Goal: Information Seeking & Learning: Learn about a topic

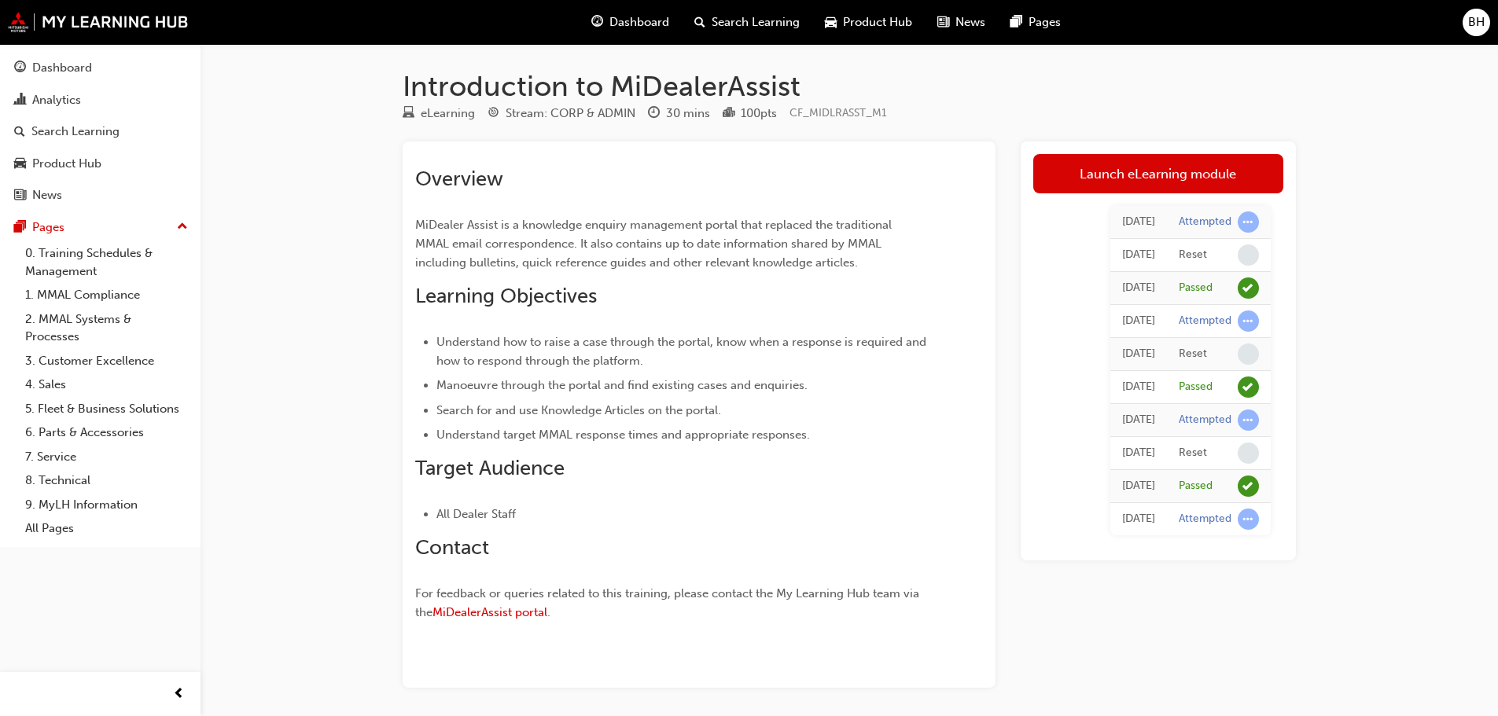
click at [641, 17] on span "Dashboard" at bounding box center [639, 22] width 60 height 18
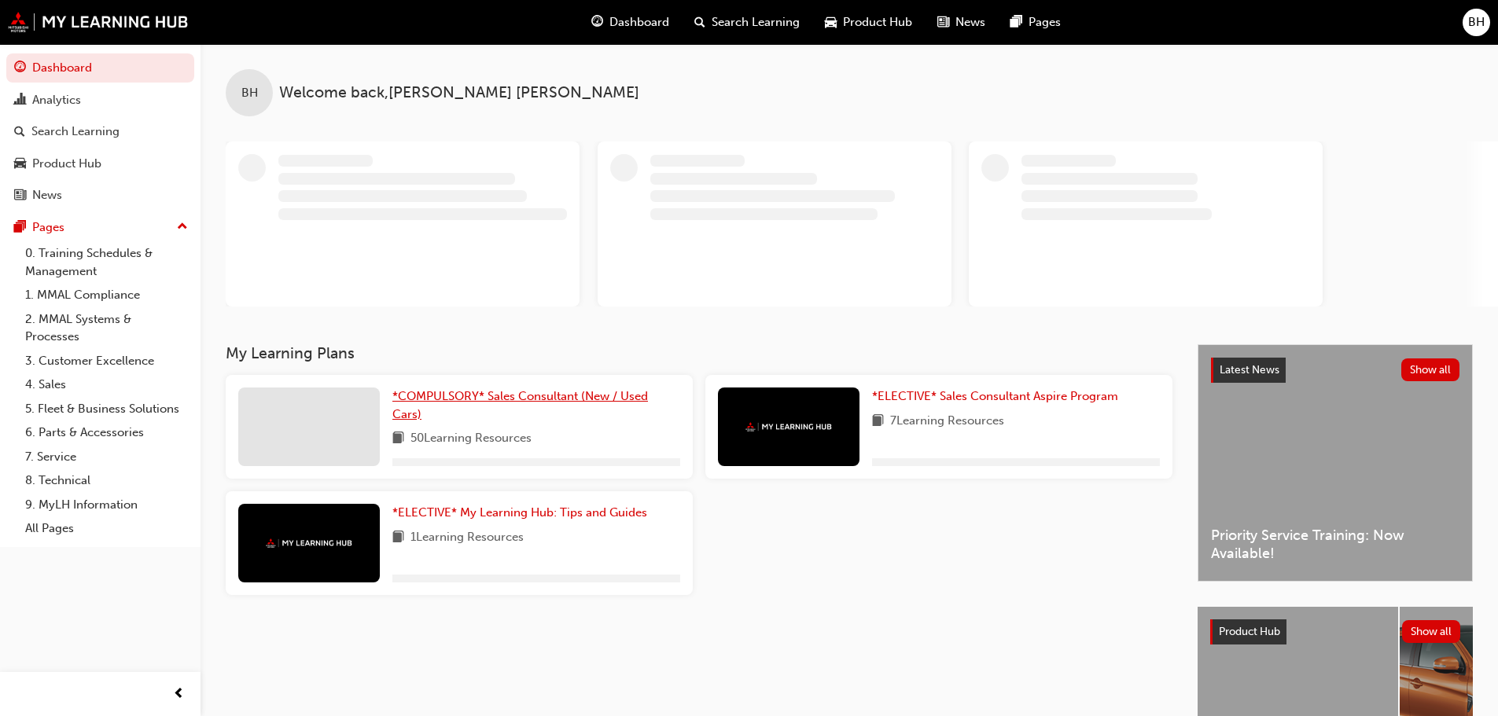
click at [494, 395] on span "*COMPULSORY* Sales Consultant (New / Used Cars)" at bounding box center [519, 405] width 255 height 32
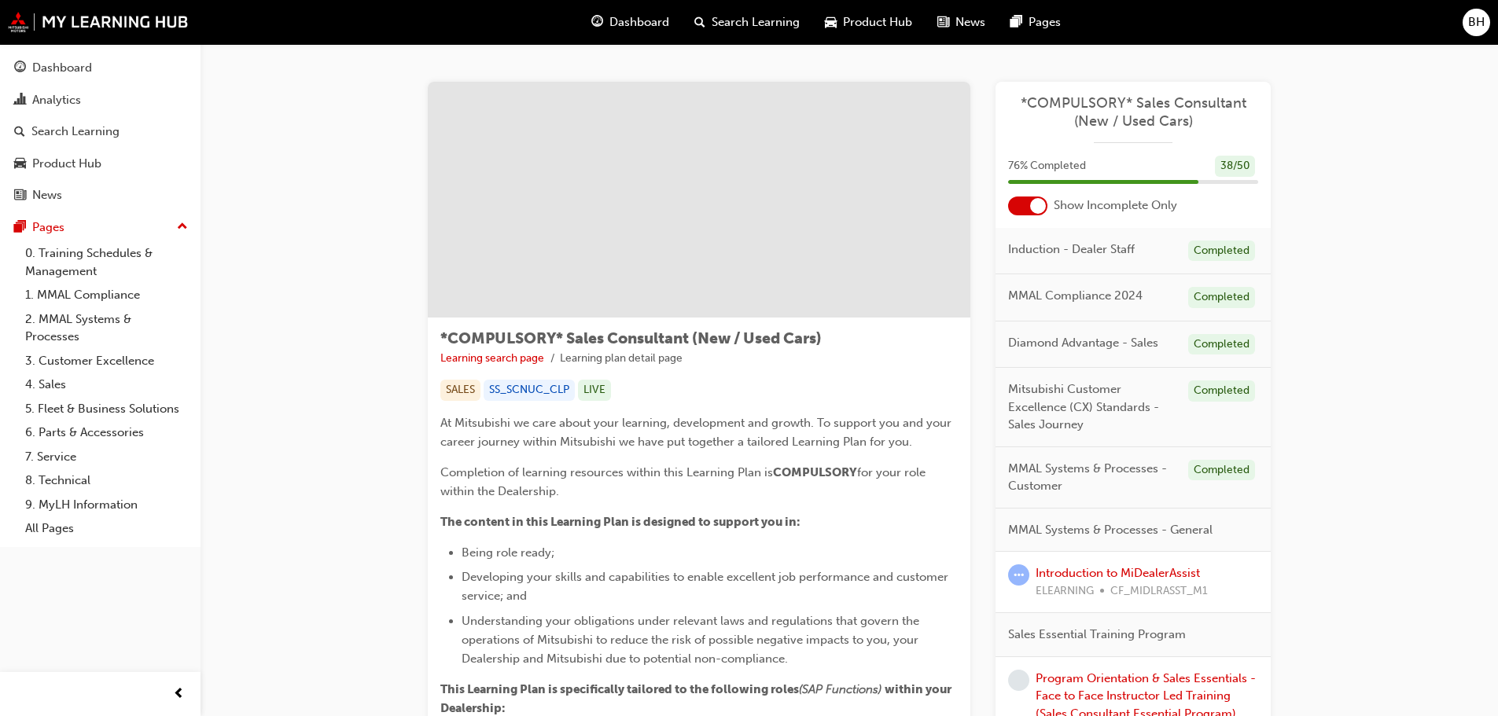
click at [1059, 171] on span "76 % Completed" at bounding box center [1047, 166] width 78 height 18
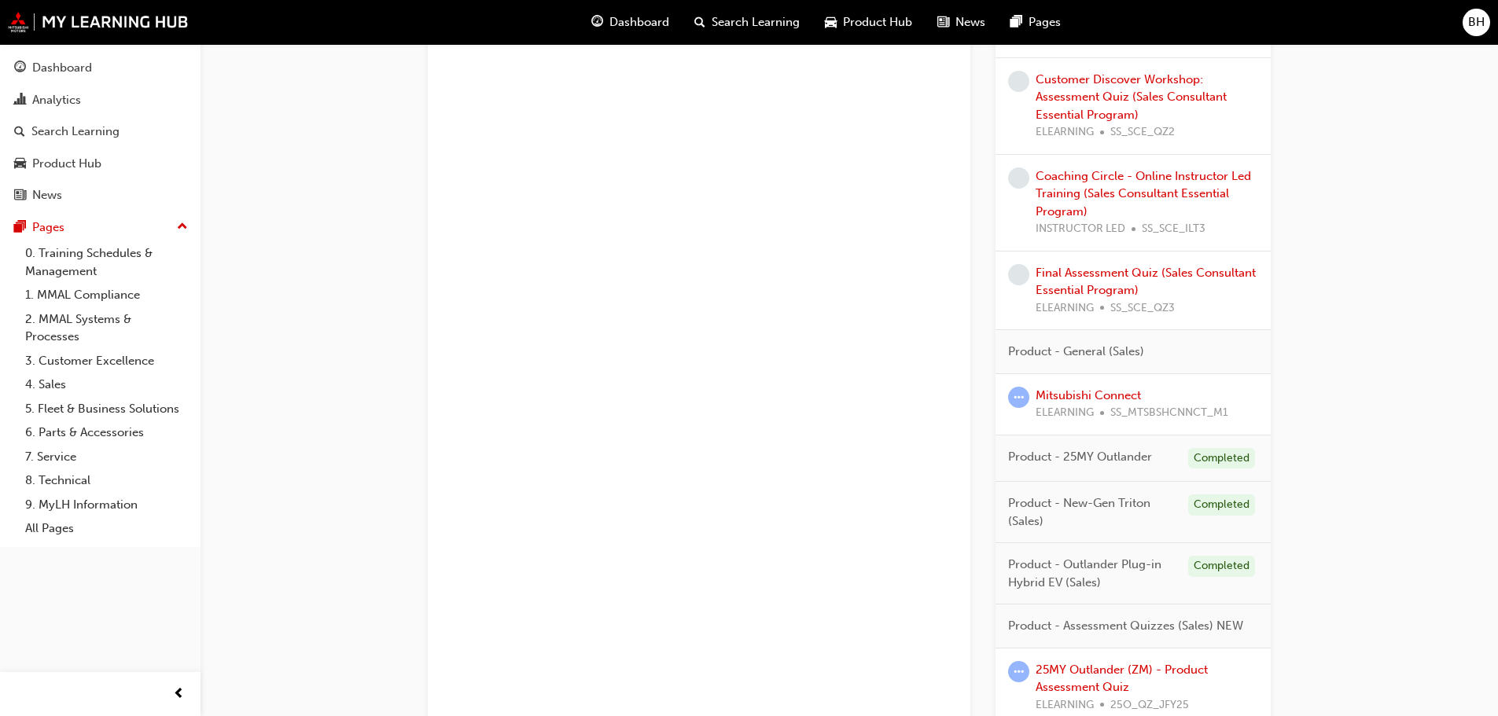
scroll to position [1305, 0]
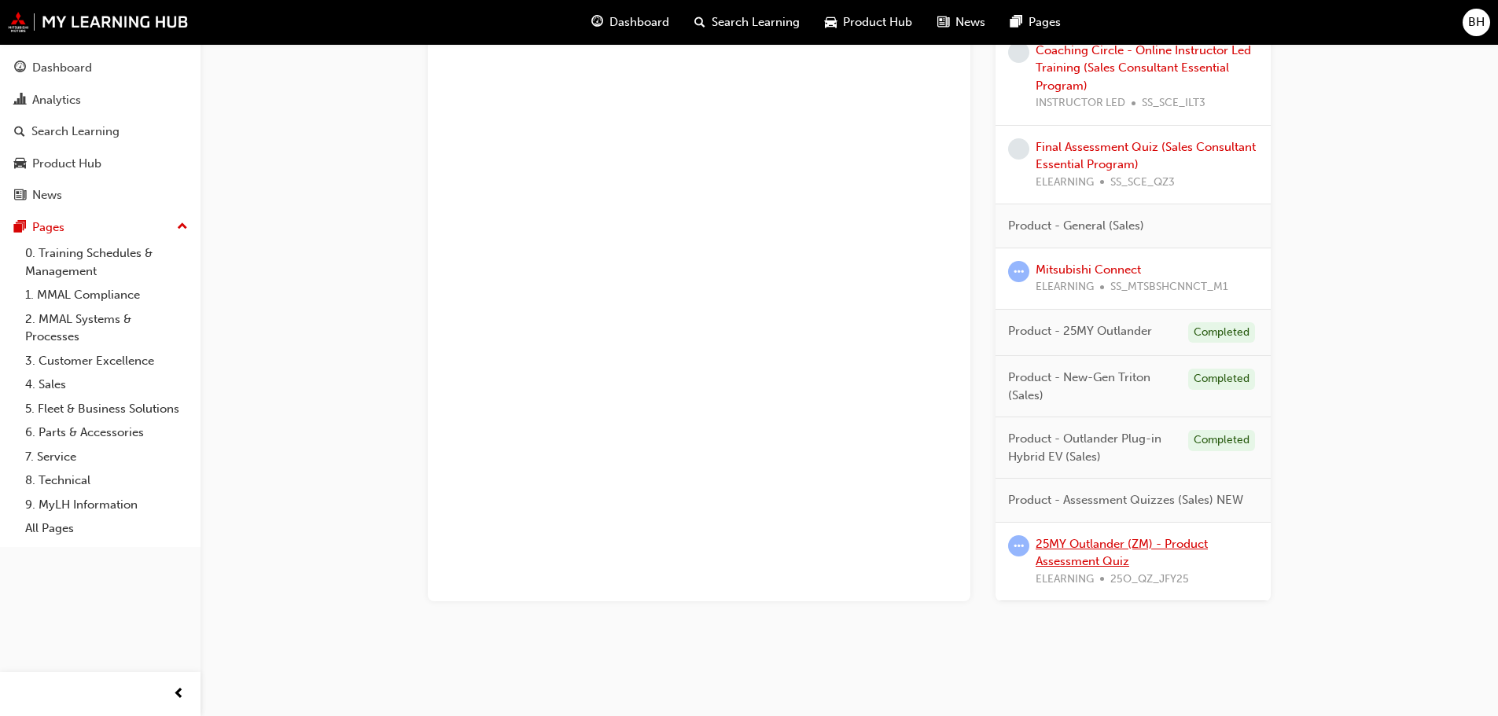
click at [1111, 549] on link "25MY Outlander (ZM) - Product Assessment Quiz" at bounding box center [1121, 553] width 172 height 32
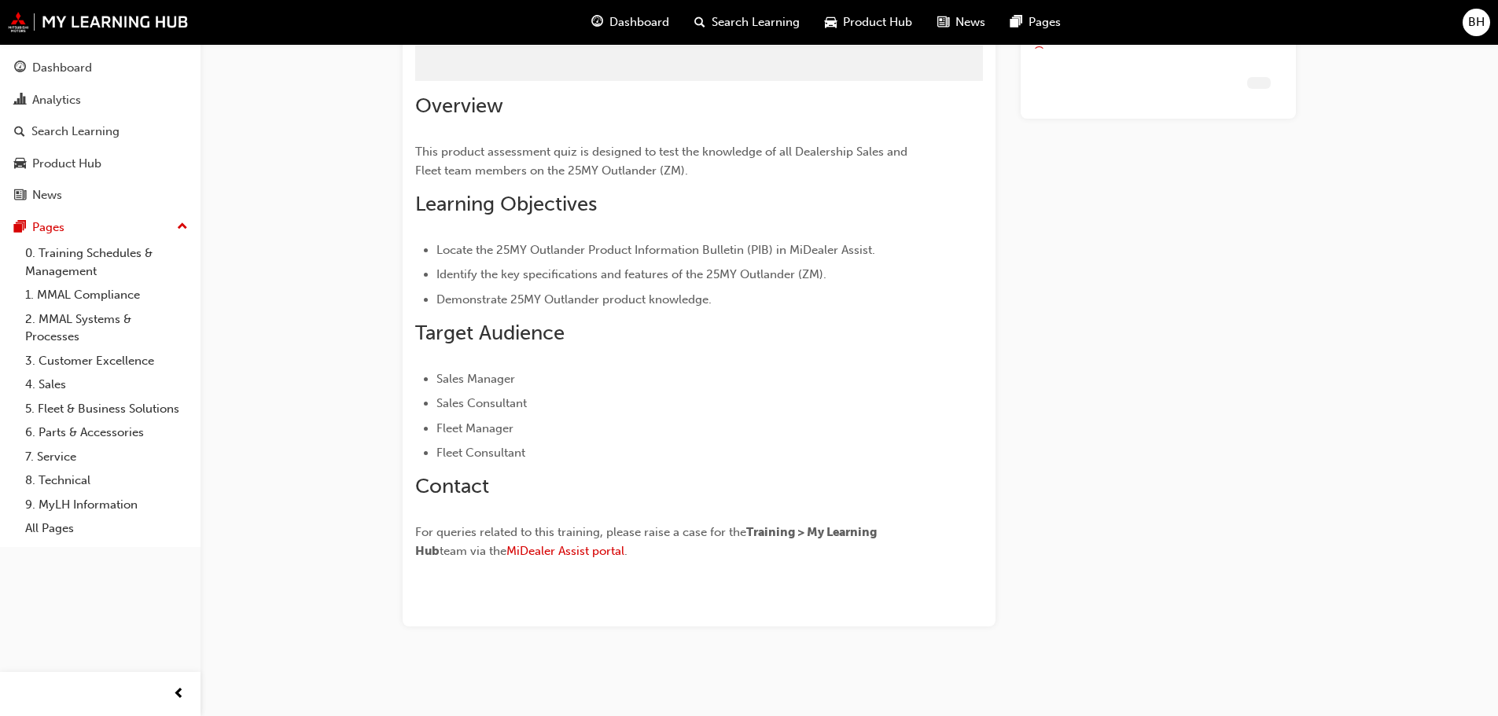
scroll to position [73, 0]
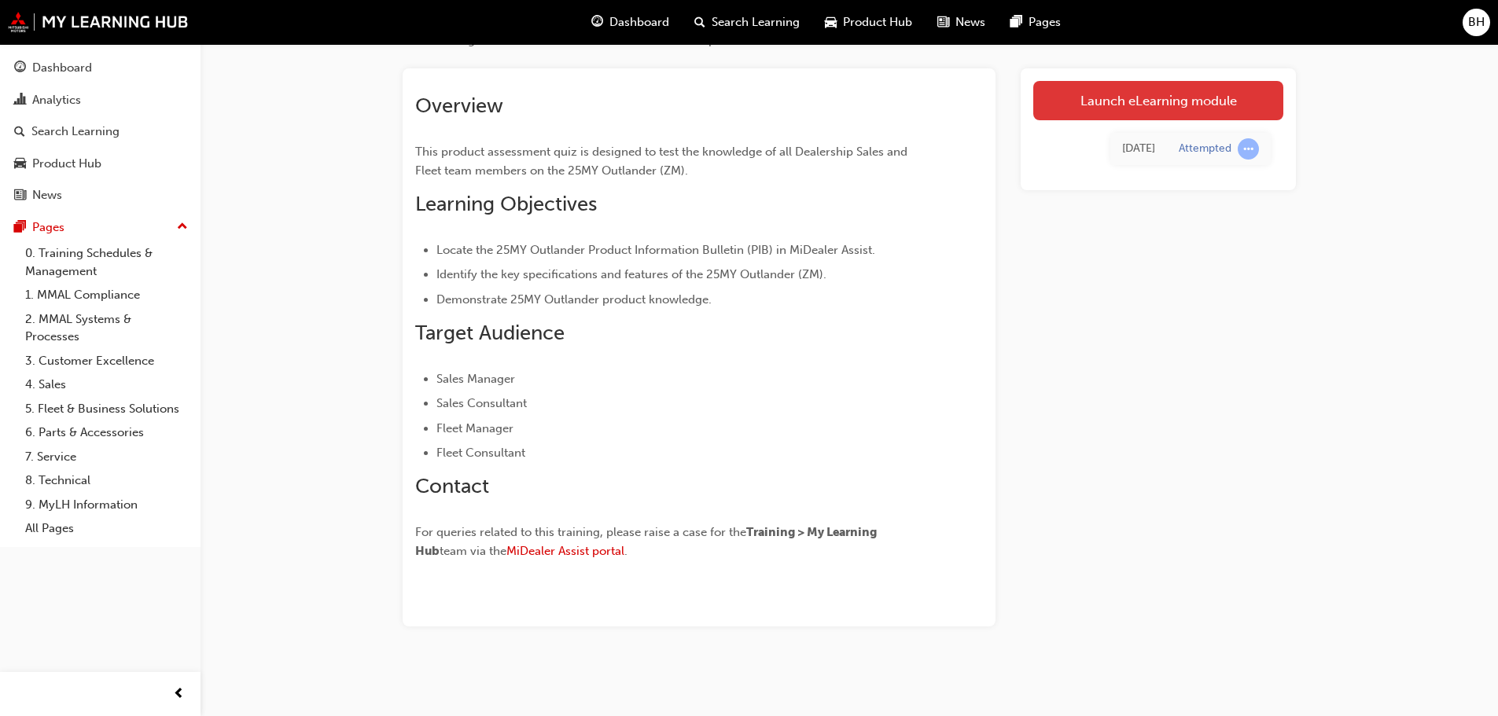
click at [1158, 105] on link "Launch eLearning module" at bounding box center [1158, 100] width 250 height 39
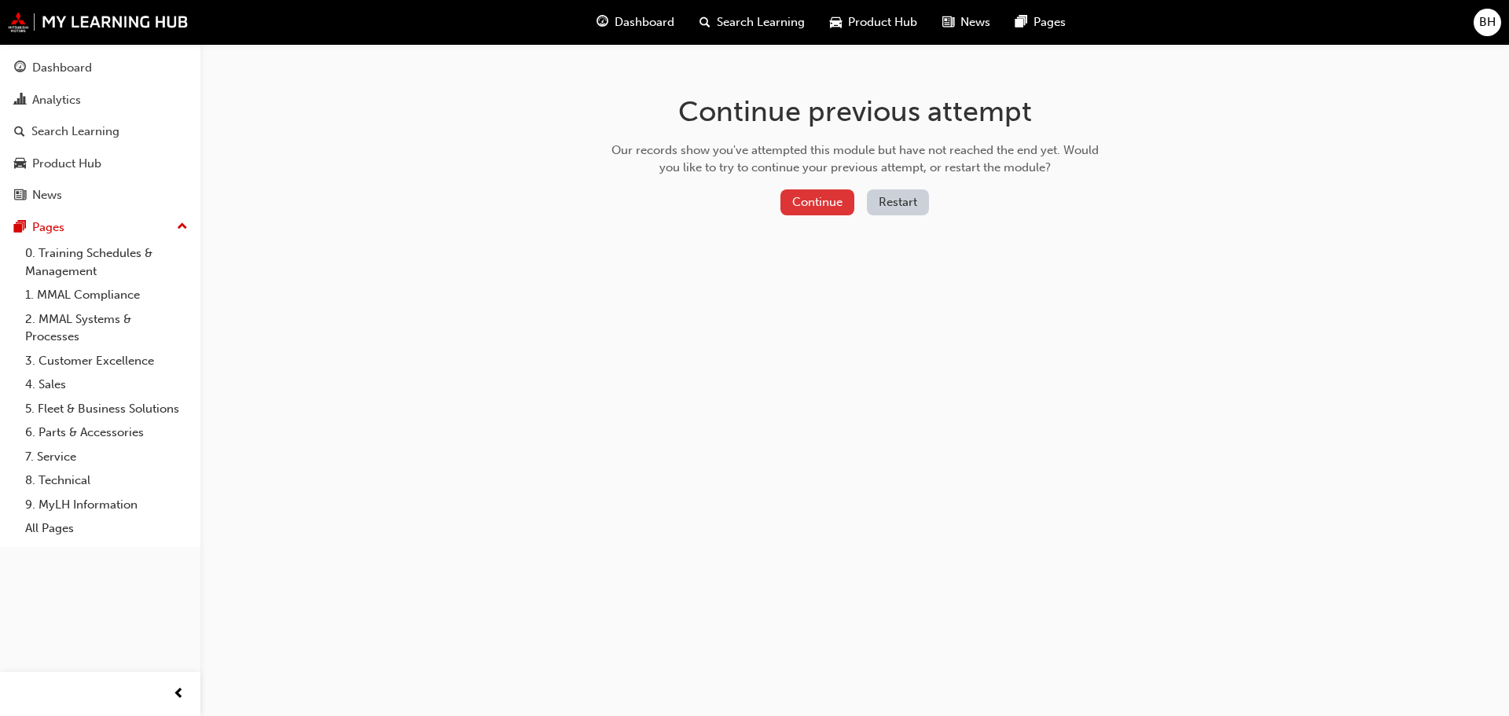
click at [824, 203] on button "Continue" at bounding box center [818, 202] width 74 height 26
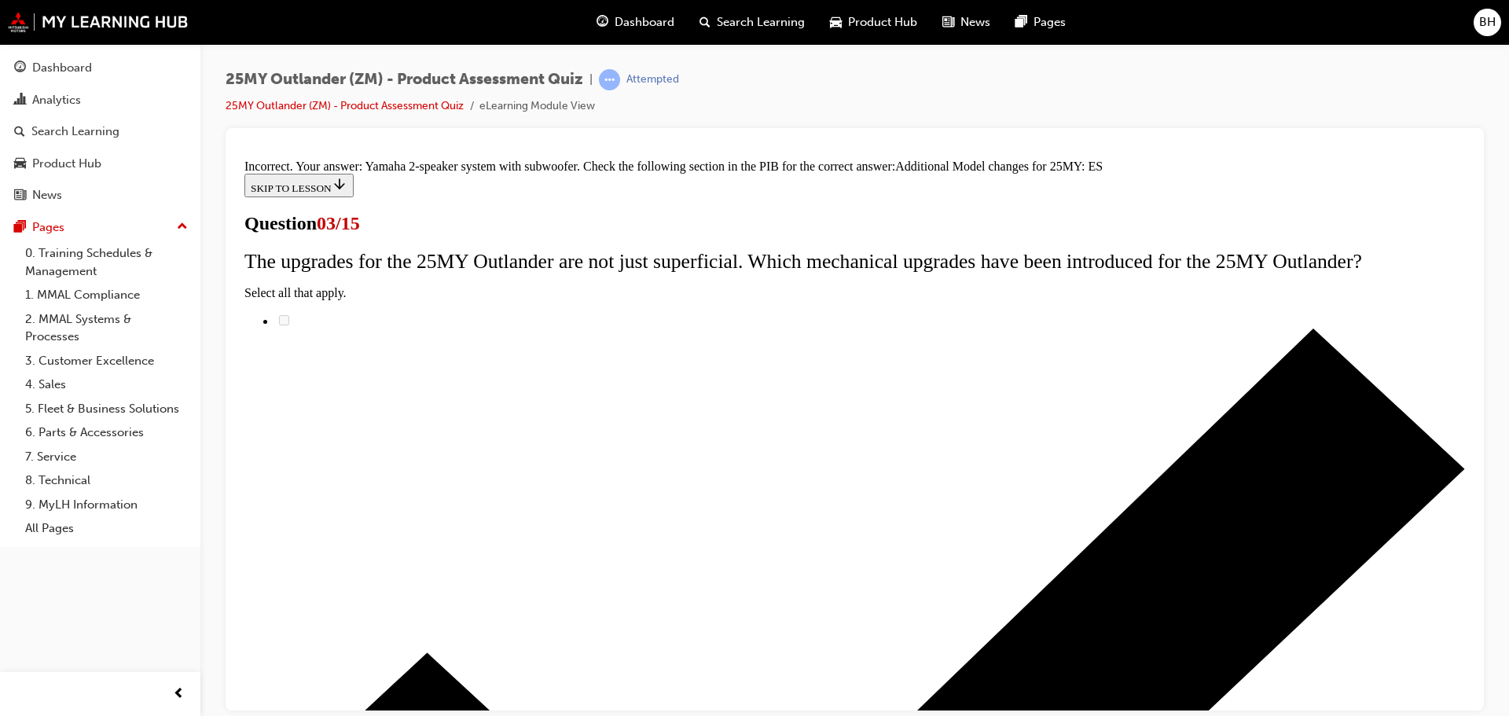
scroll to position [359, 0]
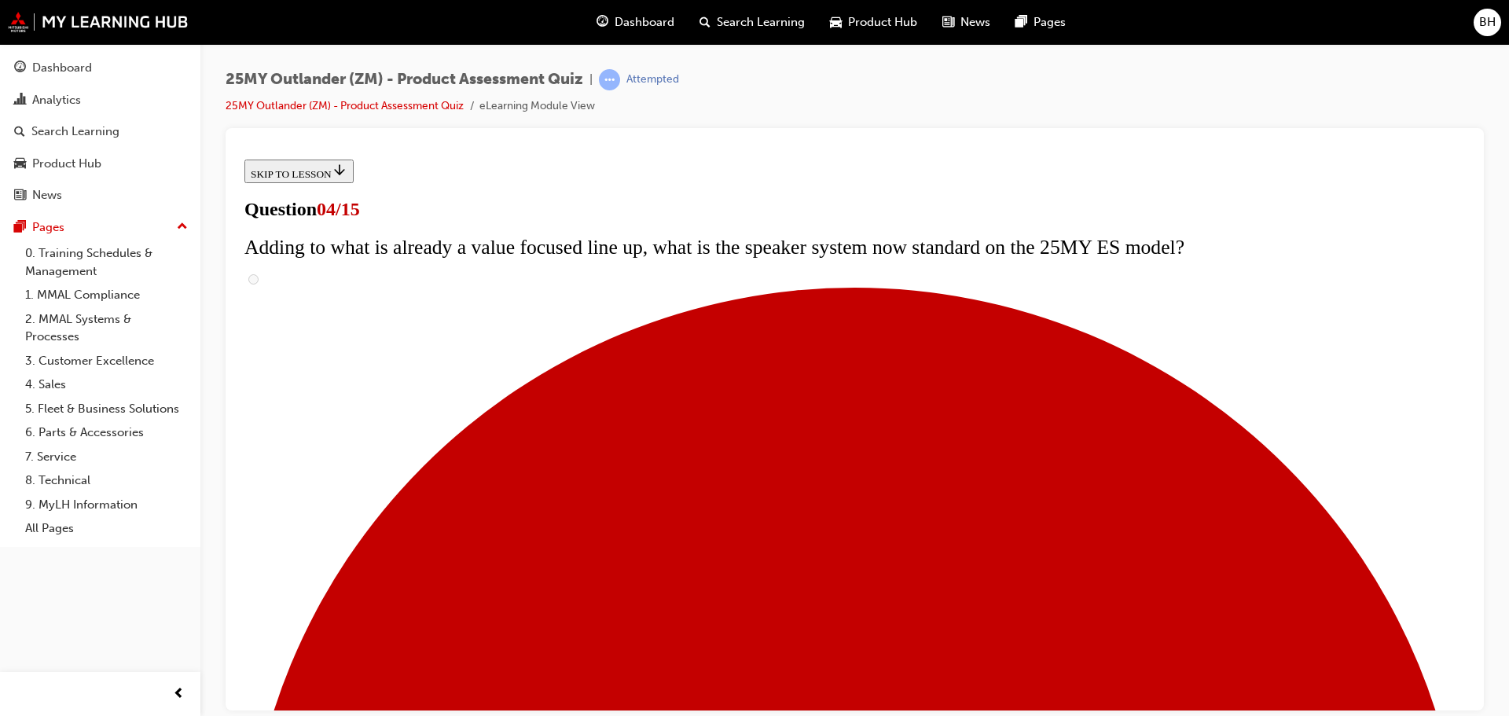
scroll to position [79, 0]
checkbox input "true"
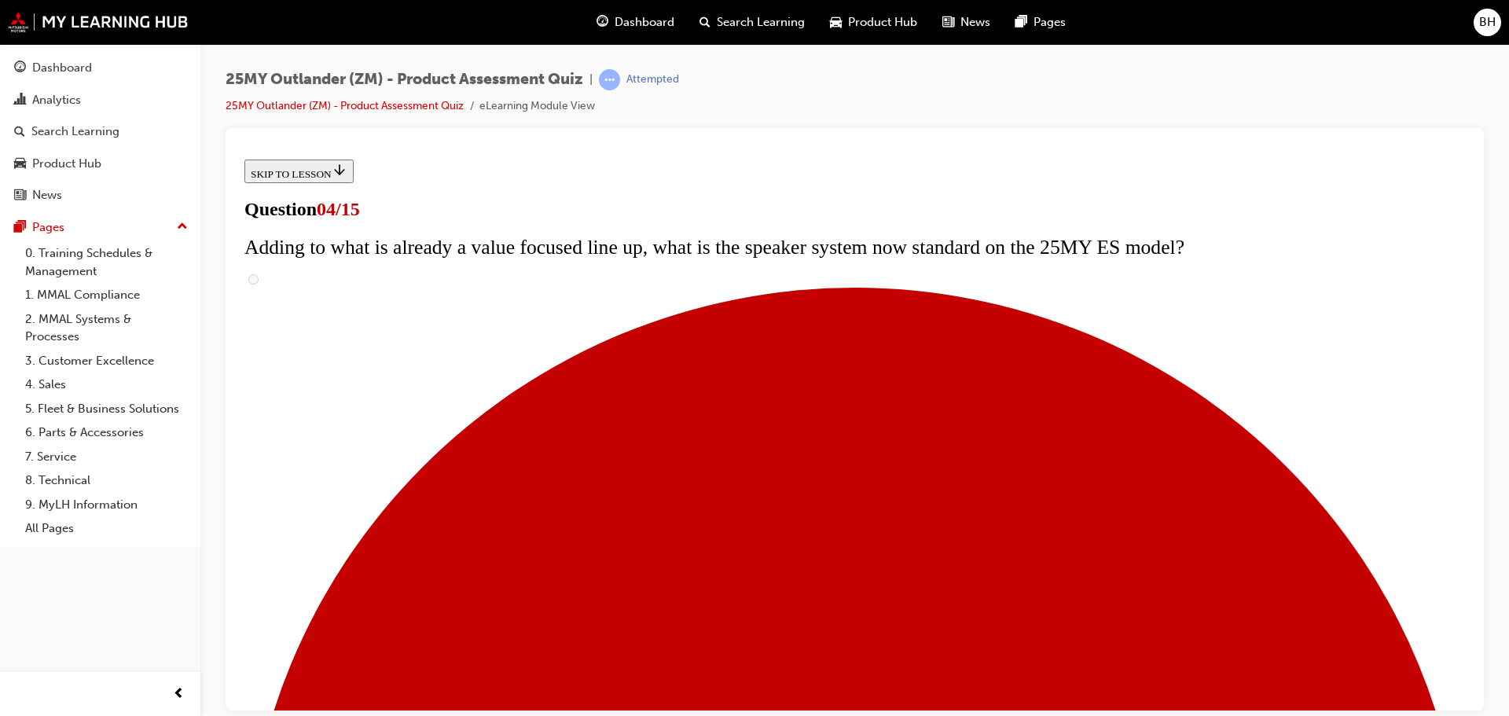
checkbox input "true"
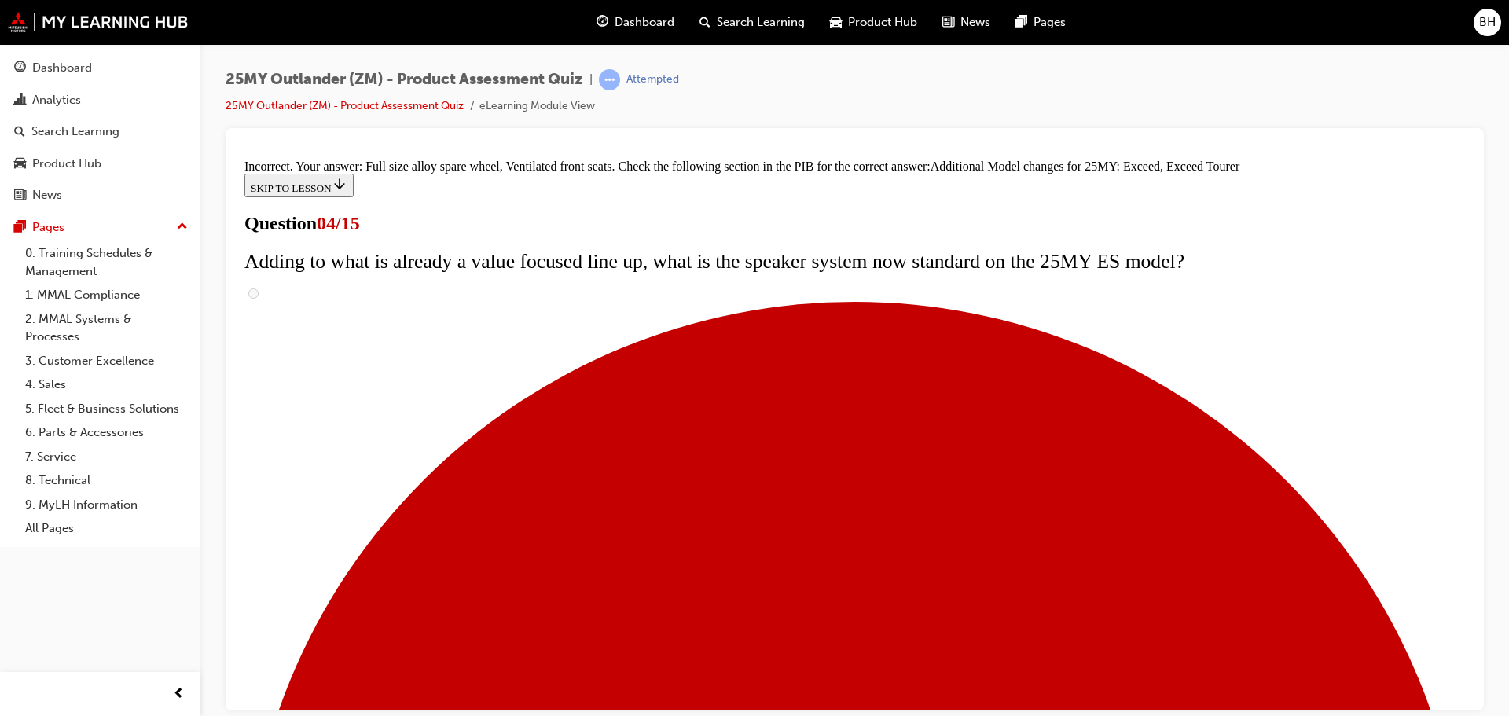
scroll to position [601, 0]
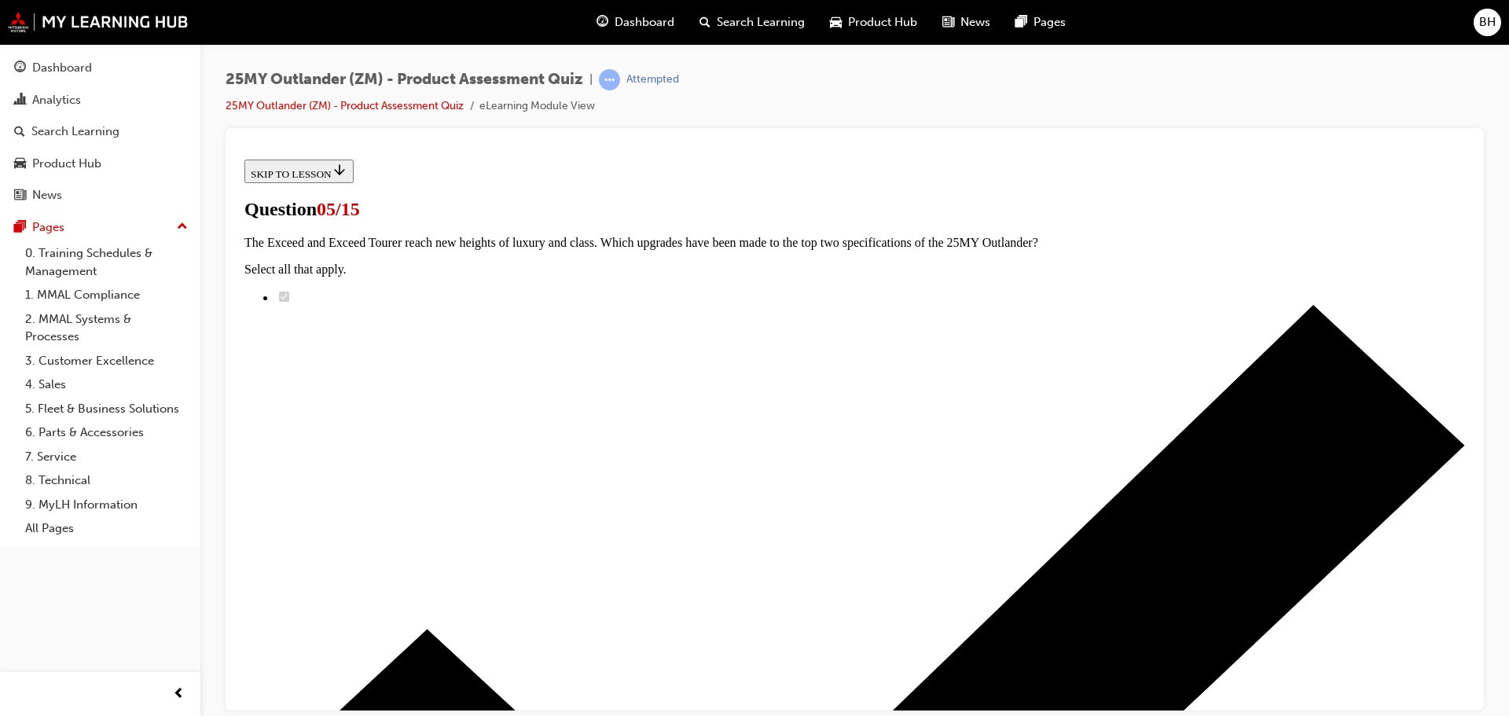
scroll to position [157, 0]
radio input "true"
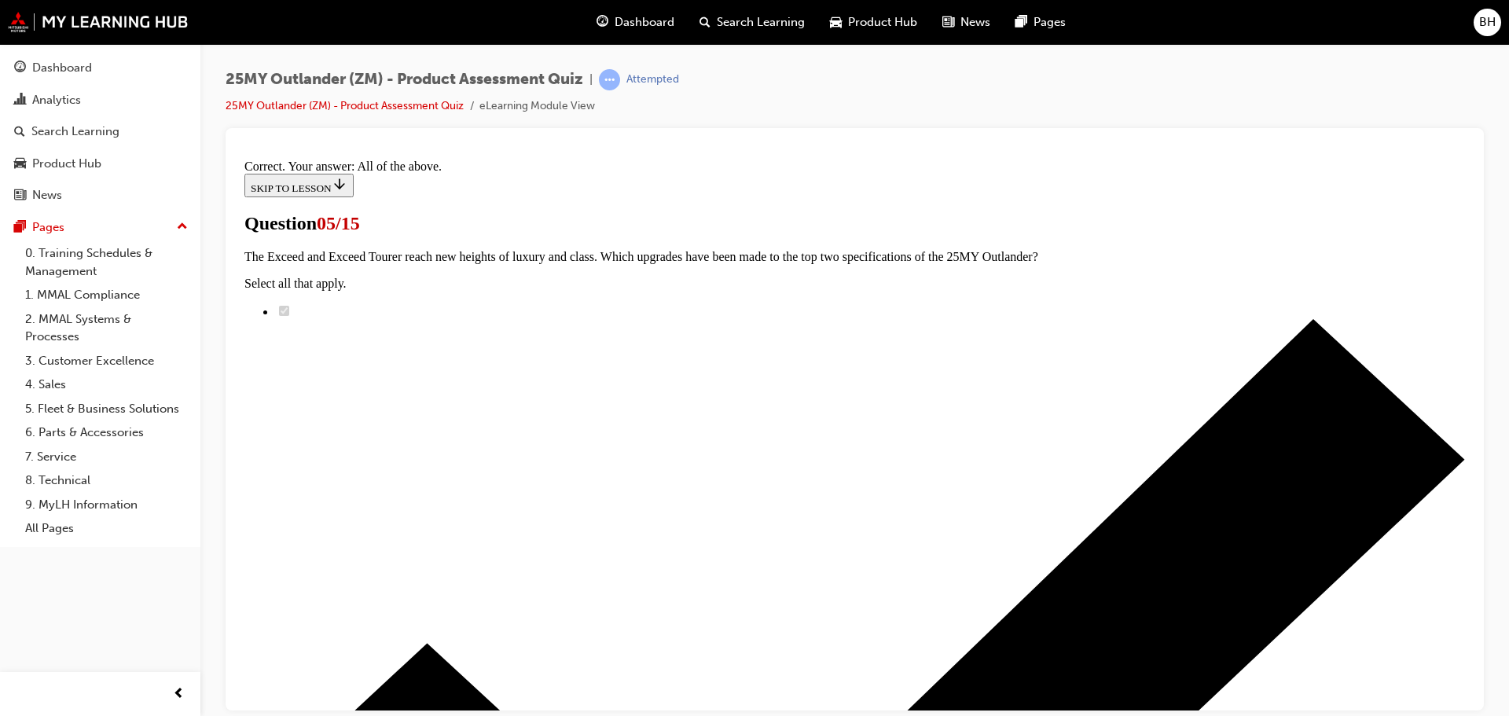
scroll to position [388, 0]
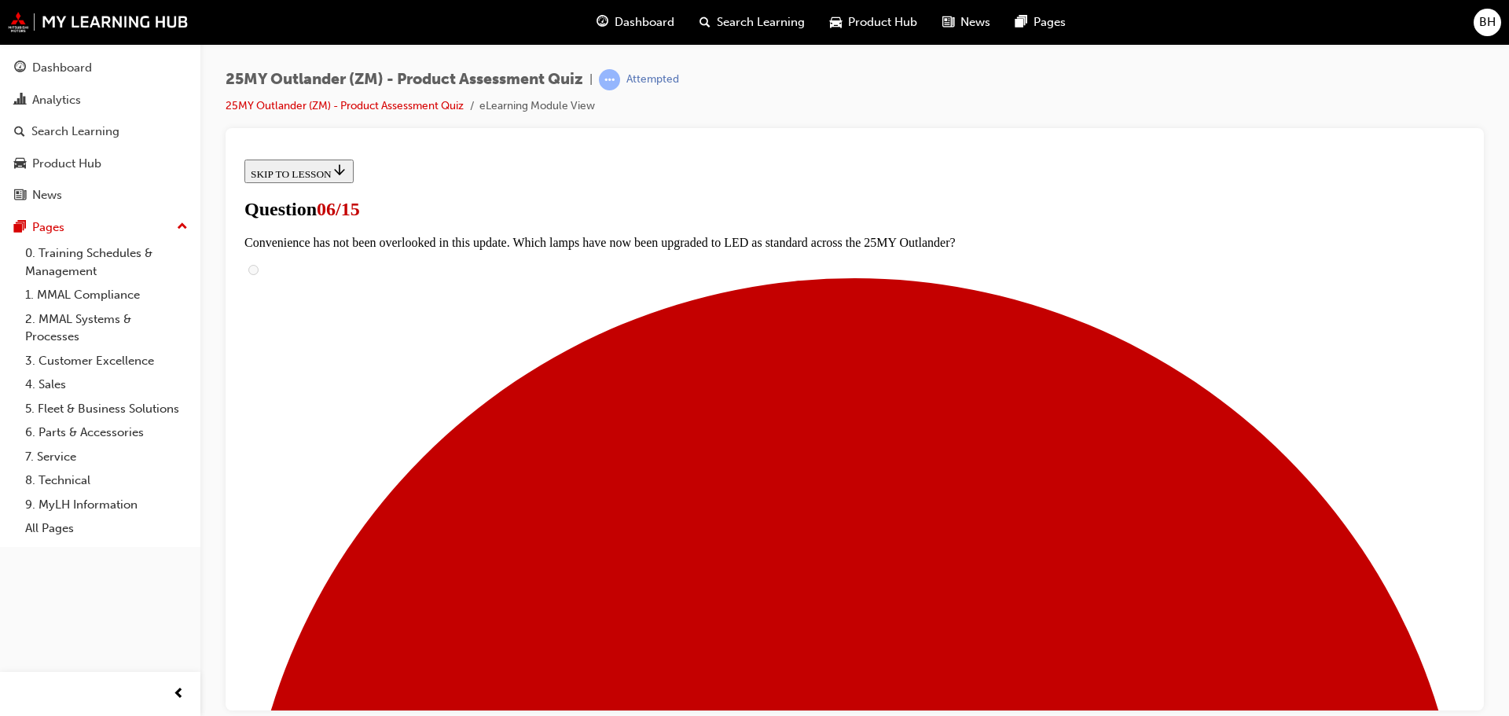
scroll to position [314, 0]
radio input "true"
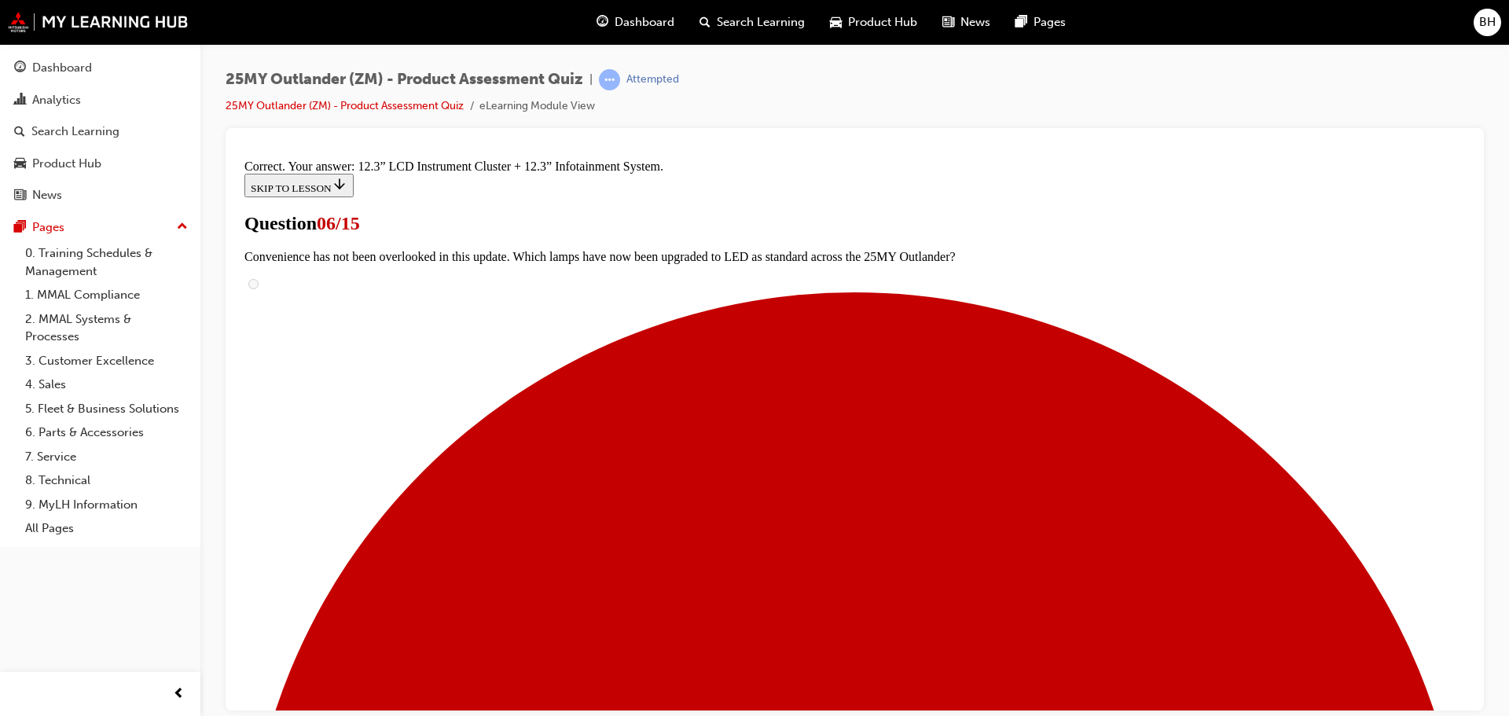
scroll to position [537, 0]
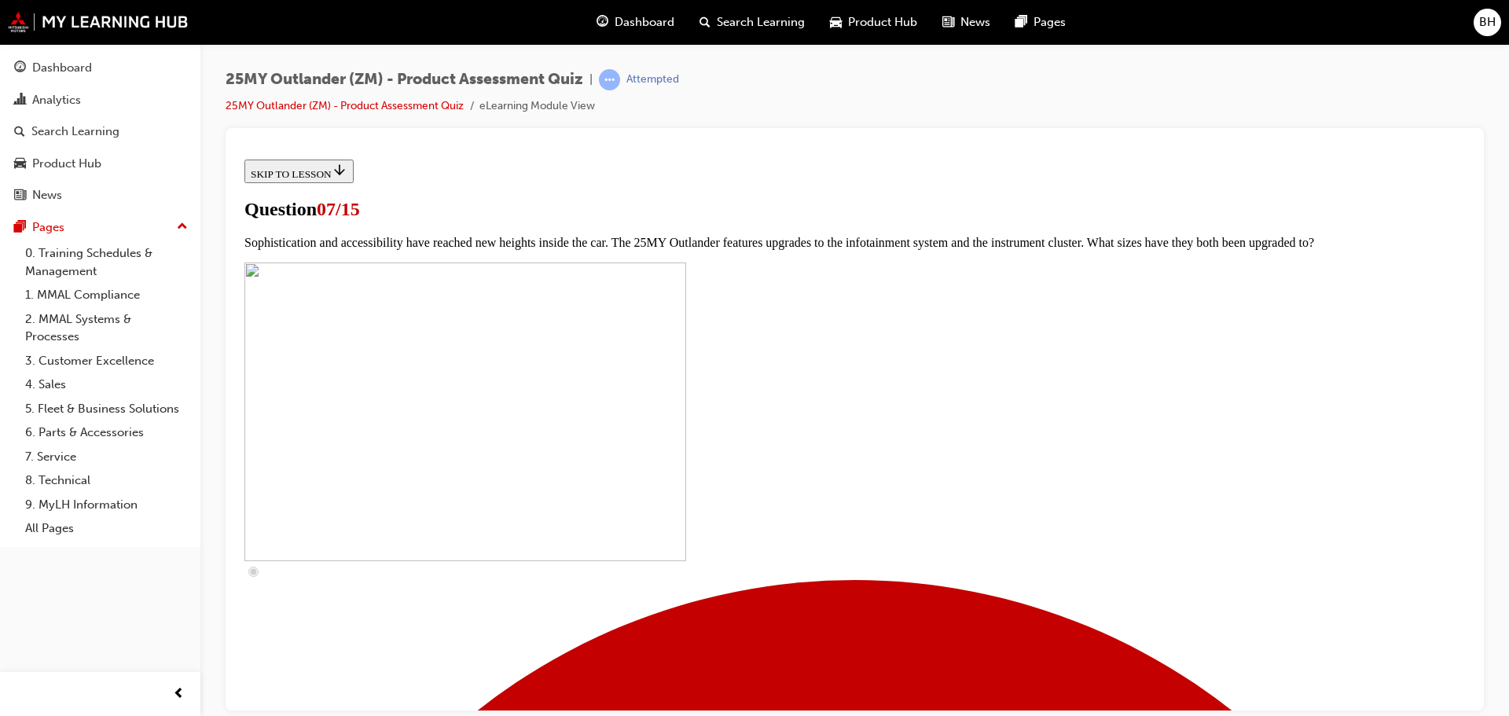
scroll to position [629, 0]
checkbox input "true"
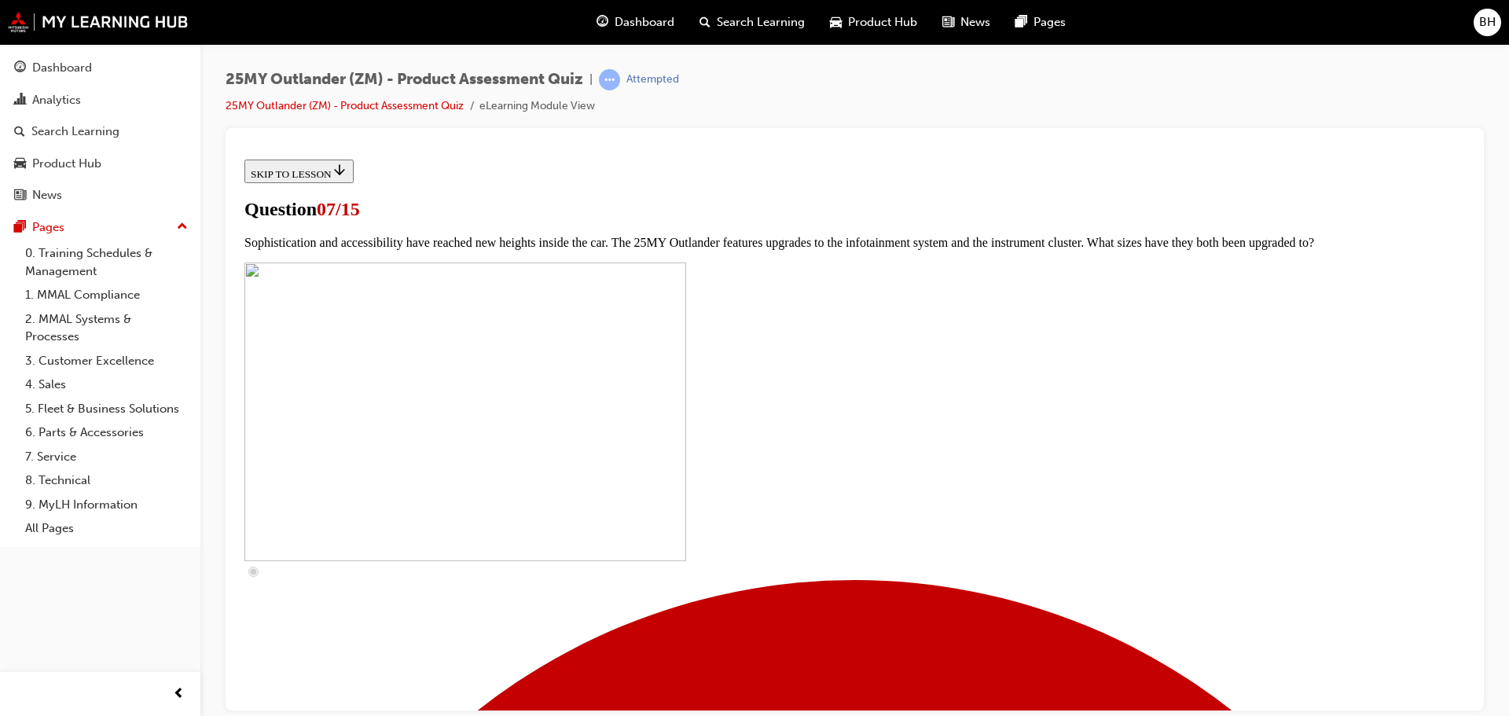
checkbox input "true"
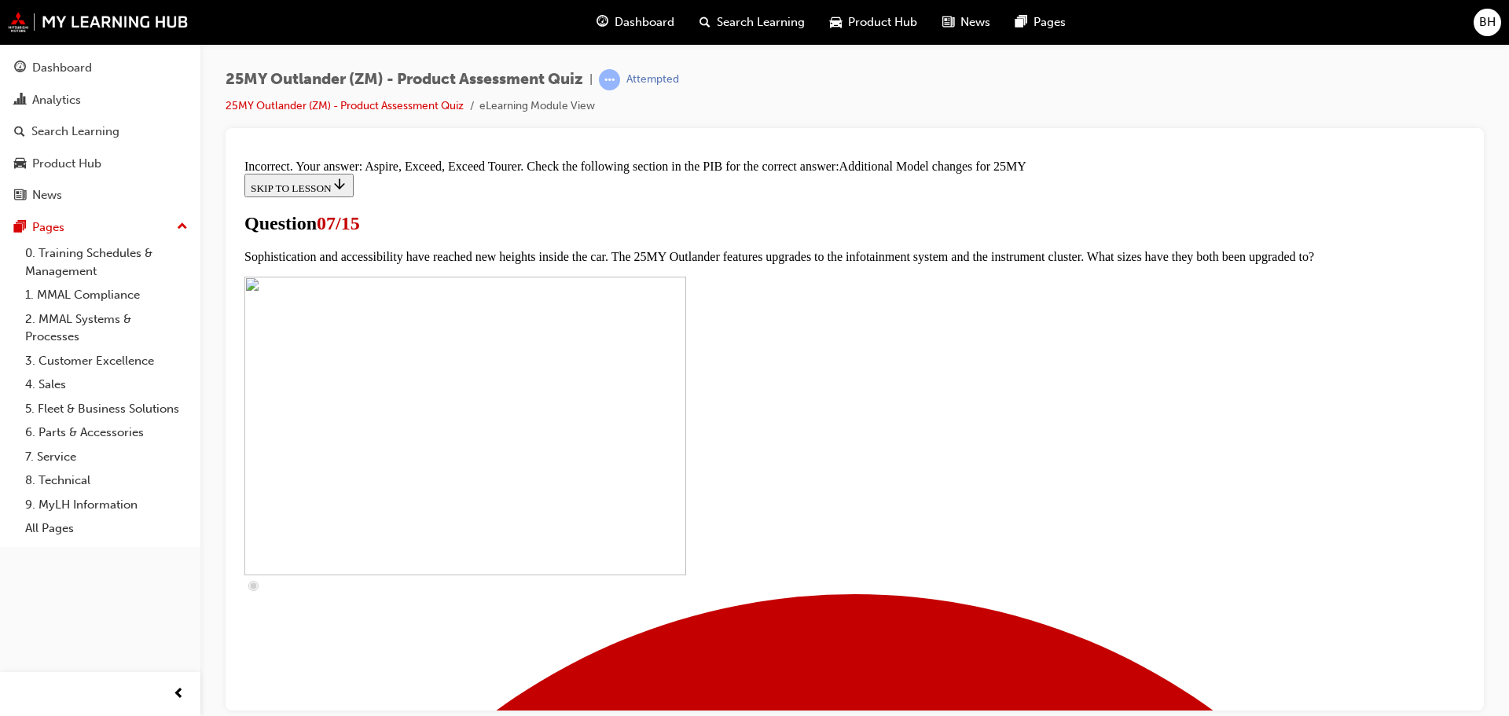
scroll to position [813, 0]
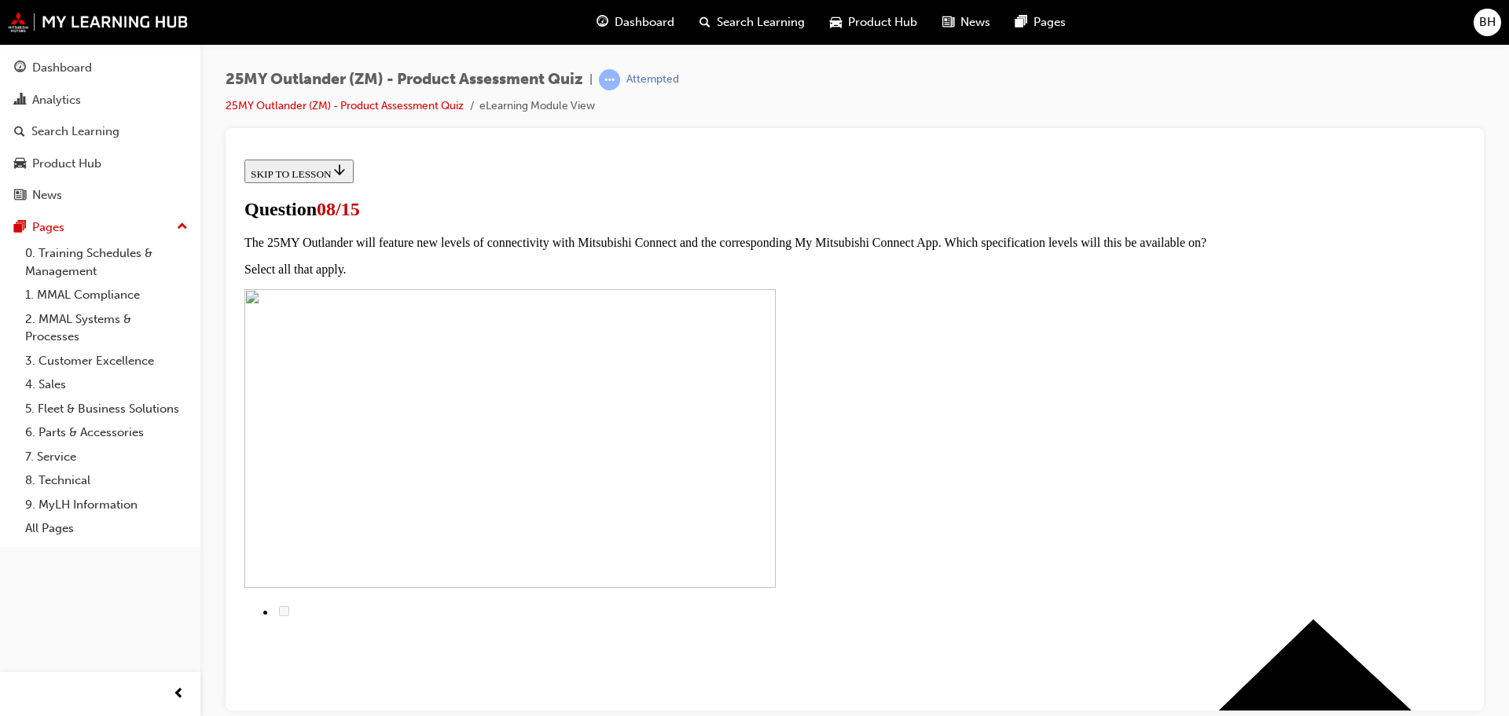
scroll to position [79, 0]
radio input "true"
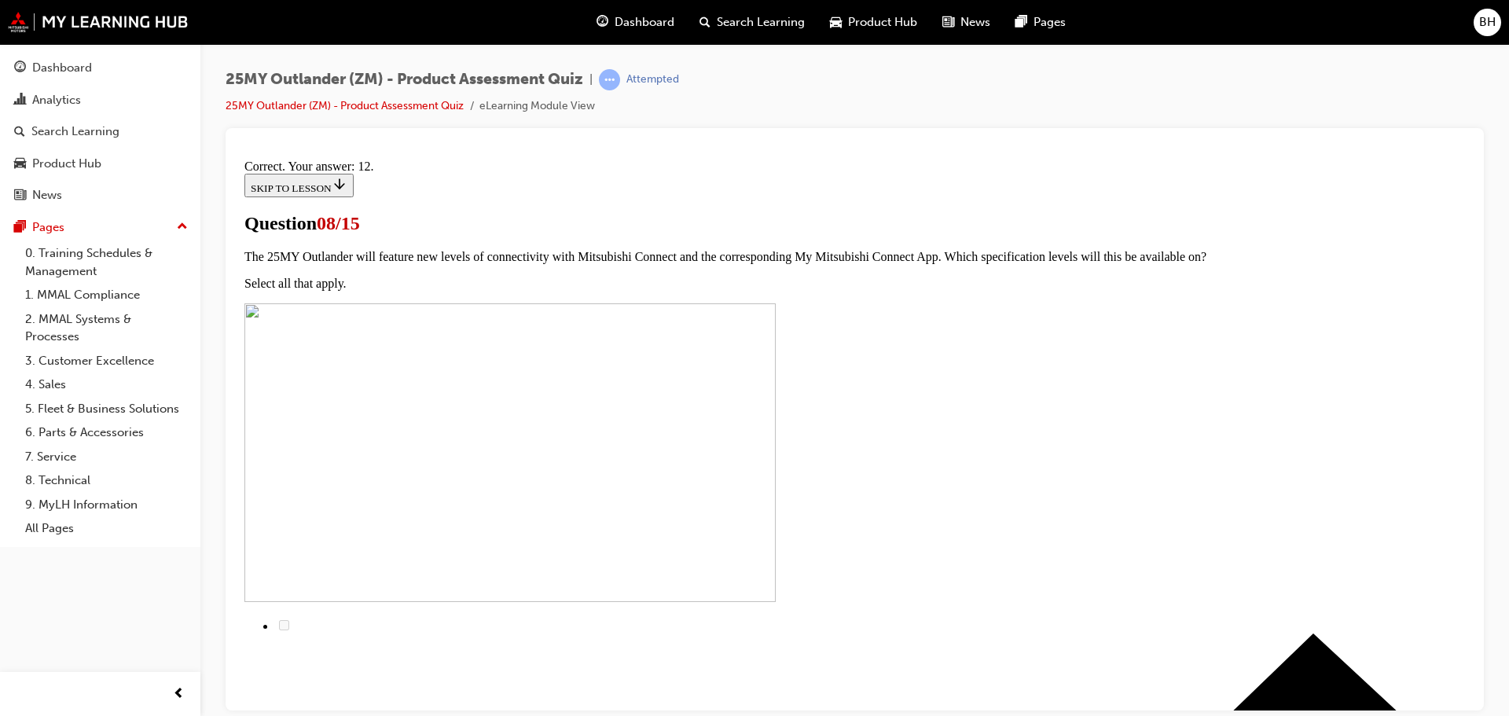
scroll to position [263, 0]
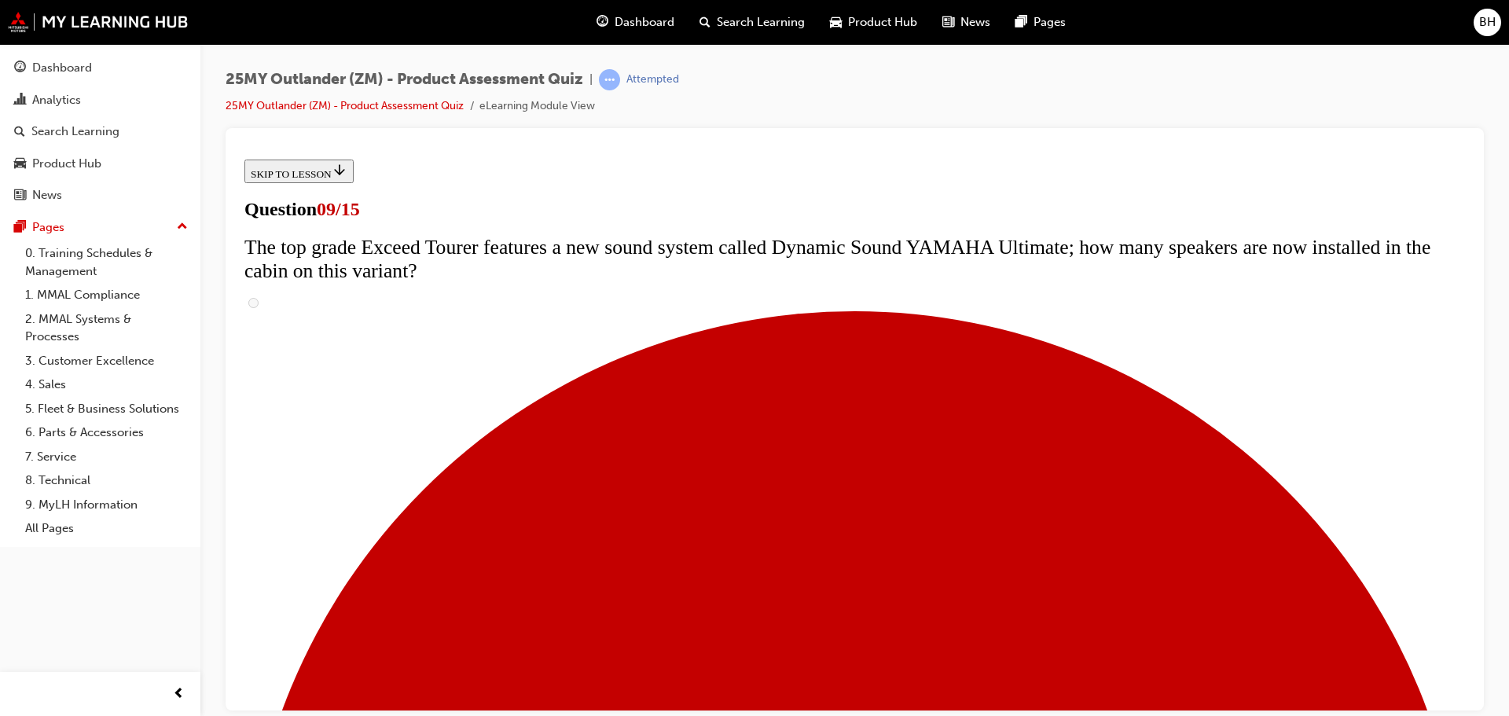
scroll to position [629, 0]
radio input "true"
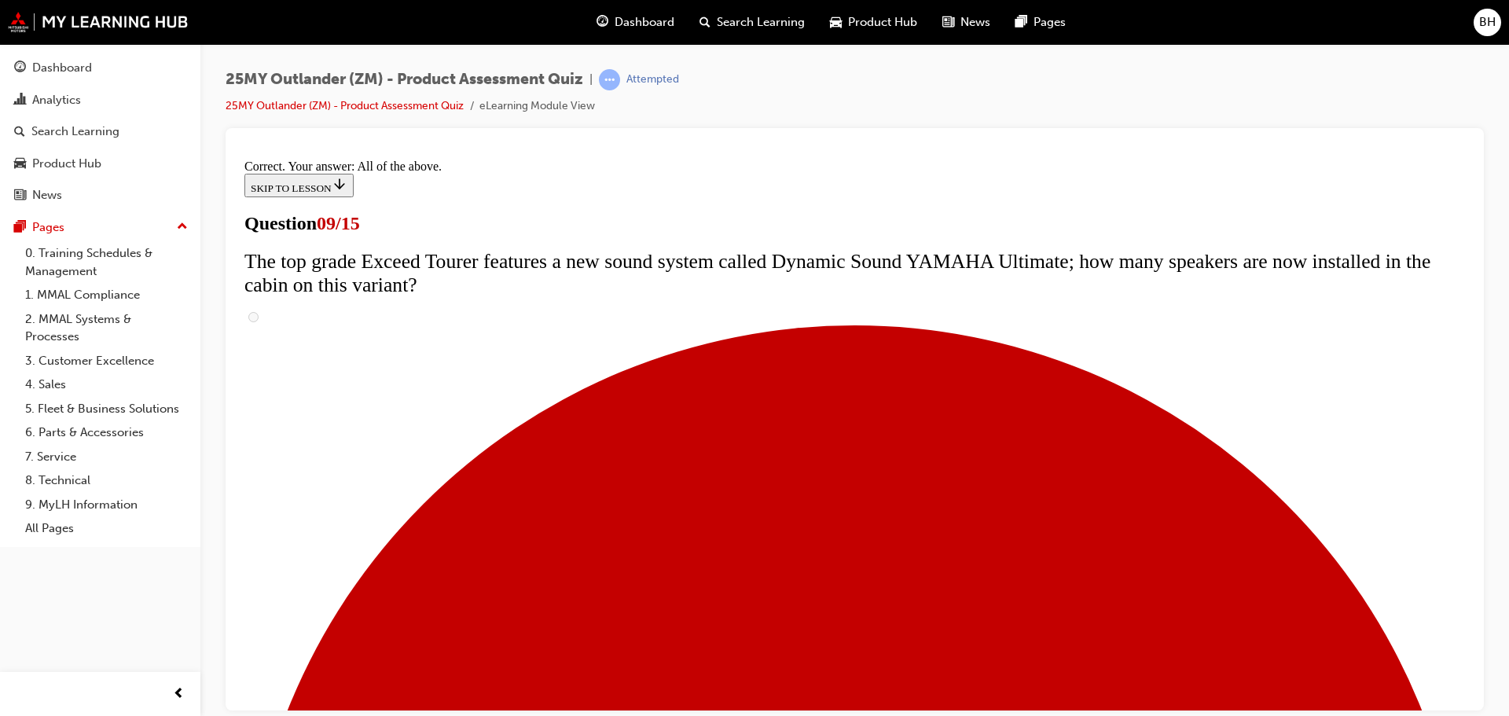
scroll to position [825, 0]
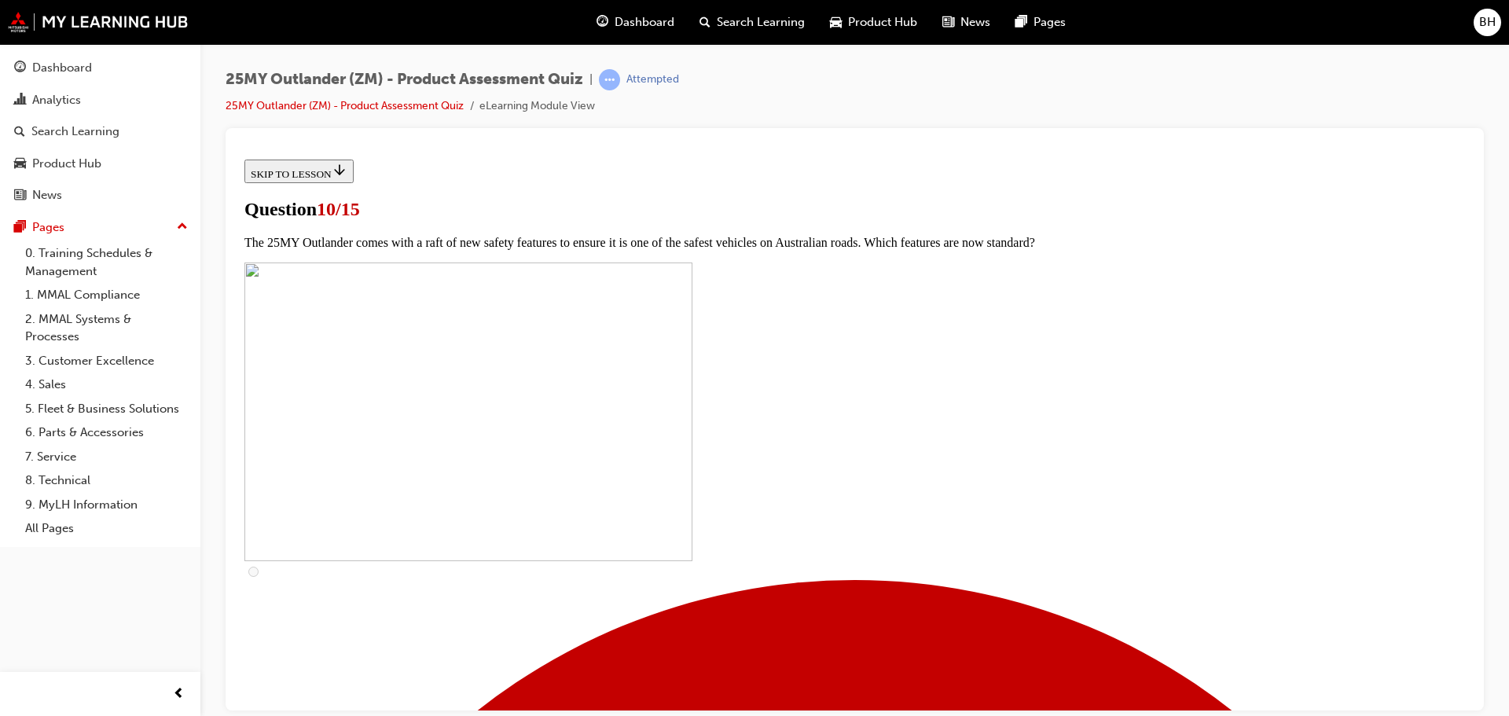
scroll to position [471, 0]
checkbox input "true"
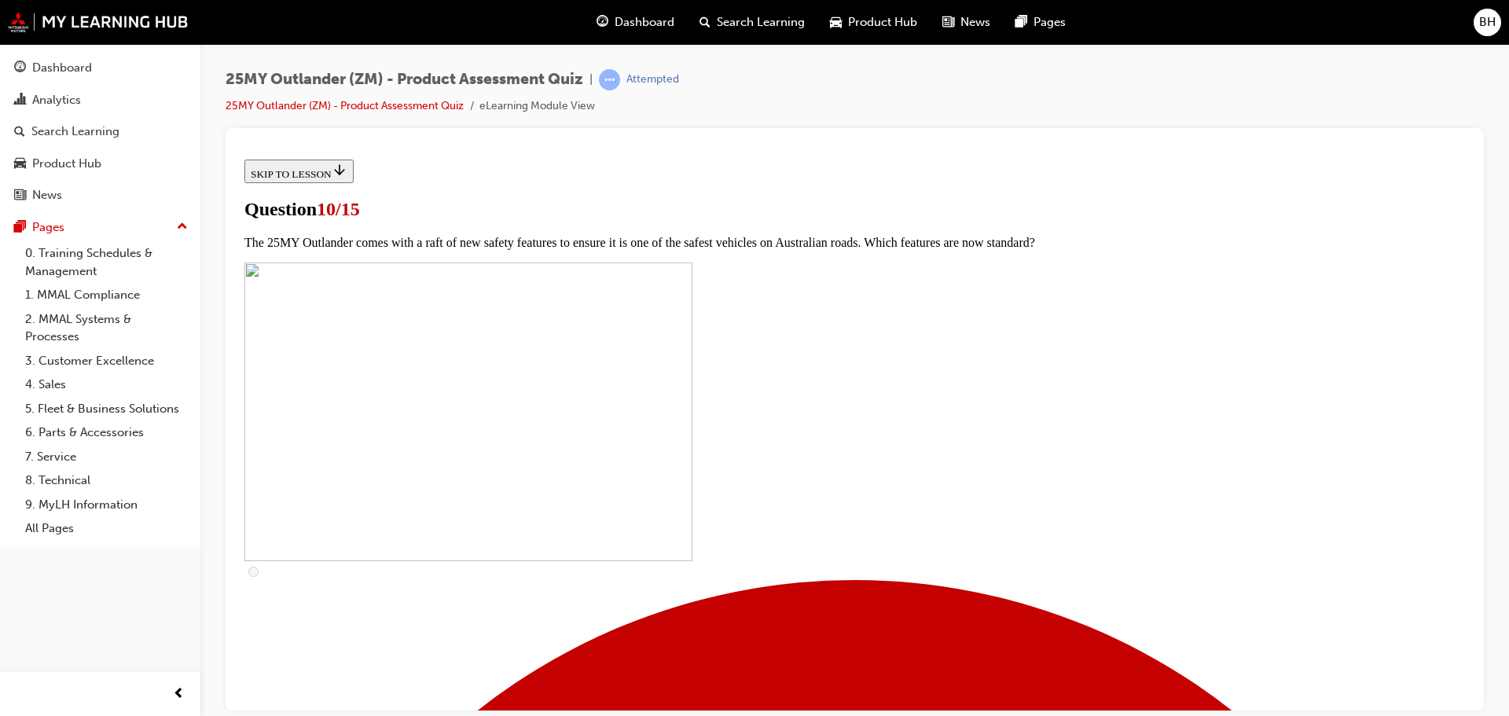
checkbox input "true"
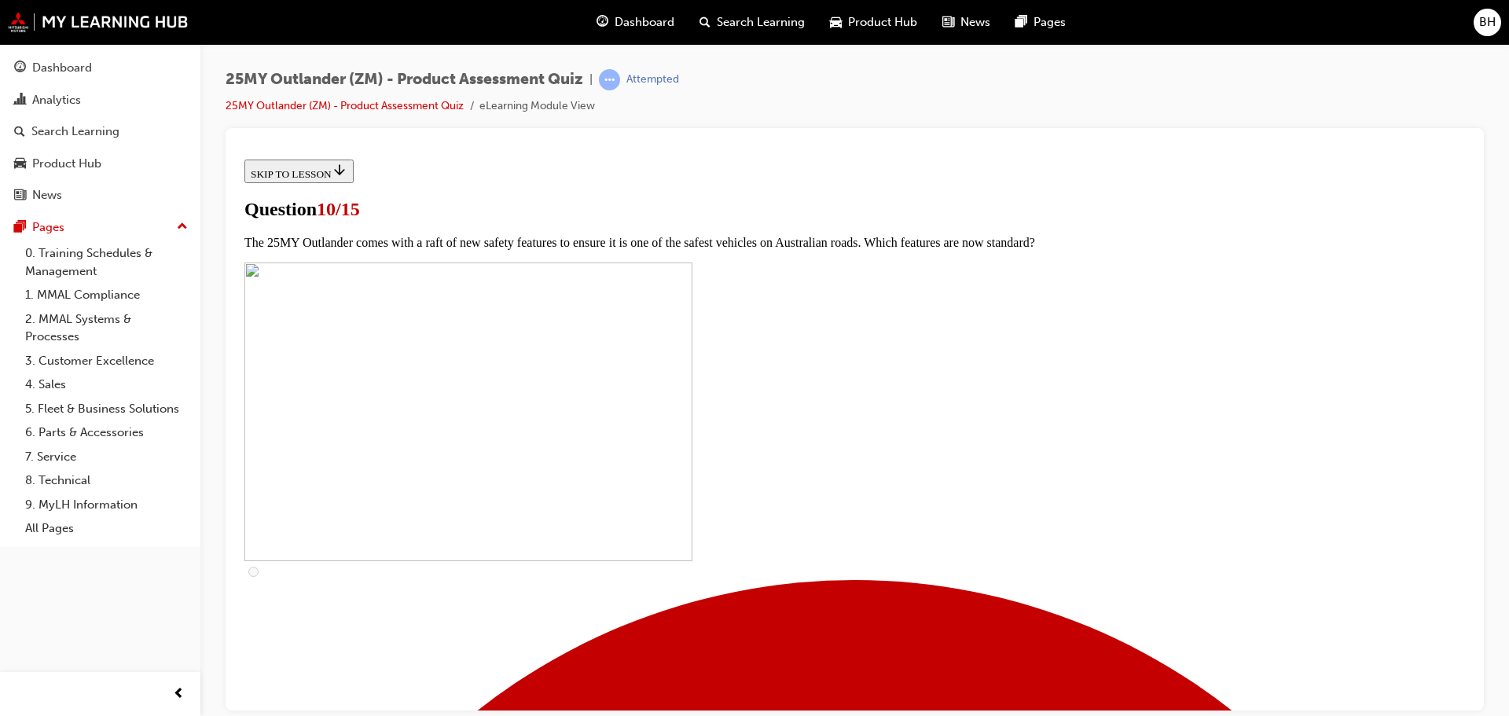
checkbox input "true"
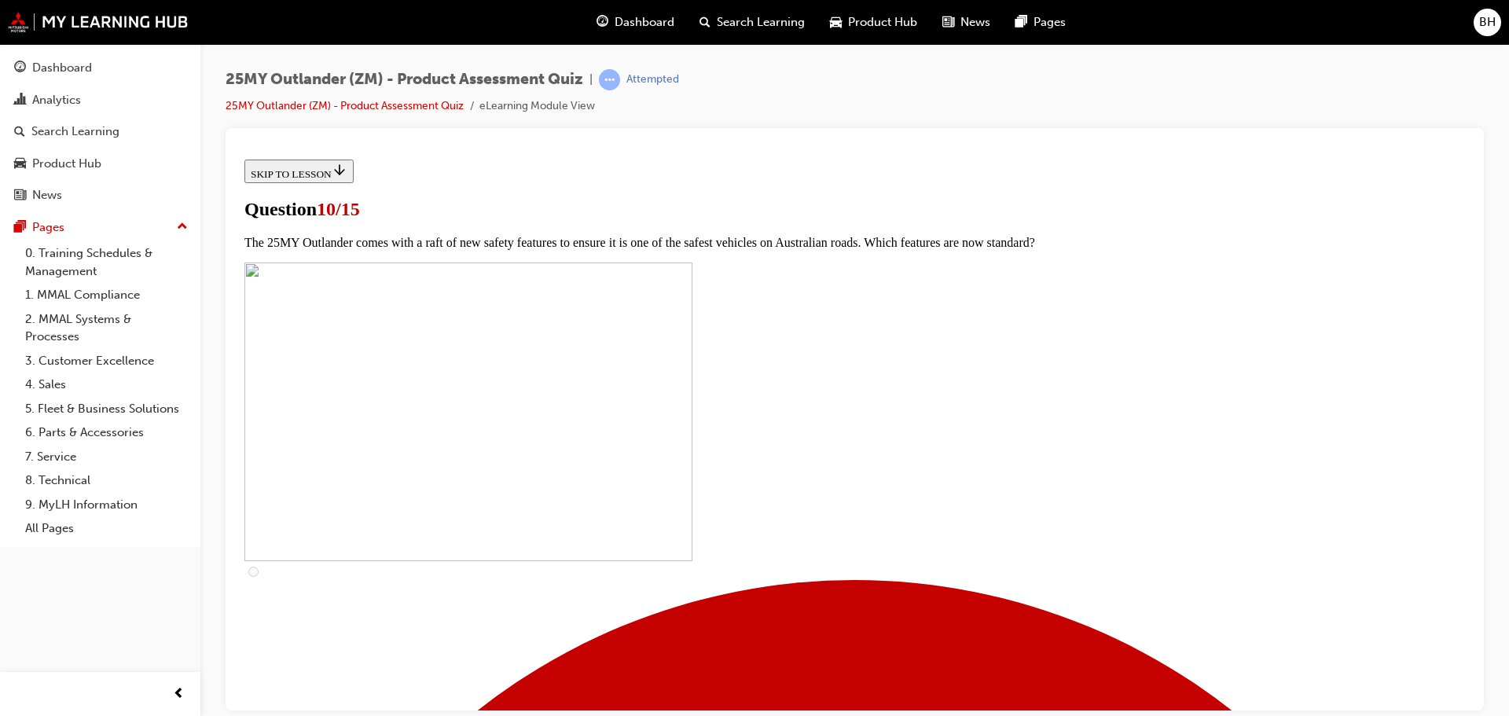
checkbox input "true"
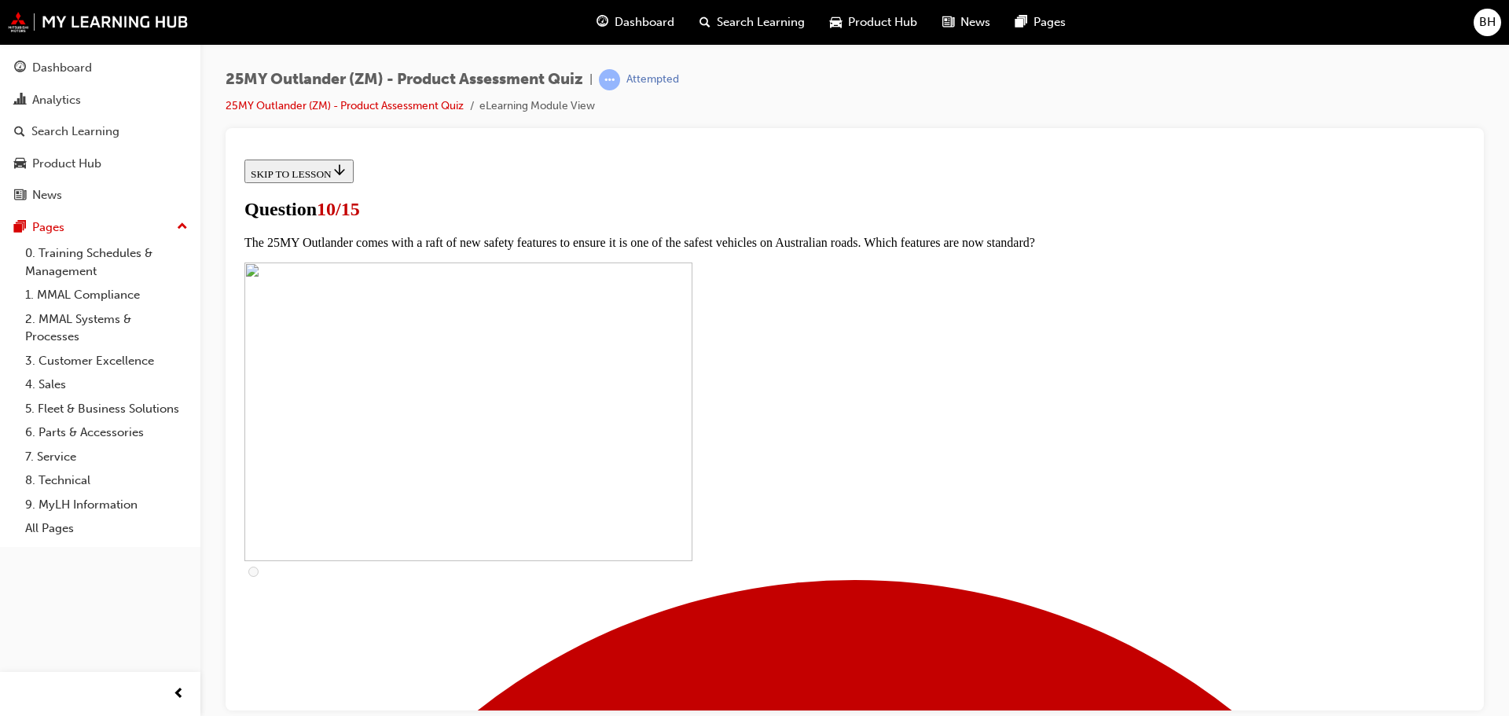
checkbox input "true"
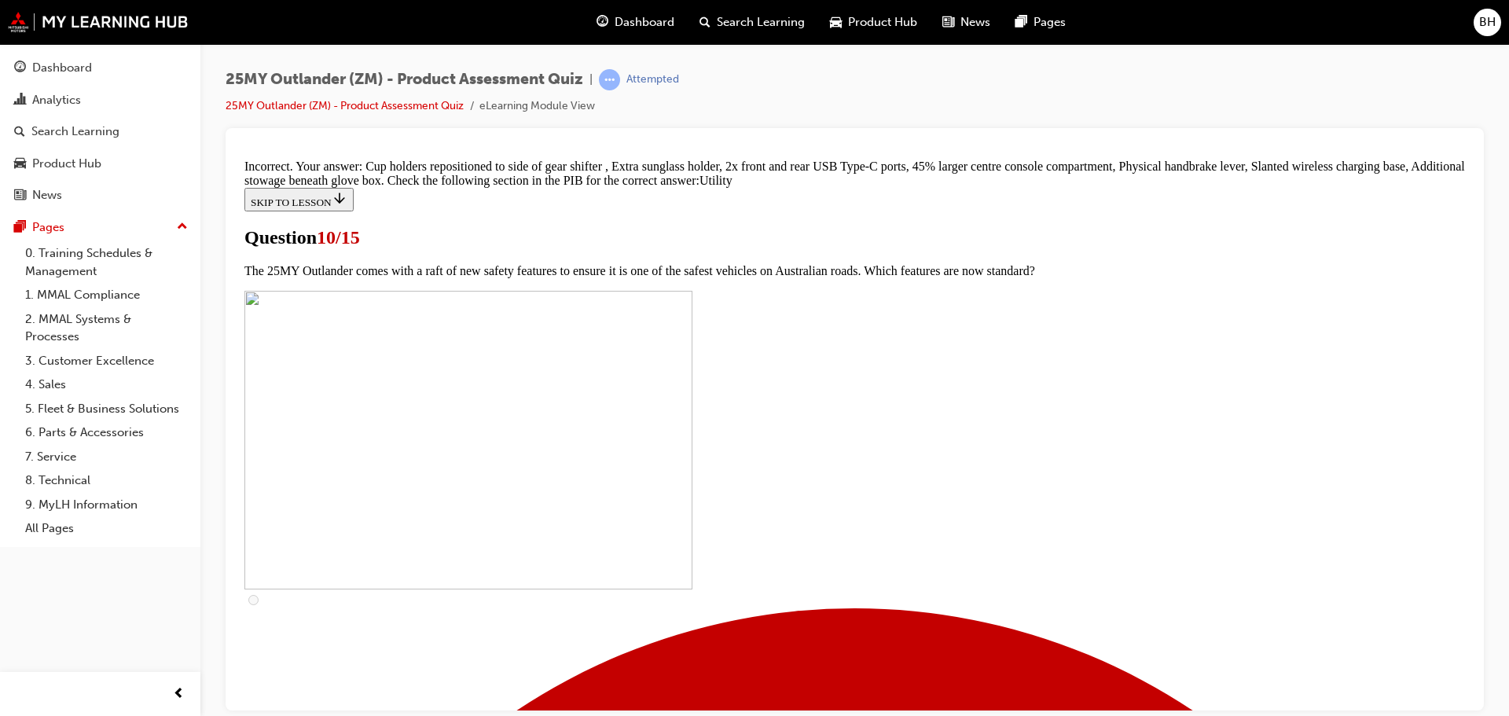
scroll to position [774, 0]
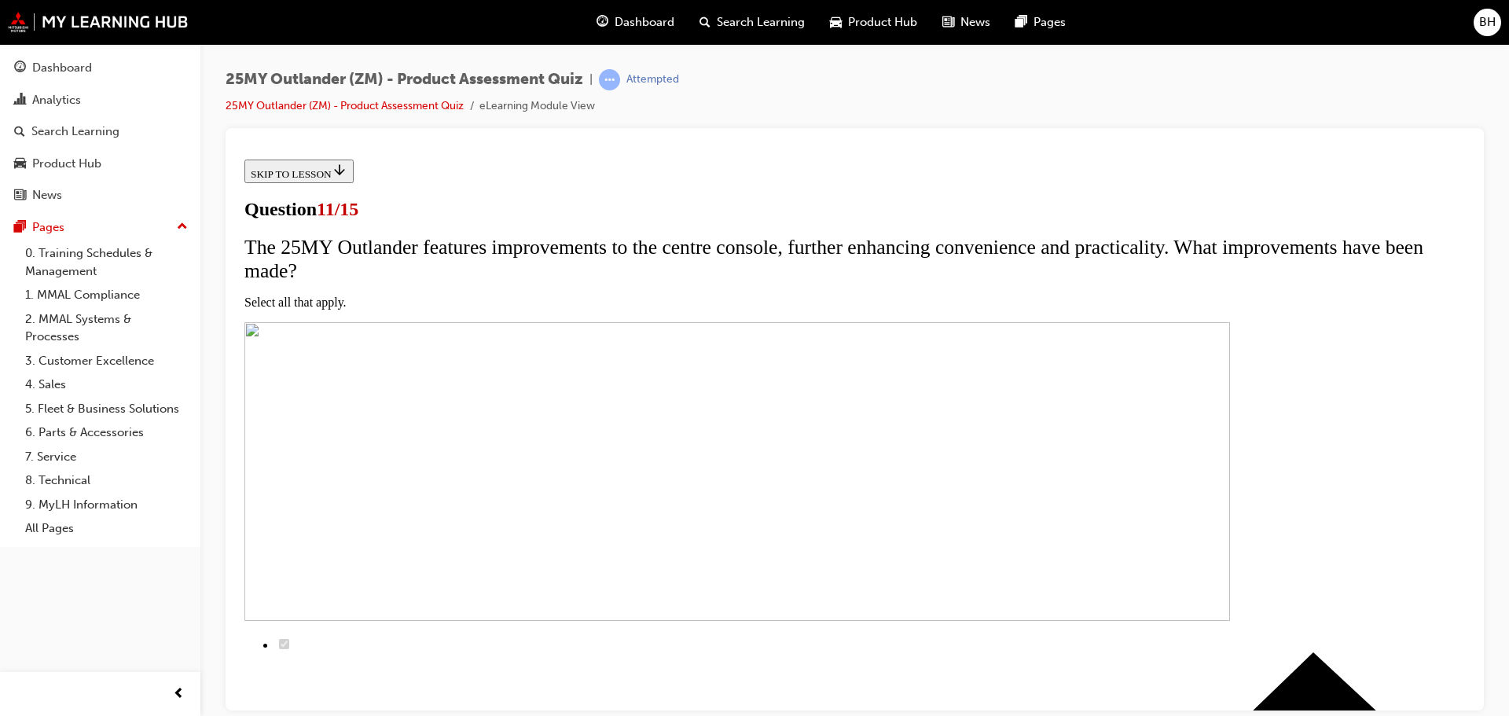
scroll to position [157, 0]
checkbox input "true"
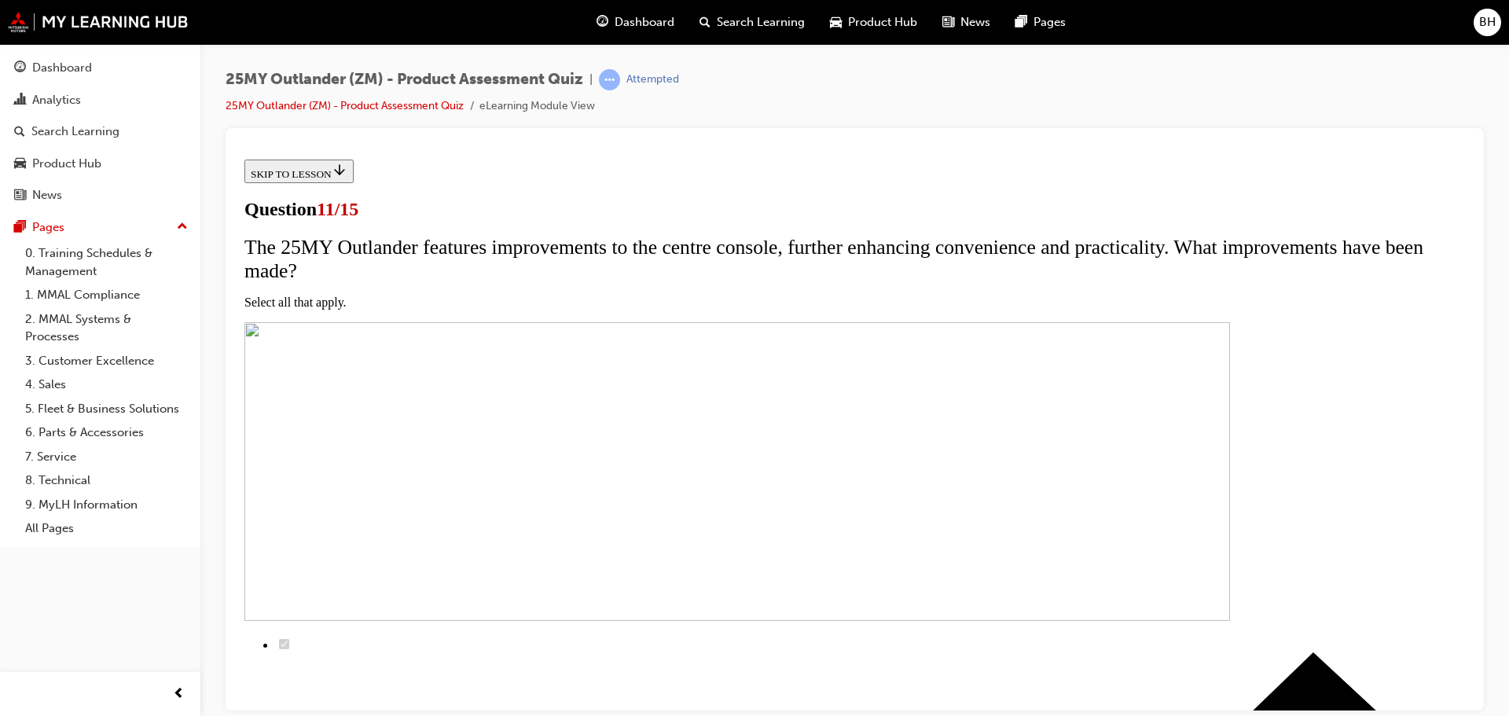
checkbox input "true"
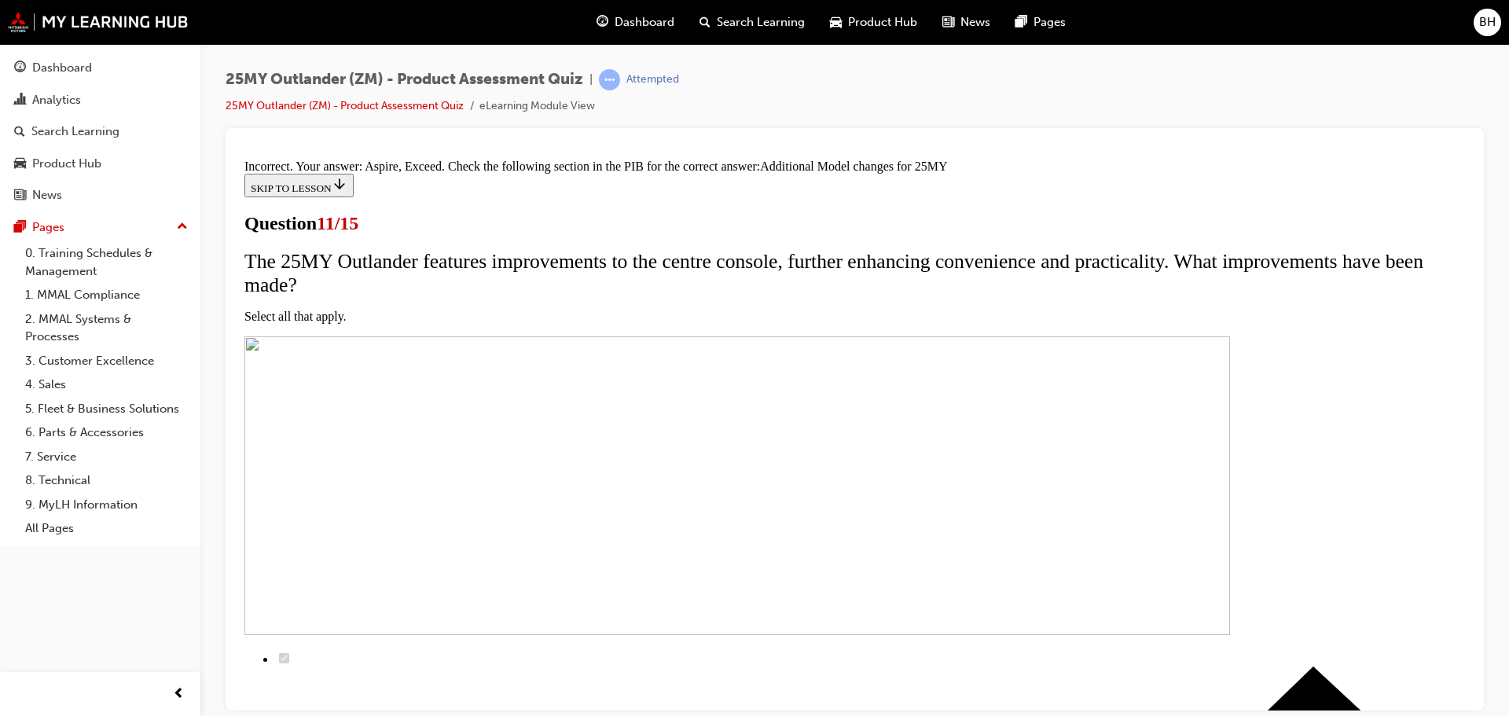
scroll to position [240, 0]
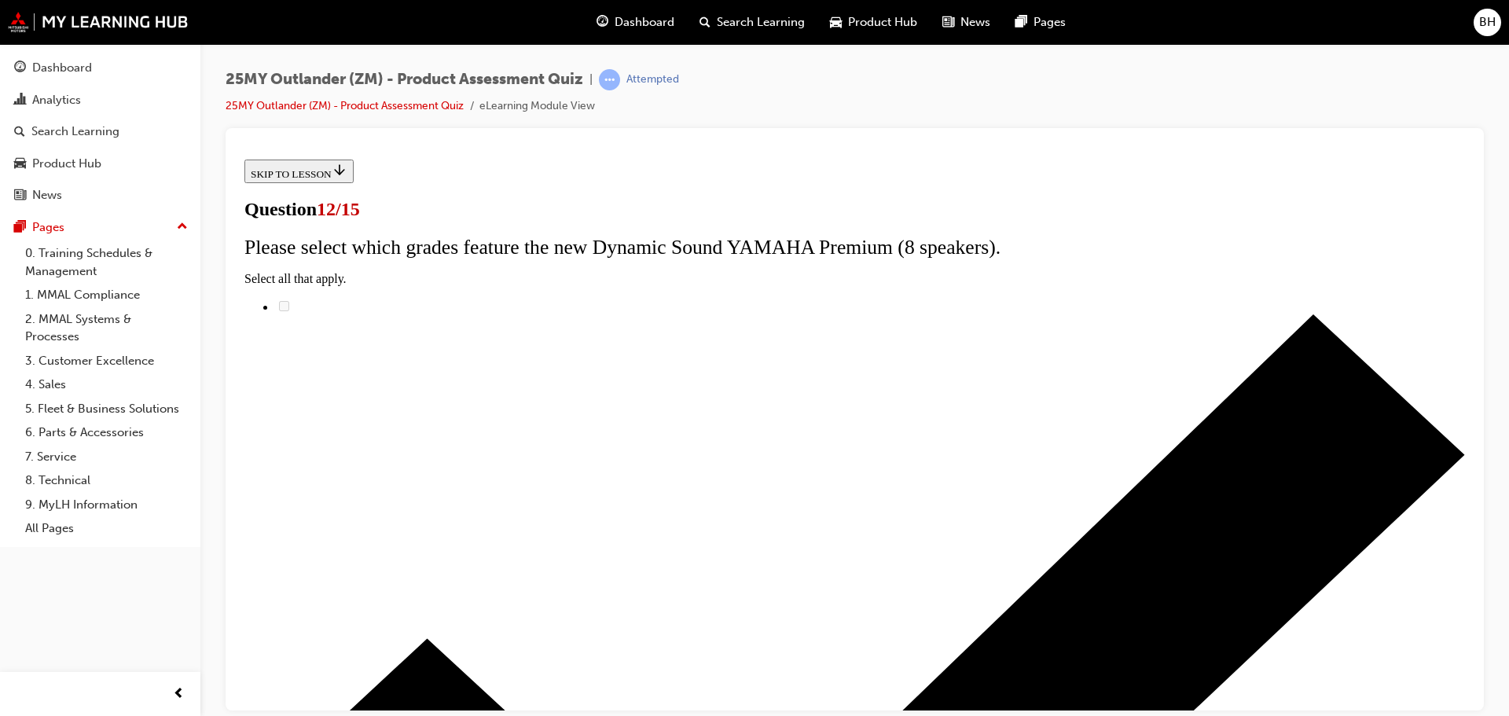
radio input "true"
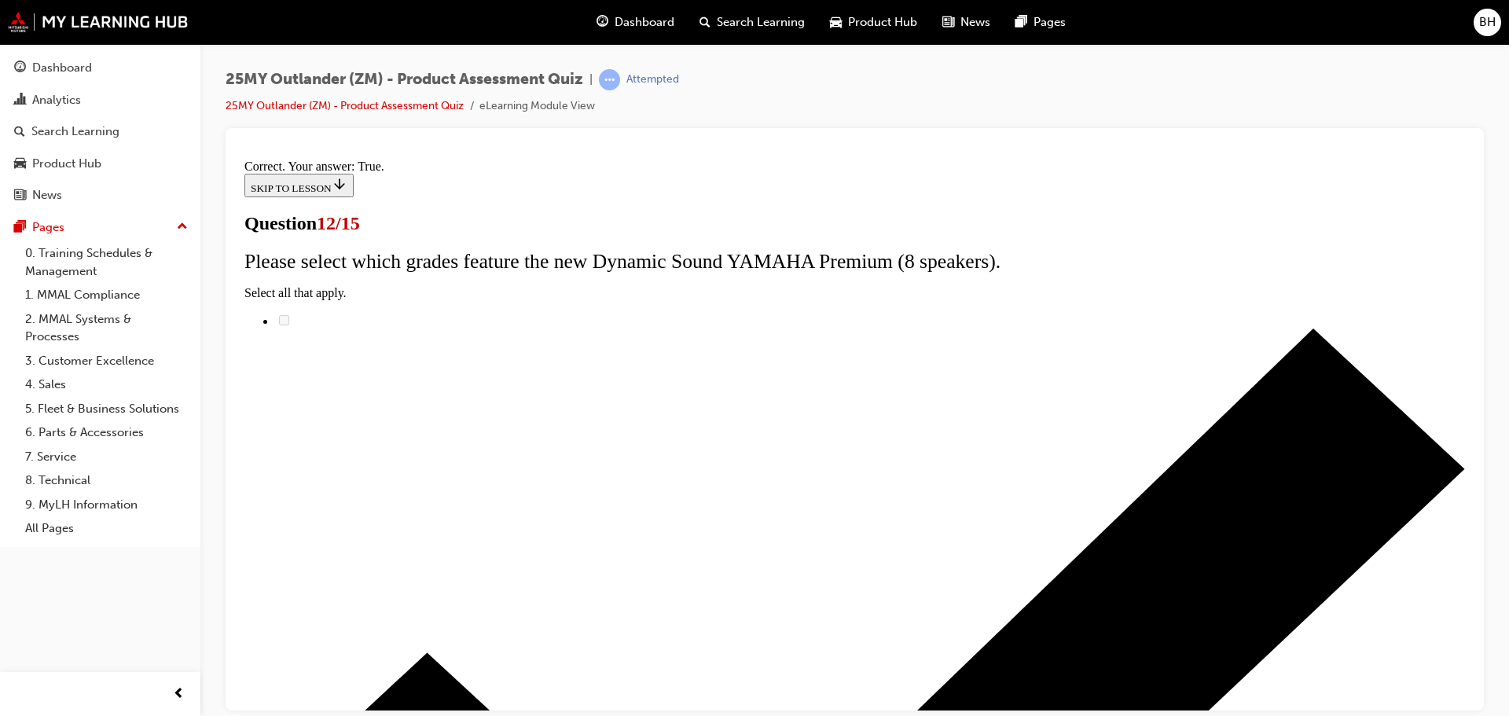
scroll to position [190, 0]
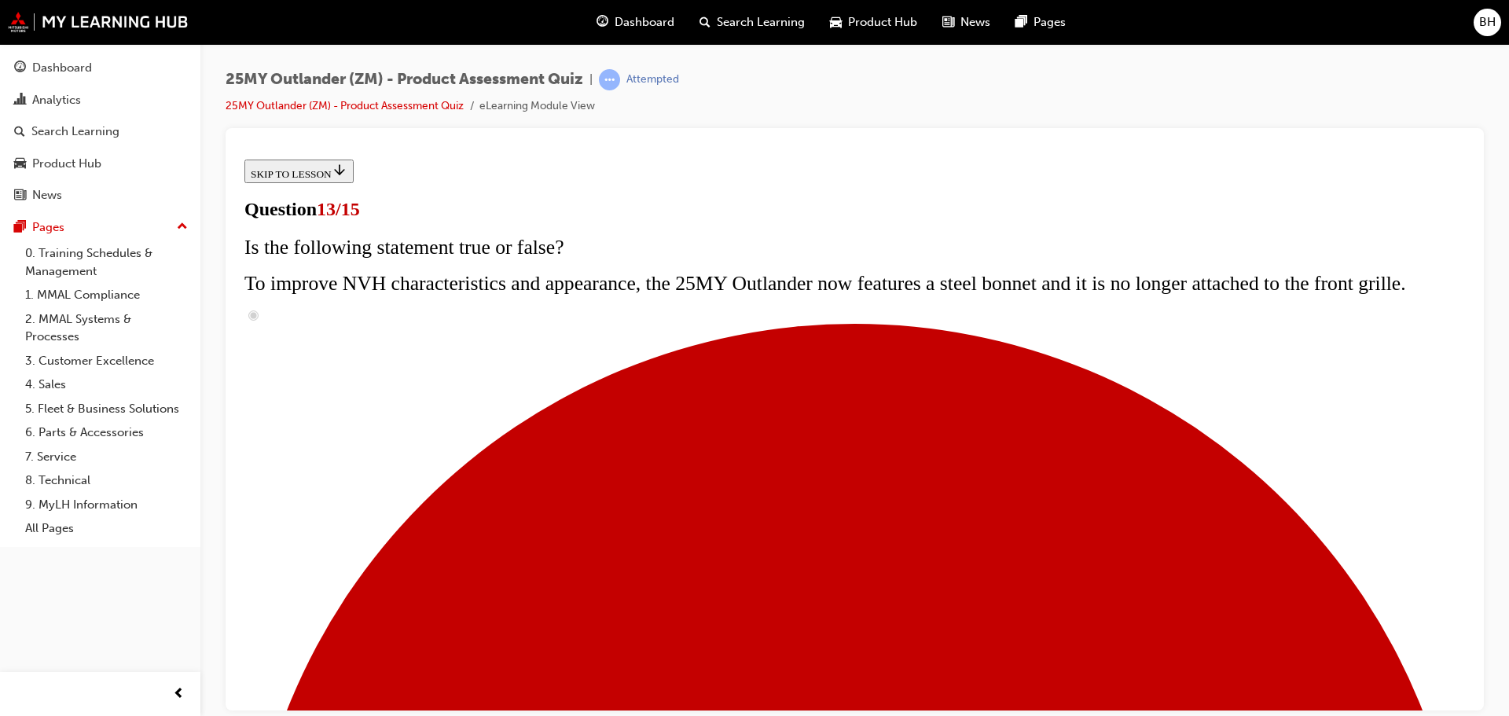
scroll to position [236, 0]
radio input "true"
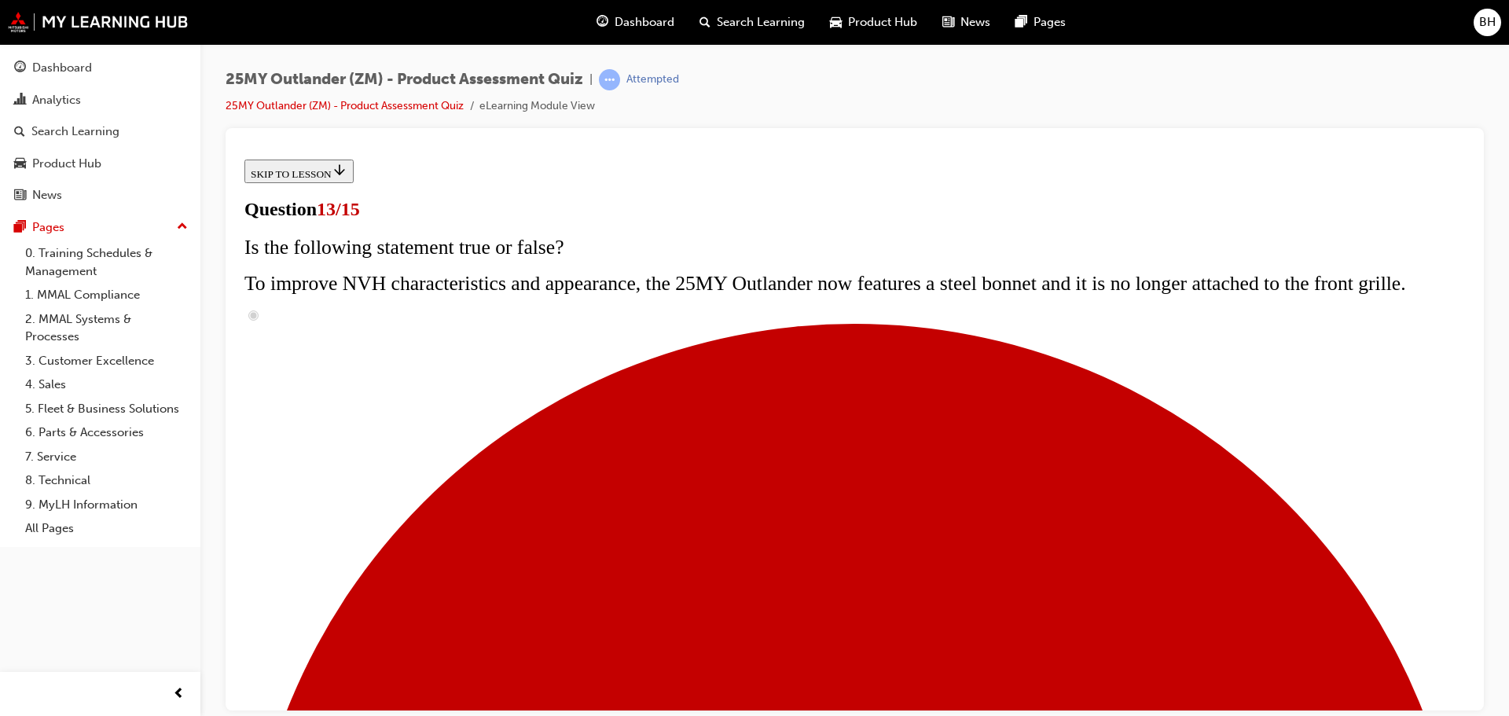
radio input "true"
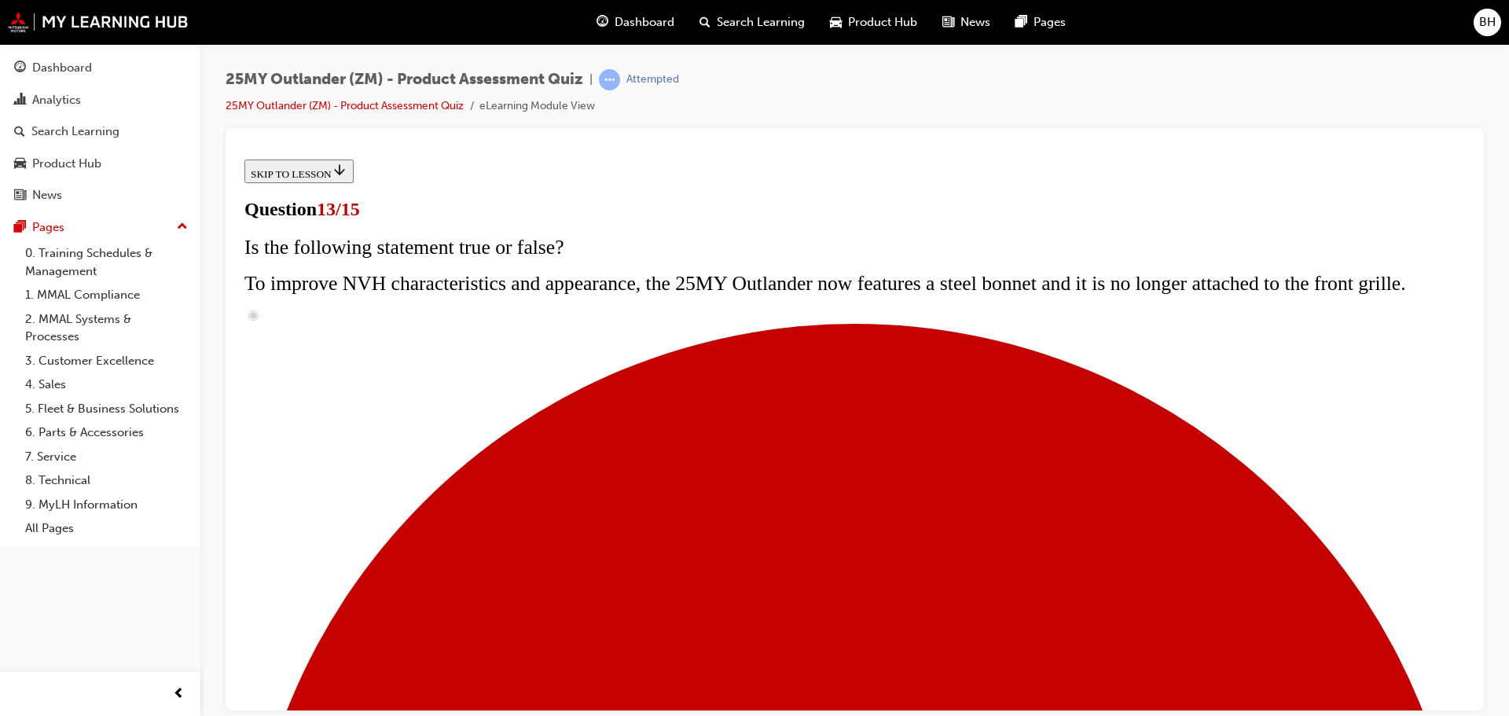
radio input "true"
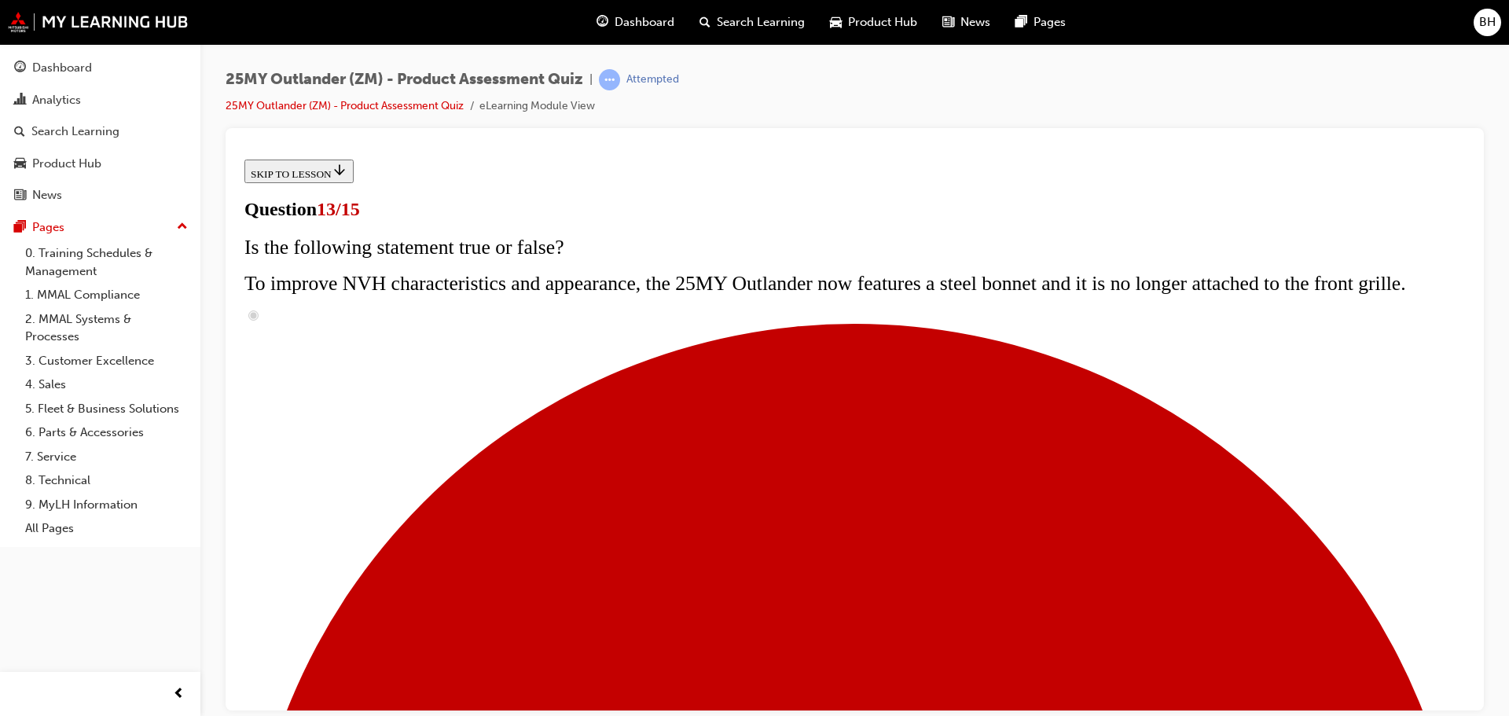
radio input "true"
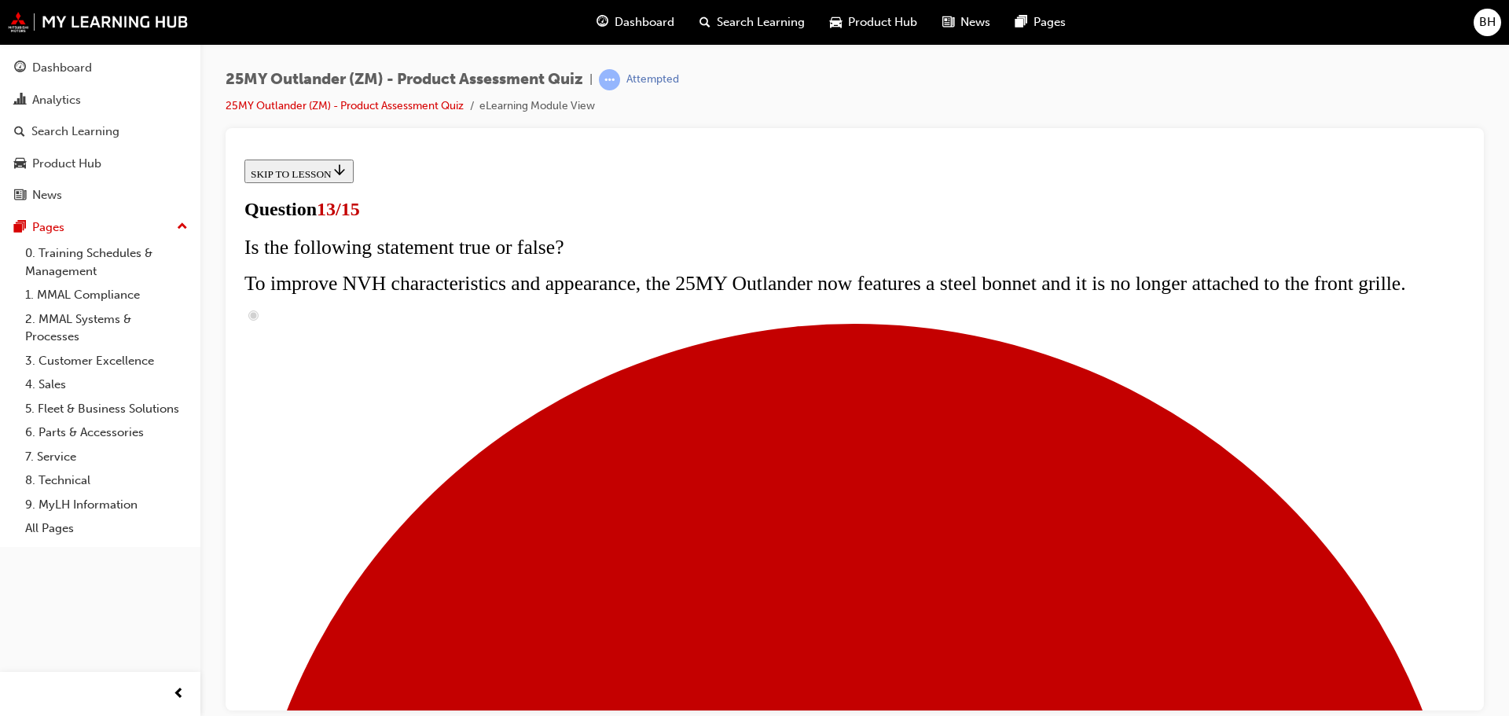
radio input "true"
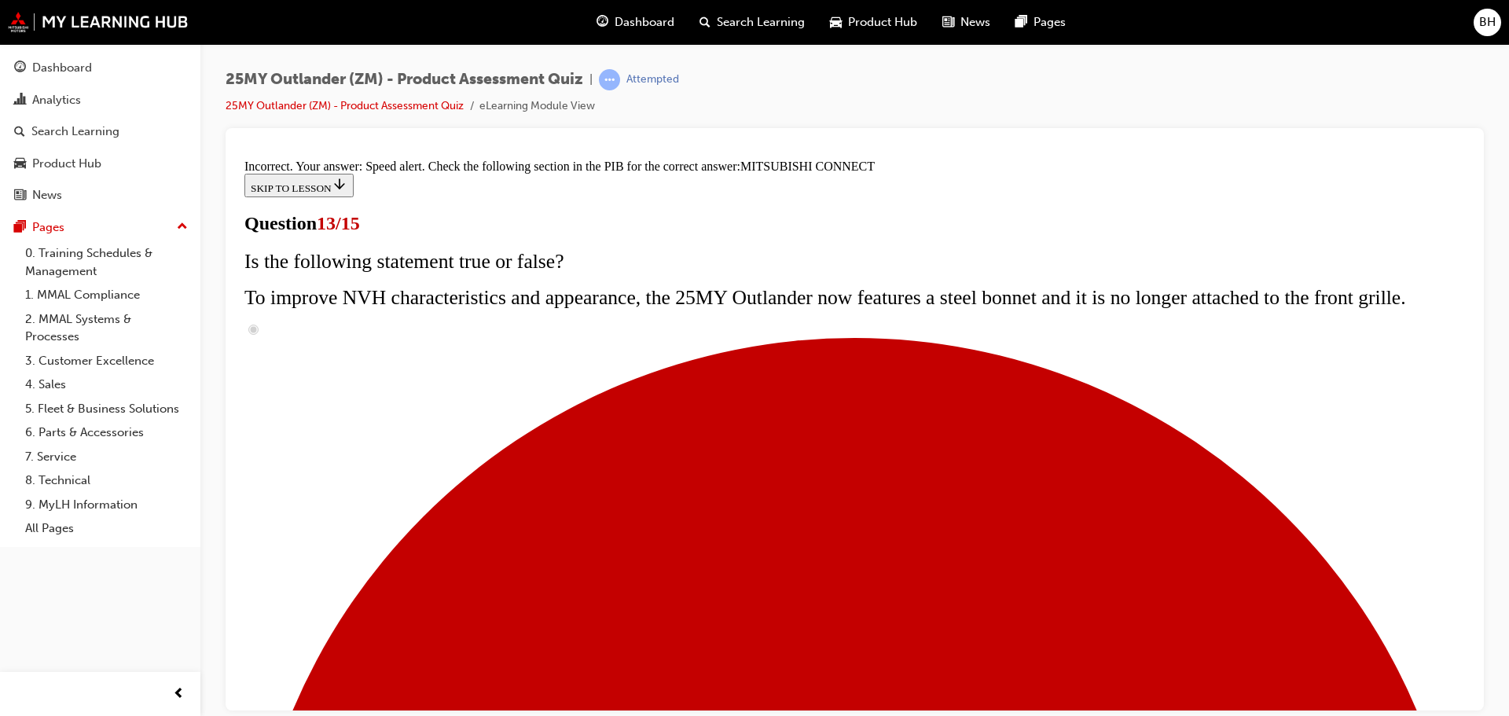
scroll to position [512, 0]
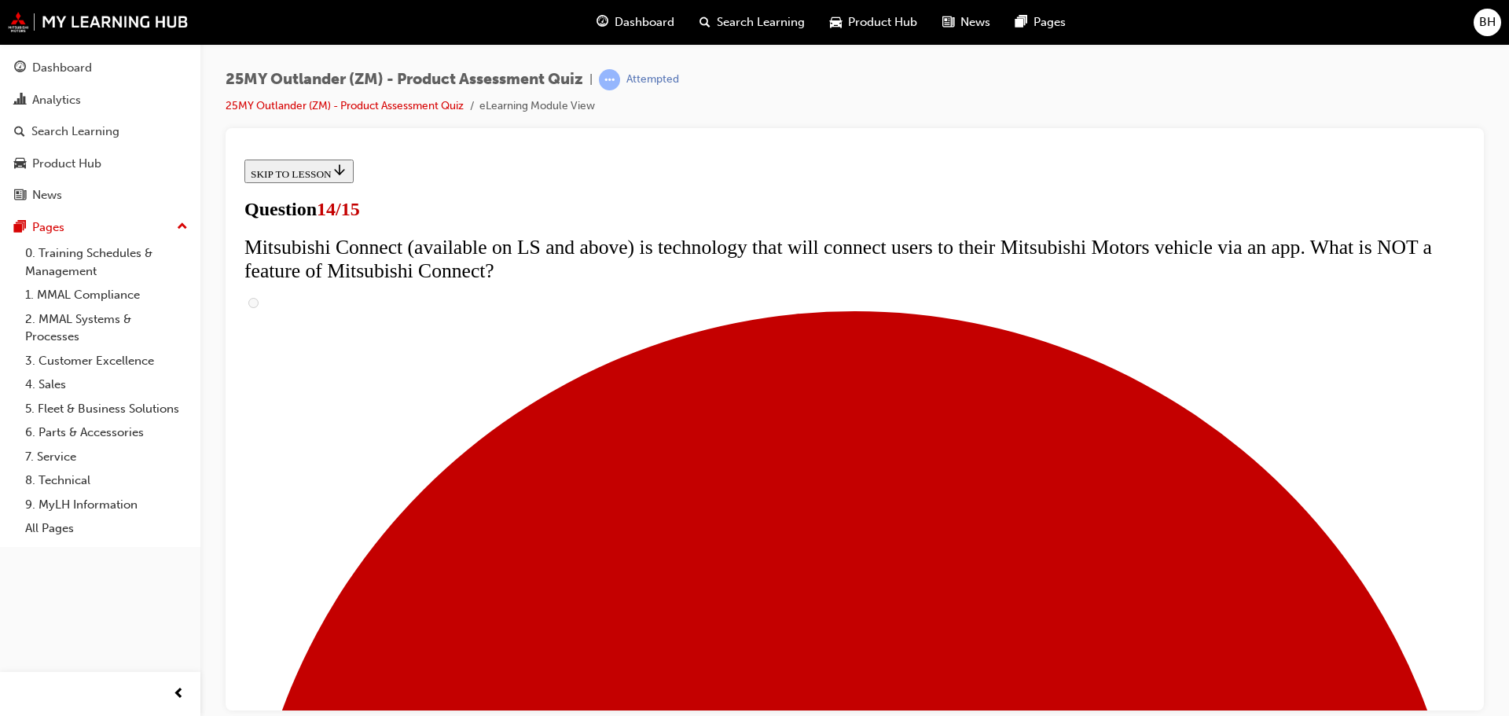
scroll to position [550, 0]
radio input "true"
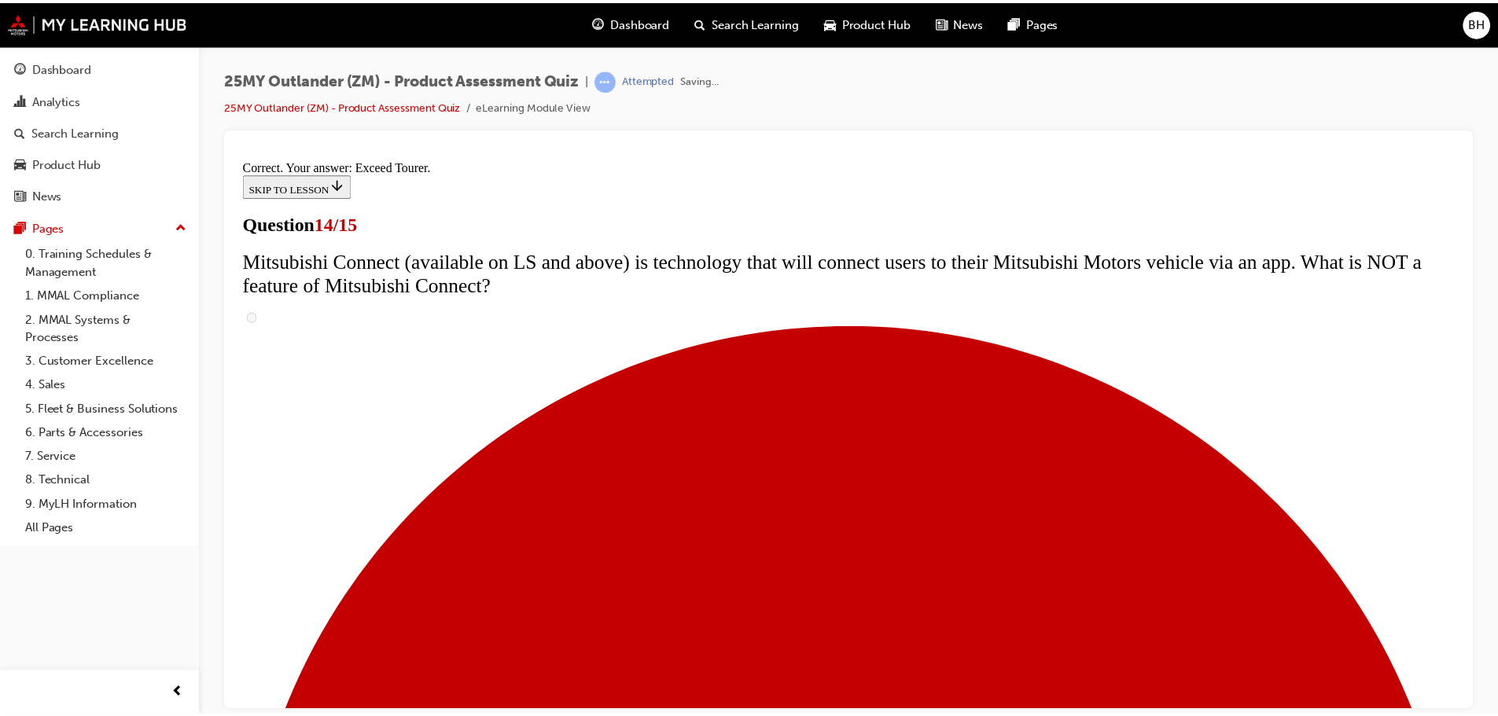
scroll to position [663, 0]
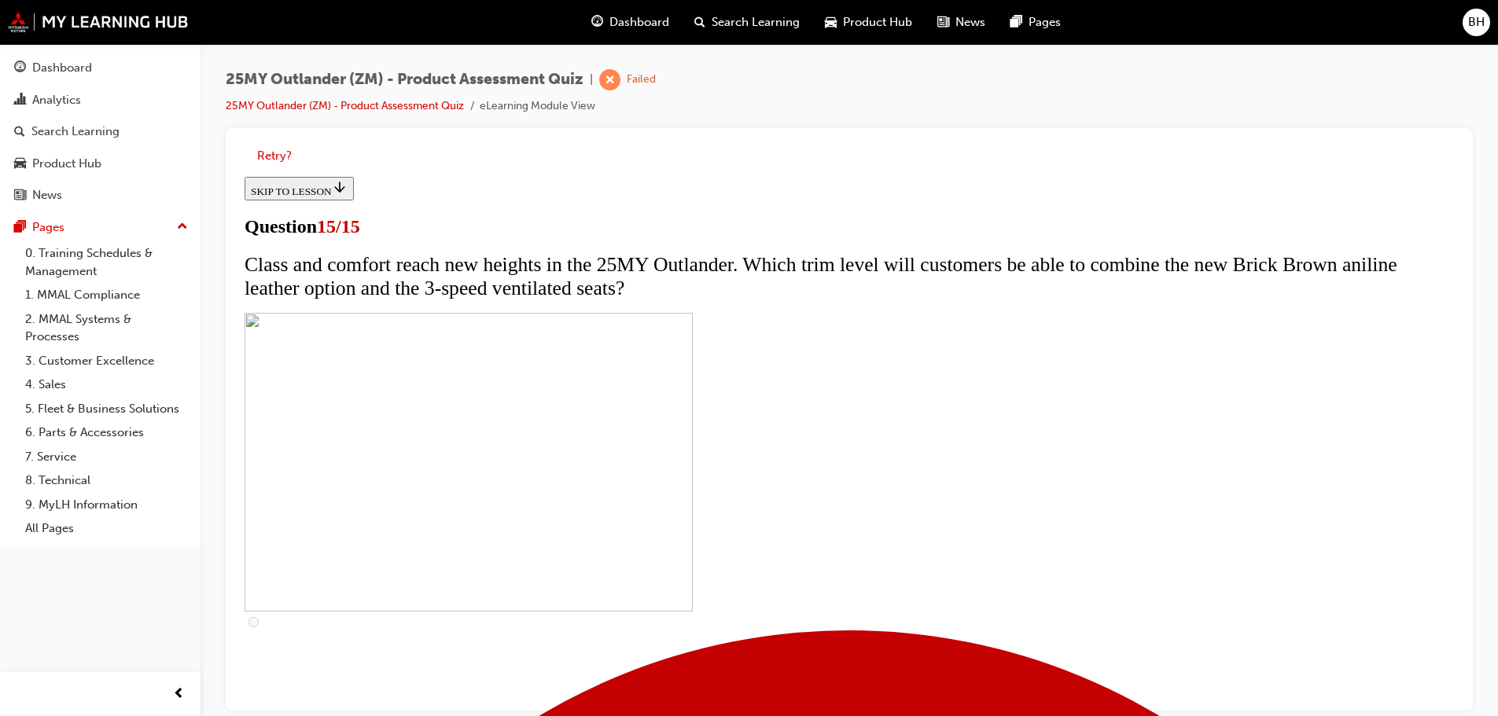
scroll to position [264, 0]
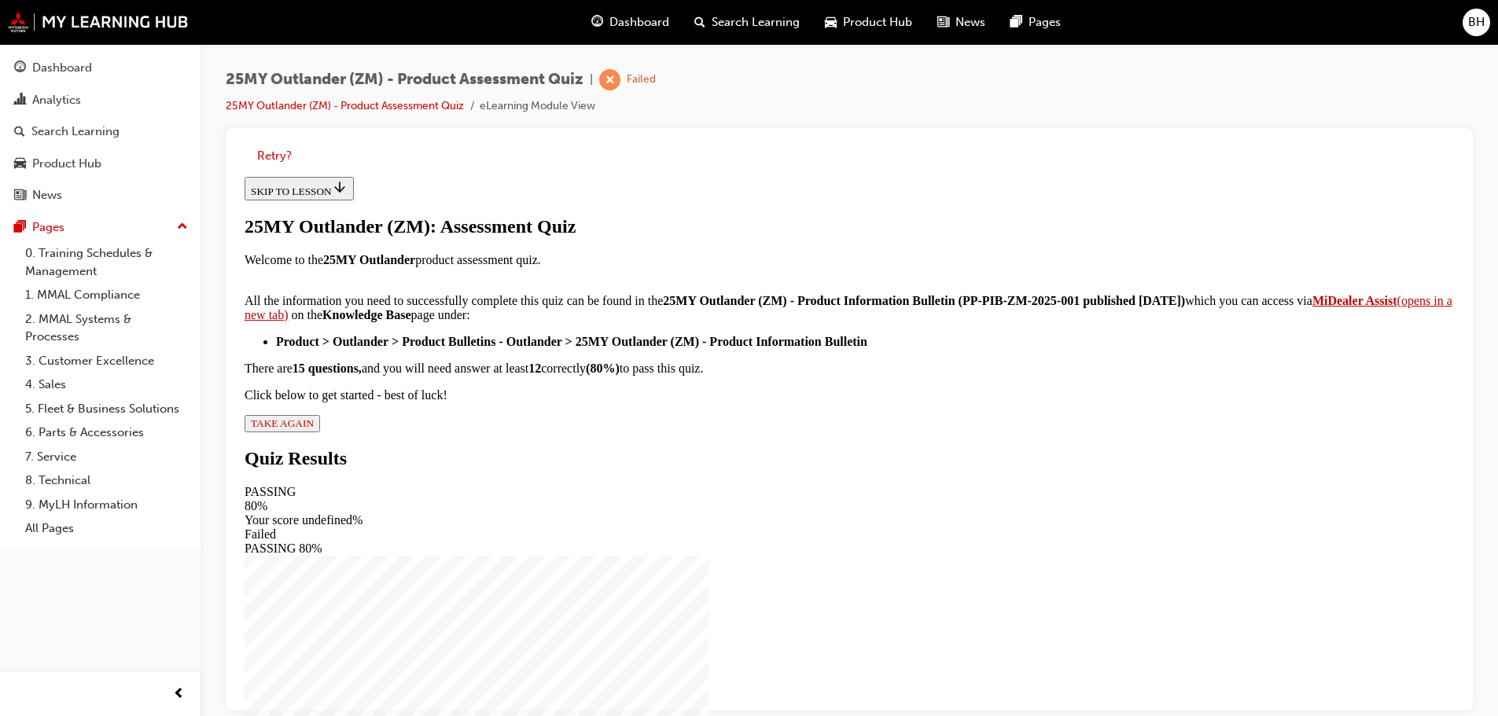
scroll to position [262, 0]
click at [314, 429] on span "TAKE AGAIN" at bounding box center [282, 423] width 63 height 12
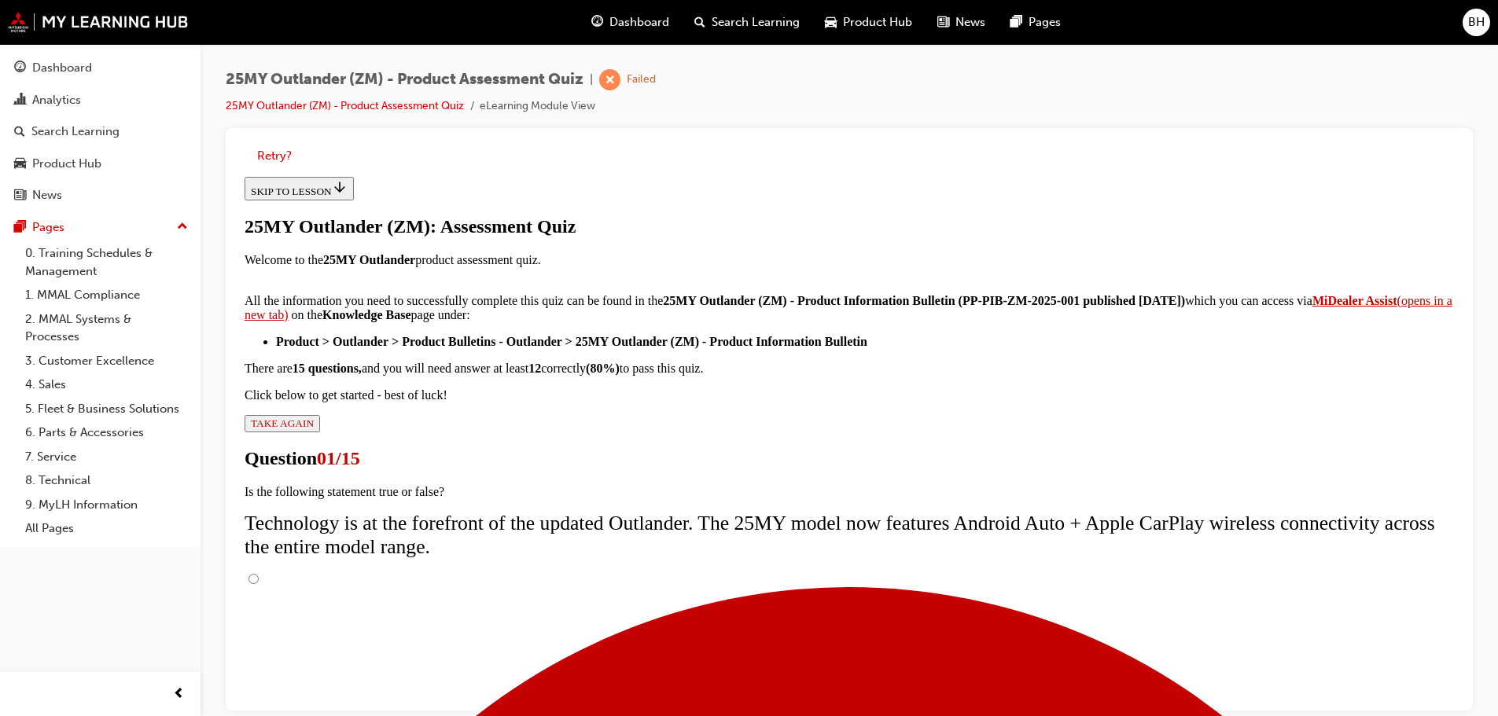
click at [259, 574] on input "True" at bounding box center [253, 579] width 10 height 10
radio input "true"
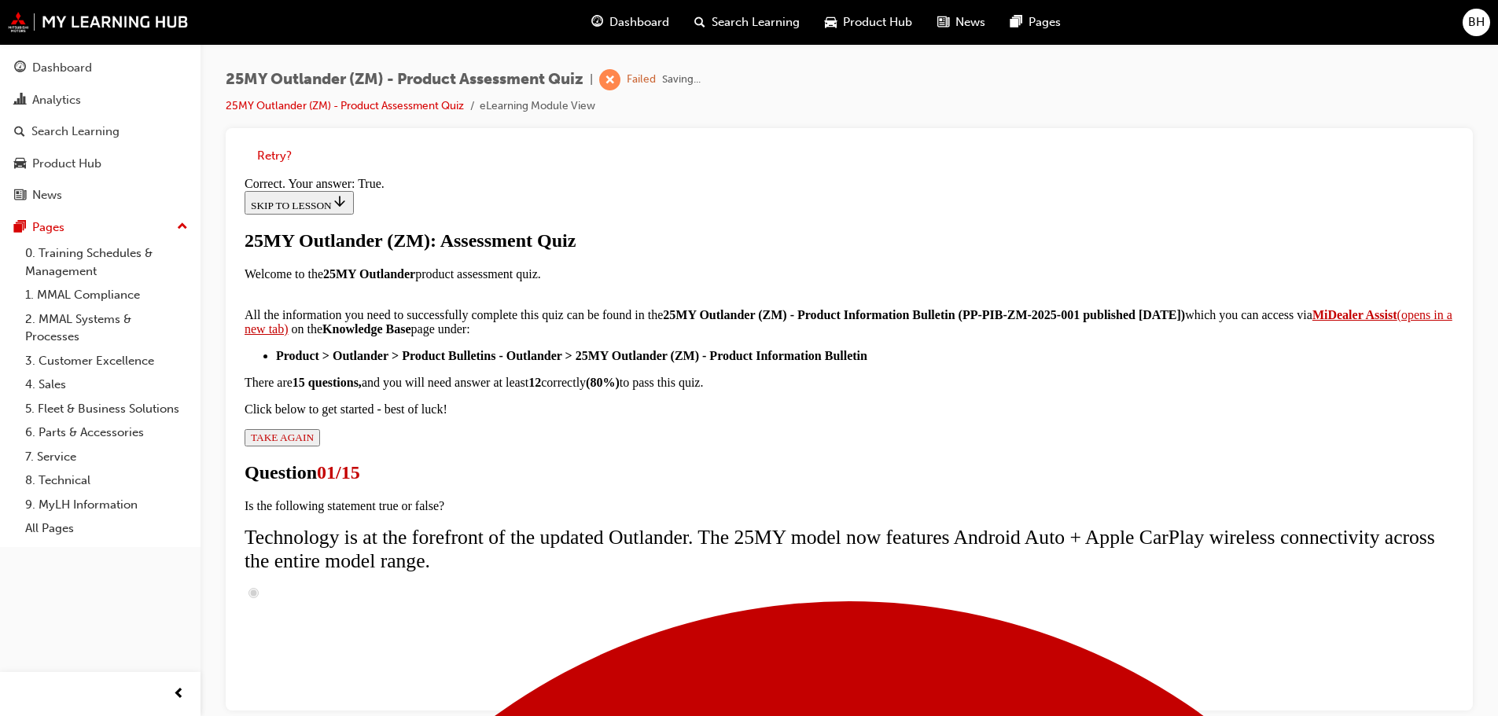
scroll to position [190, 0]
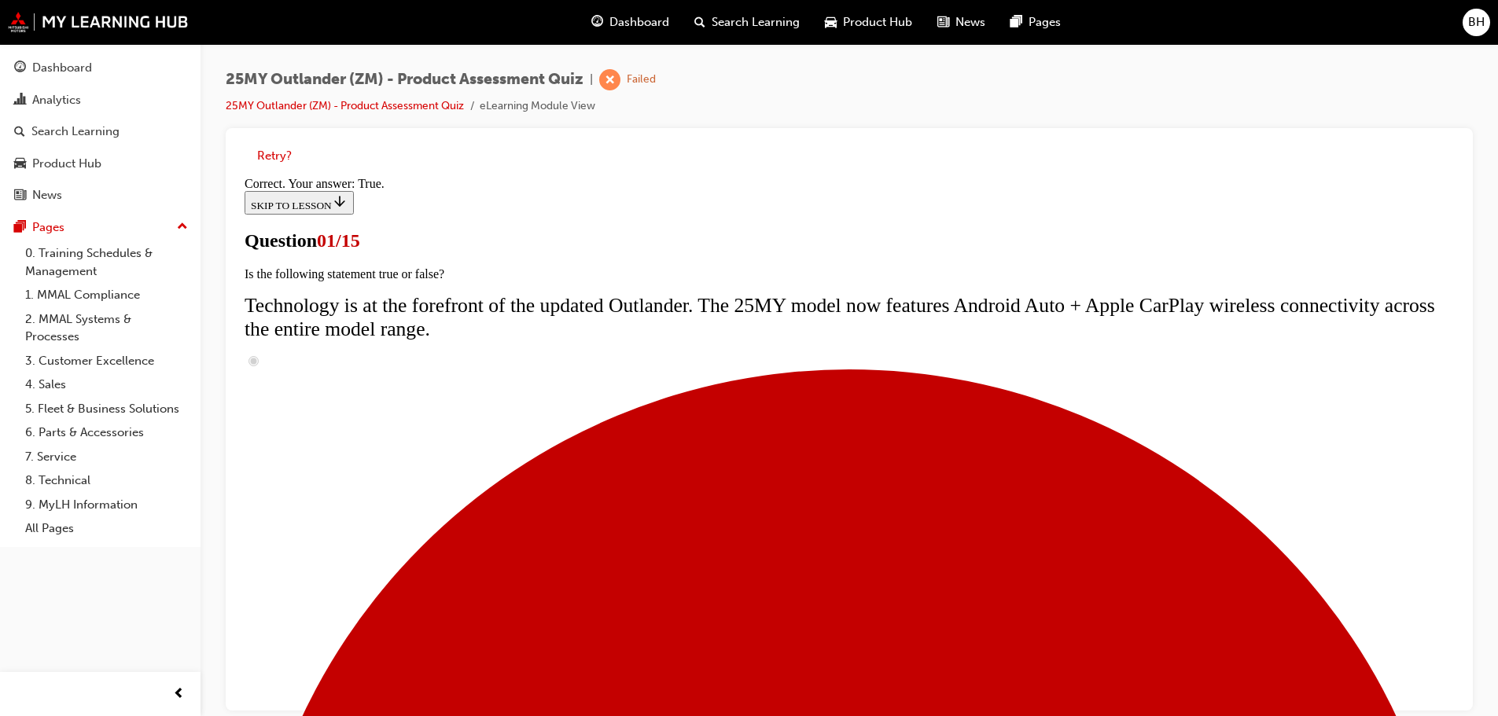
scroll to position [236, 0]
radio input "true"
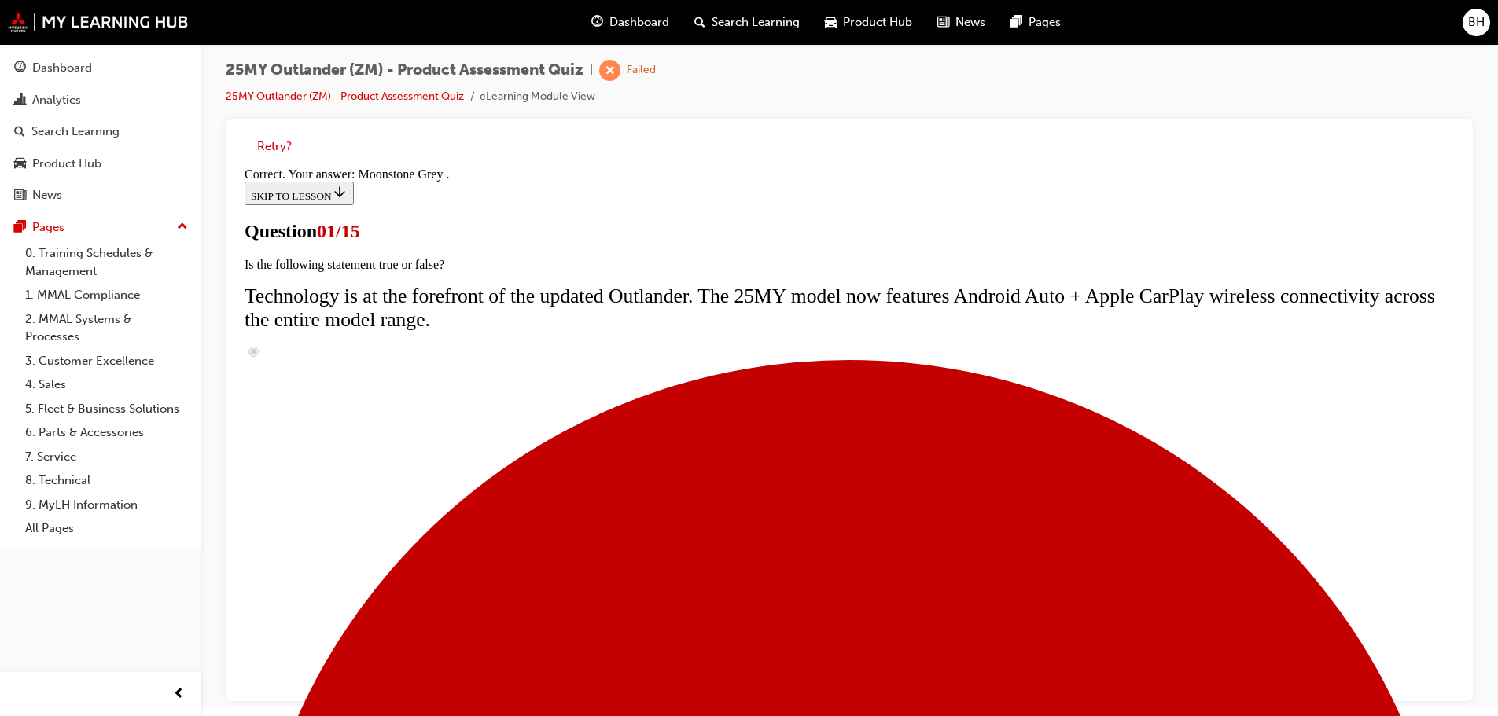
scroll to position [12, 0]
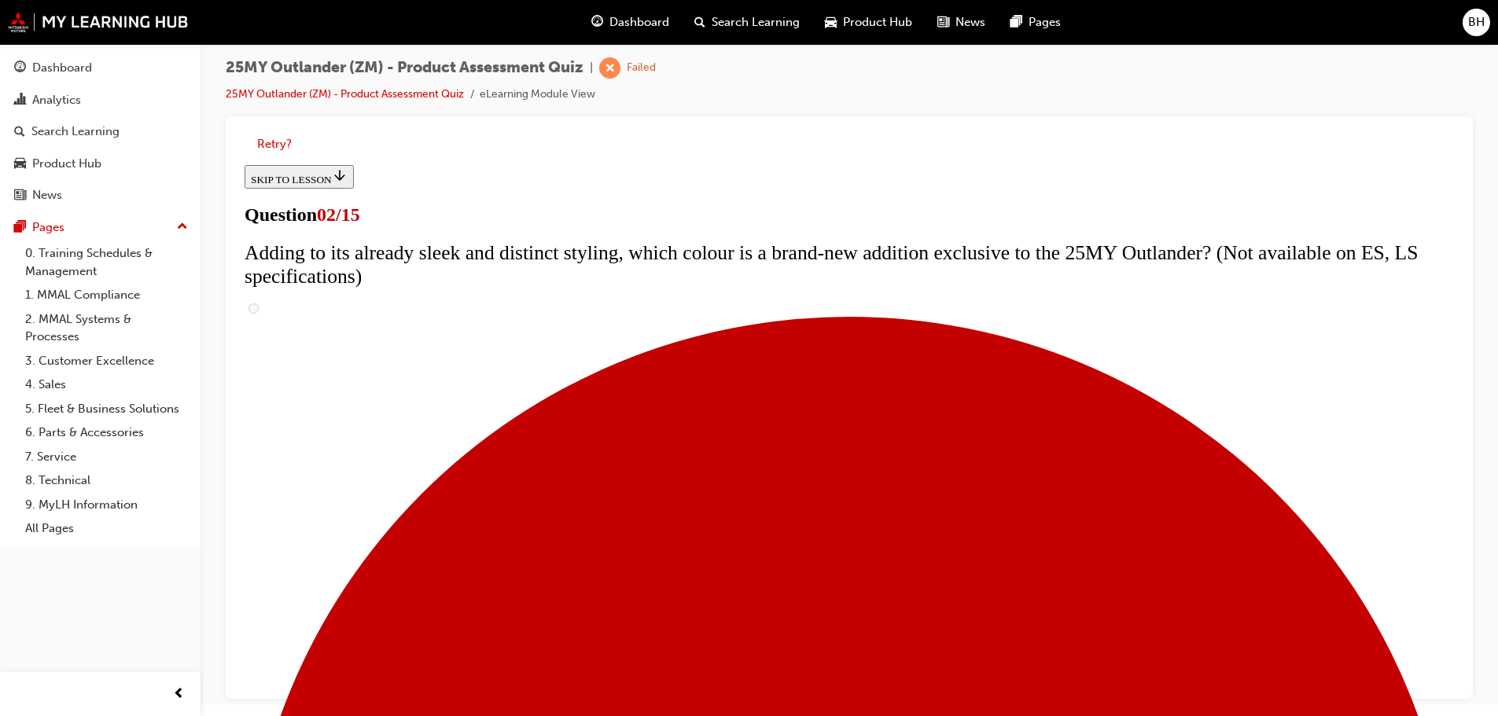
scroll to position [314, 0]
checkbox input "true"
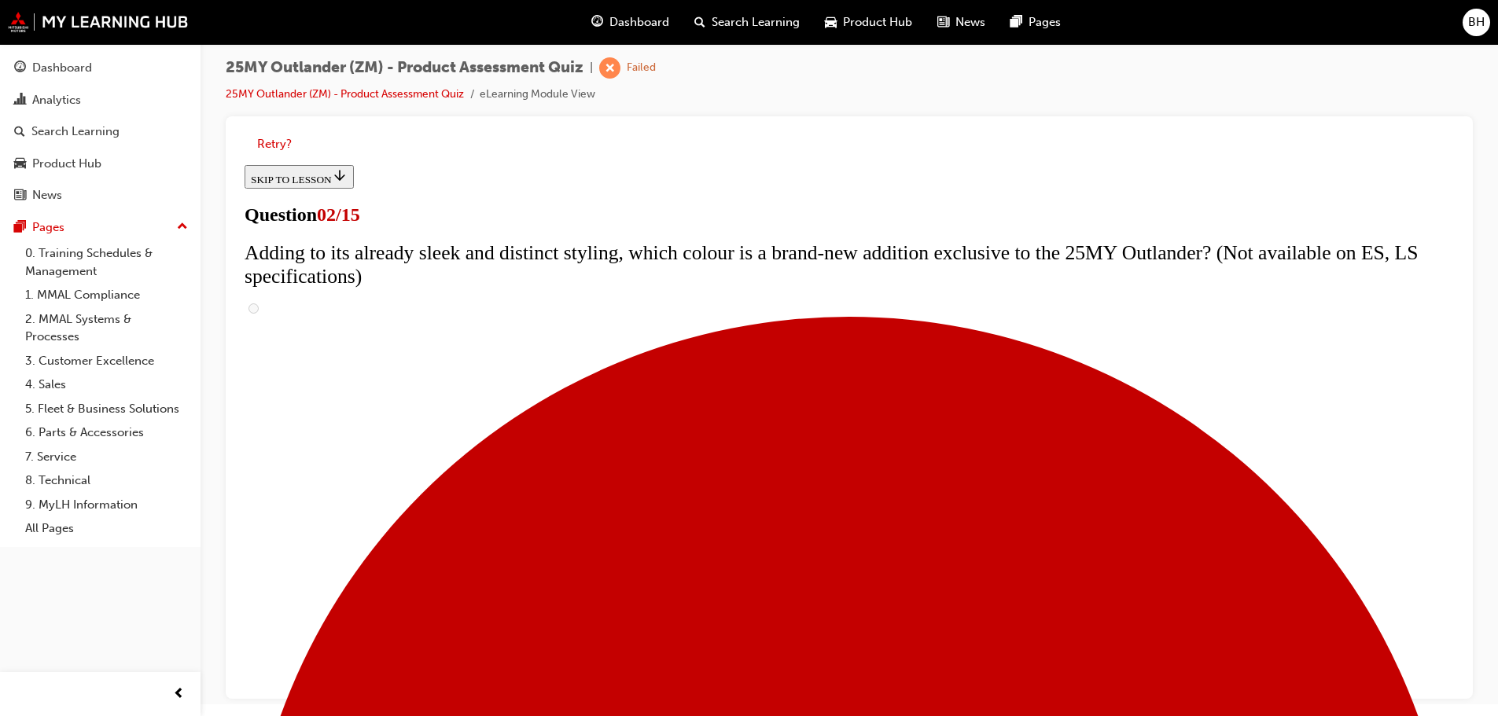
checkbox input "true"
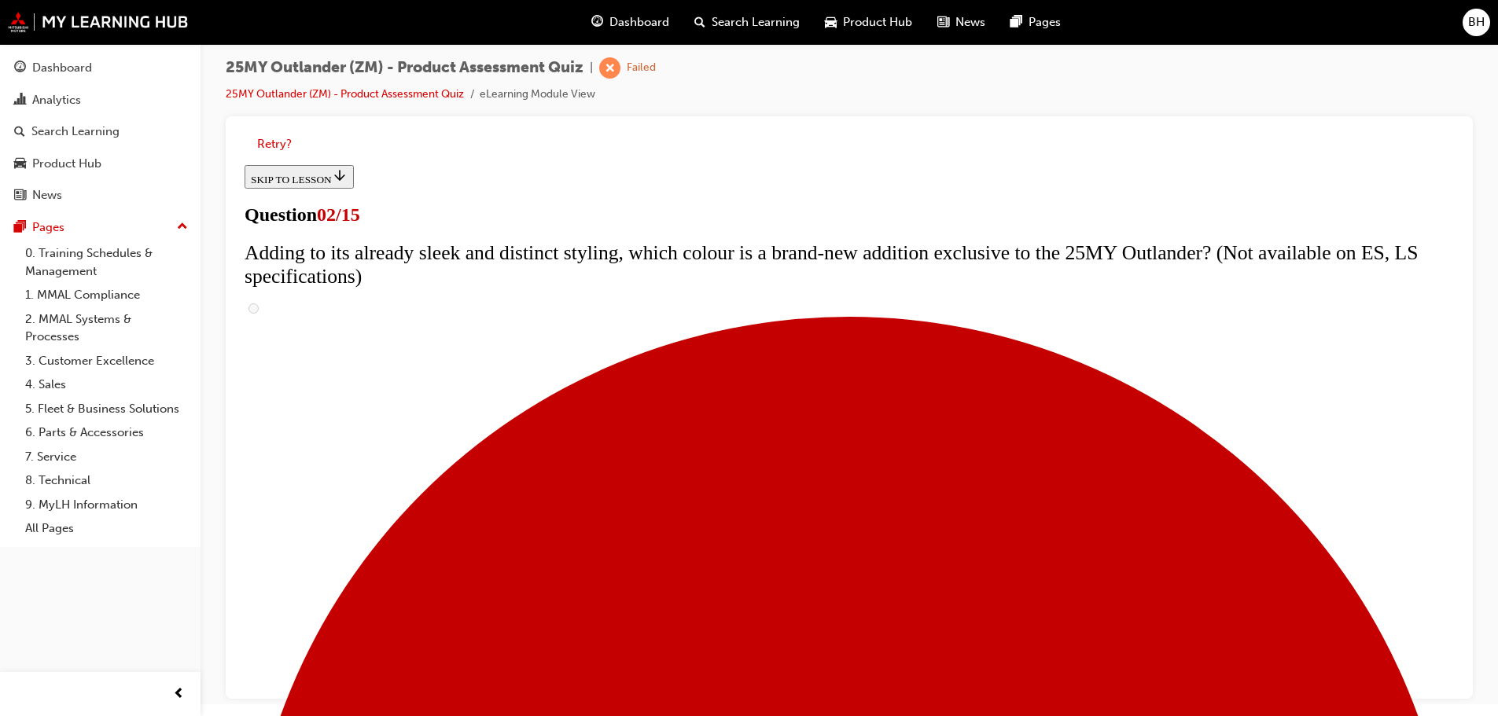
checkbox input "true"
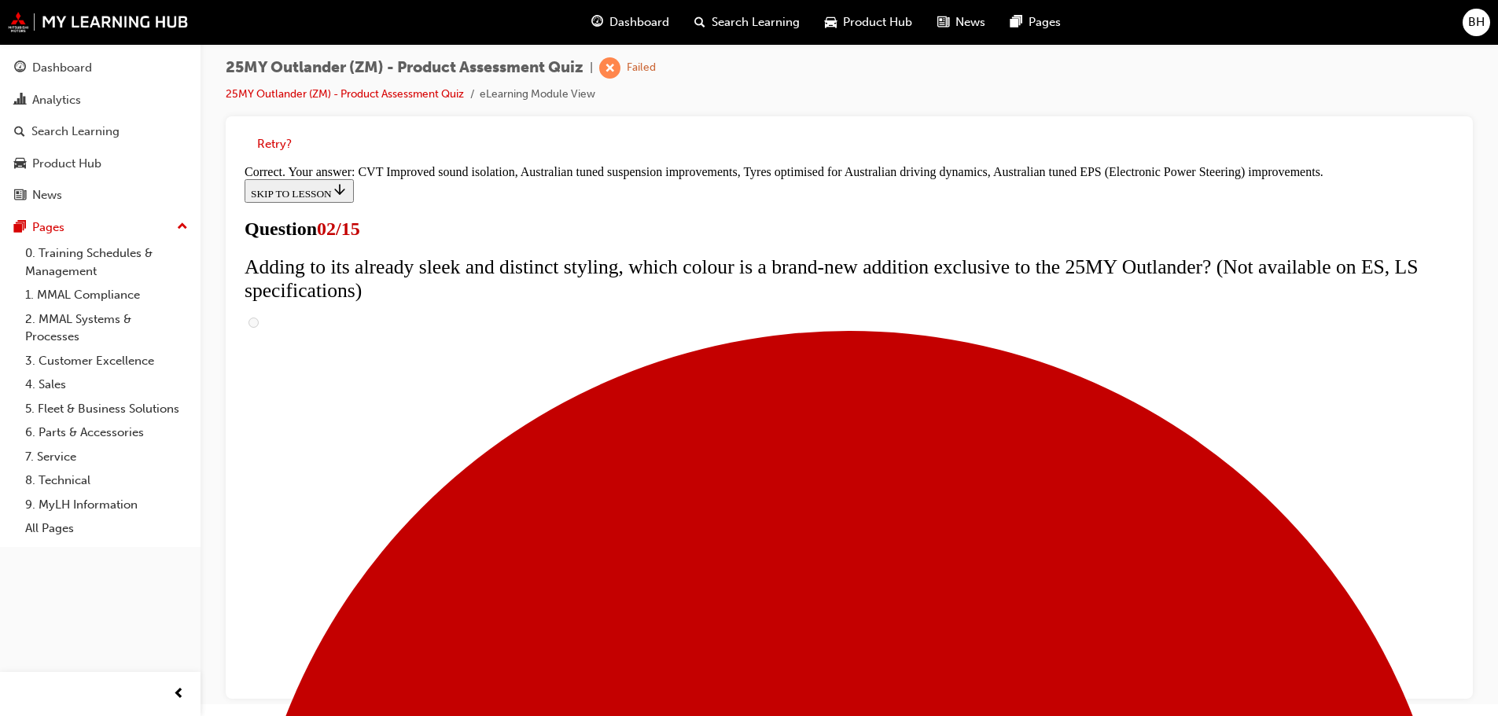
scroll to position [442, 0]
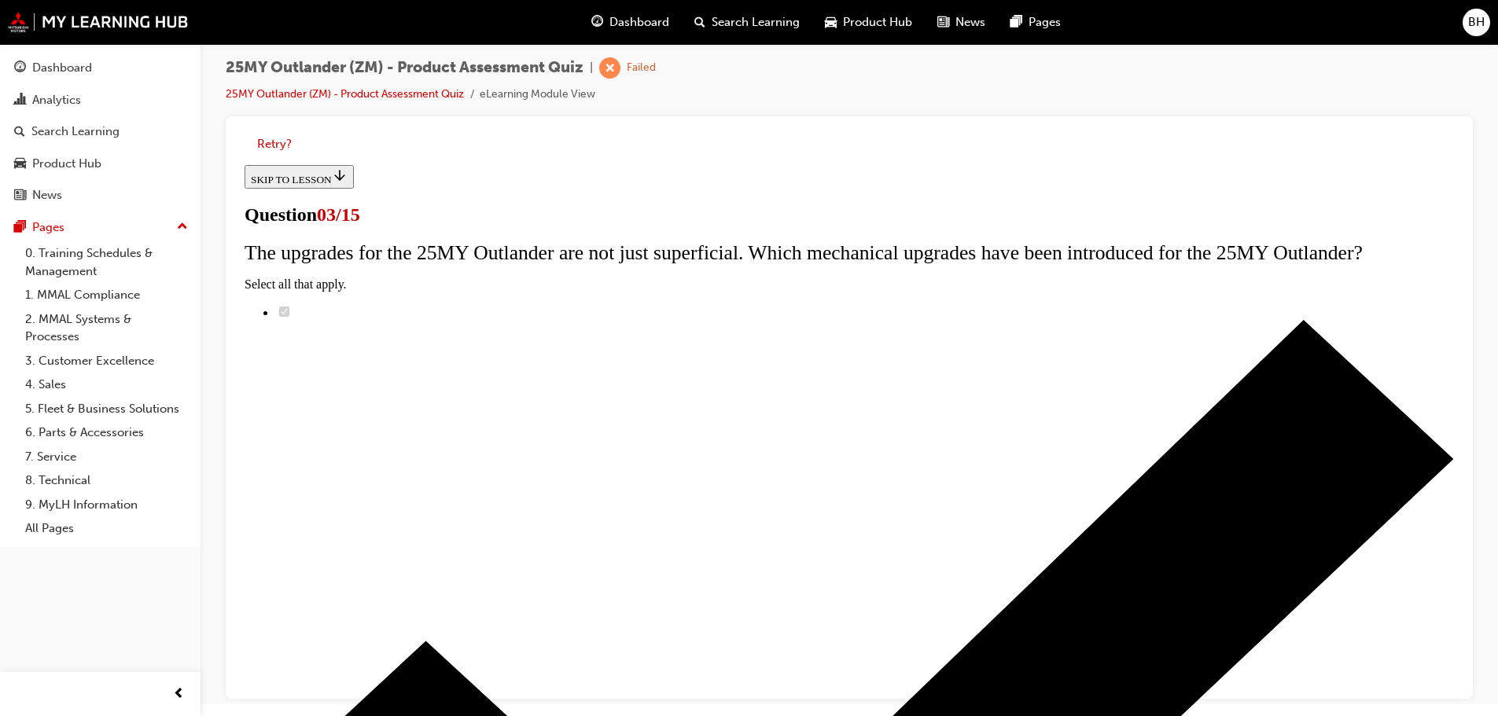
scroll to position [157, 0]
radio input "true"
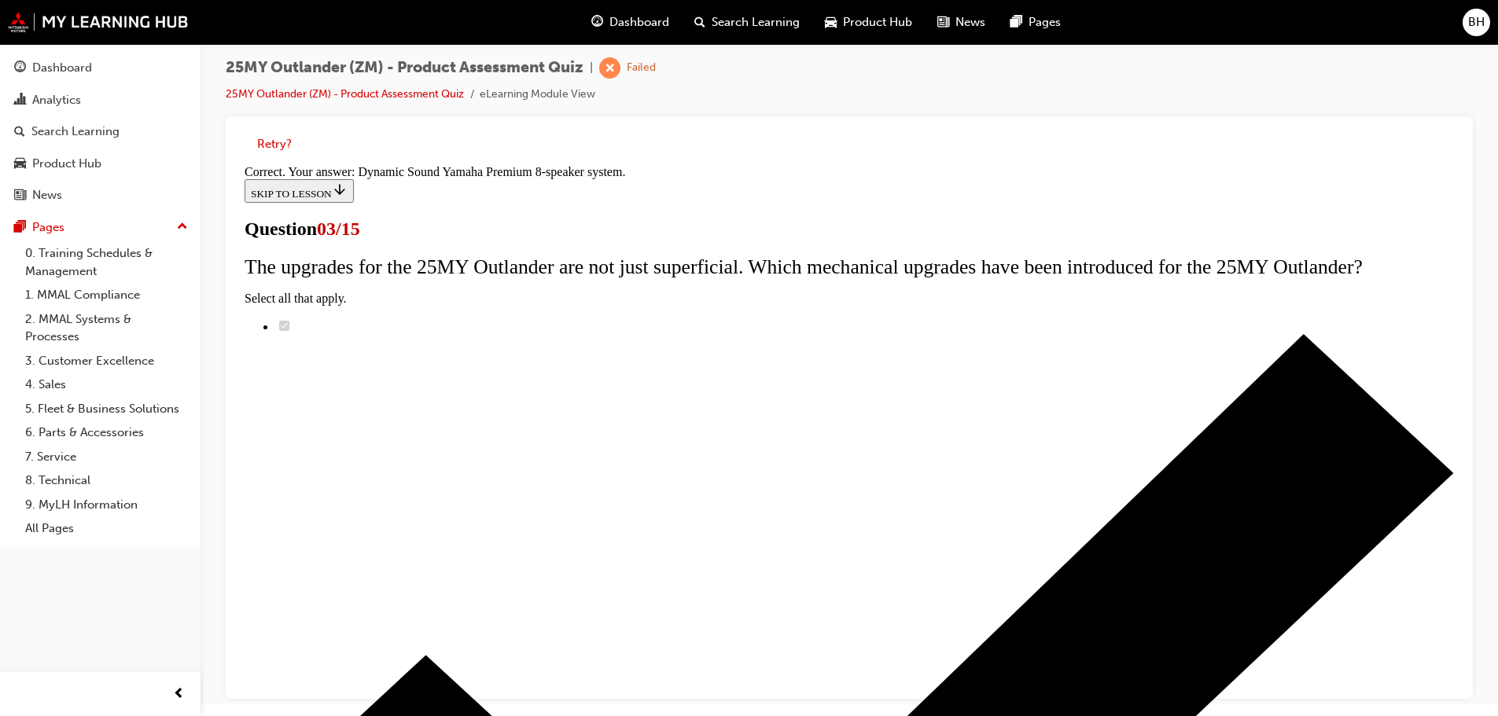
scroll to position [263, 0]
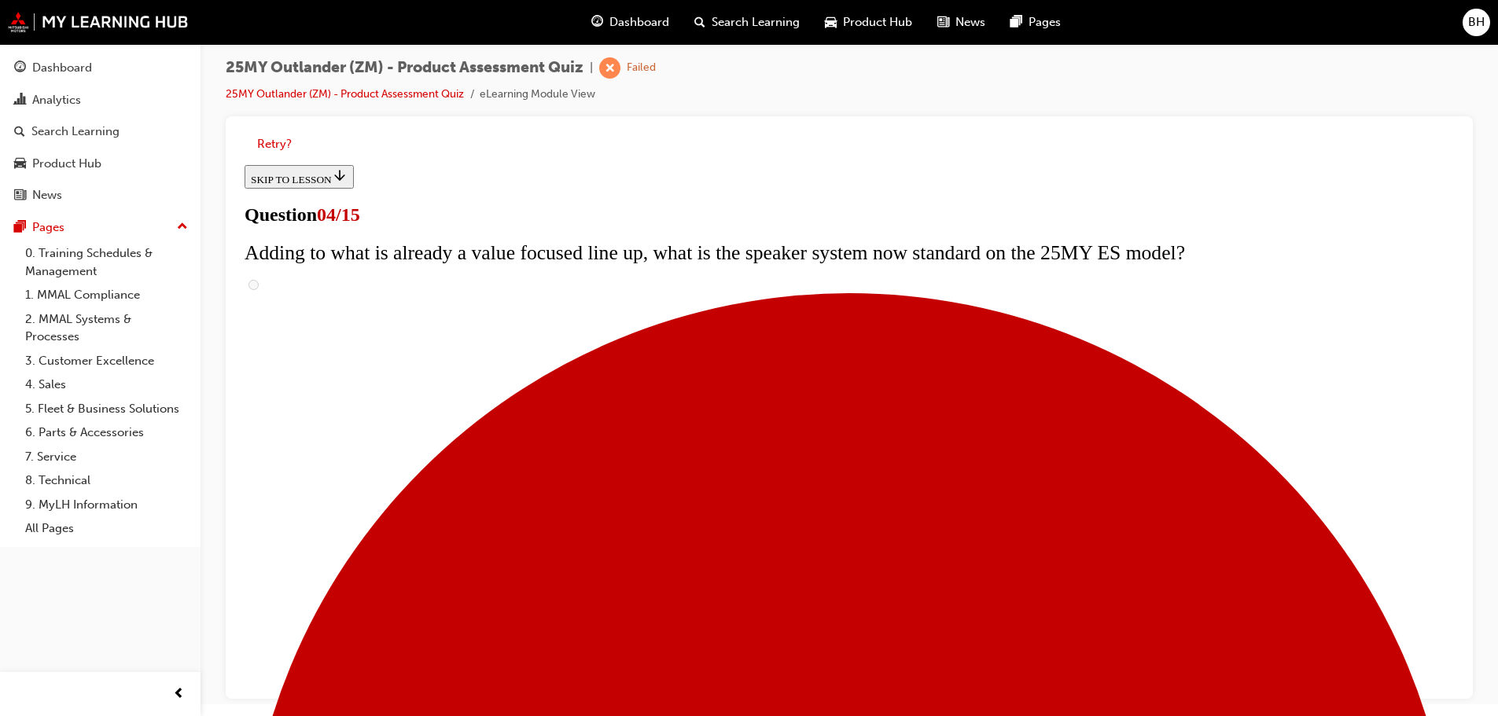
scroll to position [219, 0]
checkbox input "true"
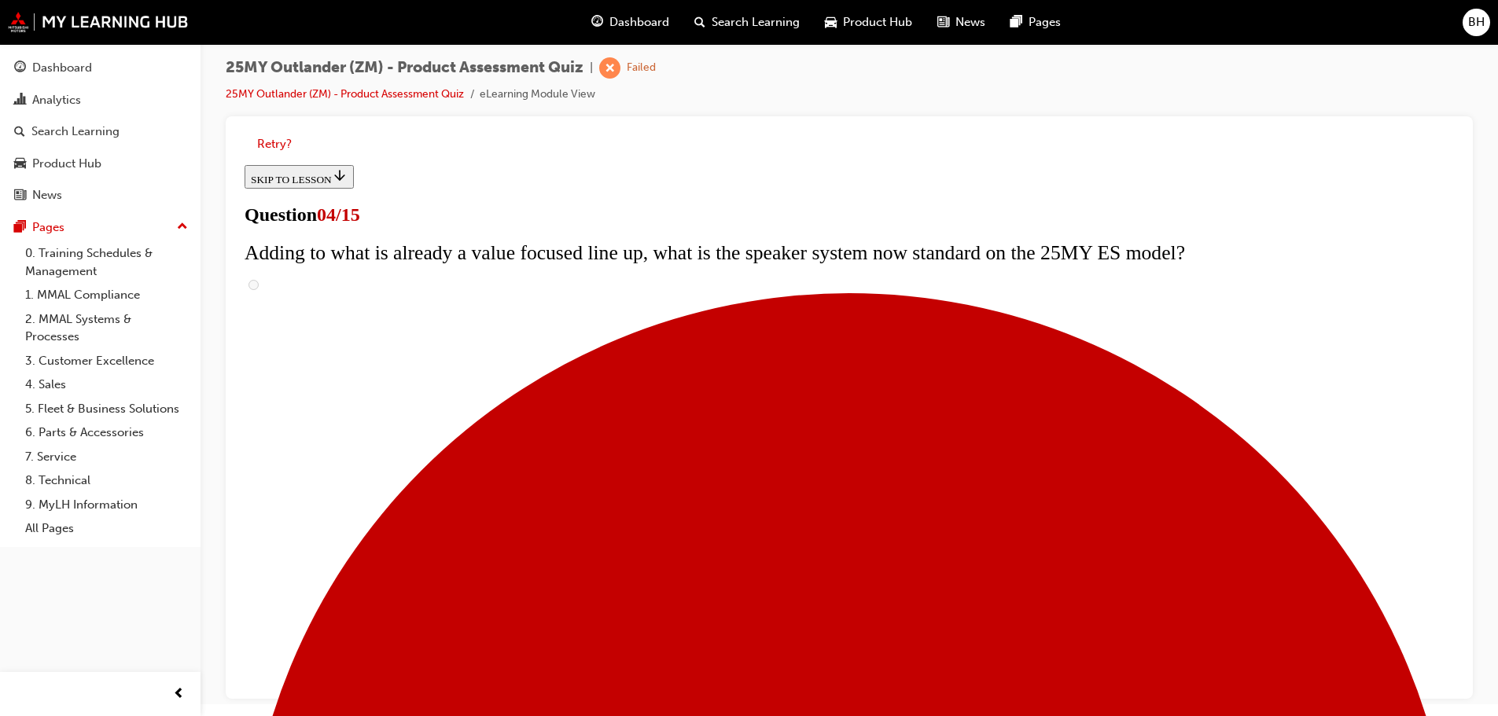
checkbox input "true"
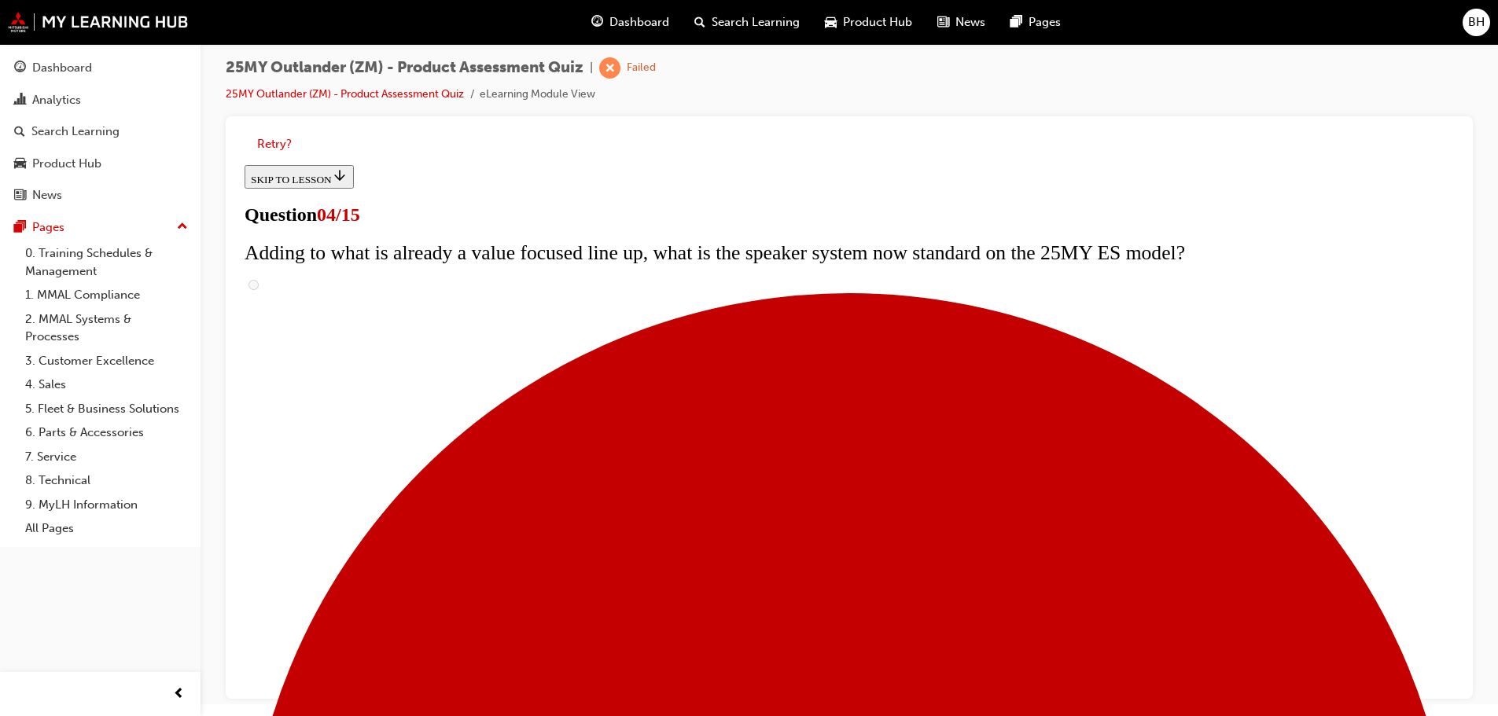
checkbox input "true"
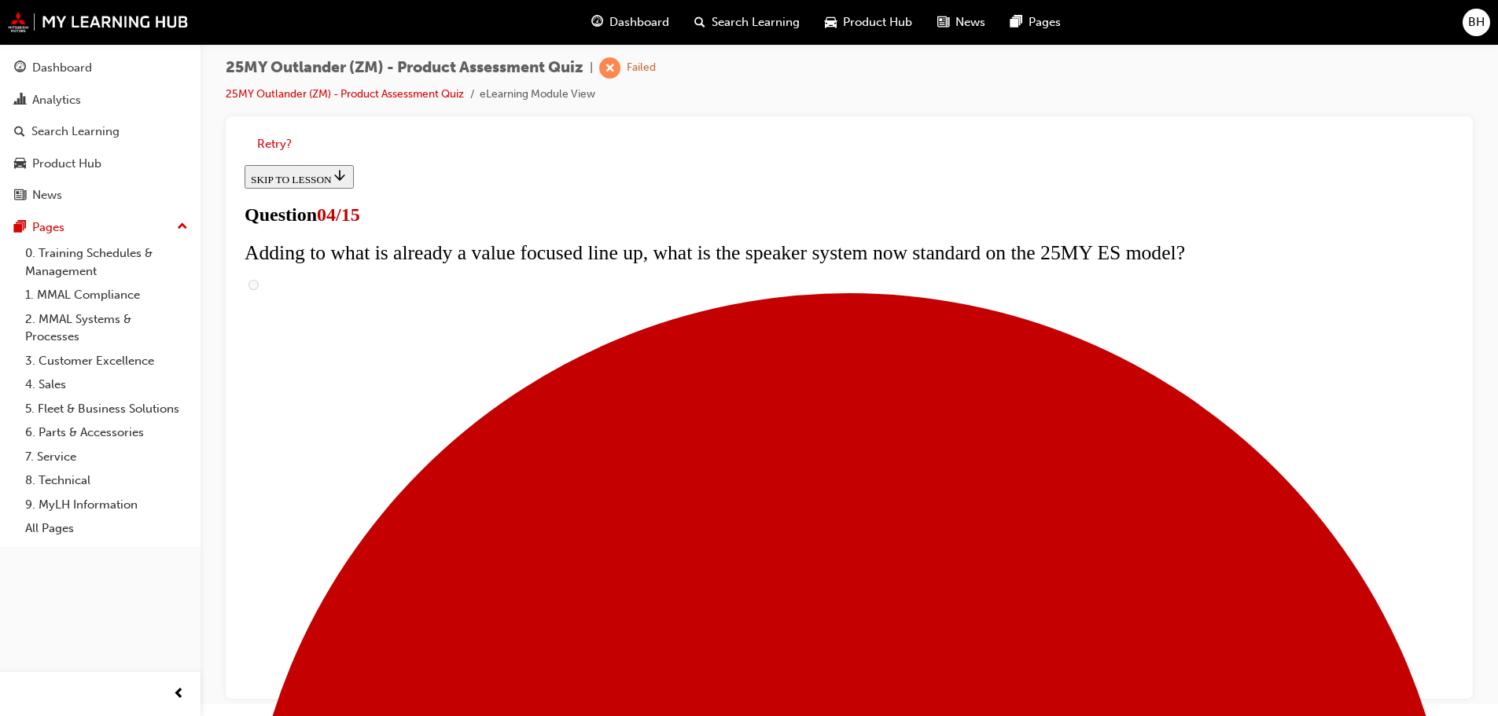
checkbox input "true"
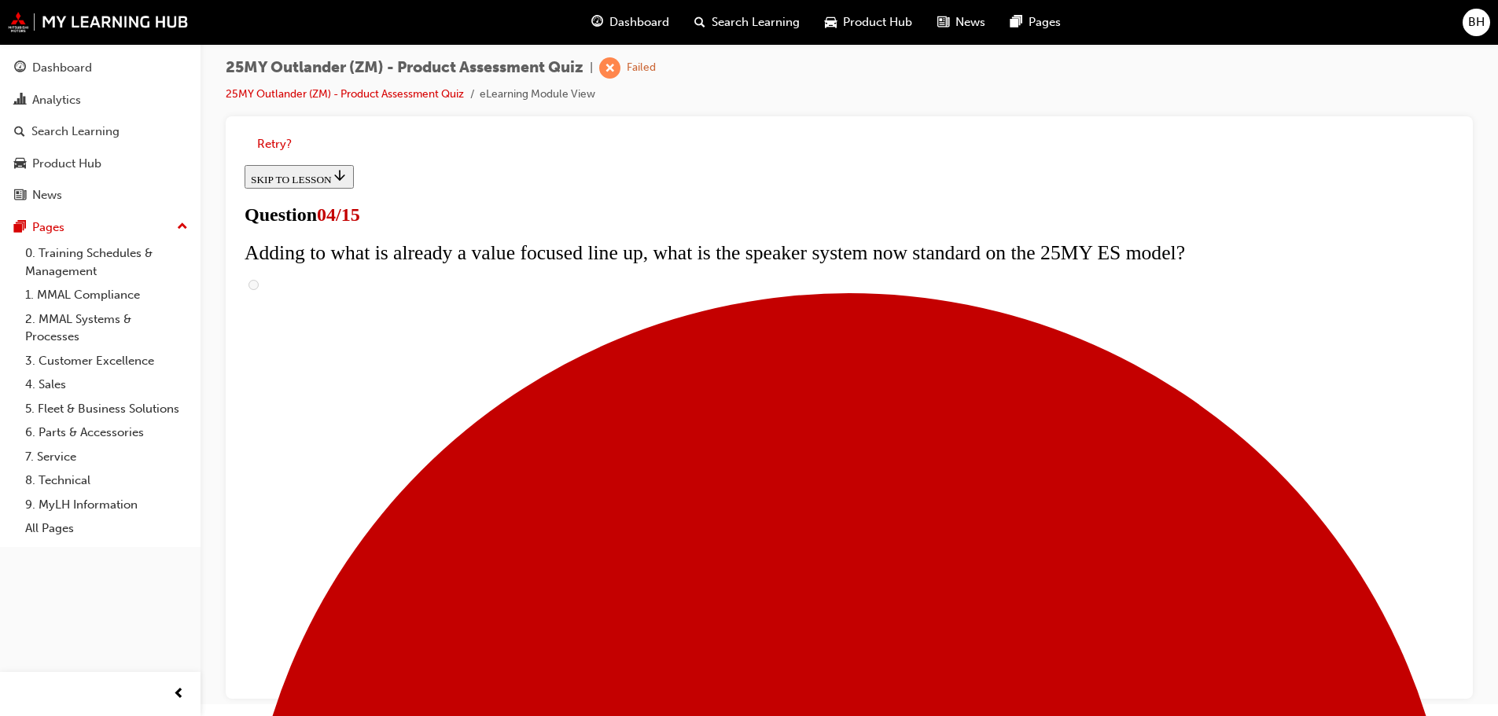
checkbox input "true"
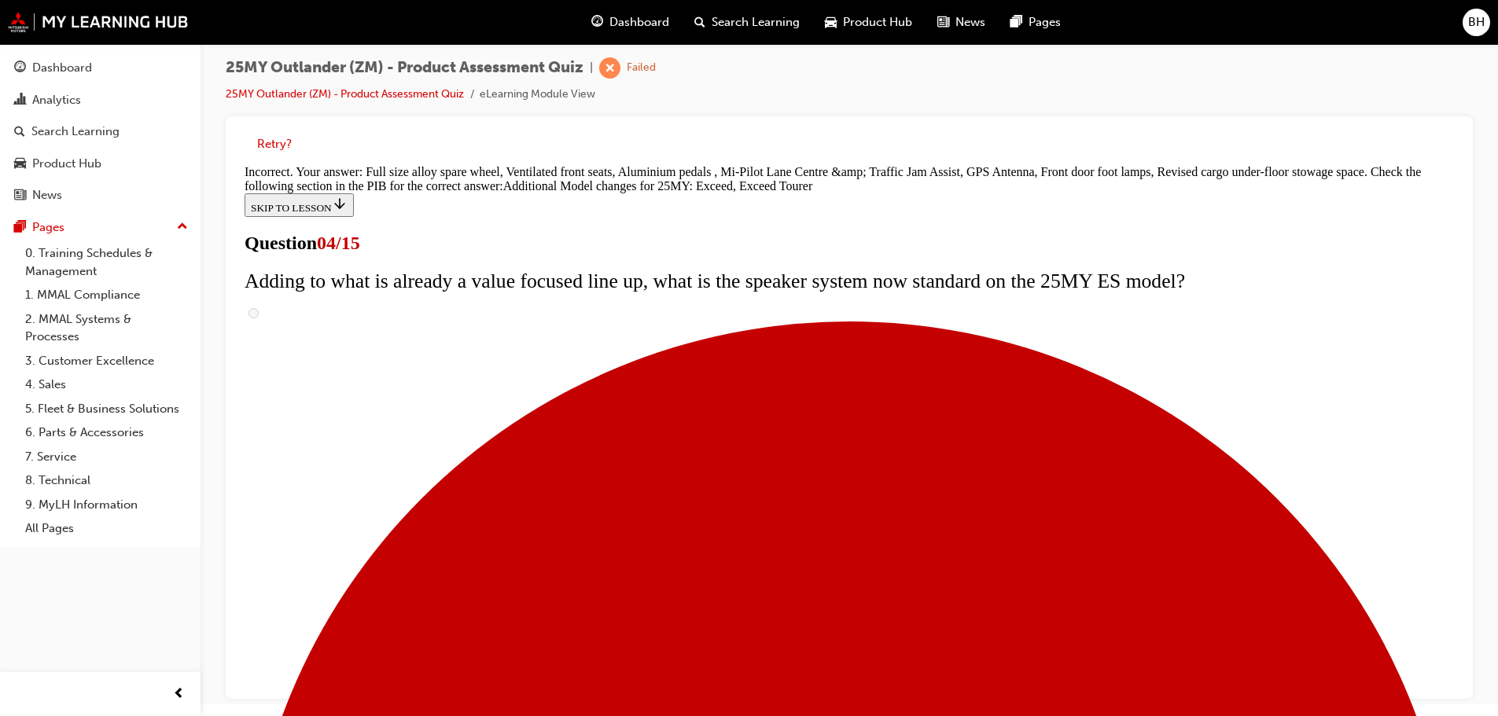
scroll to position [601, 0]
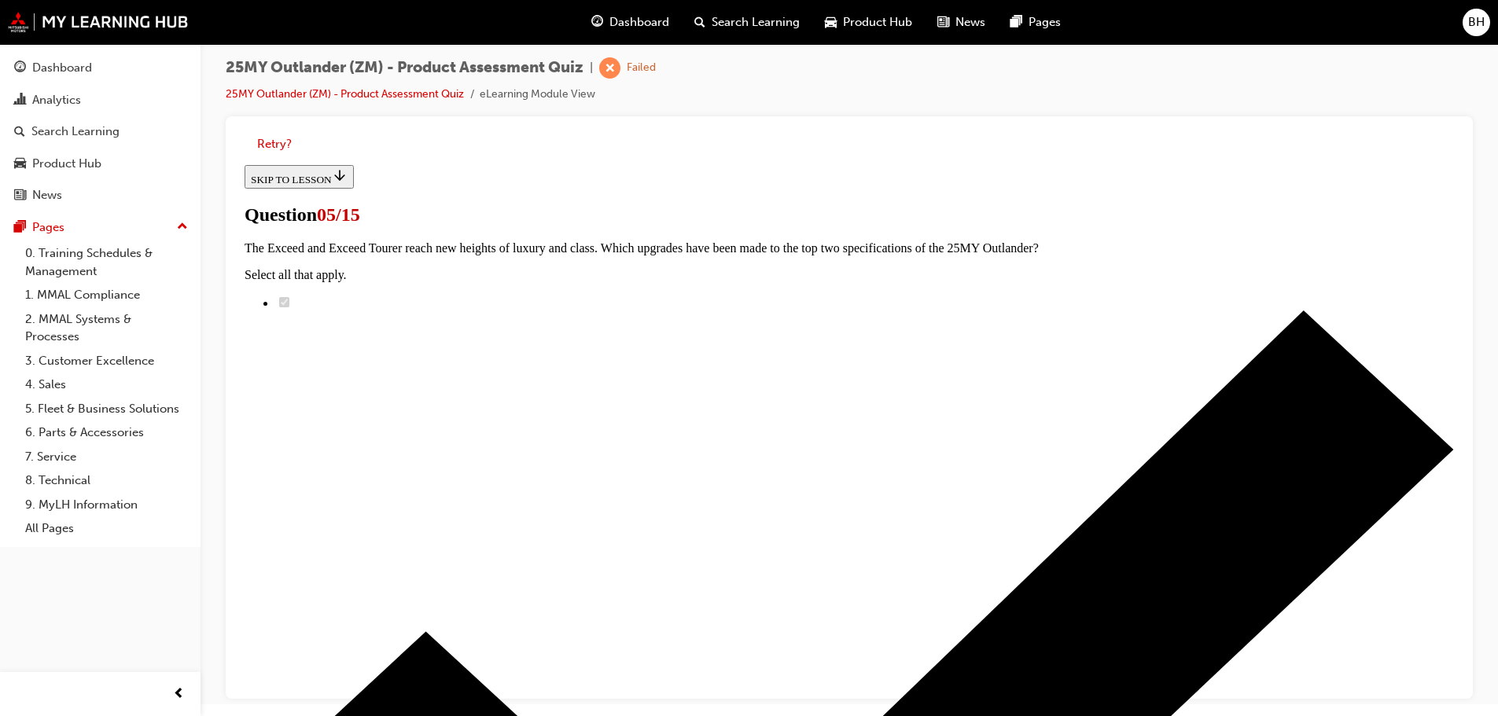
scroll to position [314, 0]
radio input "true"
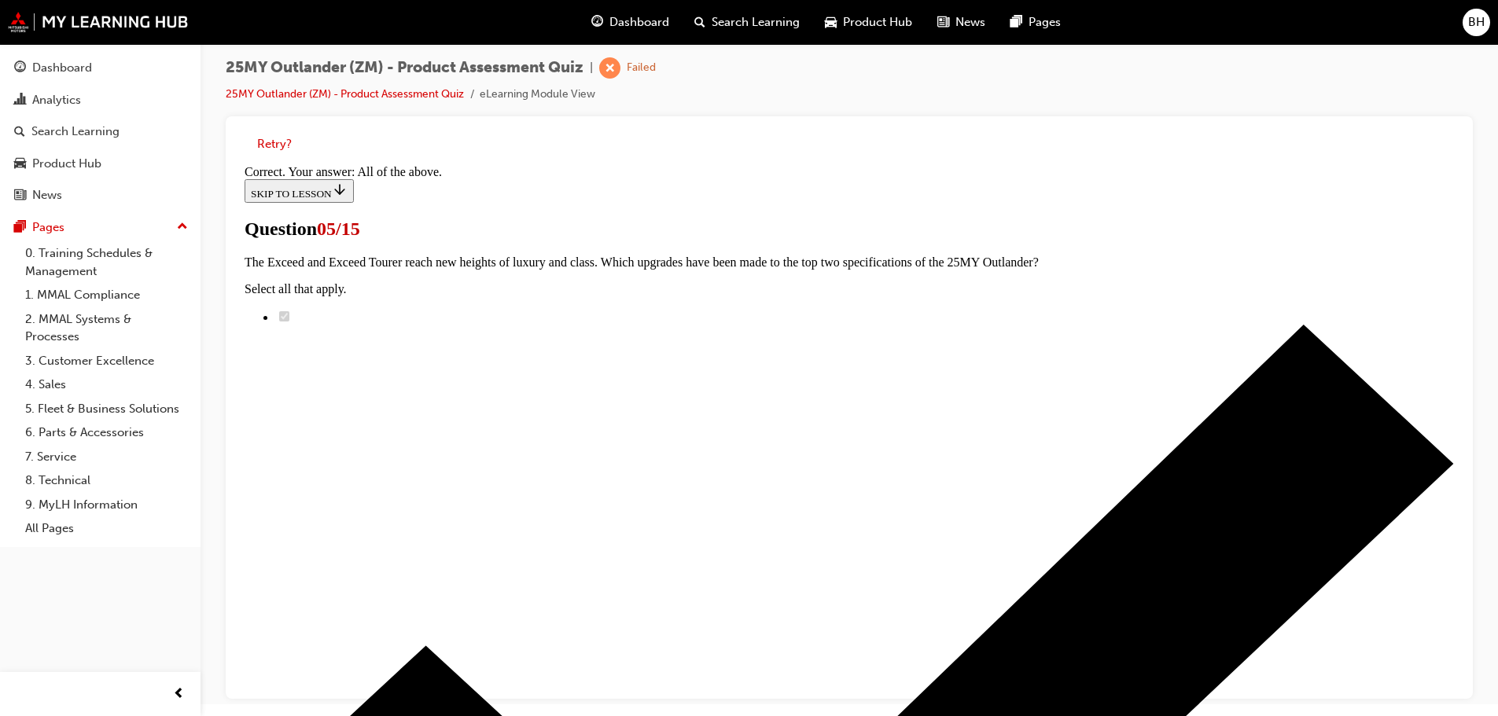
scroll to position [388, 0]
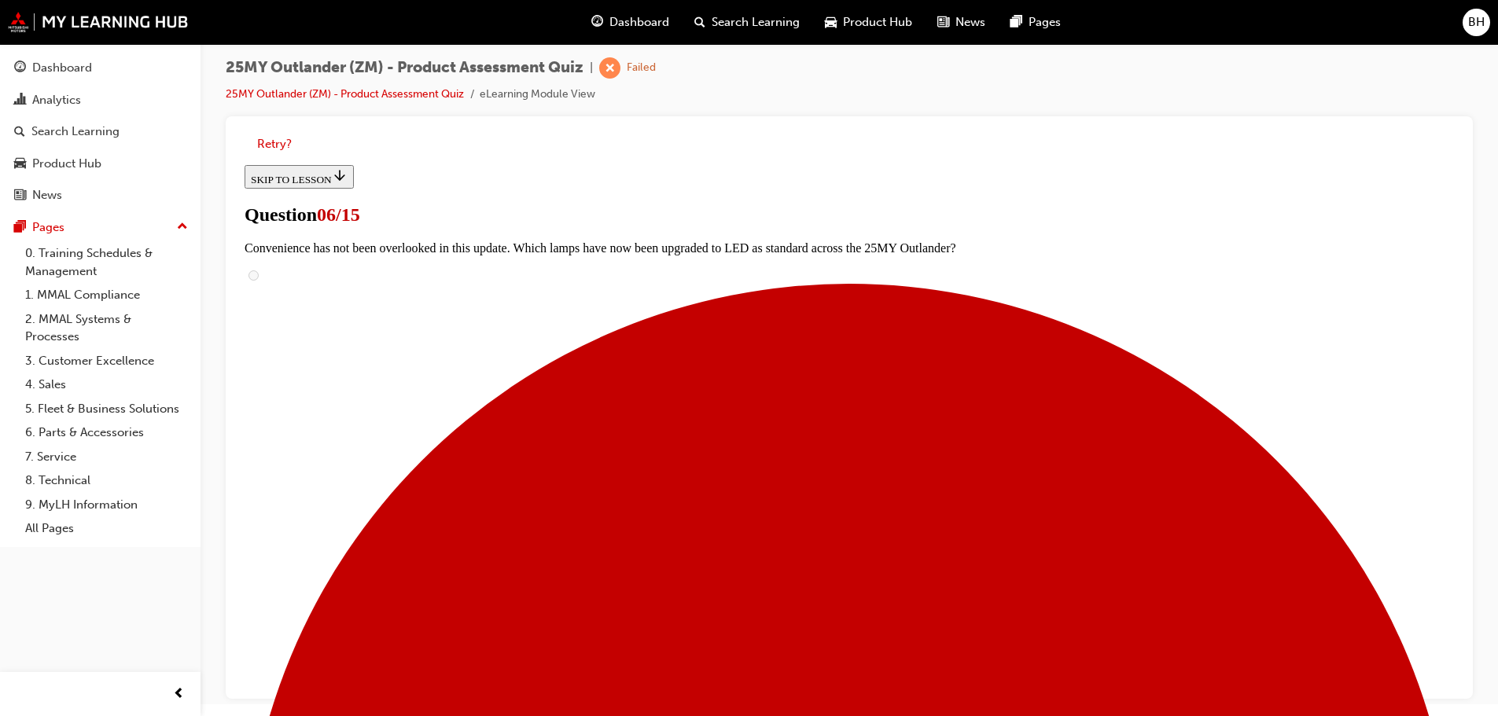
scroll to position [314, 0]
radio input "true"
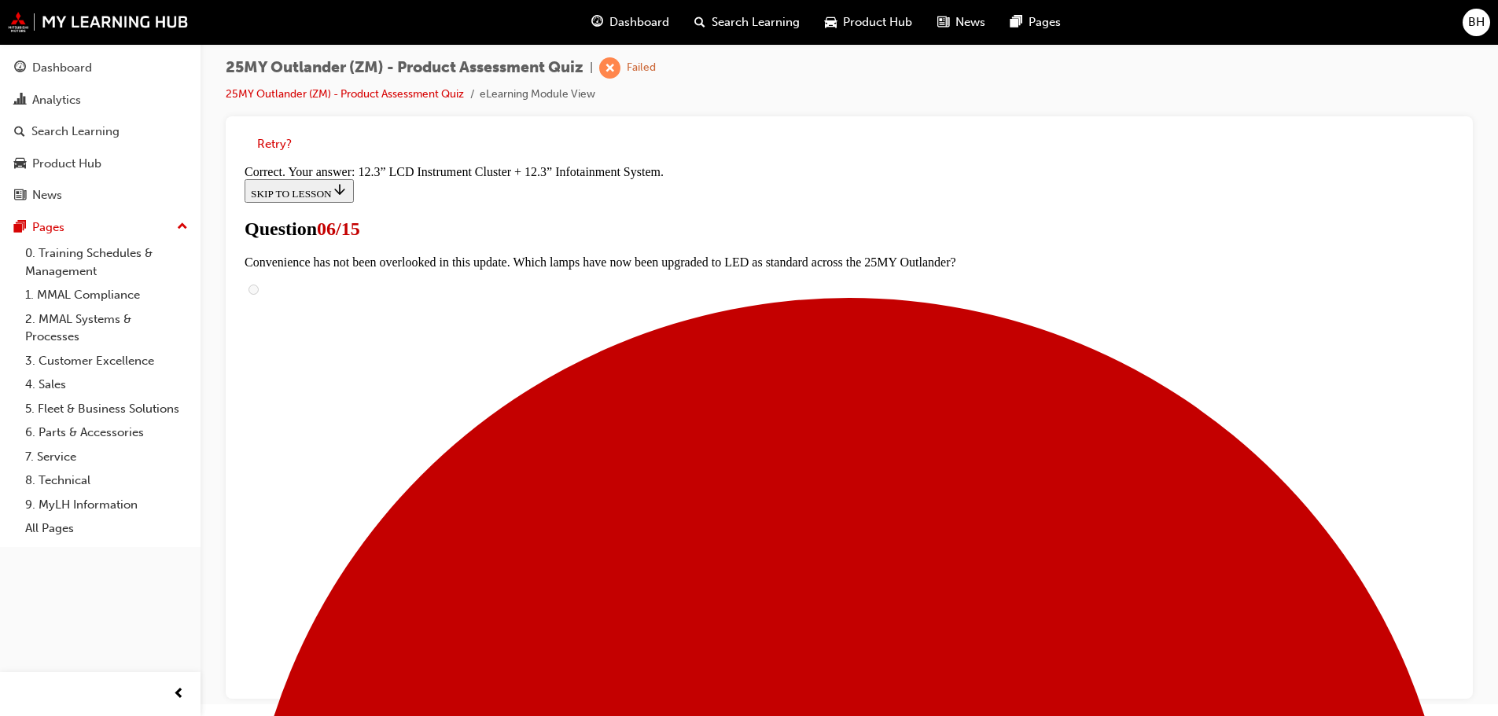
scroll to position [537, 0]
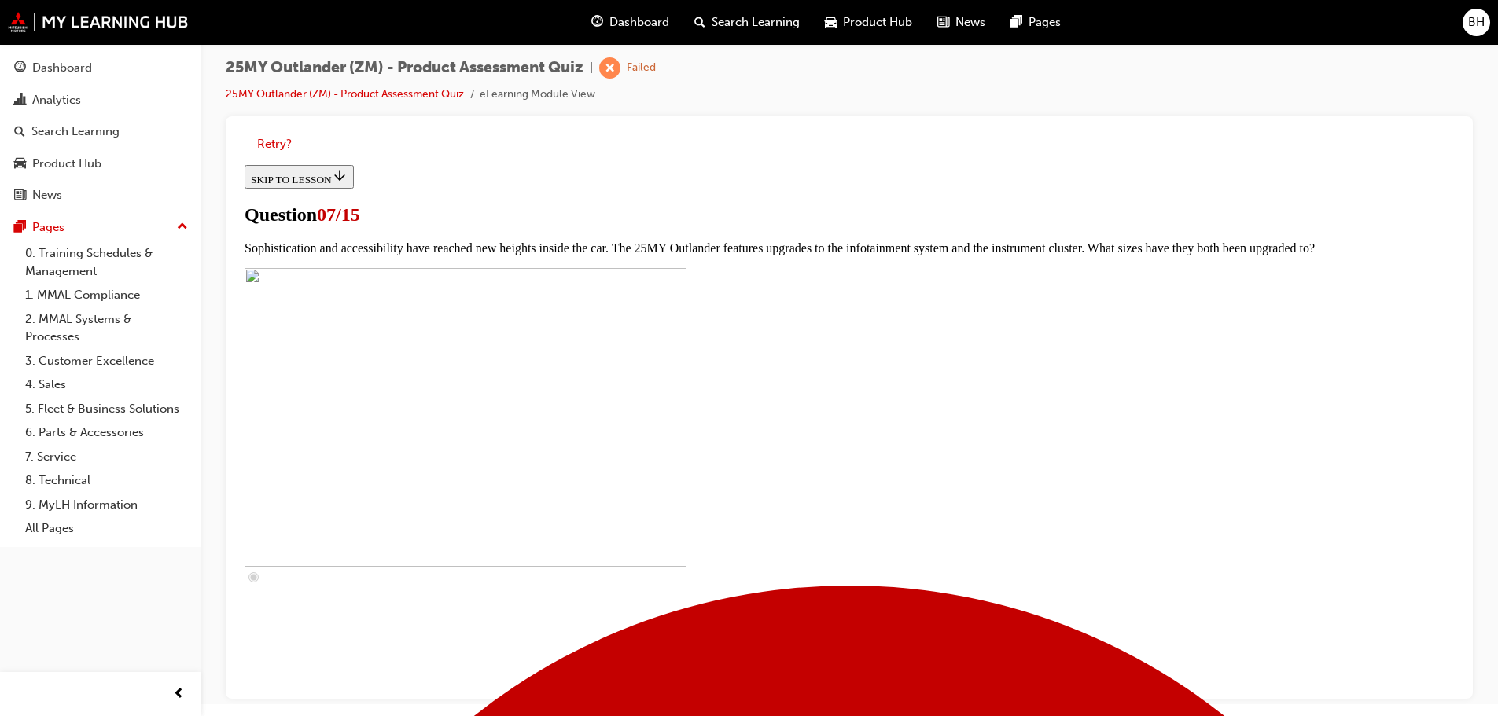
scroll to position [472, 0]
checkbox input "true"
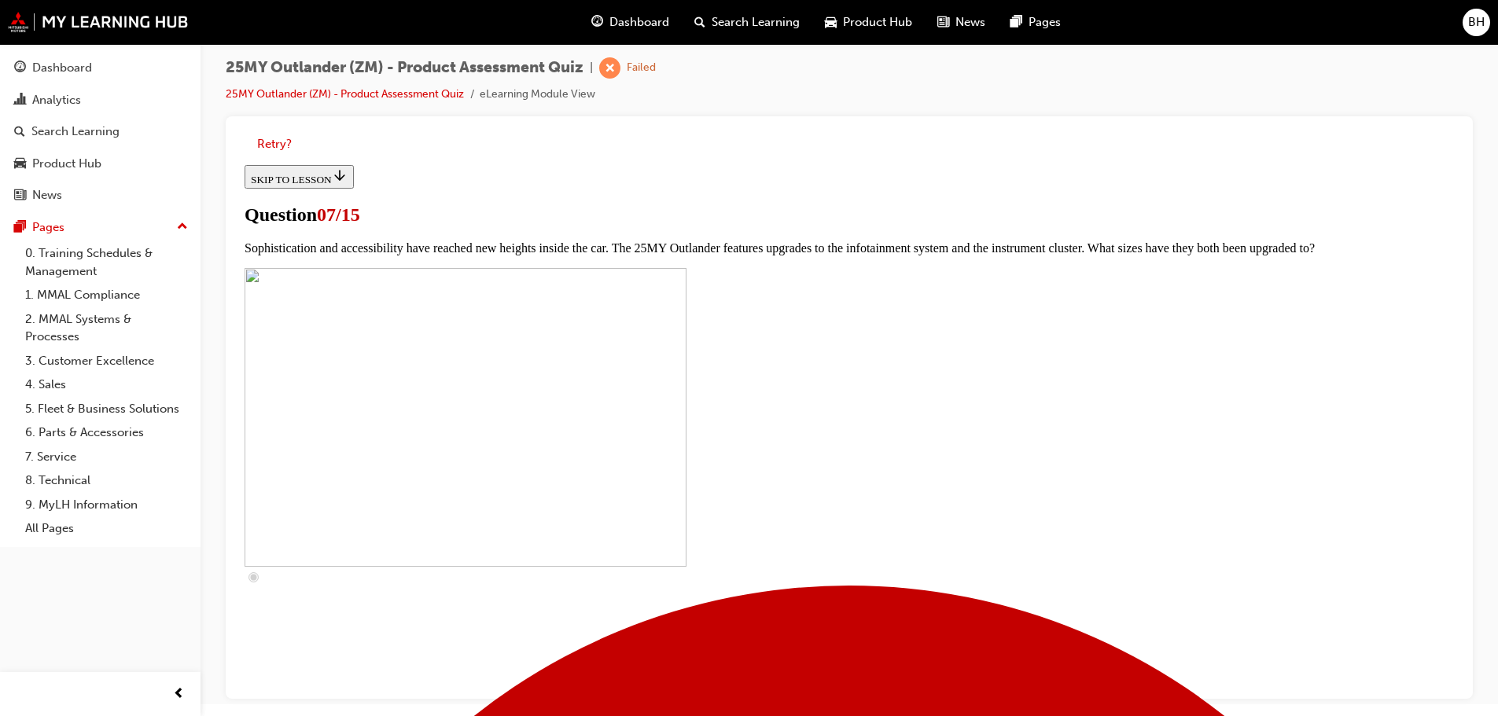
checkbox input "true"
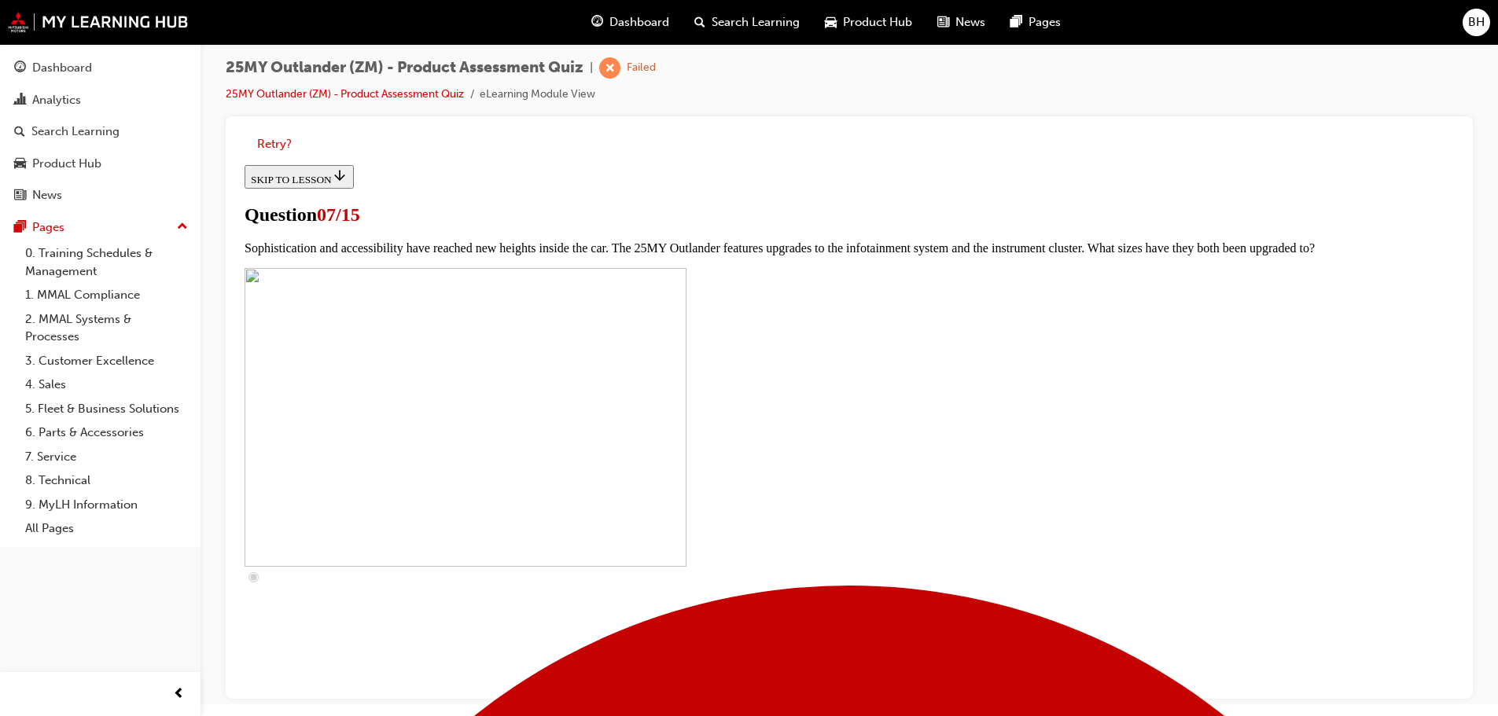
checkbox input "true"
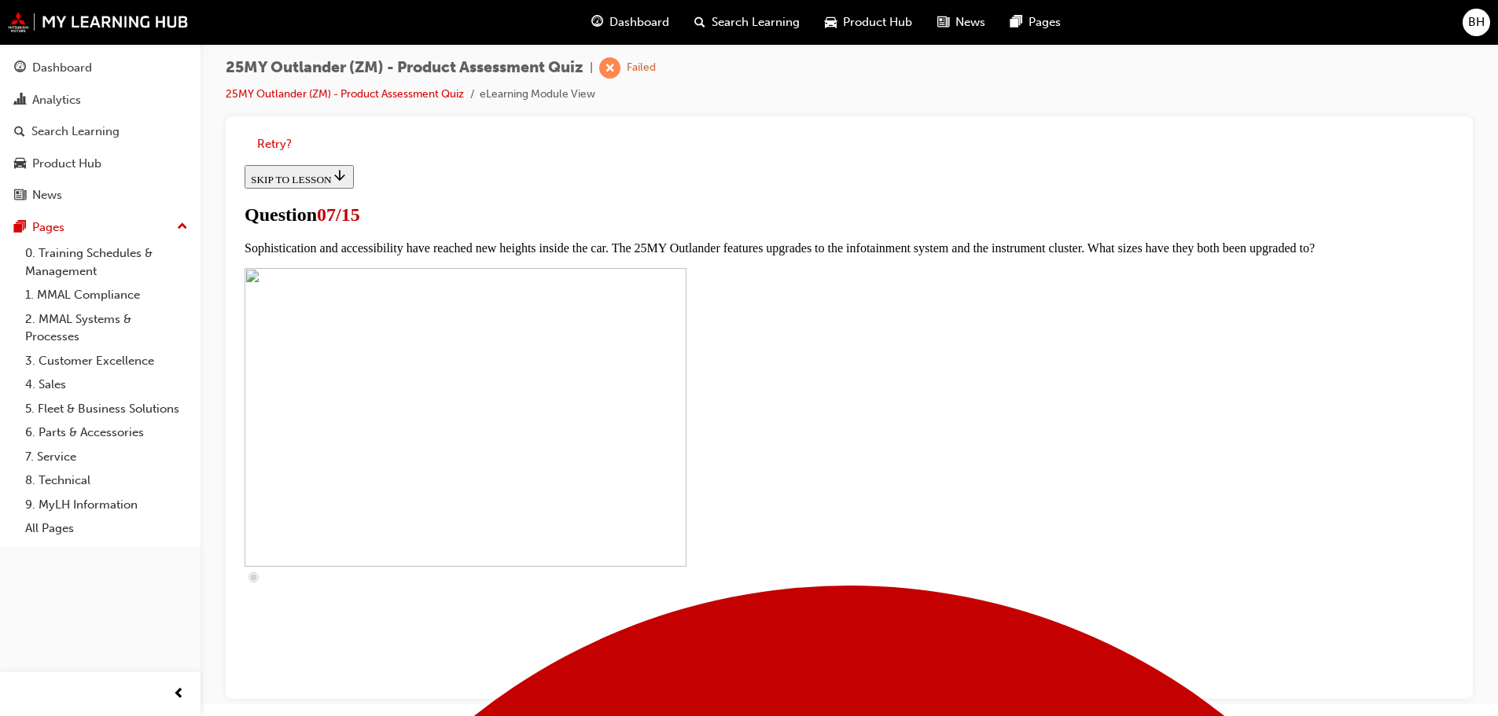
checkbox input "true"
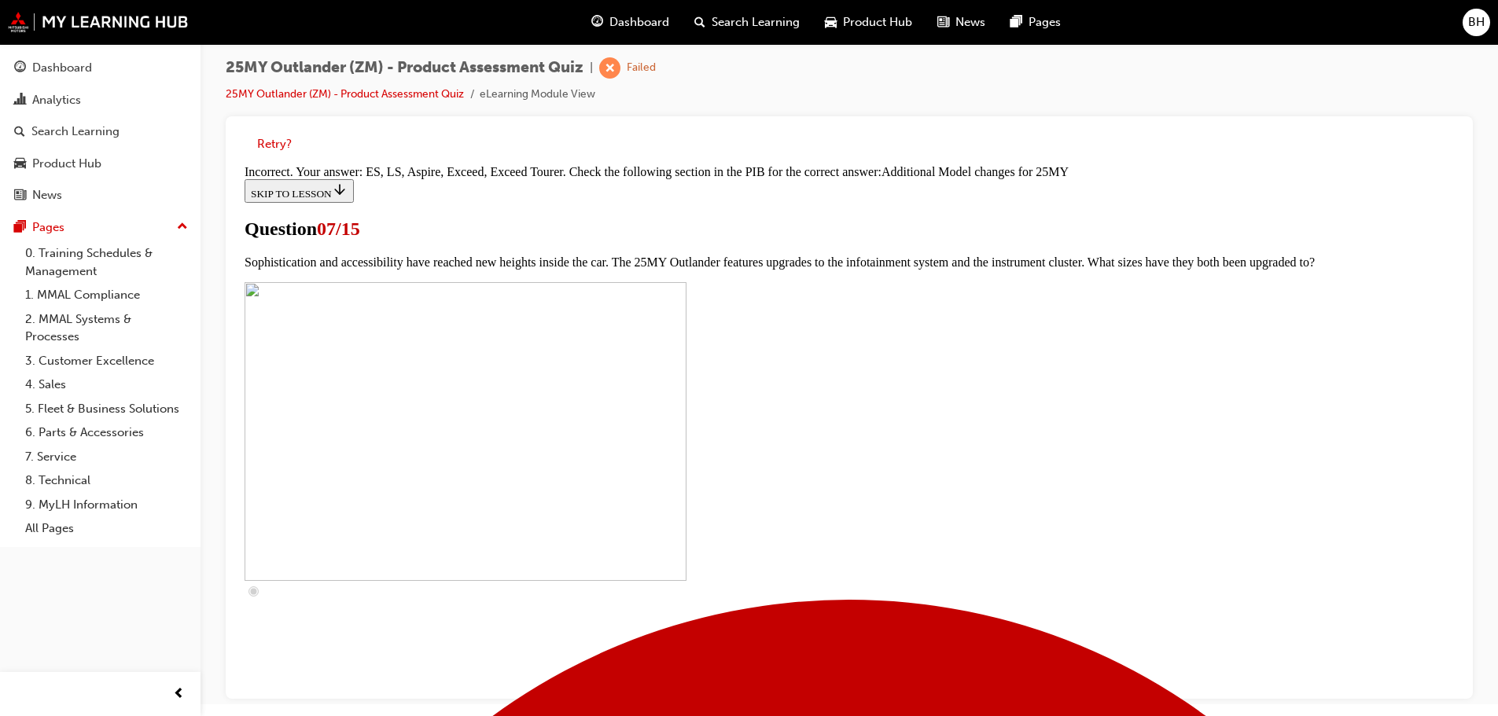
scroll to position [813, 0]
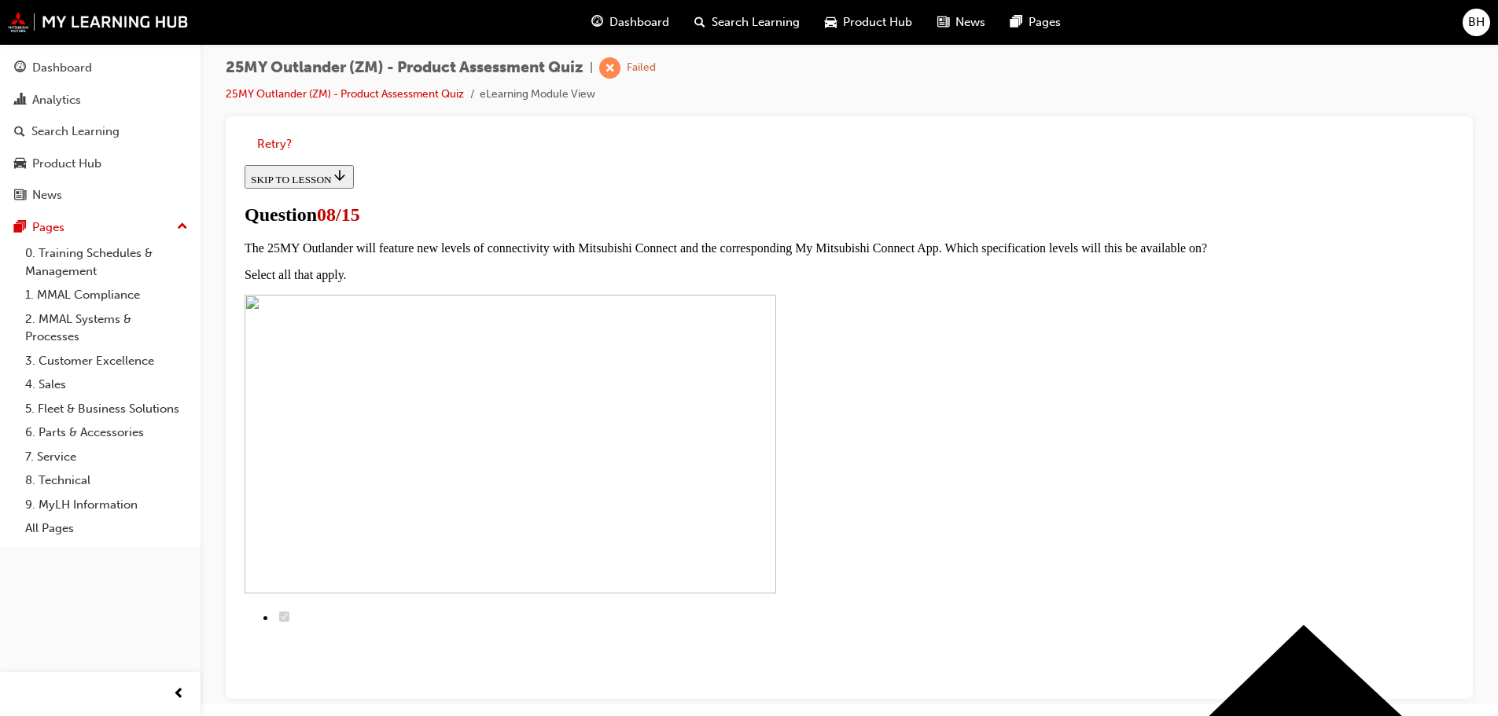
scroll to position [79, 0]
radio input "true"
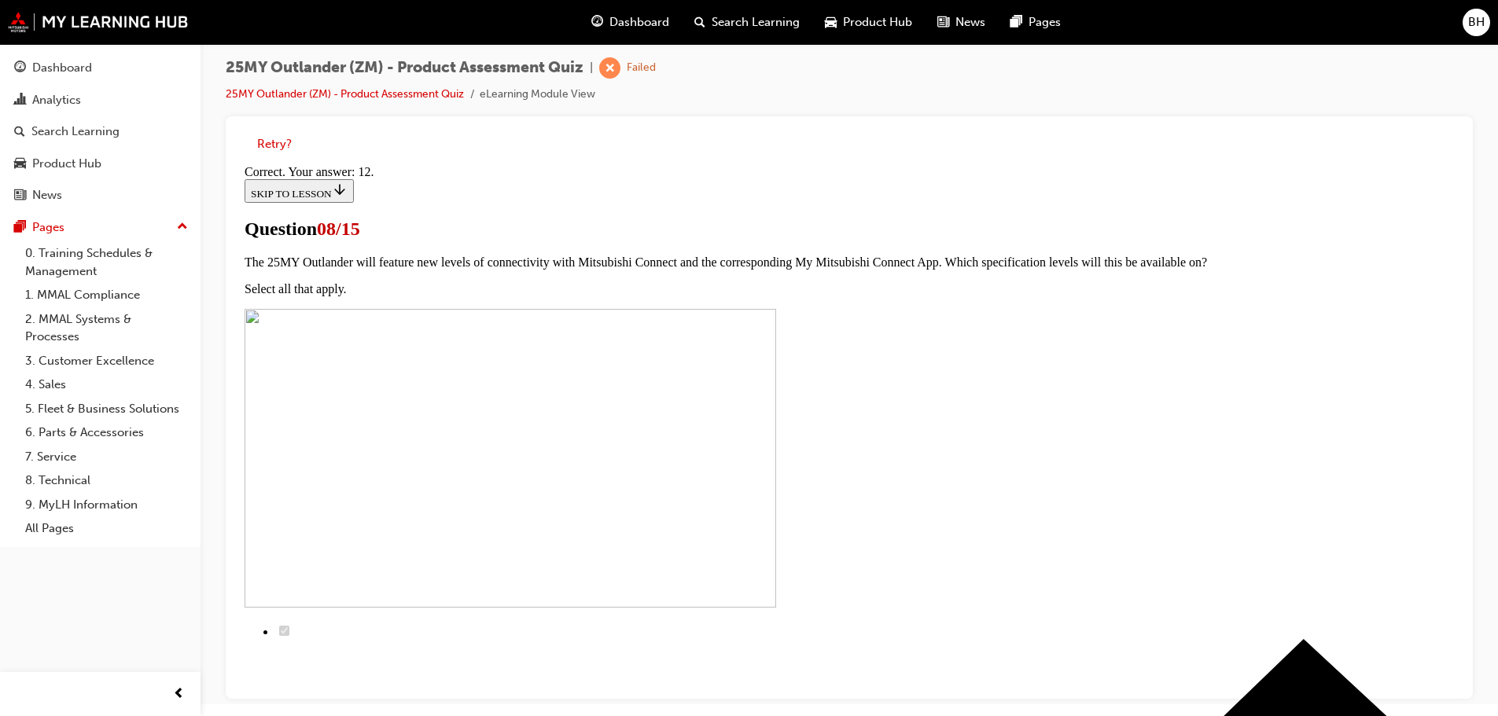
scroll to position [263, 0]
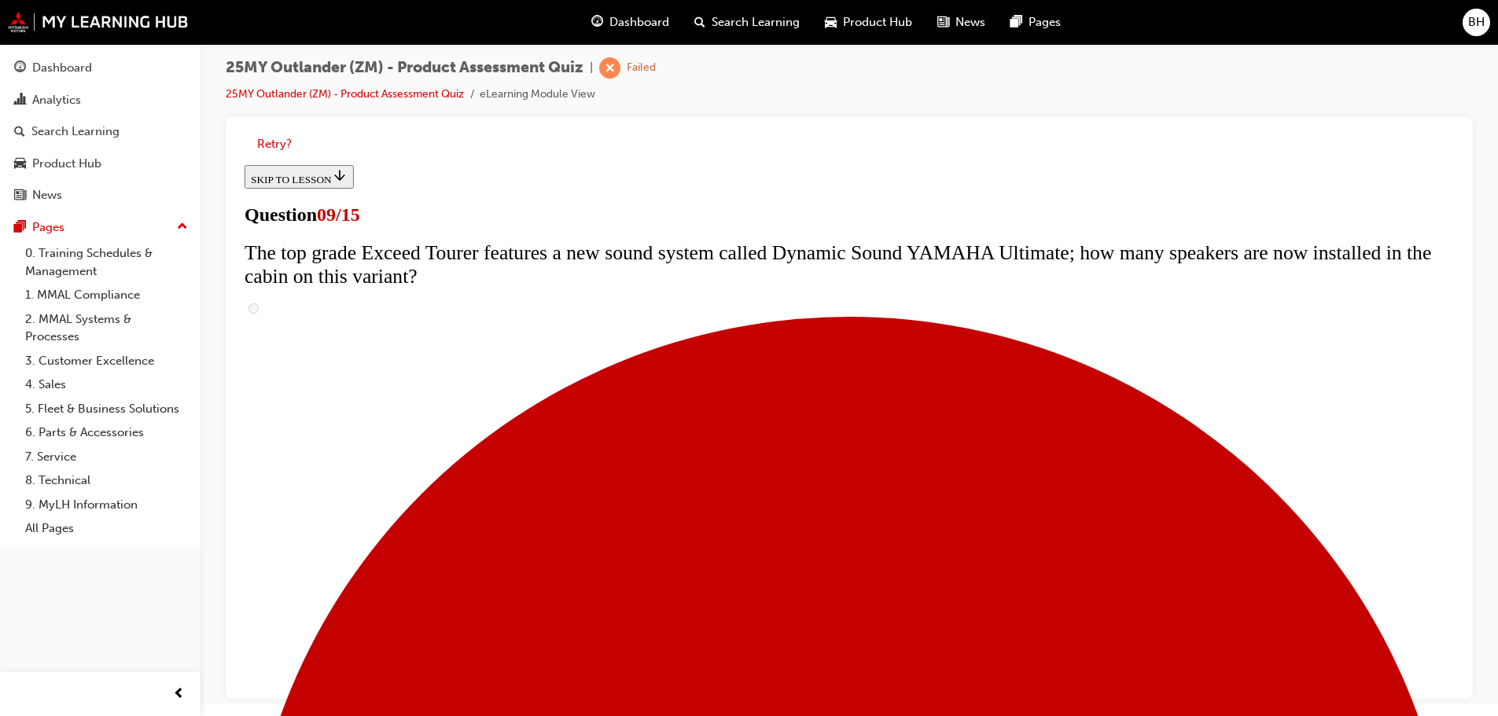
scroll to position [662, 0]
radio input "true"
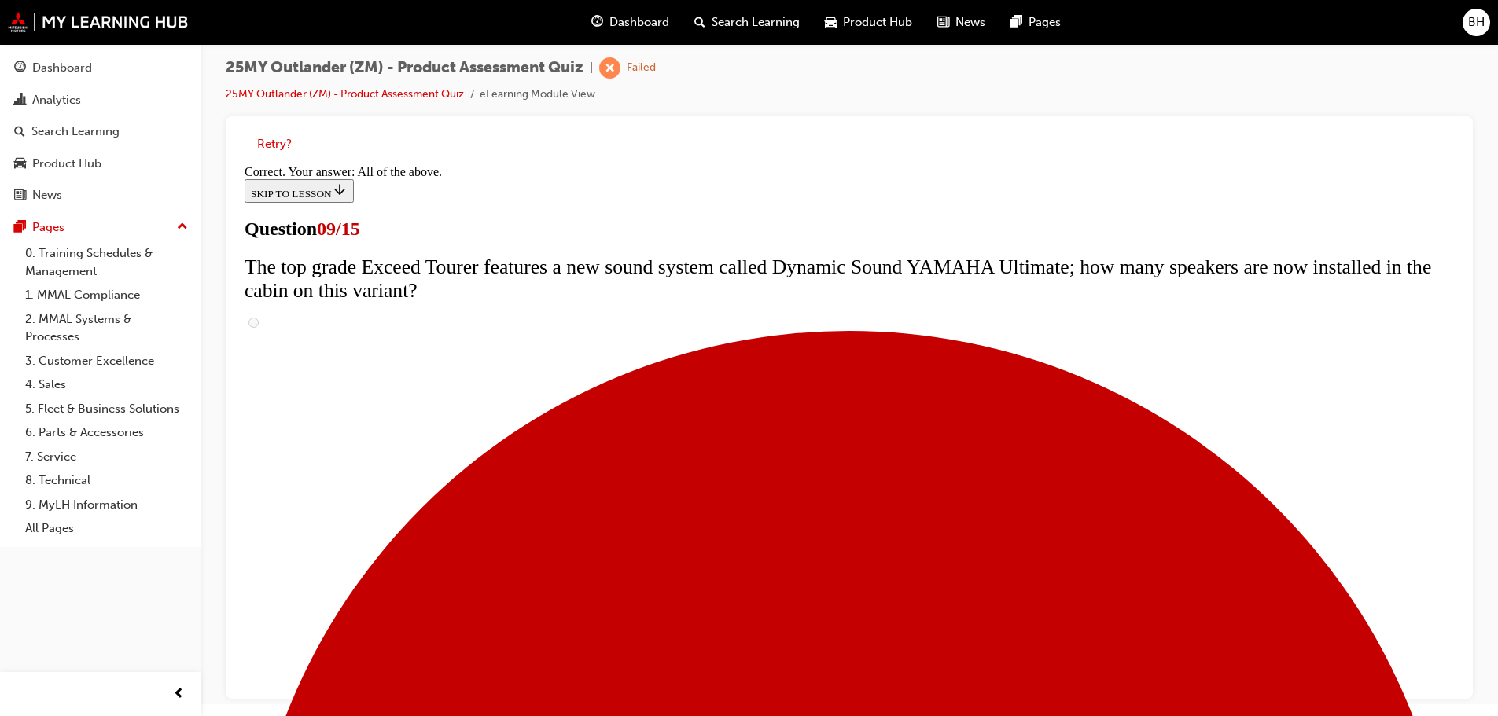
scroll to position [825, 0]
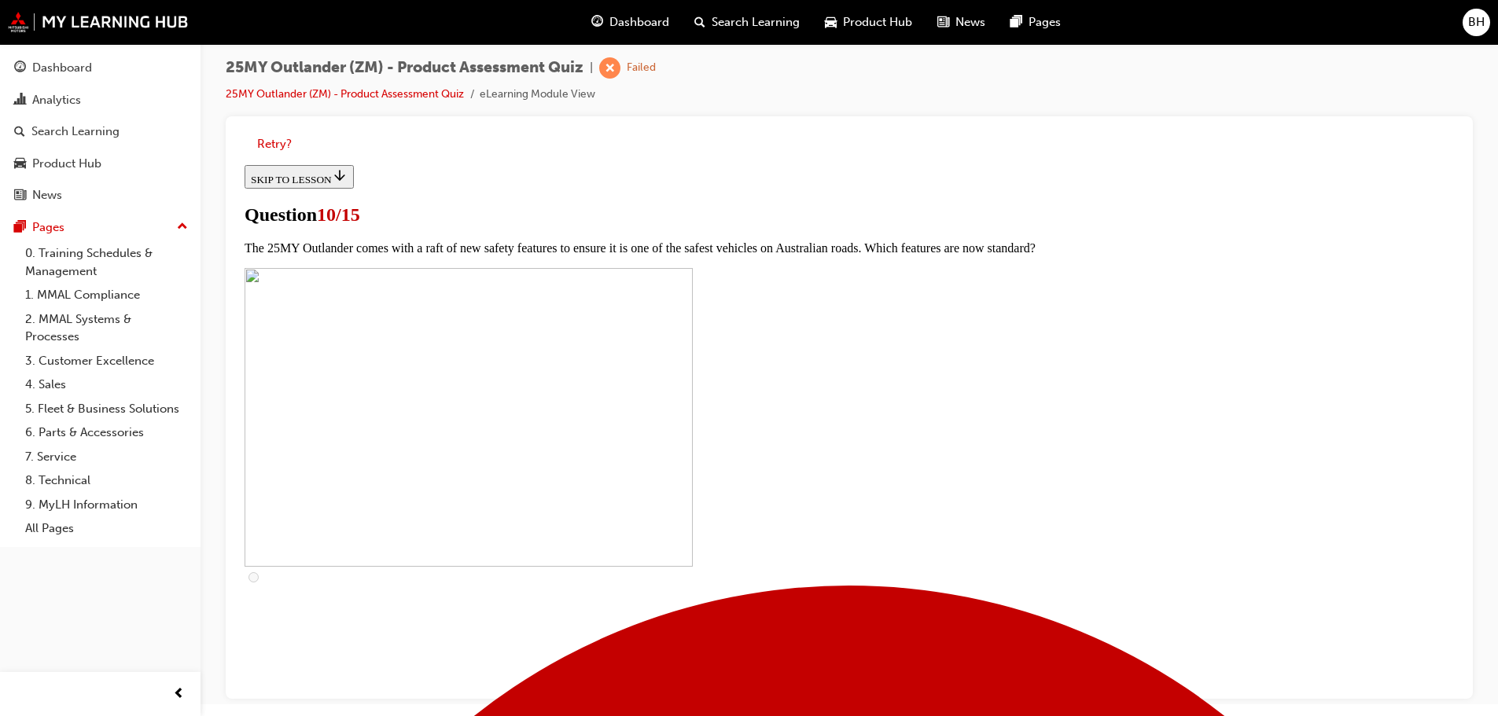
scroll to position [550, 0]
checkbox input "true"
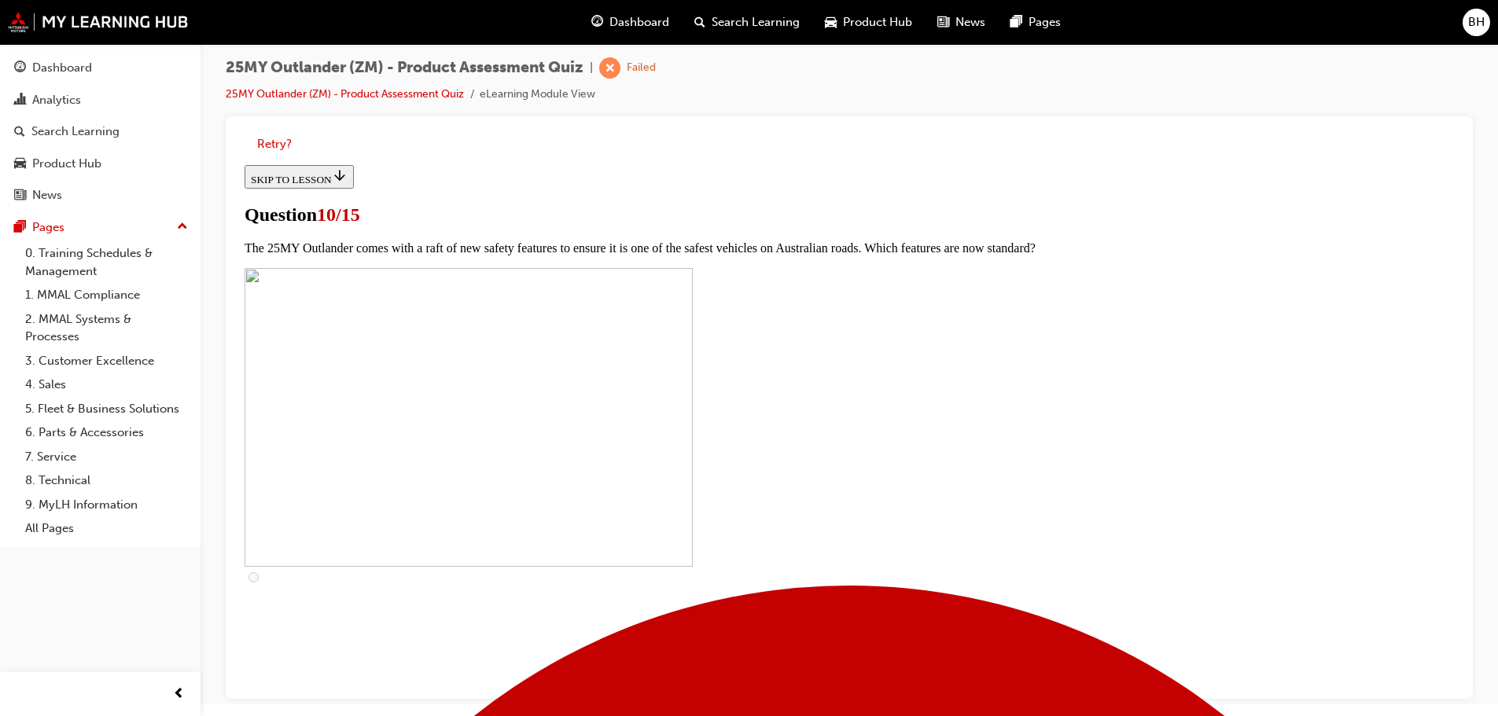
checkbox input "true"
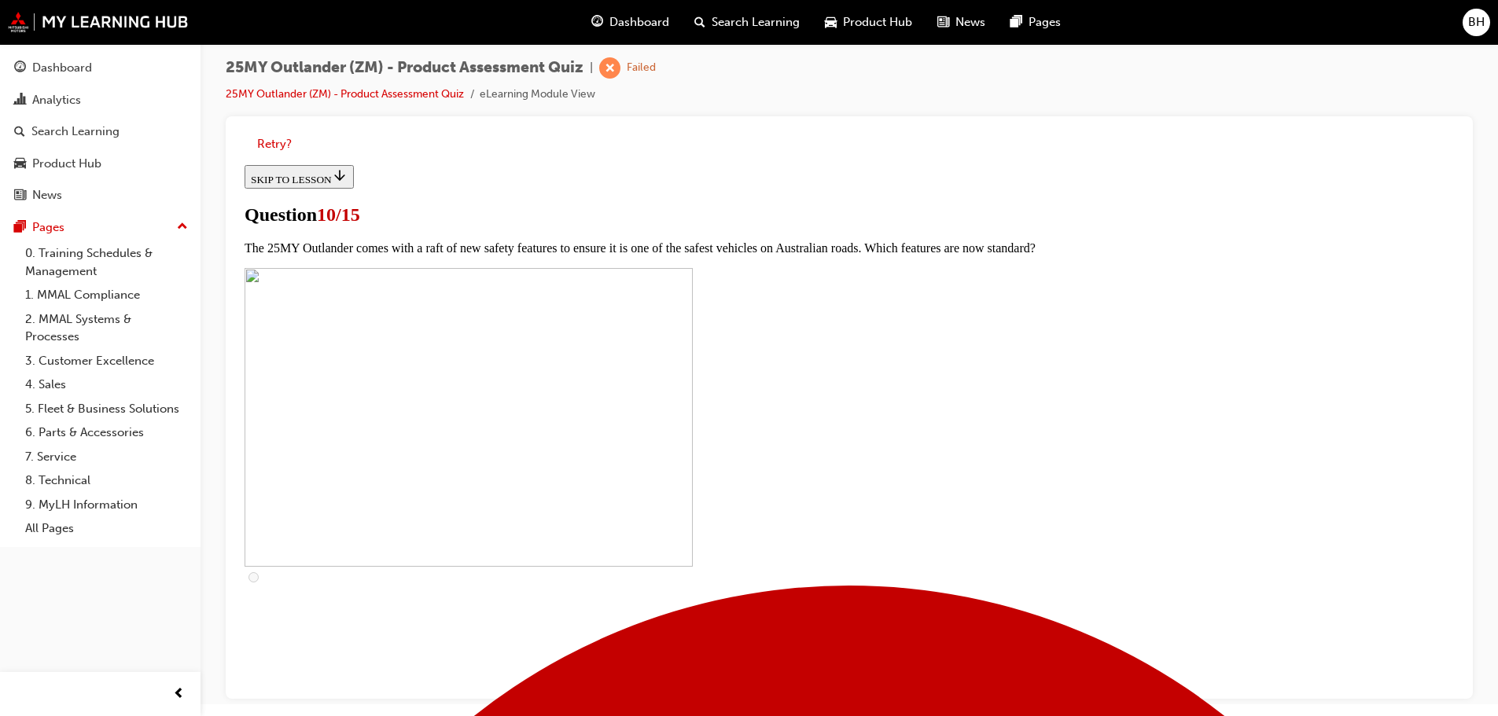
scroll to position [393, 0]
checkbox input "true"
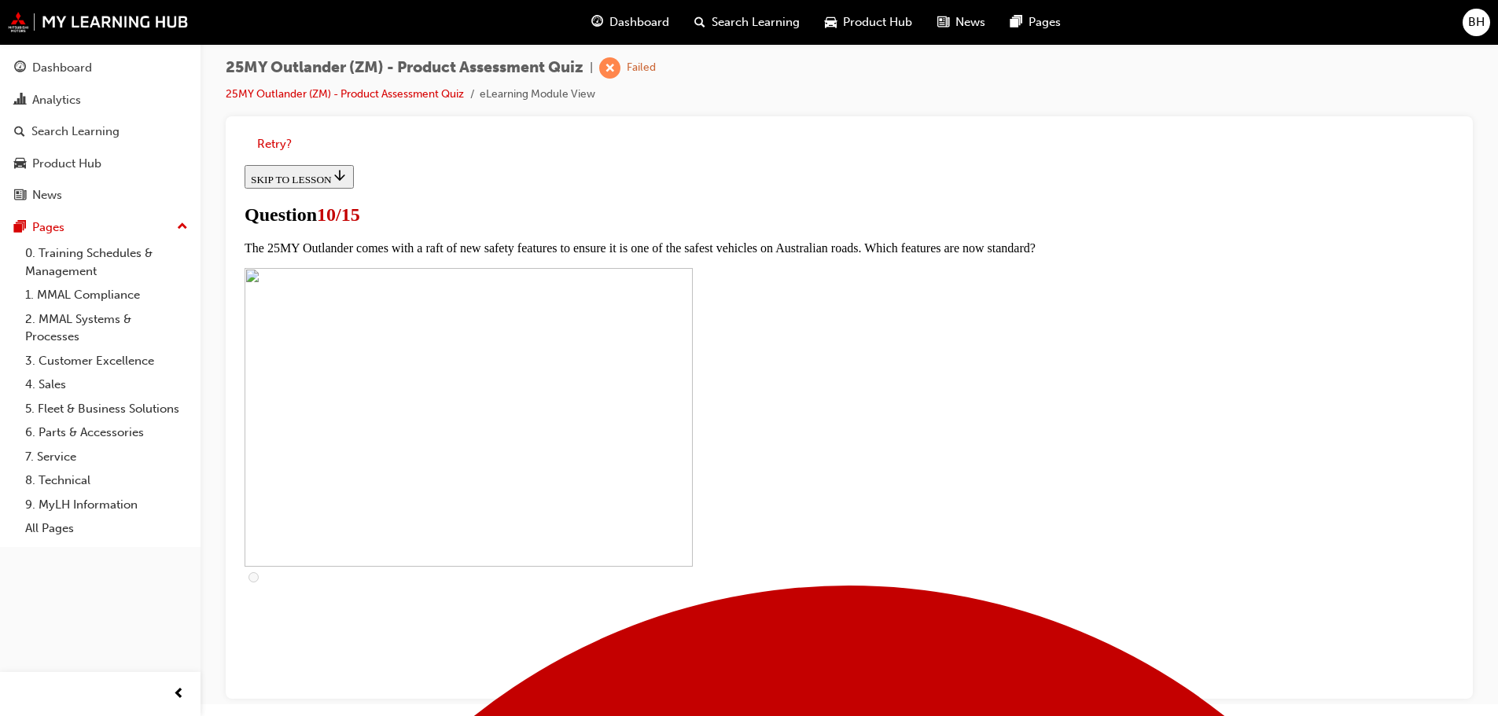
checkbox input "true"
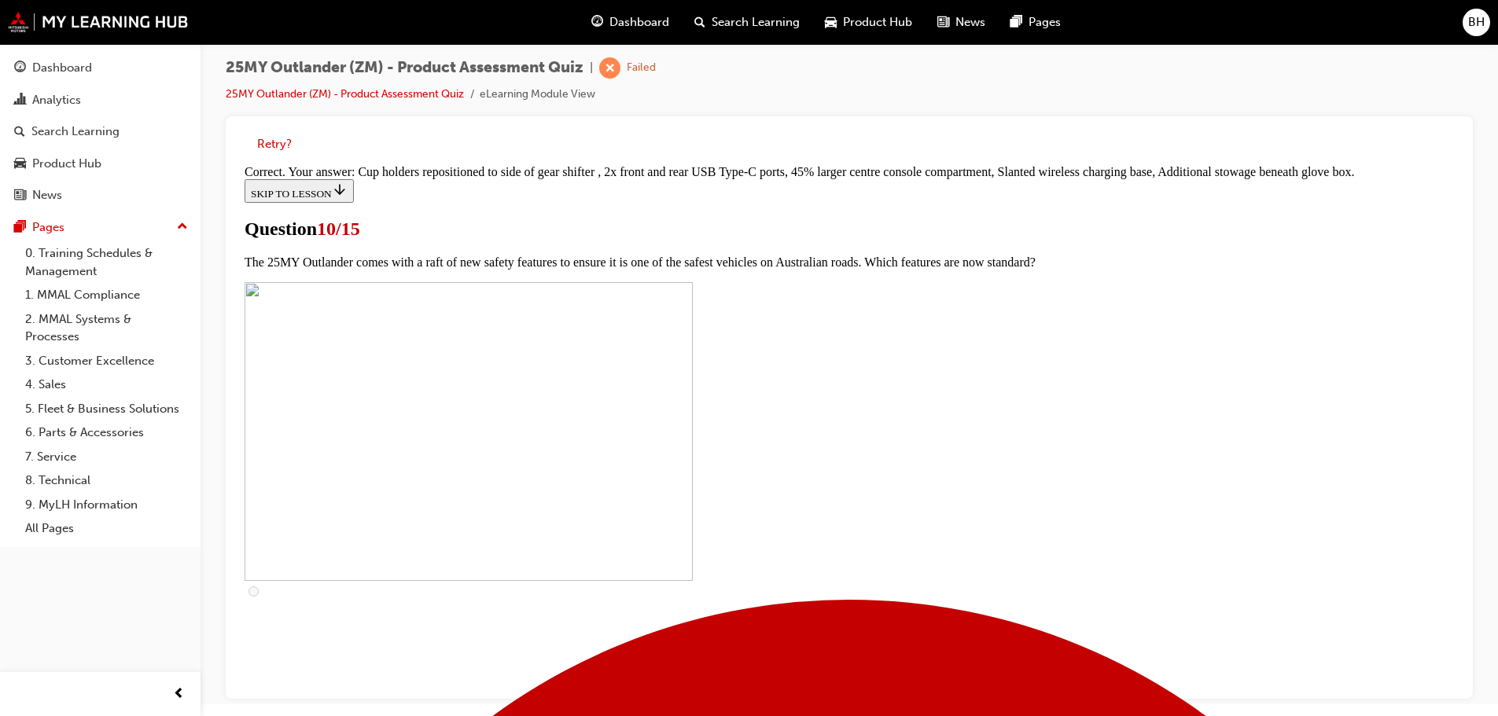
scroll to position [678, 0]
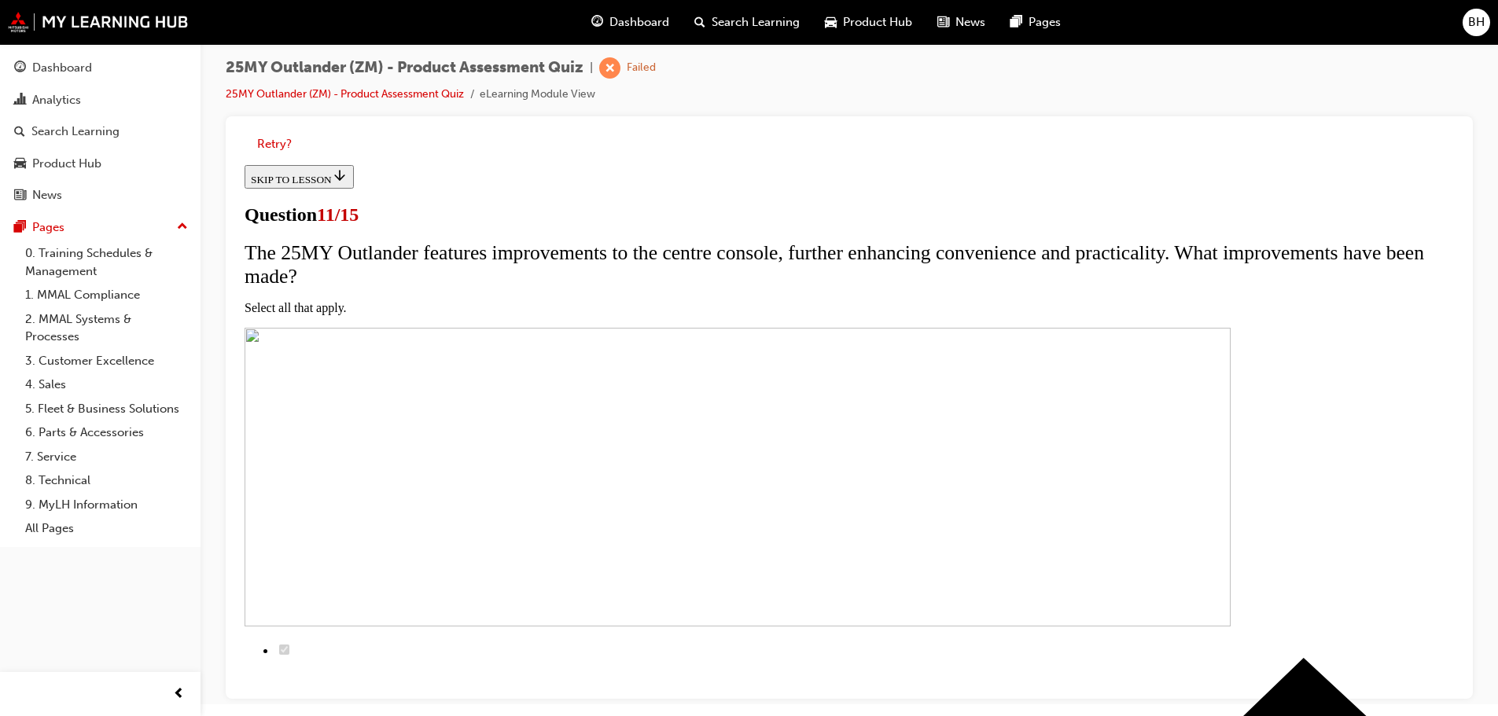
scroll to position [329, 0]
checkbox input "true"
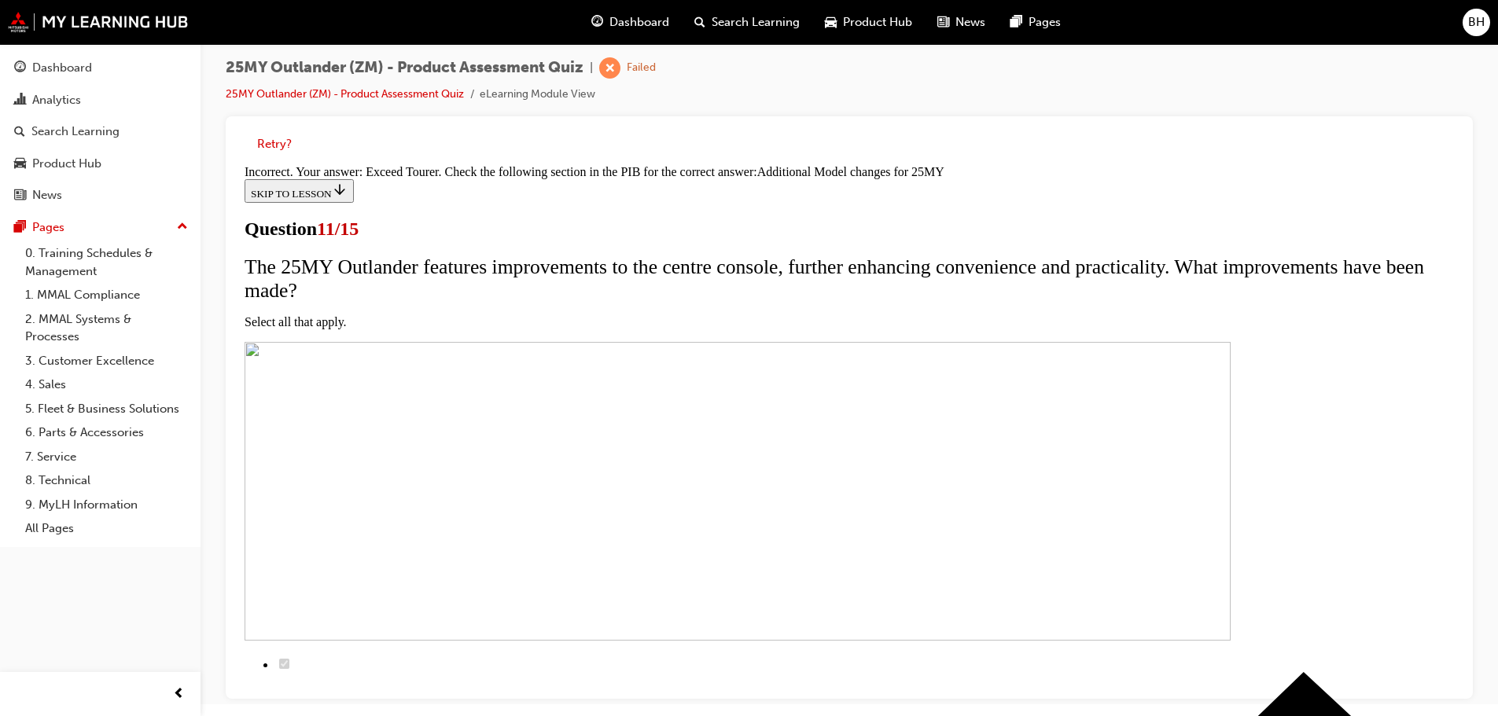
scroll to position [476, 0]
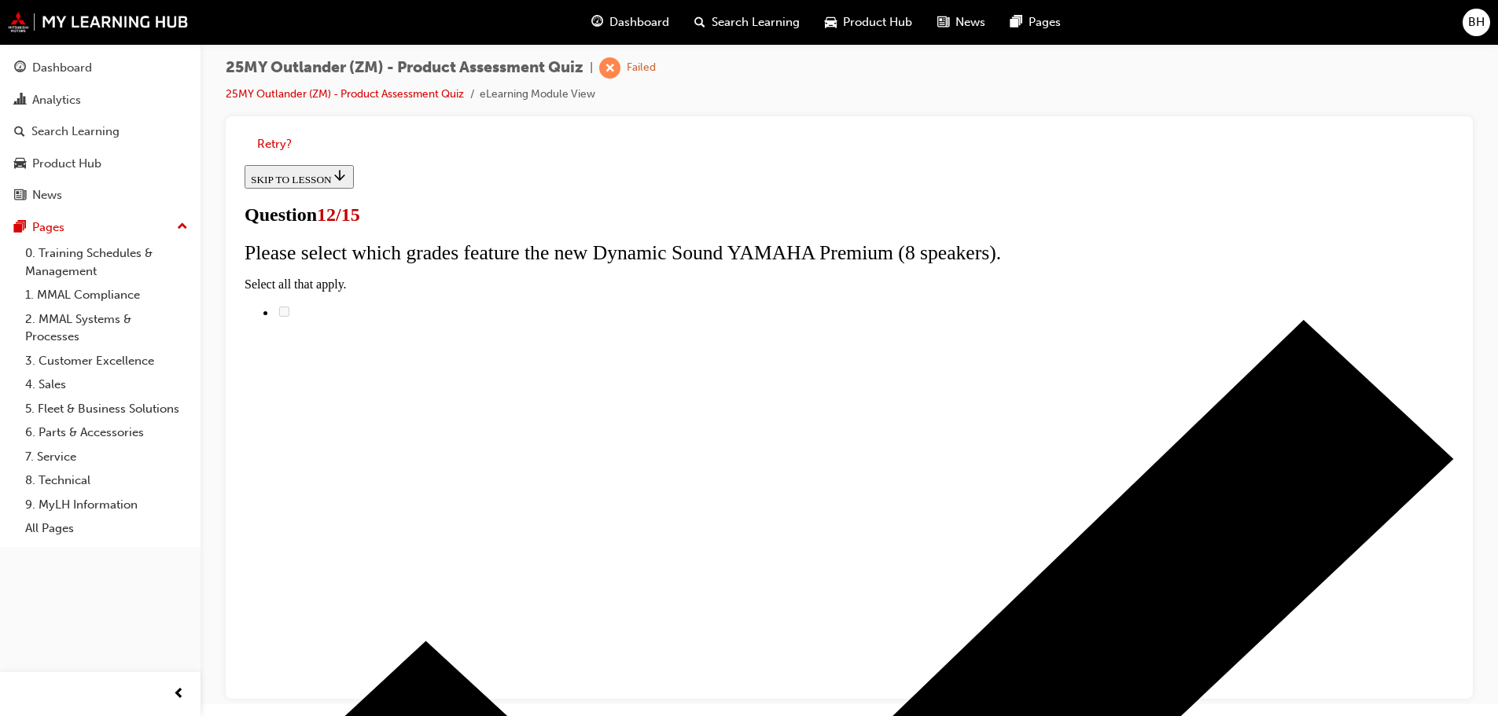
radio input "true"
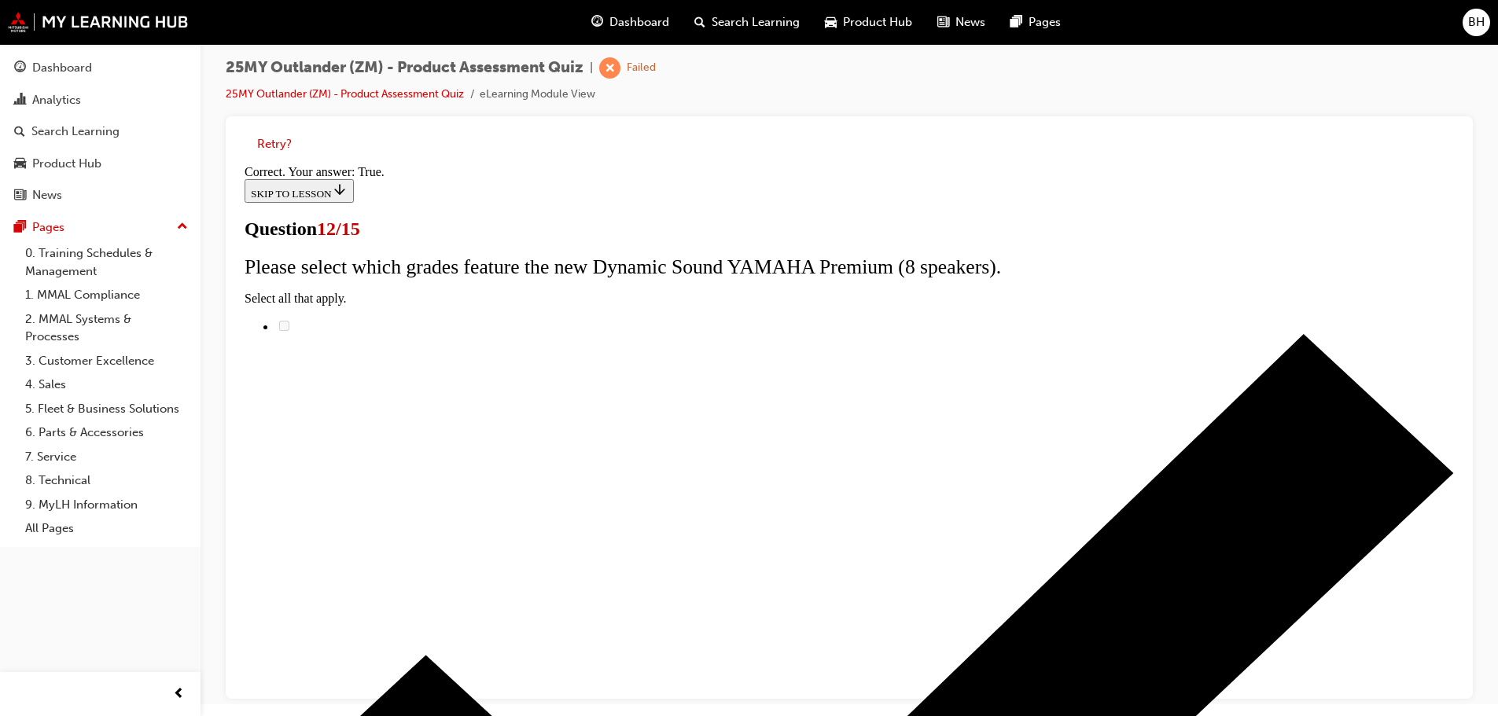
scroll to position [190, 0]
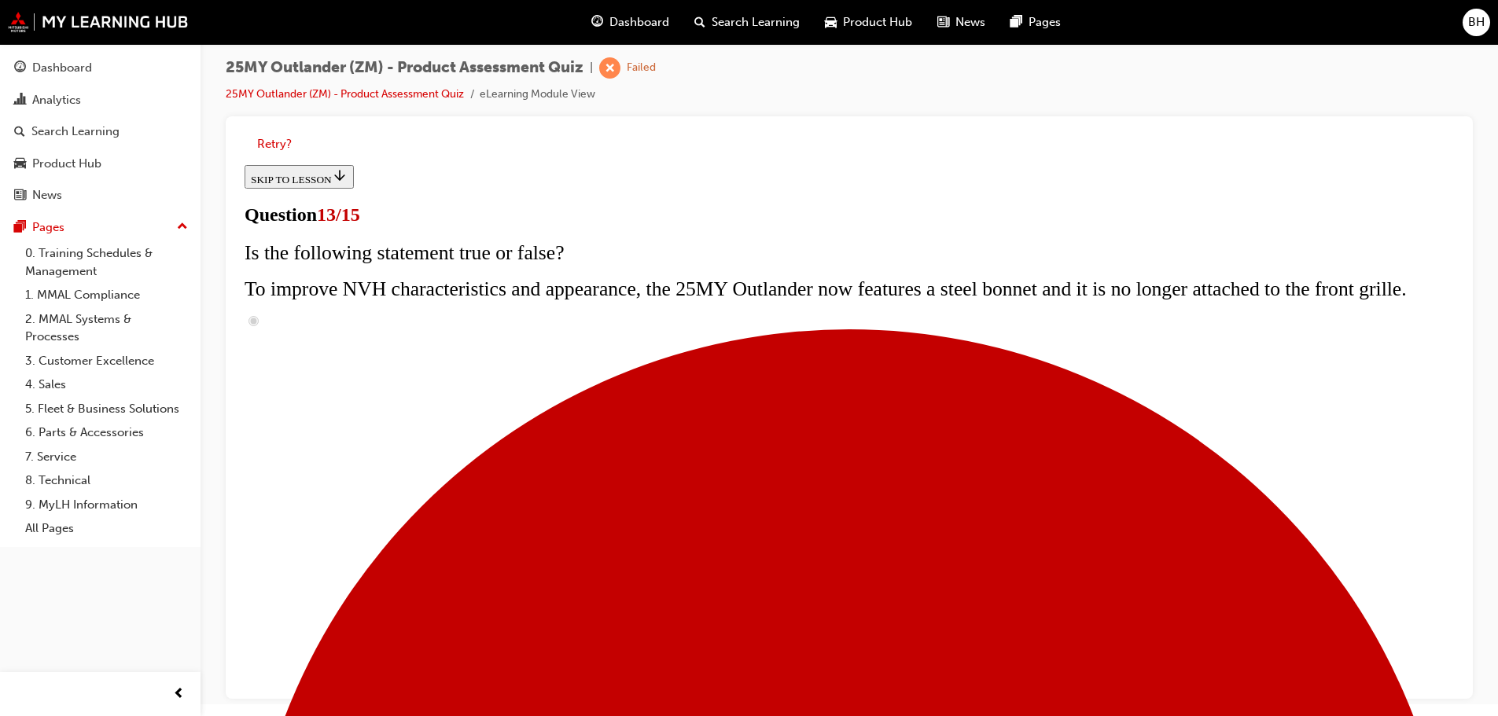
scroll to position [78, 0]
radio input "true"
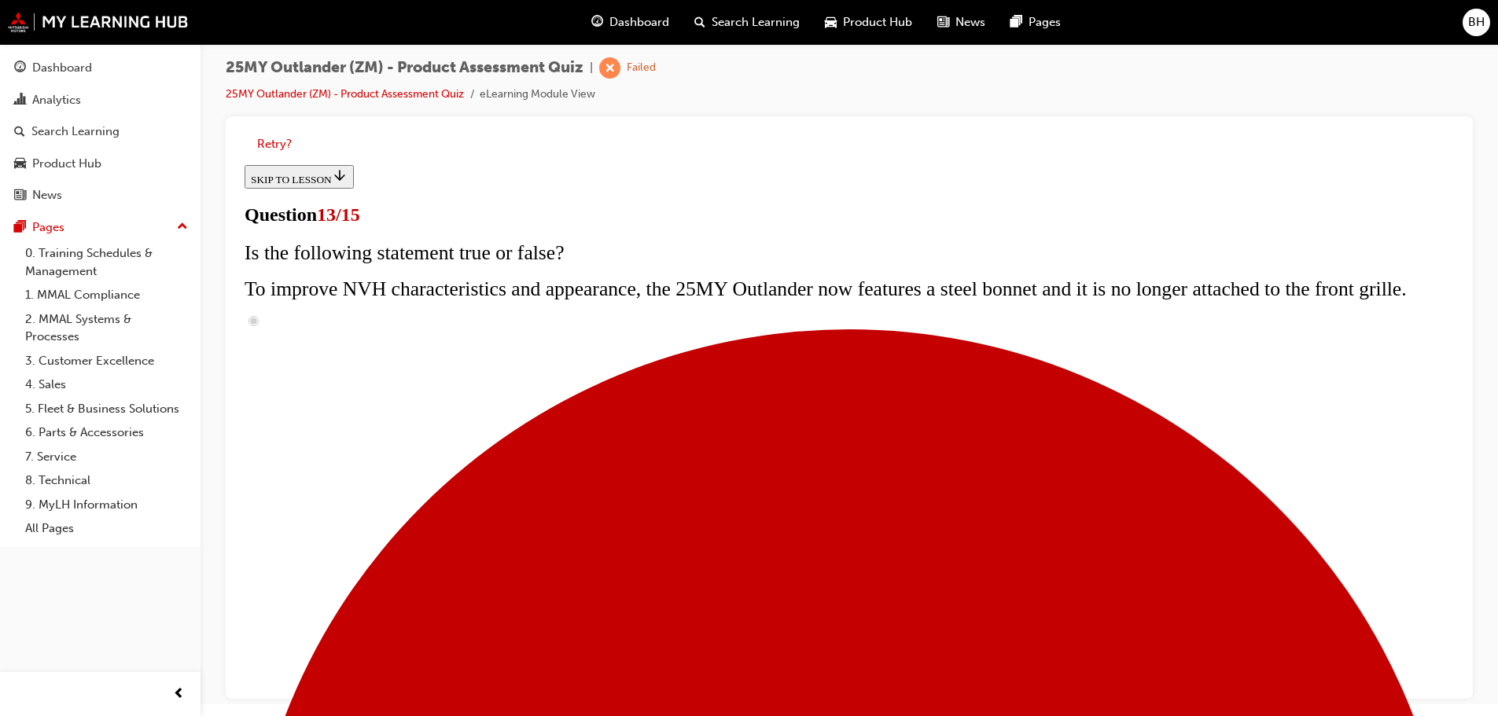
radio input "true"
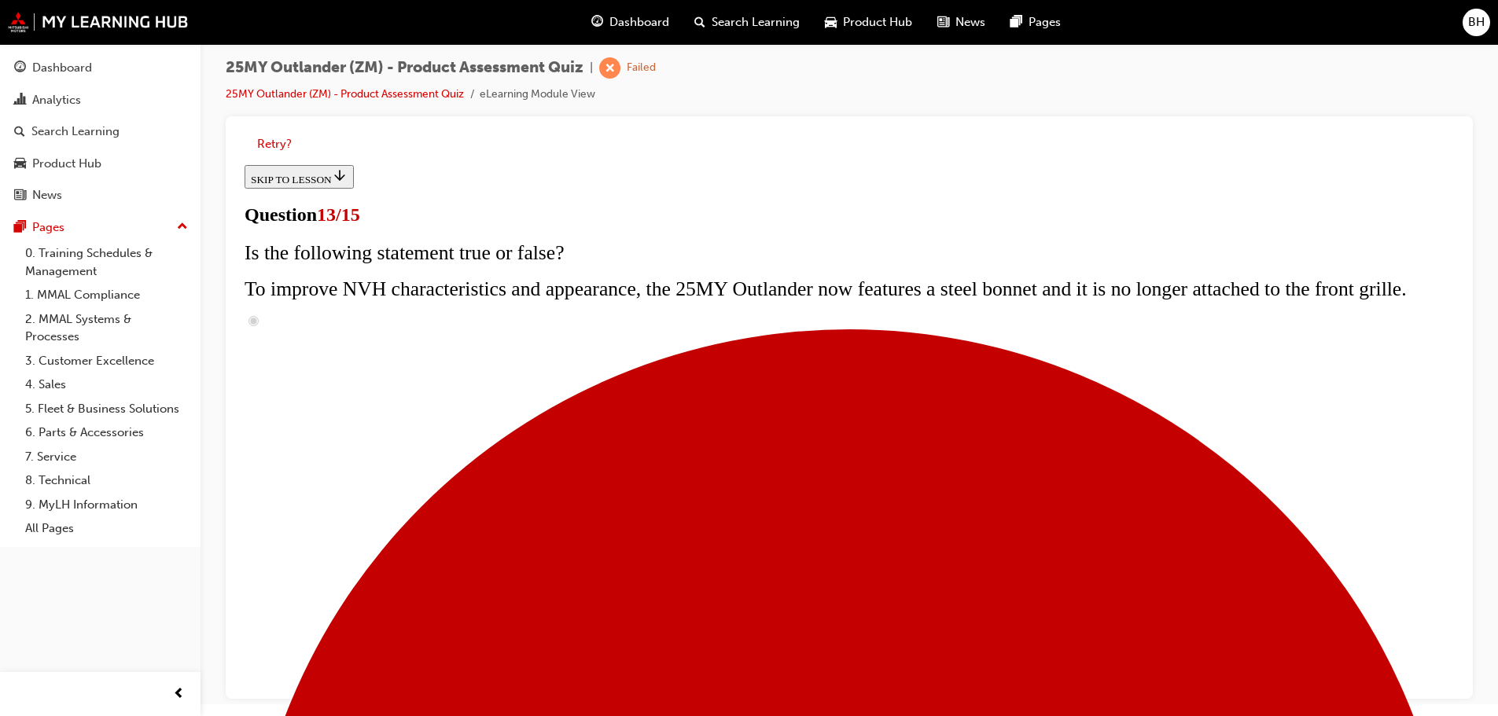
radio input "true"
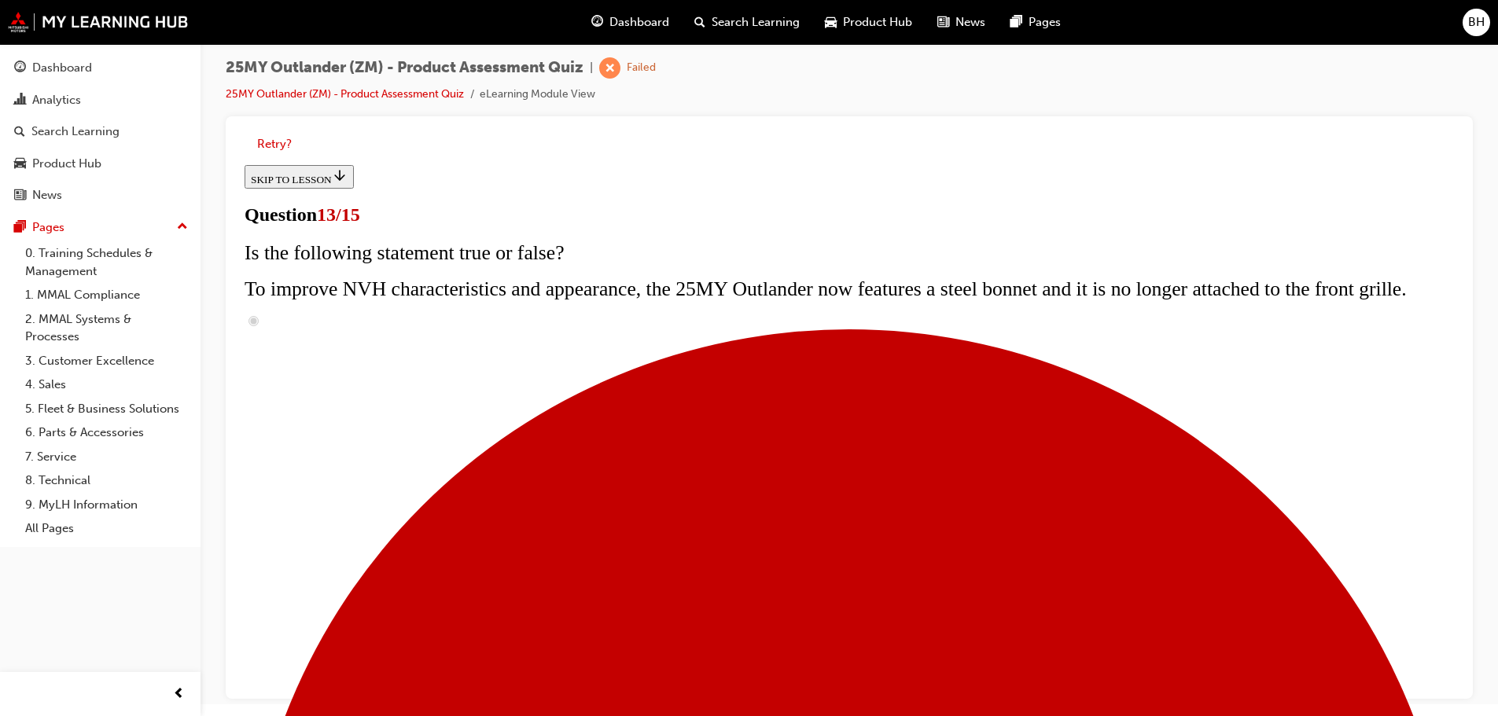
radio input "true"
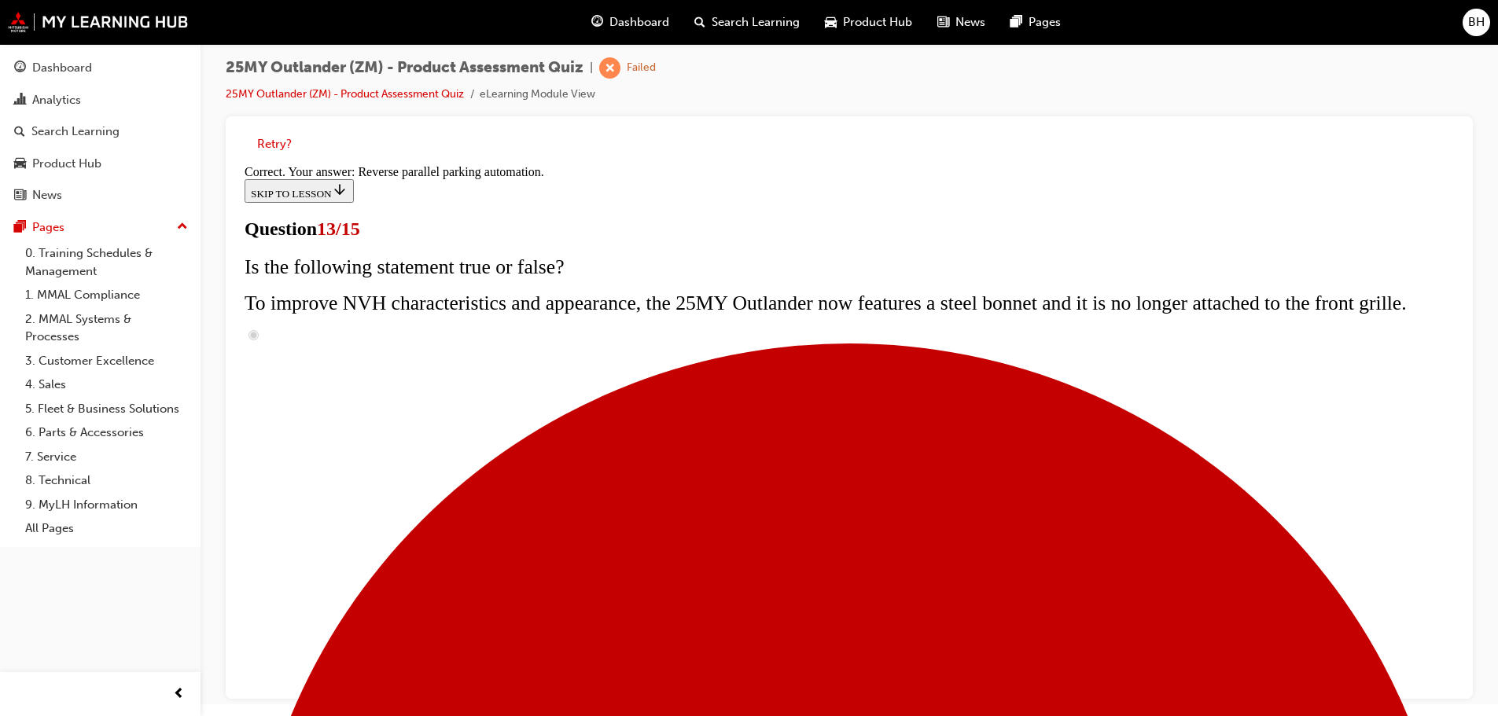
scroll to position [415, 0]
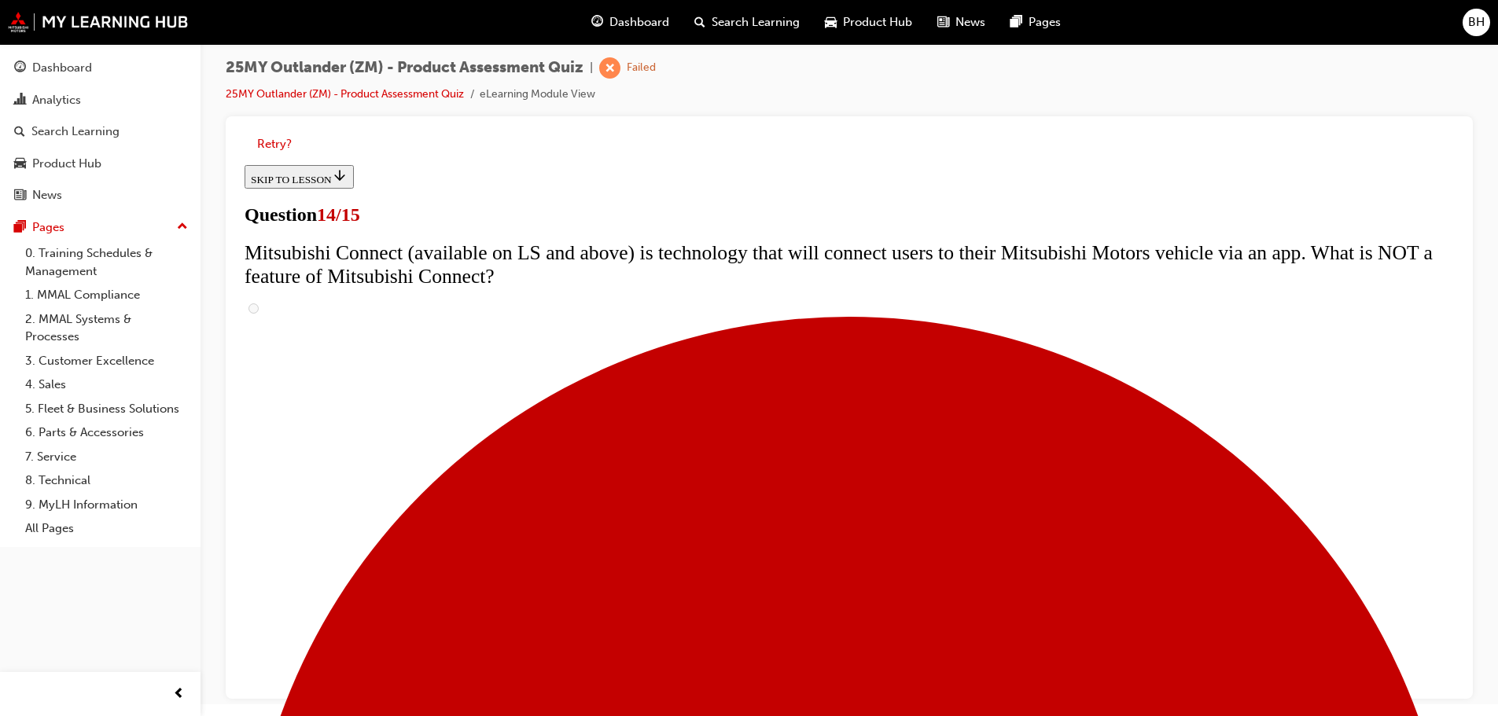
scroll to position [550, 0]
radio input "true"
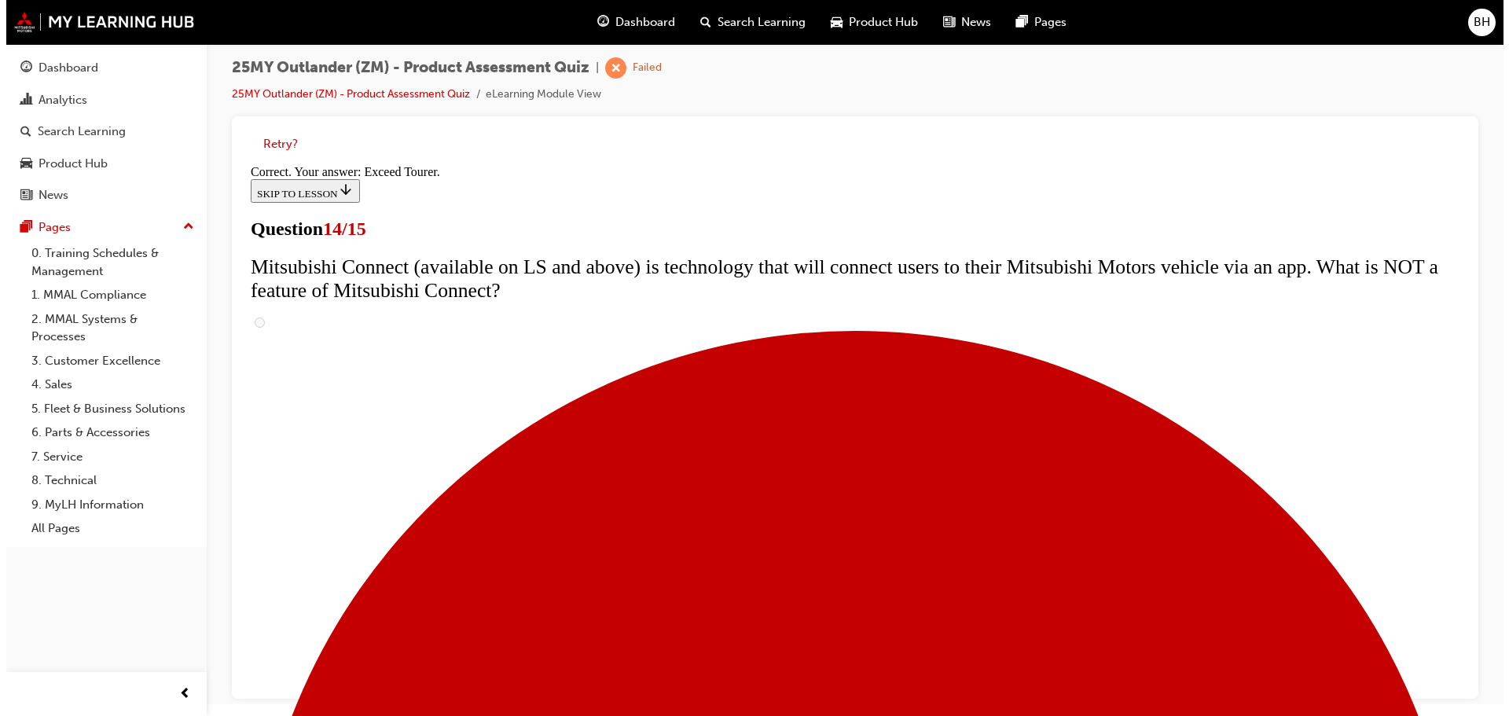
scroll to position [0, 0]
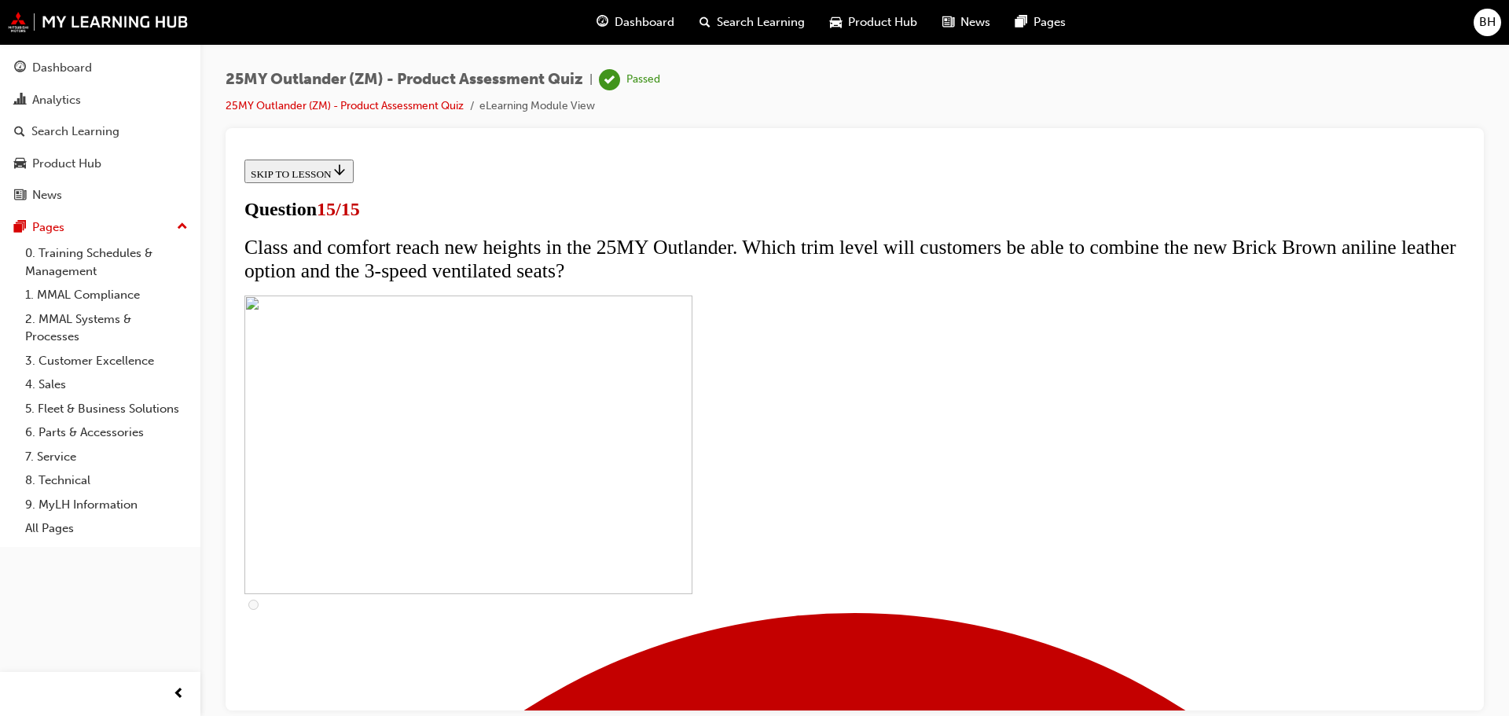
scroll to position [244, 0]
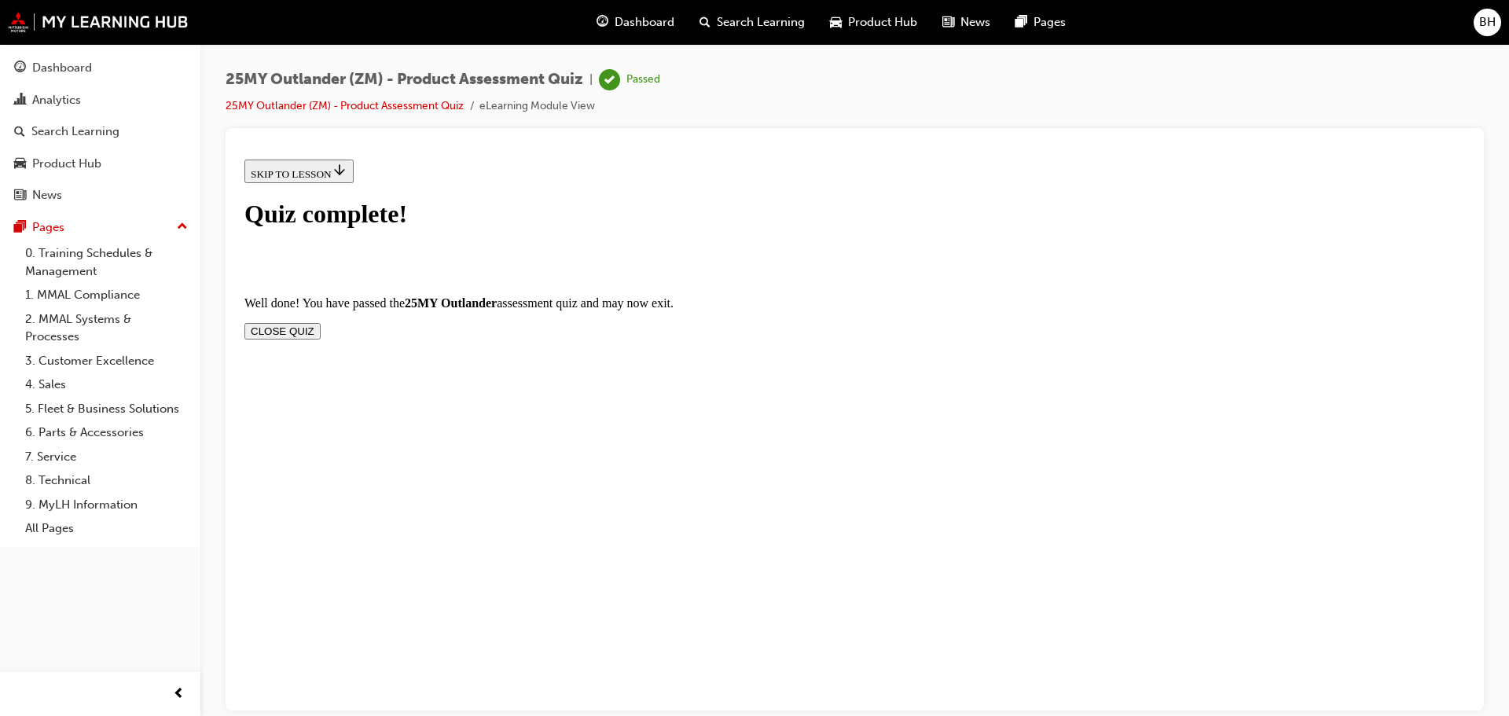
click at [321, 322] on button "CLOSE QUIZ" at bounding box center [282, 330] width 76 height 17
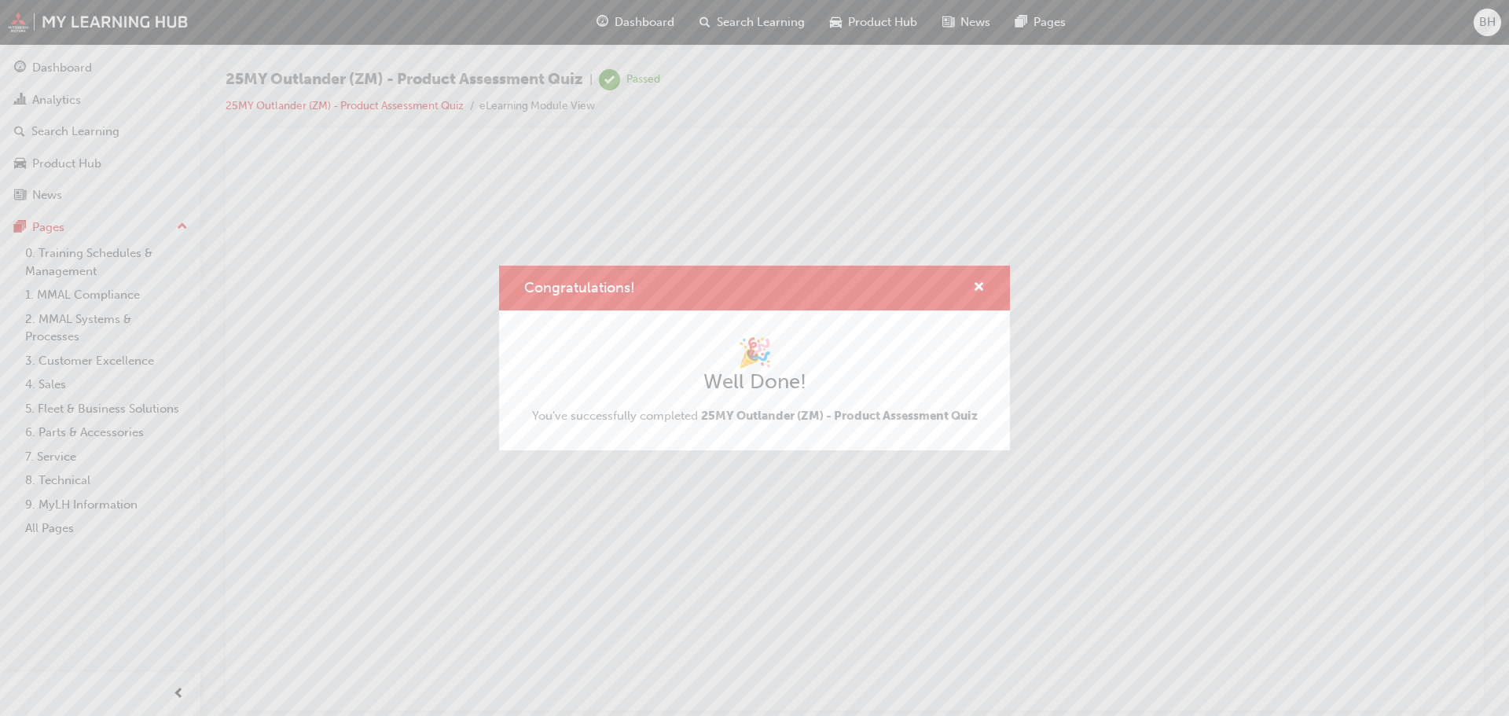
scroll to position [0, 0]
drag, startPoint x: 980, startPoint y: 286, endPoint x: 742, endPoint y: 141, distance: 279.1
click at [980, 286] on span "cross-icon" at bounding box center [979, 288] width 12 height 14
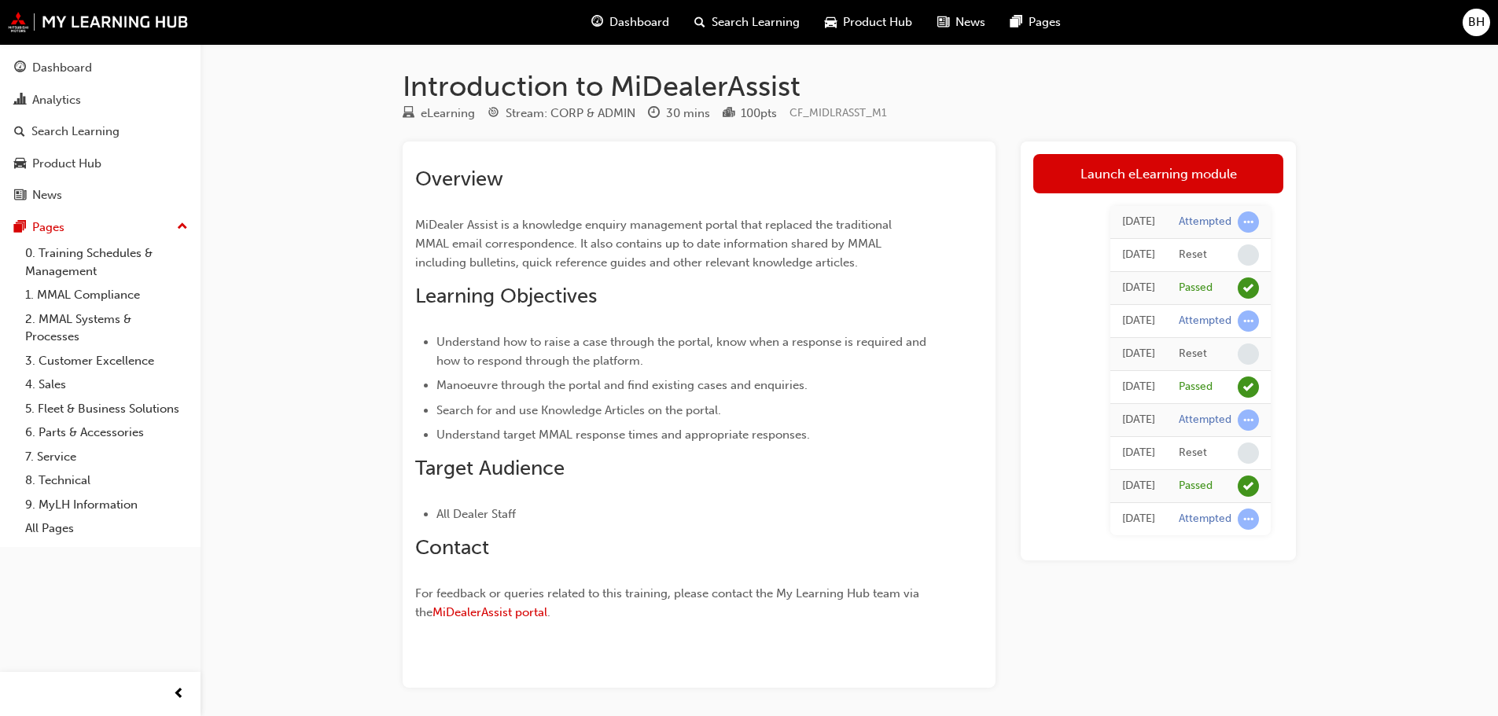
click at [652, 15] on span "Dashboard" at bounding box center [639, 22] width 60 height 18
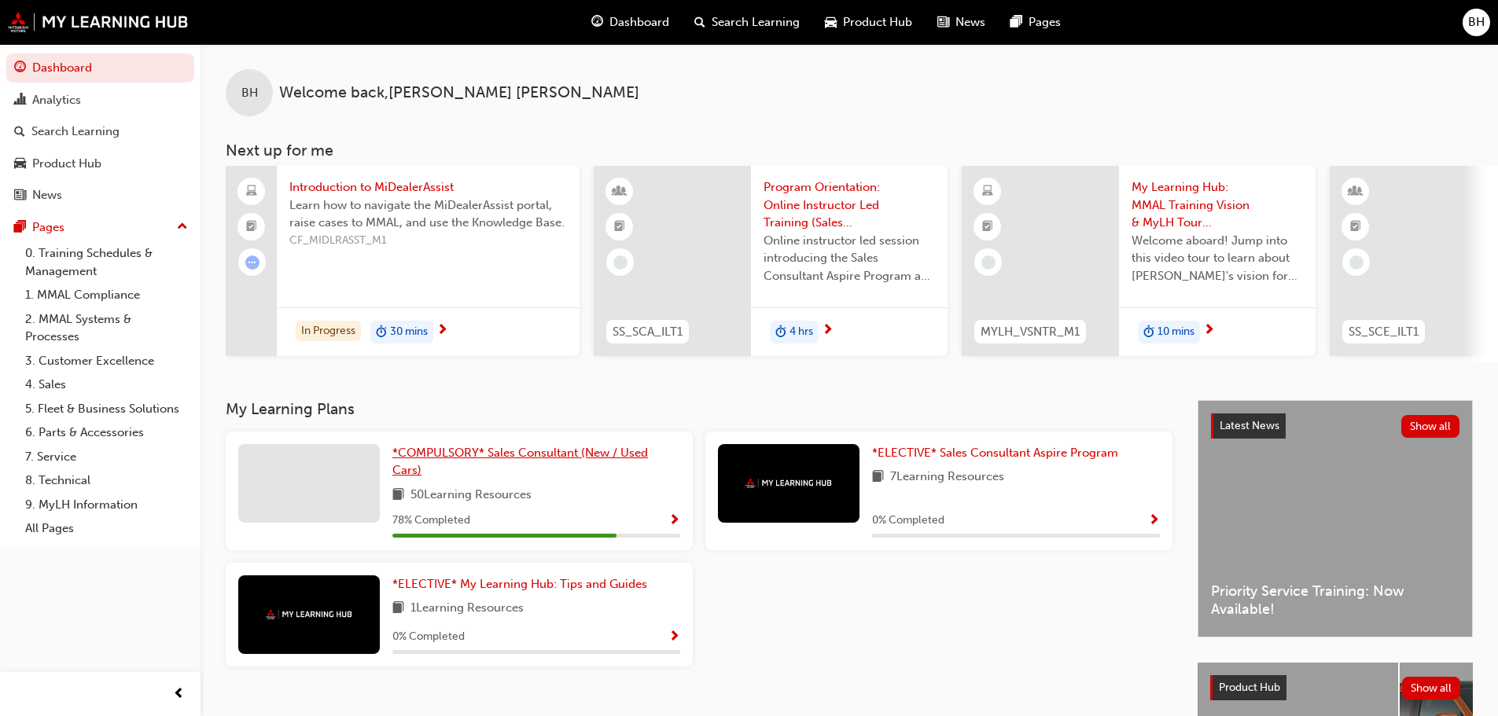
click at [548, 392] on div "BH Welcome back , [PERSON_NAME] Next up for me Introduction to MiDealerAssist L…" at bounding box center [848, 222] width 1297 height 356
click at [487, 455] on span "*COMPULSORY* Sales Consultant (New / Used Cars)" at bounding box center [519, 462] width 255 height 32
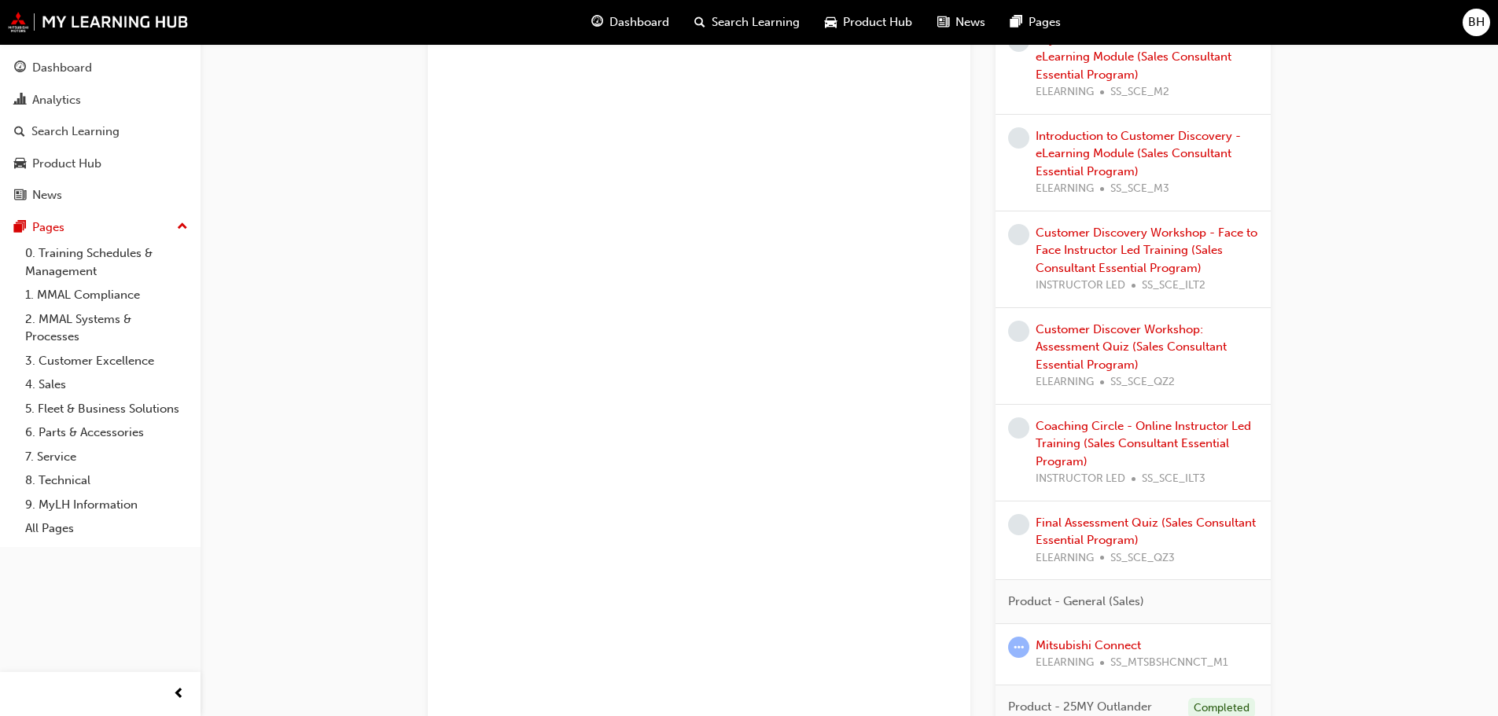
scroll to position [1165, 0]
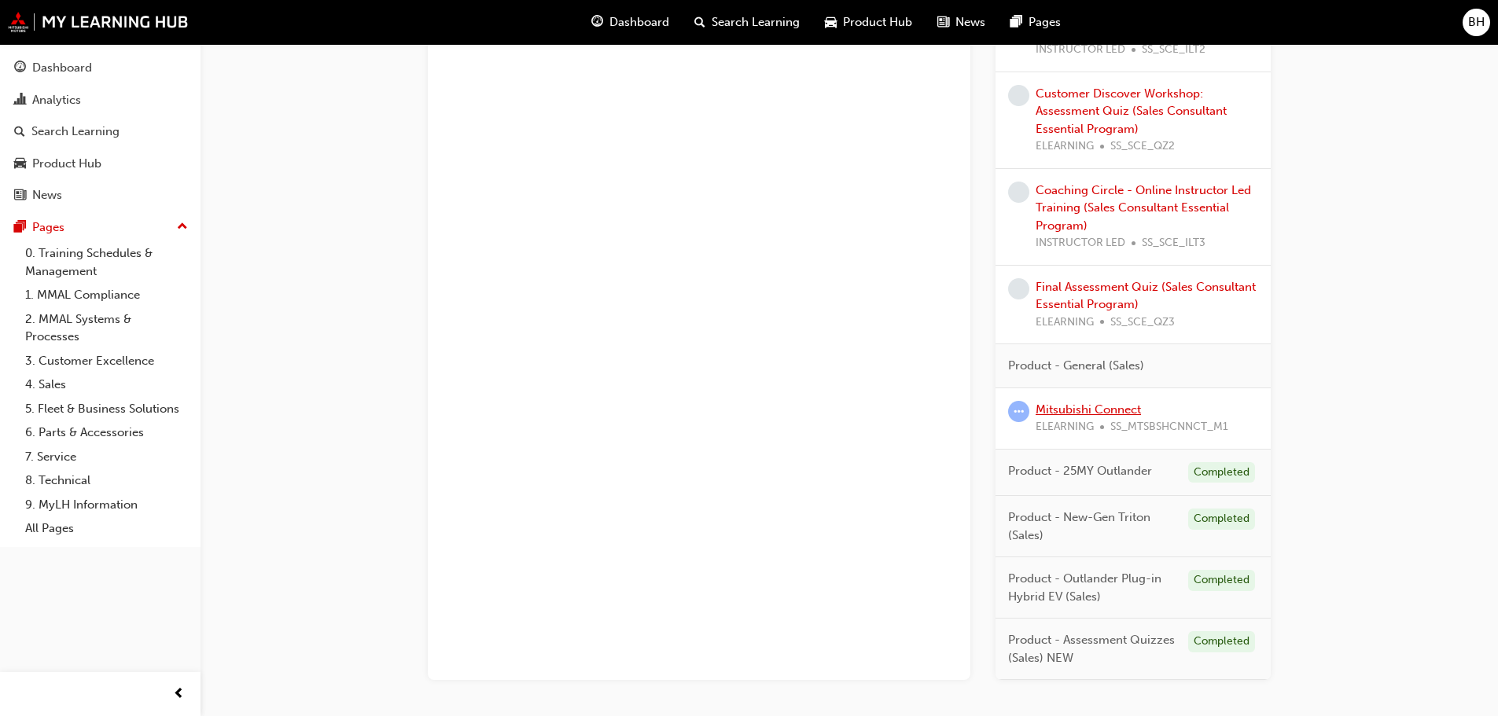
click at [1113, 411] on link "Mitsubishi Connect" at bounding box center [1087, 409] width 105 height 14
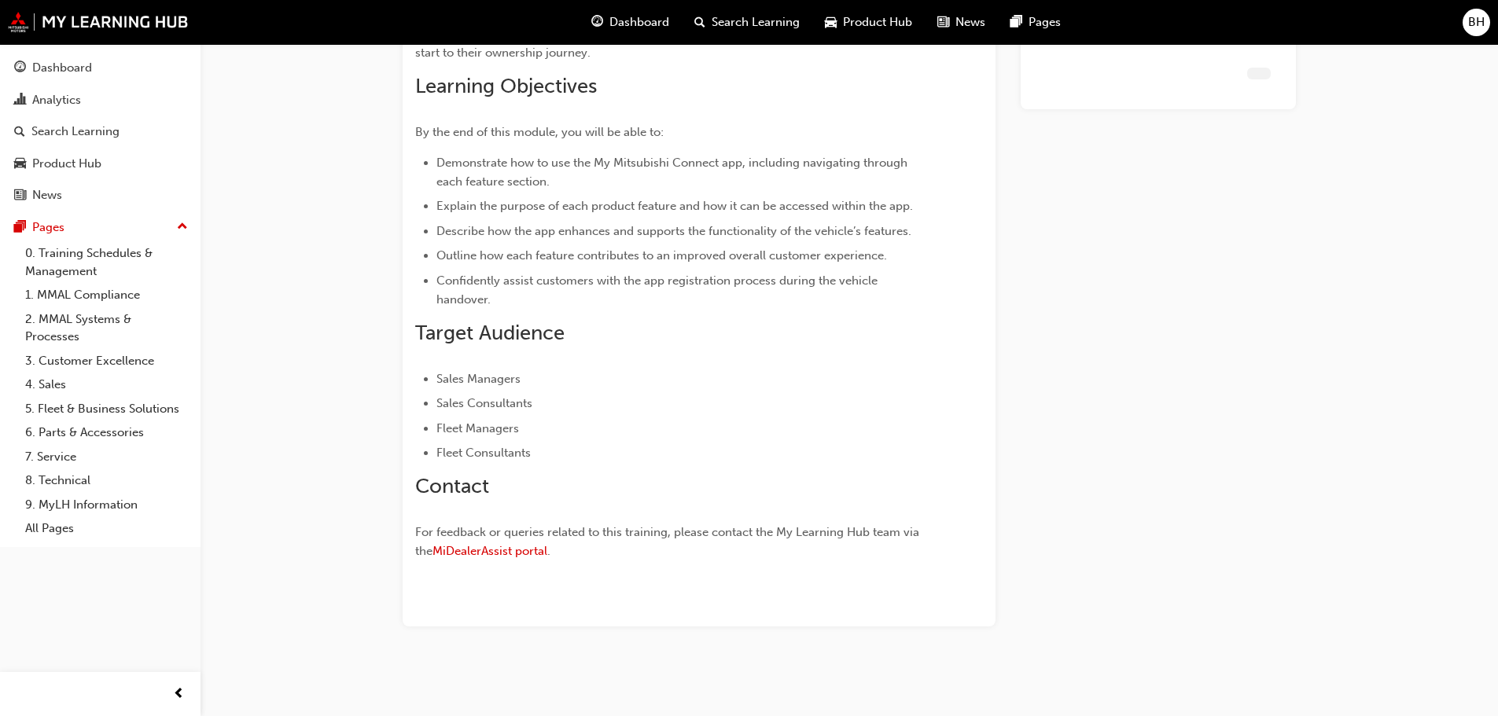
scroll to position [370, 0]
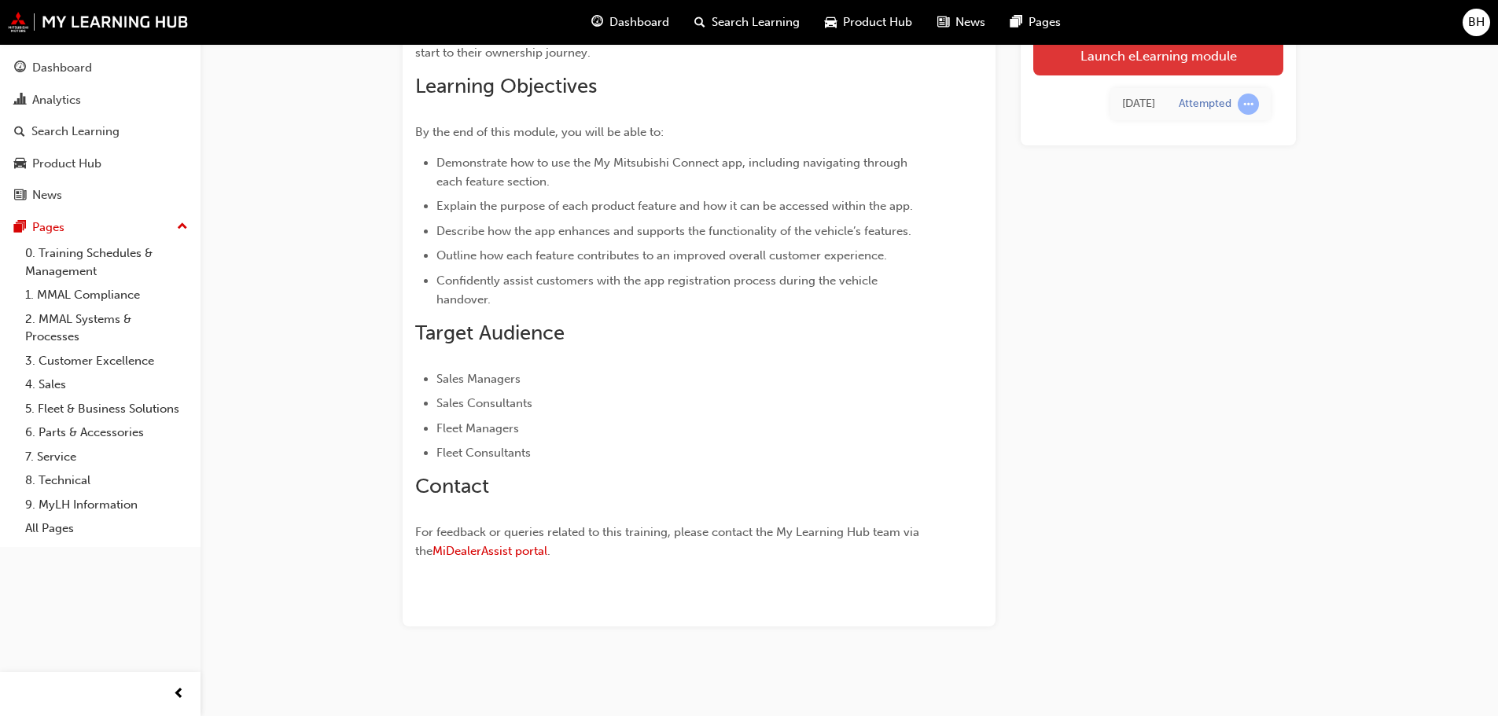
click at [1149, 53] on link "Launch eLearning module" at bounding box center [1158, 55] width 250 height 39
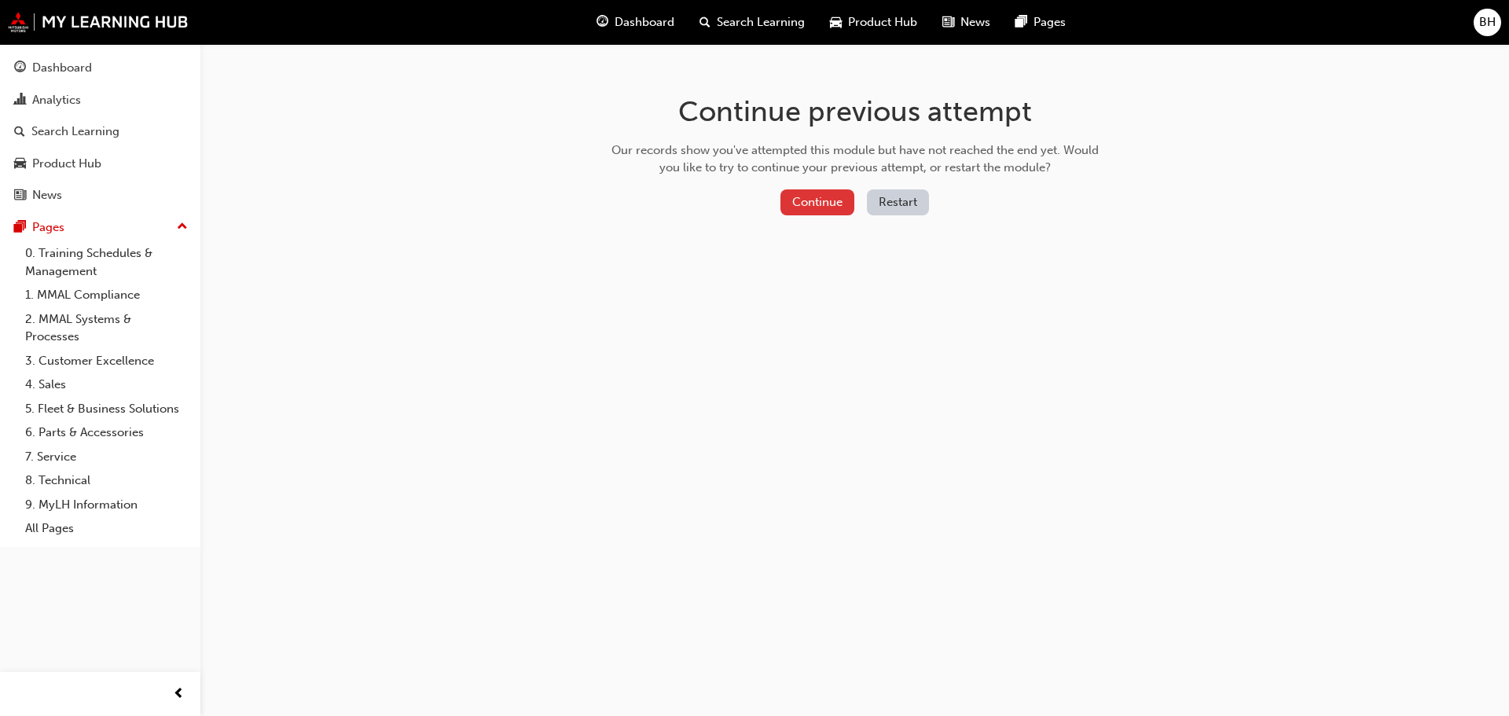
click at [818, 199] on button "Continue" at bounding box center [818, 202] width 74 height 26
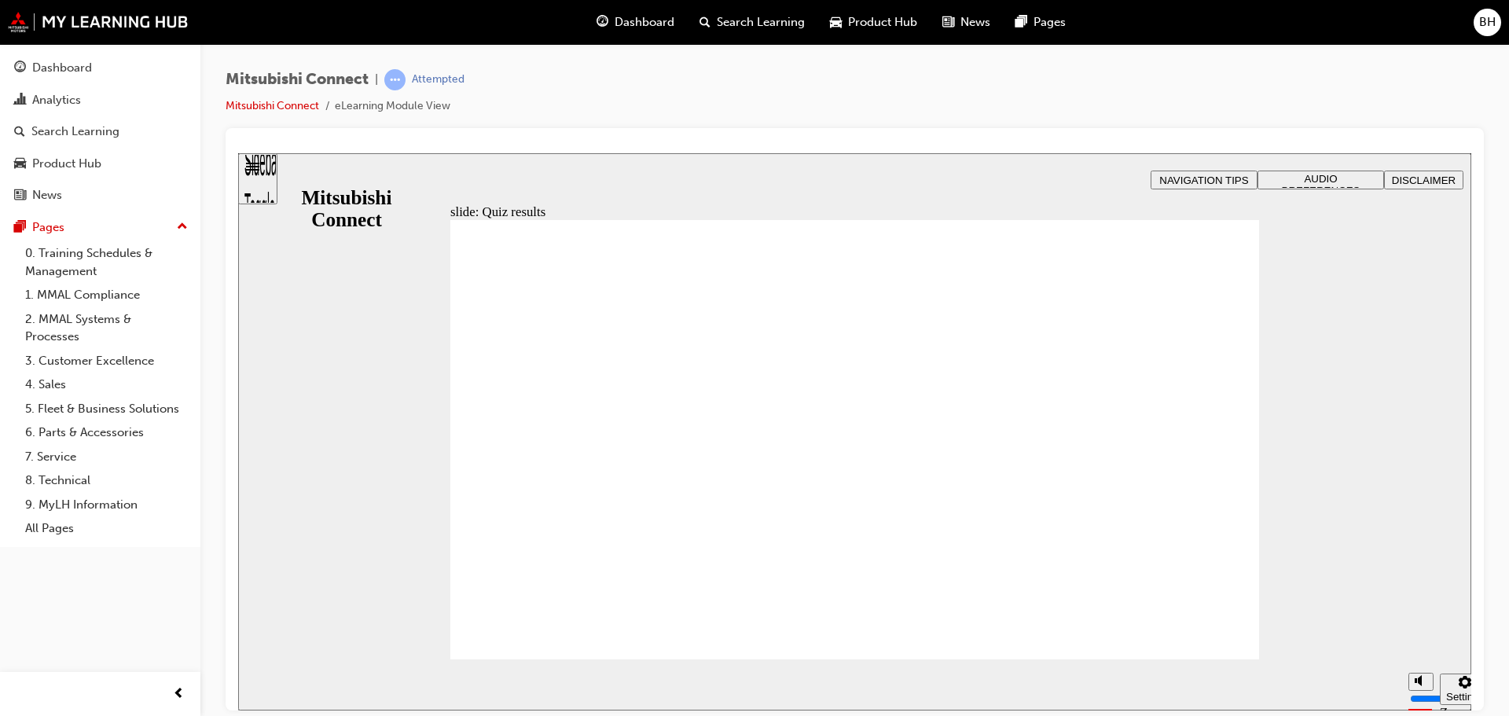
radio input "true"
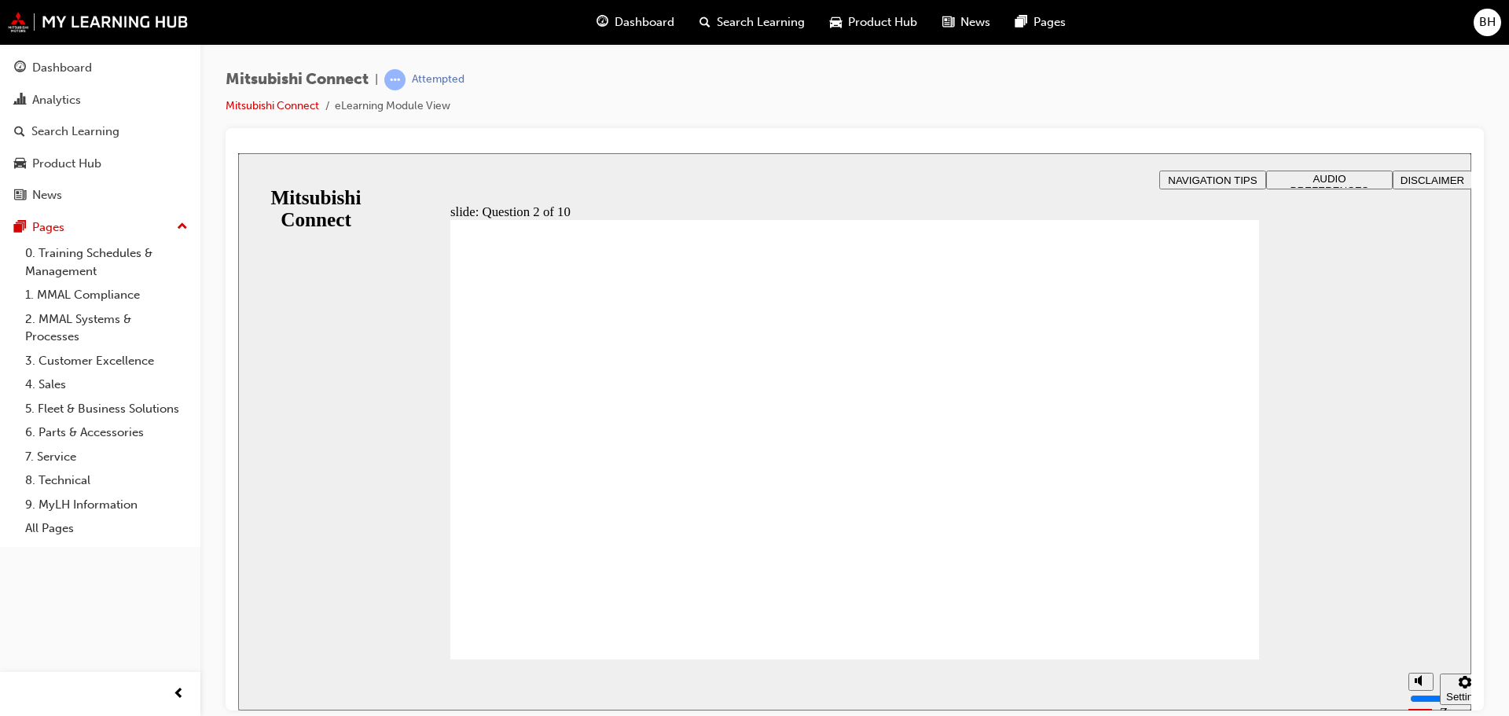
checkbox input "true"
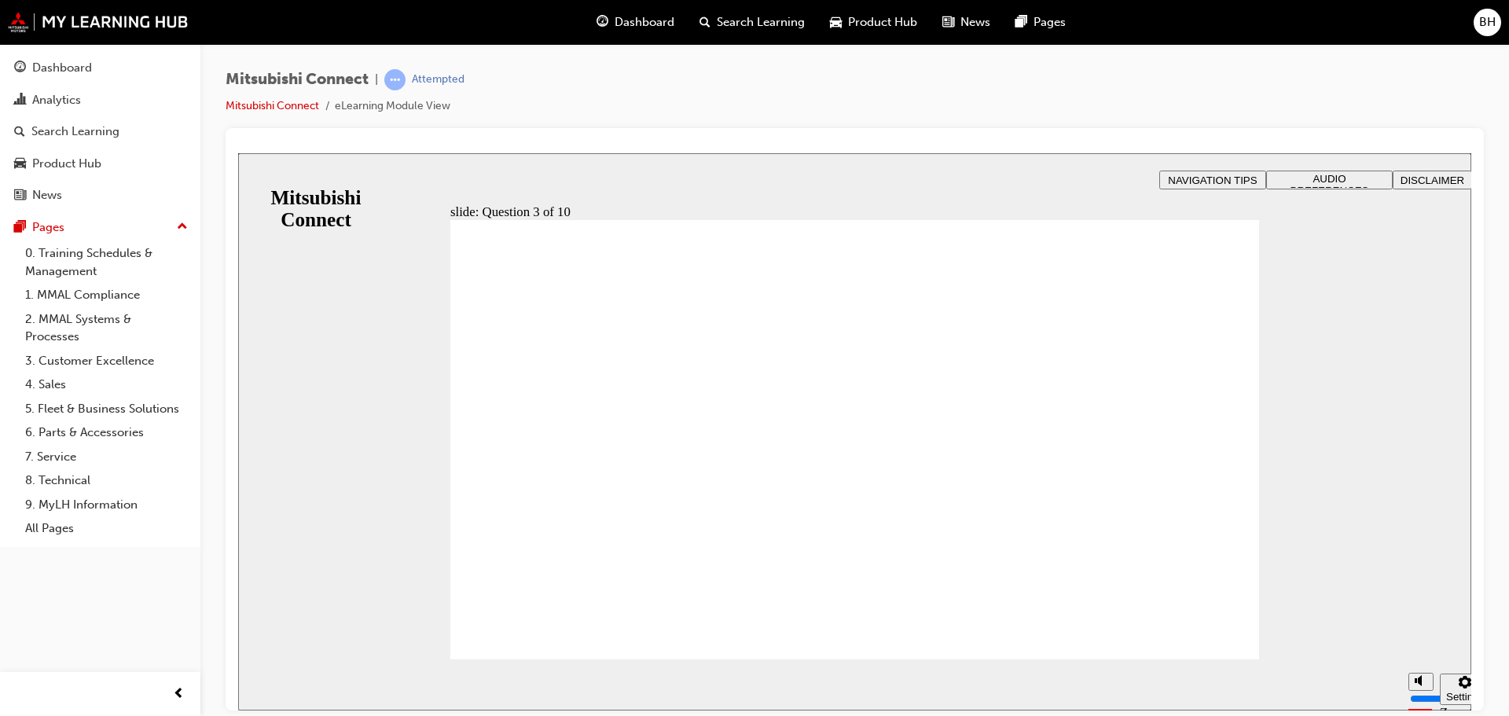
checkbox input "true"
checkbox input "false"
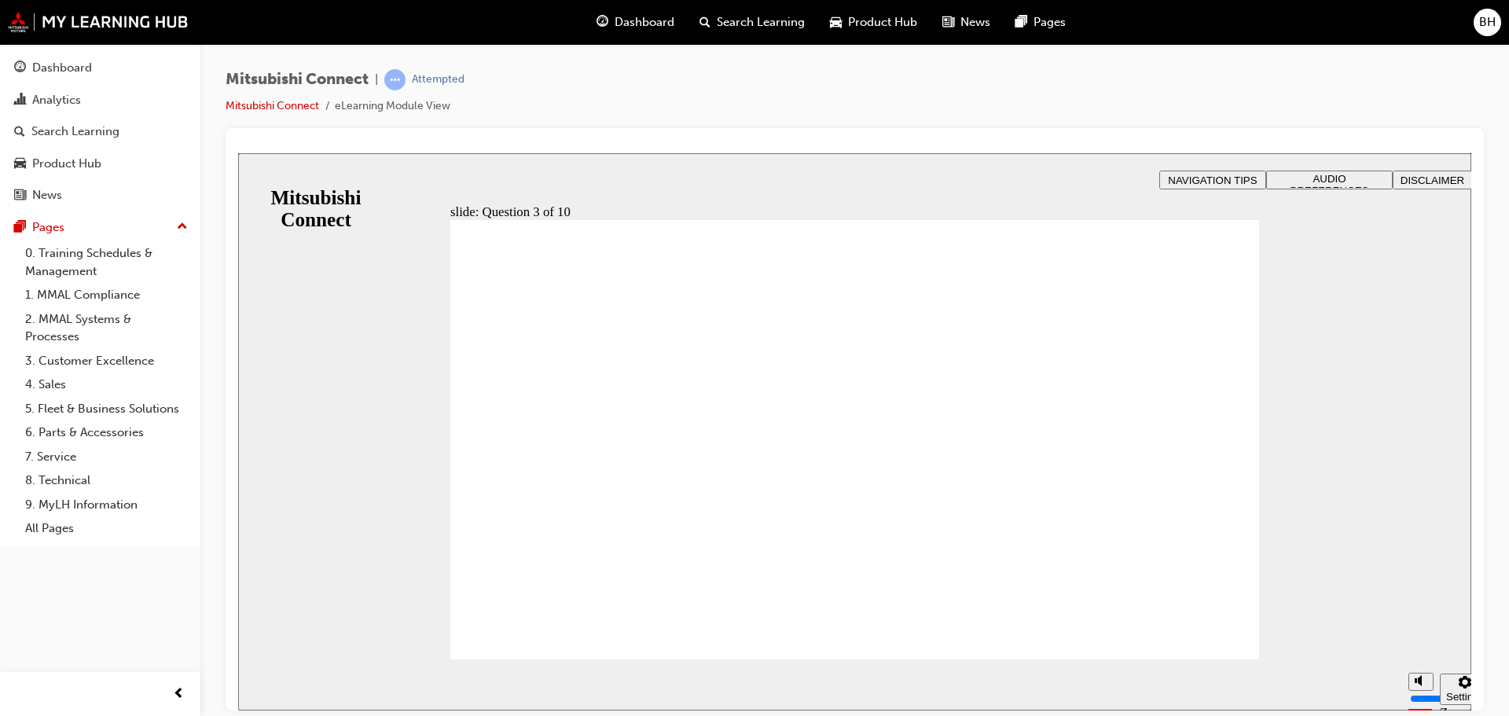
radio input "true"
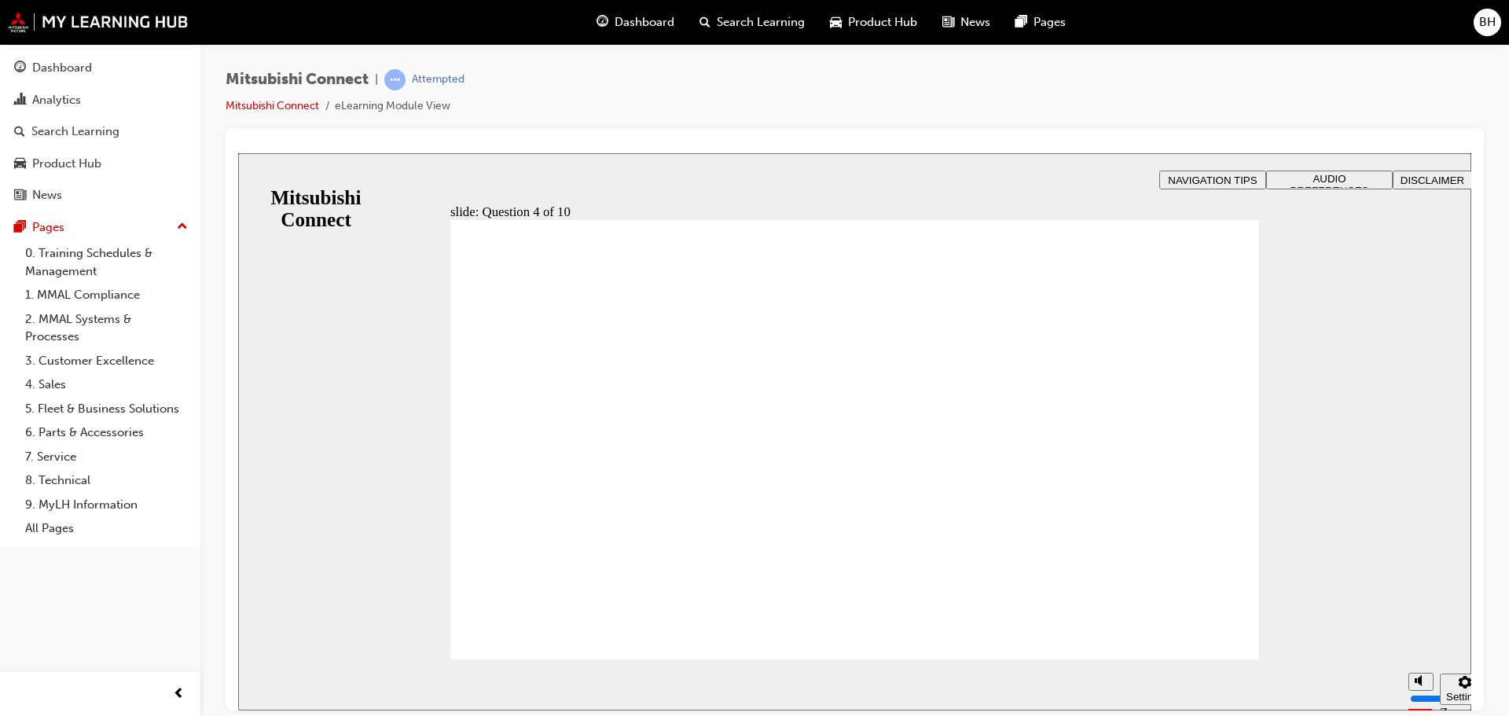
checkbox input "true"
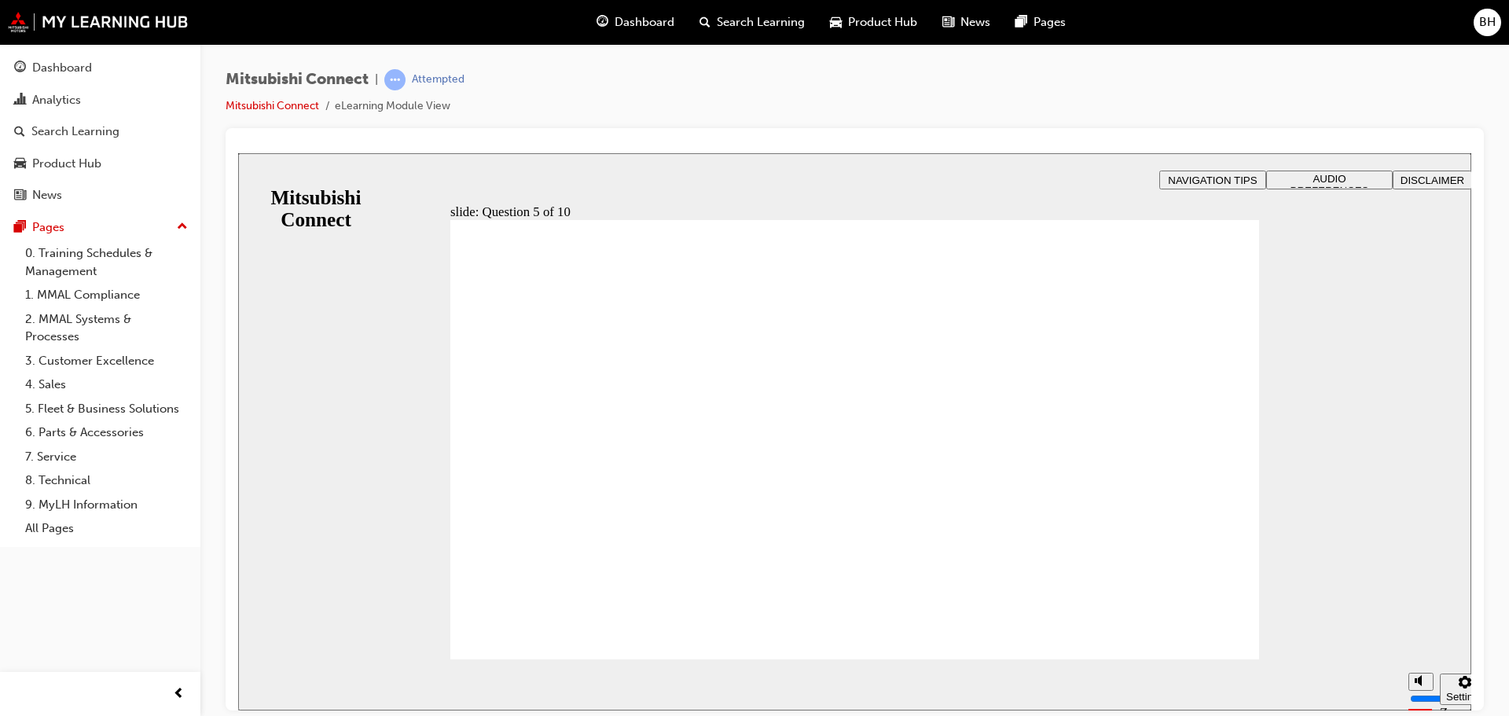
checkbox input "true"
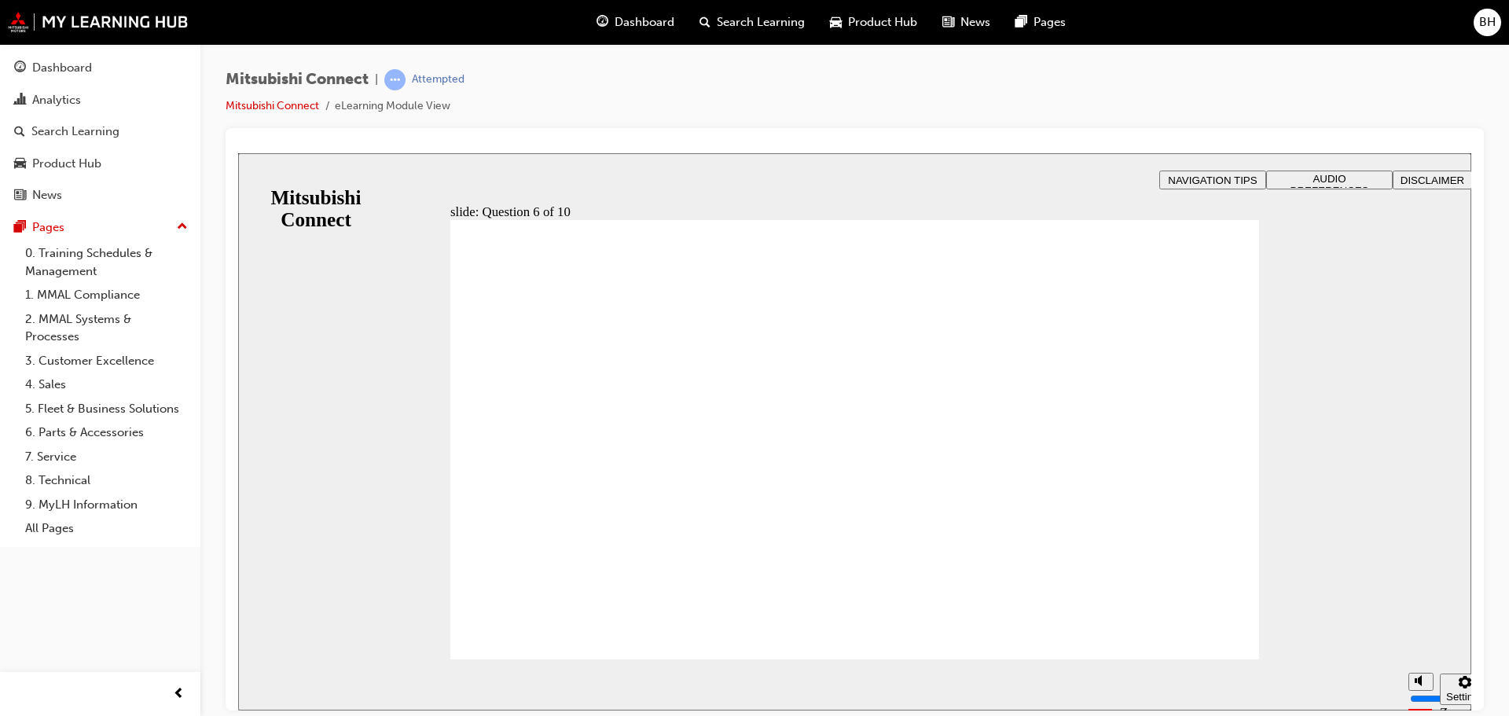
checkbox input "true"
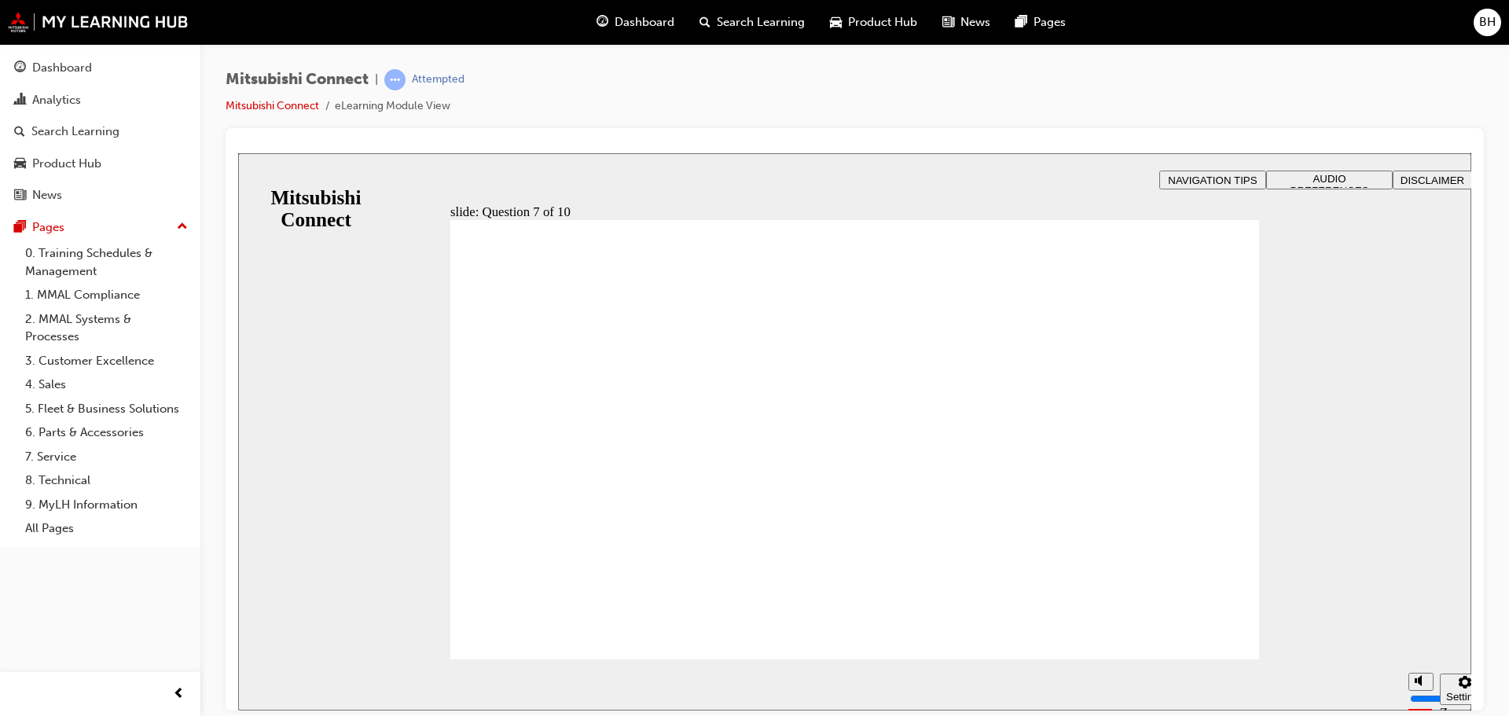
radio input "true"
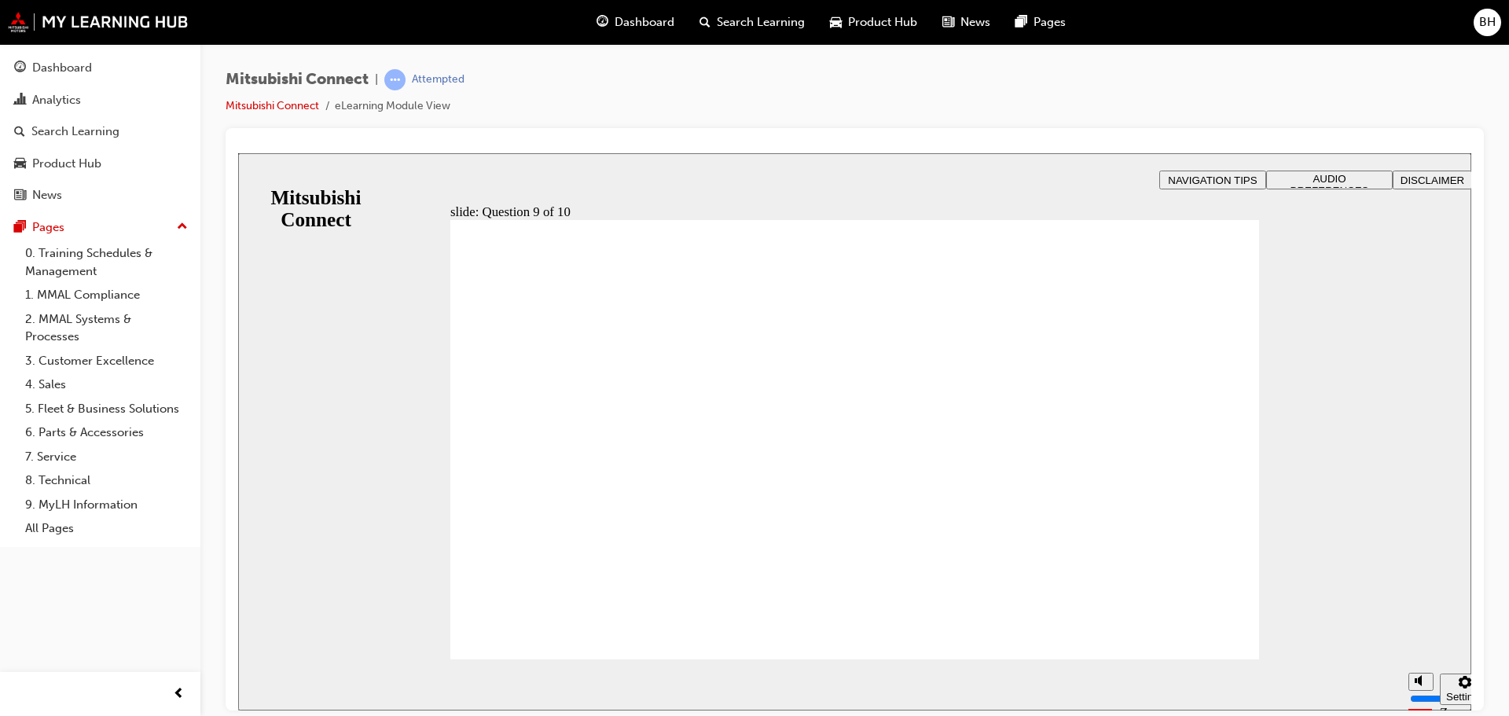
radio input "true"
checkbox input "true"
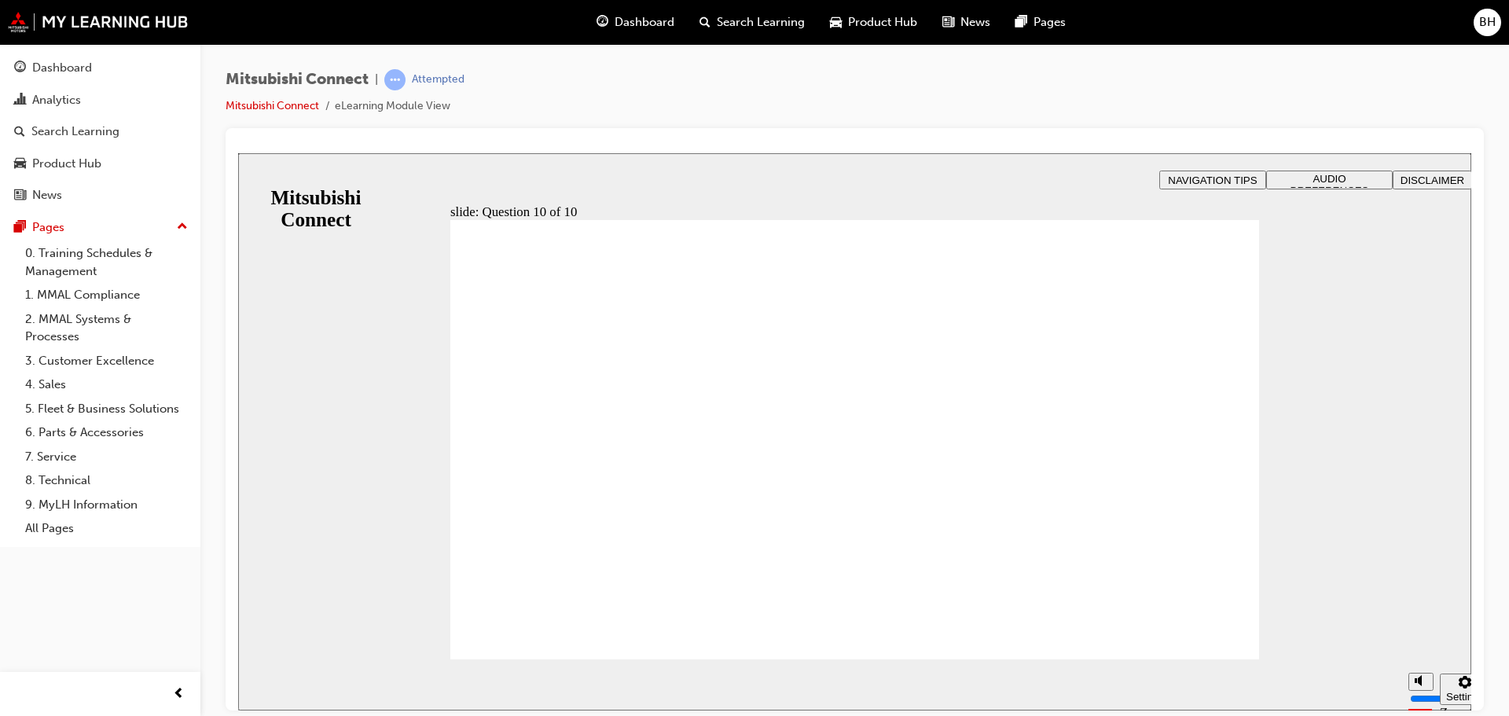
checkbox input "true"
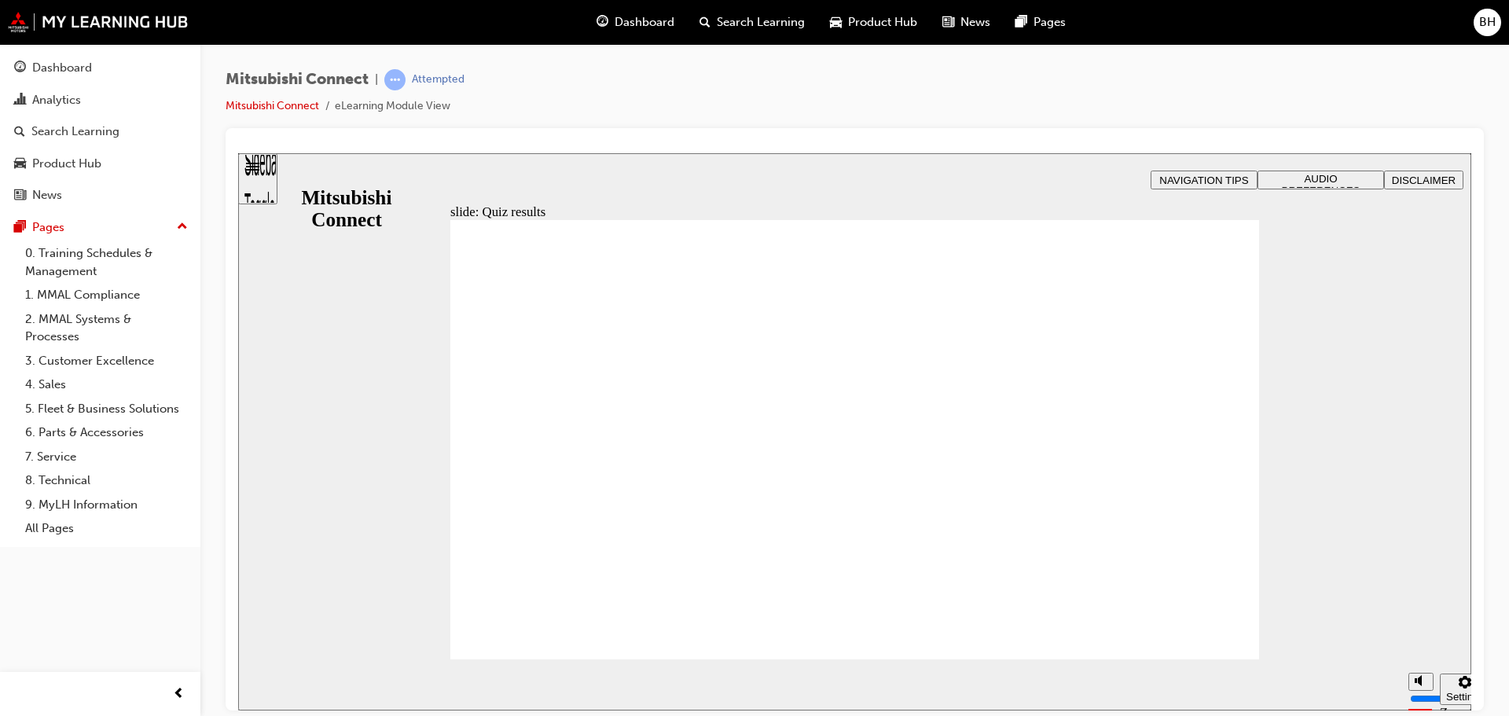
radio input "true"
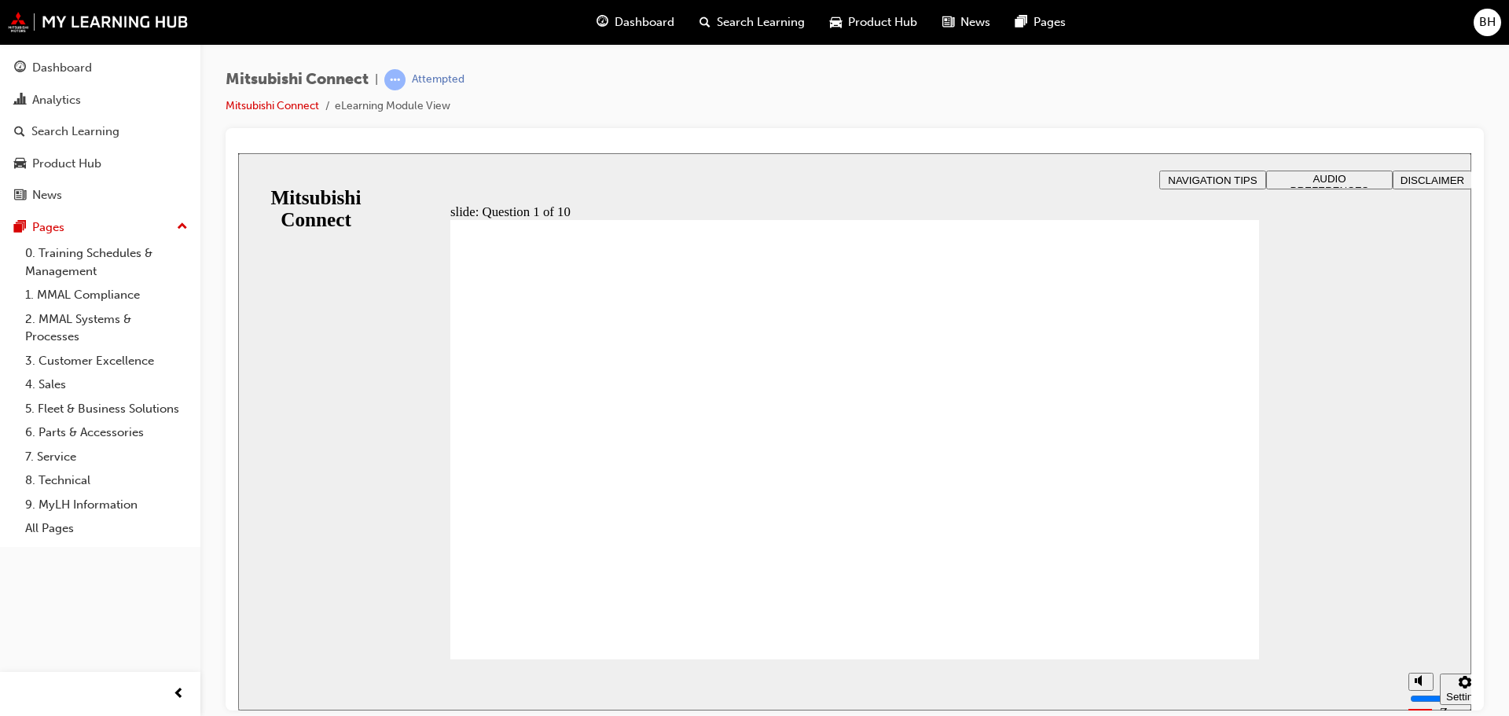
checkbox input "true"
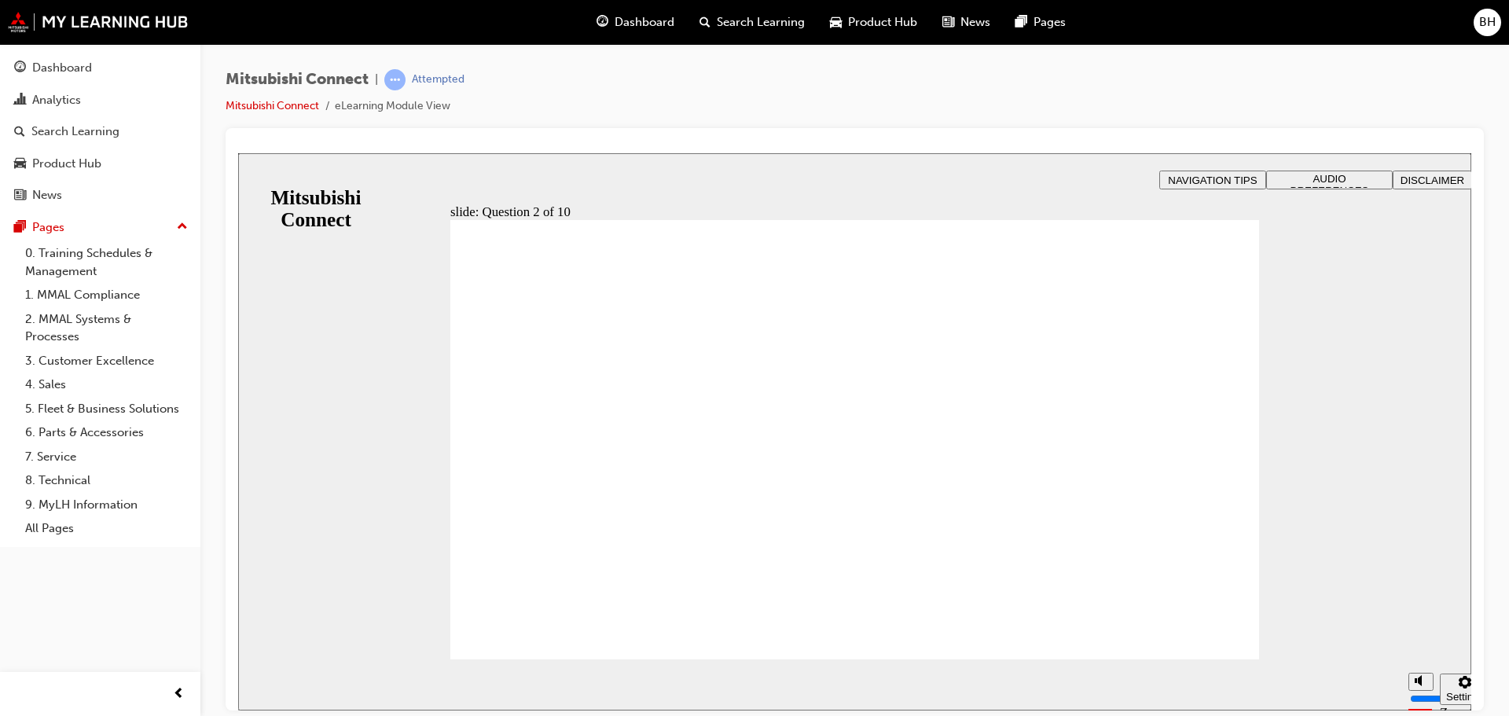
checkbox input "true"
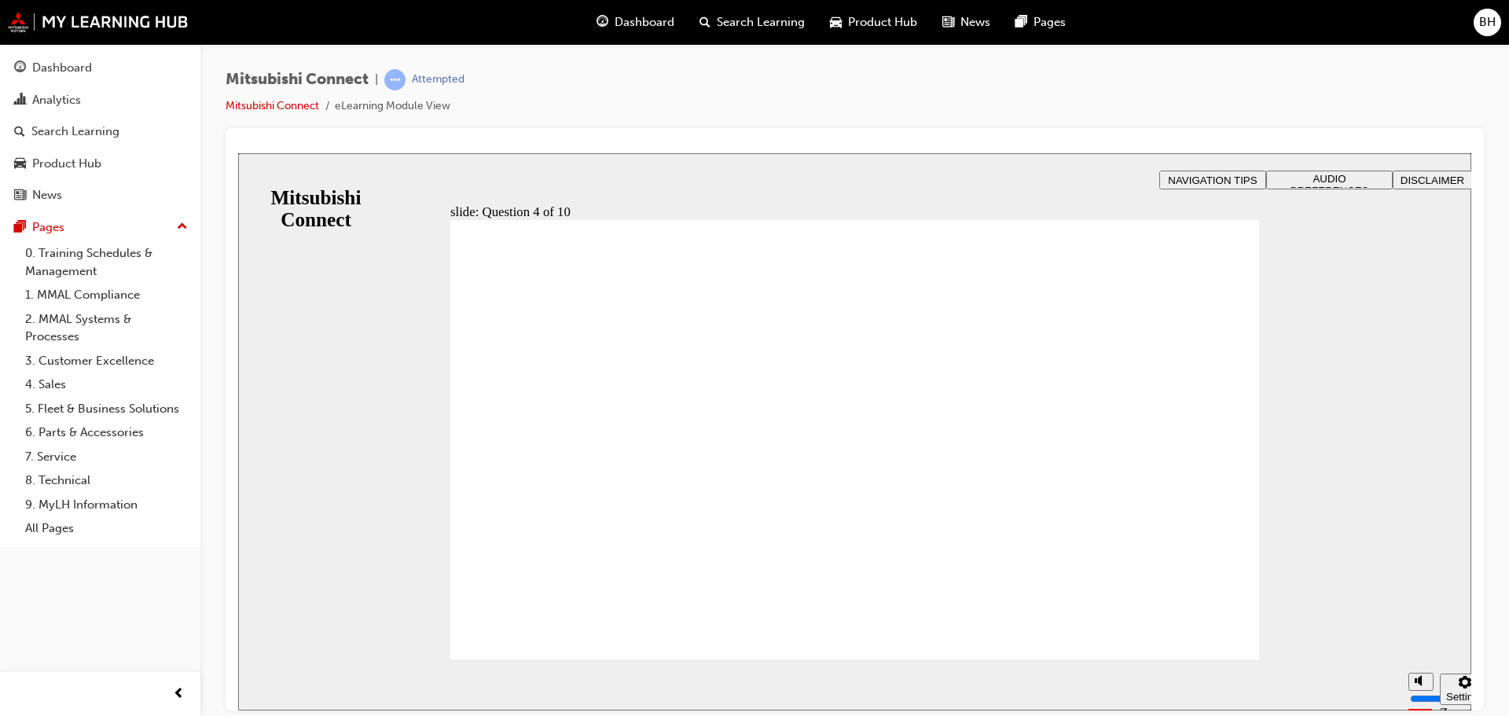
radio input "true"
checkbox input "true"
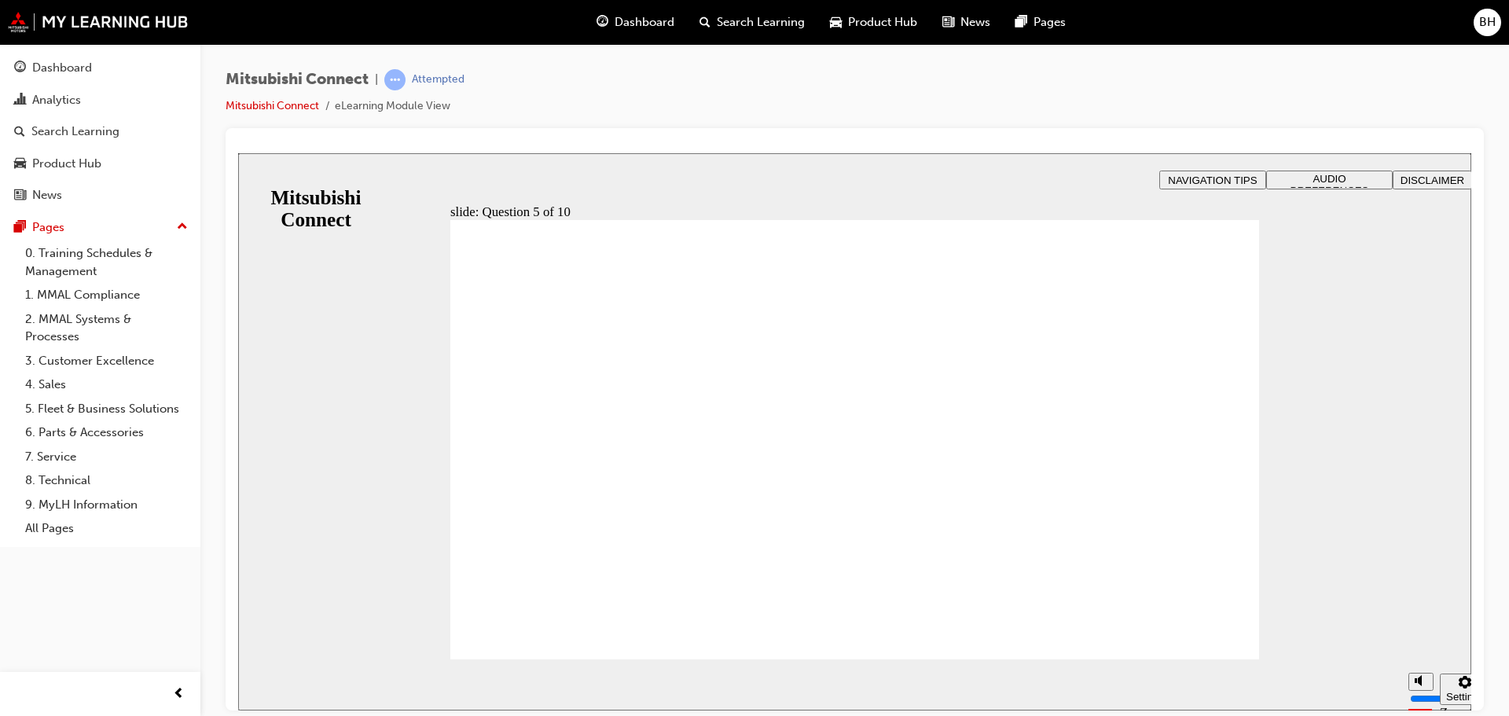
checkbox input "true"
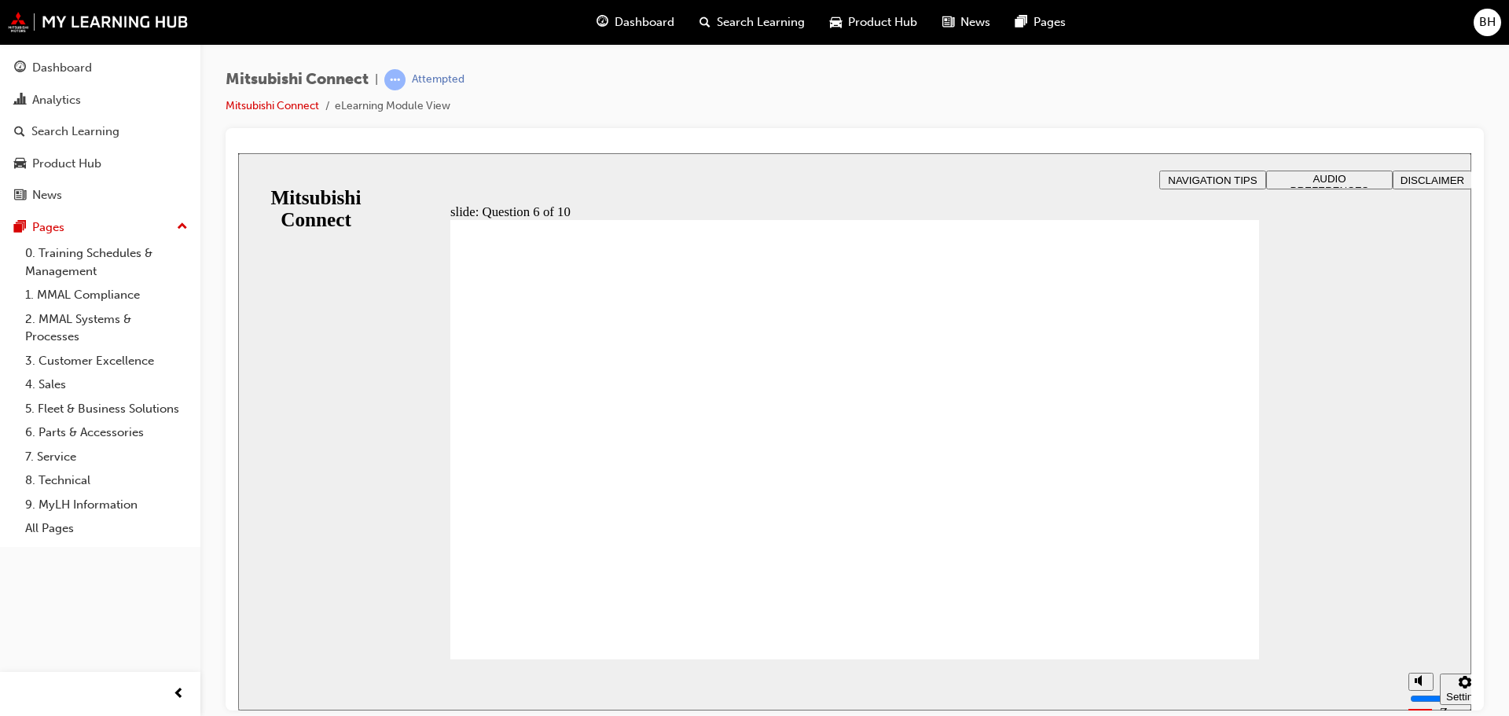
checkbox input "true"
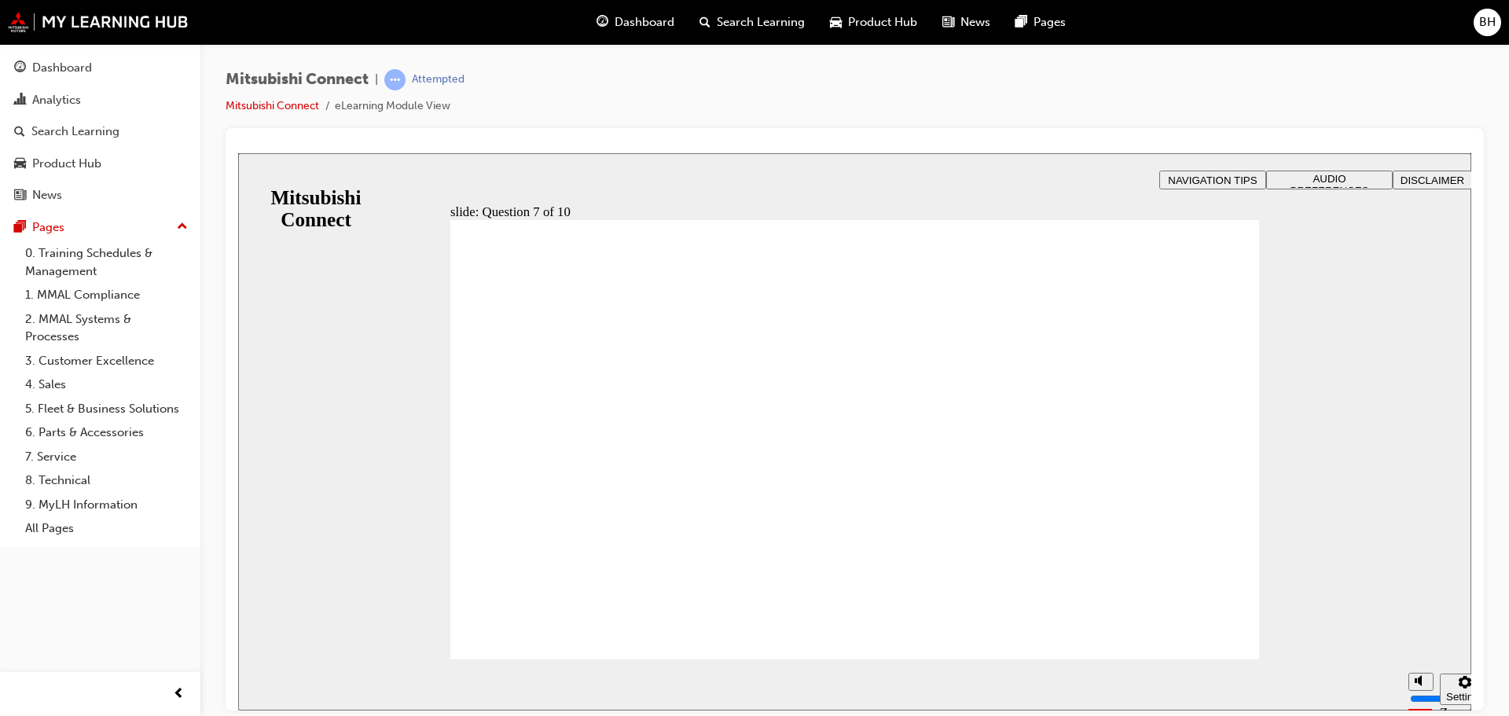
checkbox input "true"
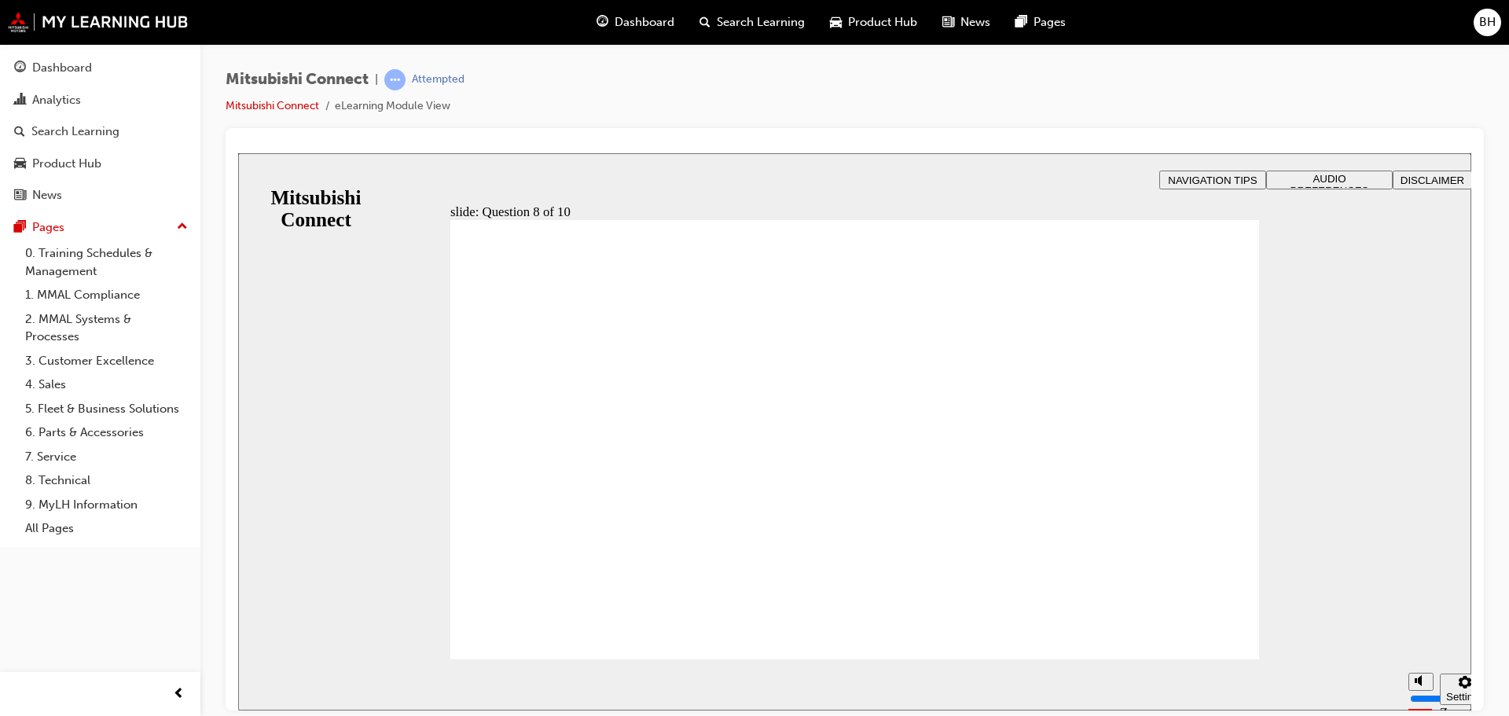
radio input "true"
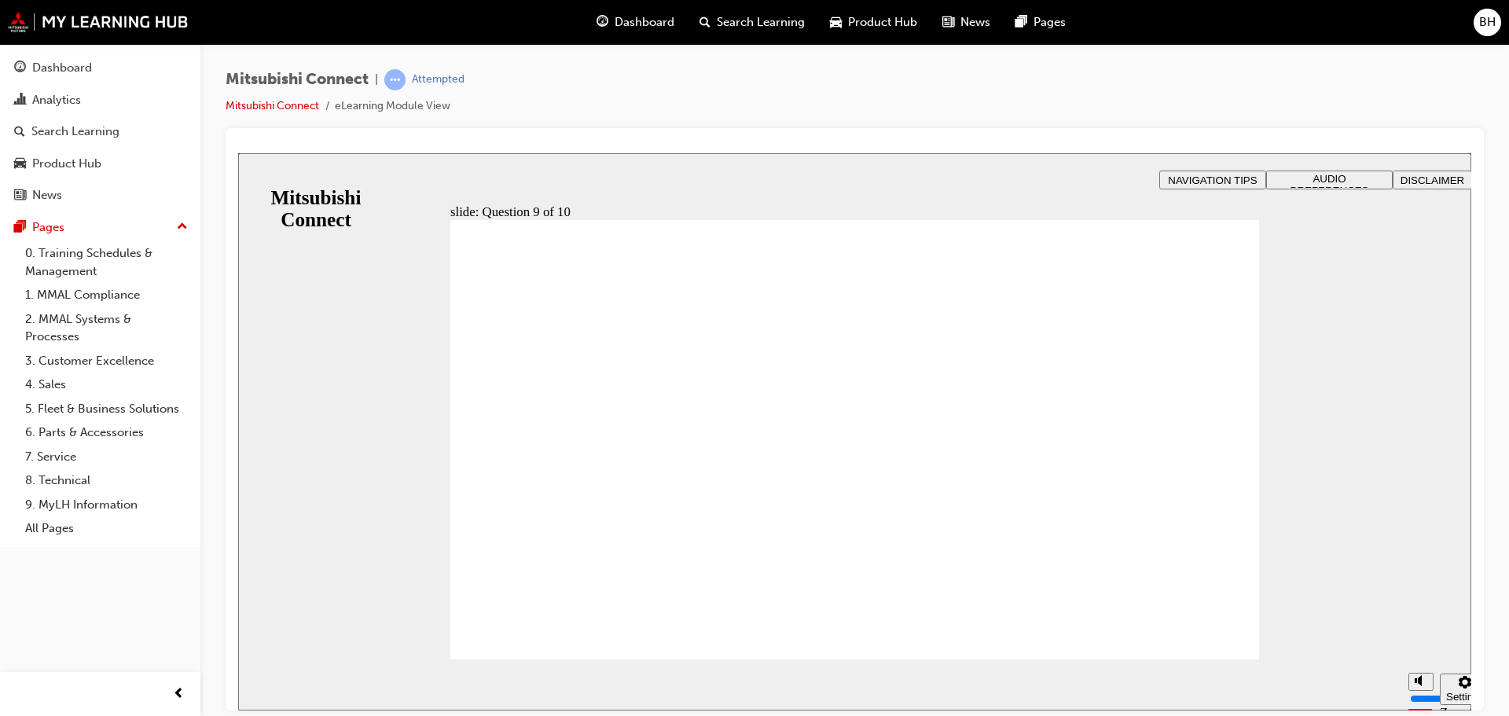
checkbox input "true"
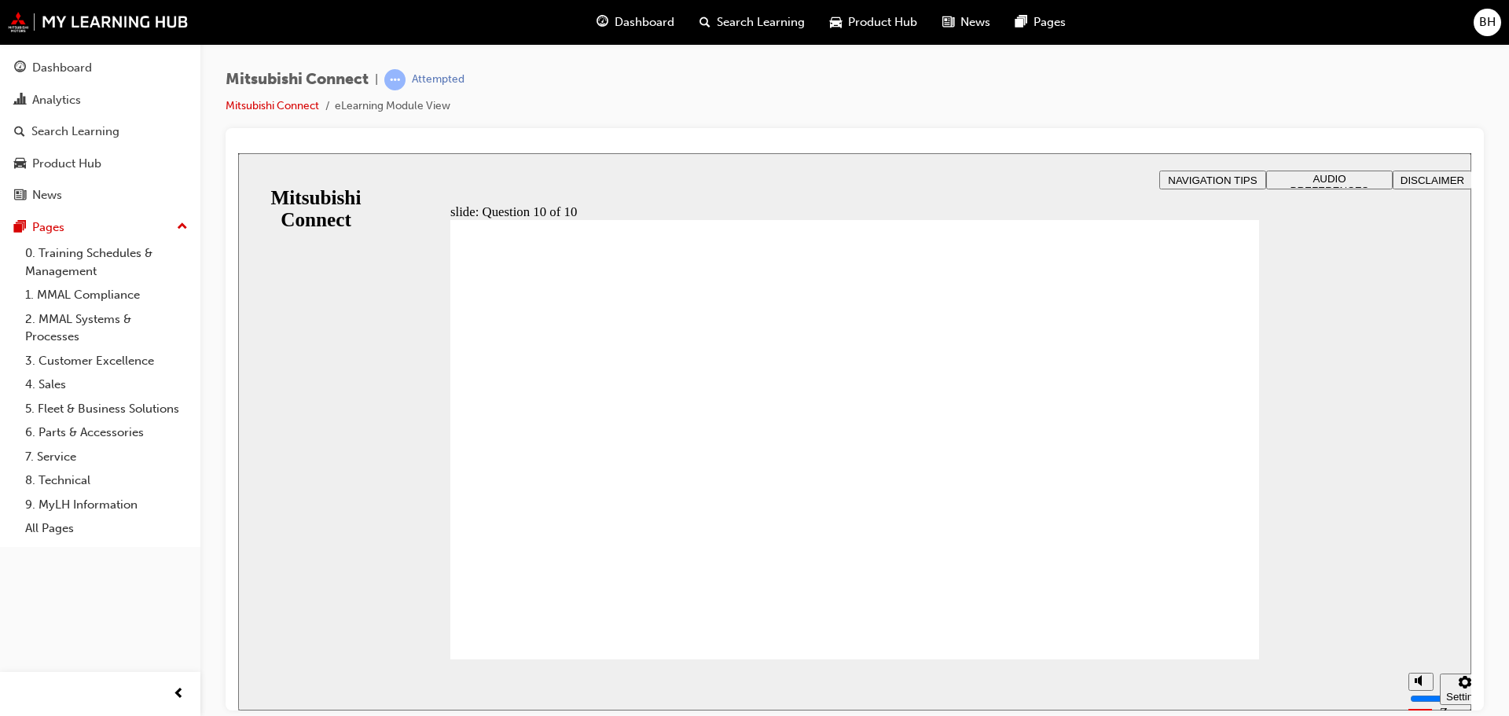
click at [265, 175] on div "Sidebar Toggle" at bounding box center [257, 184] width 27 height 94
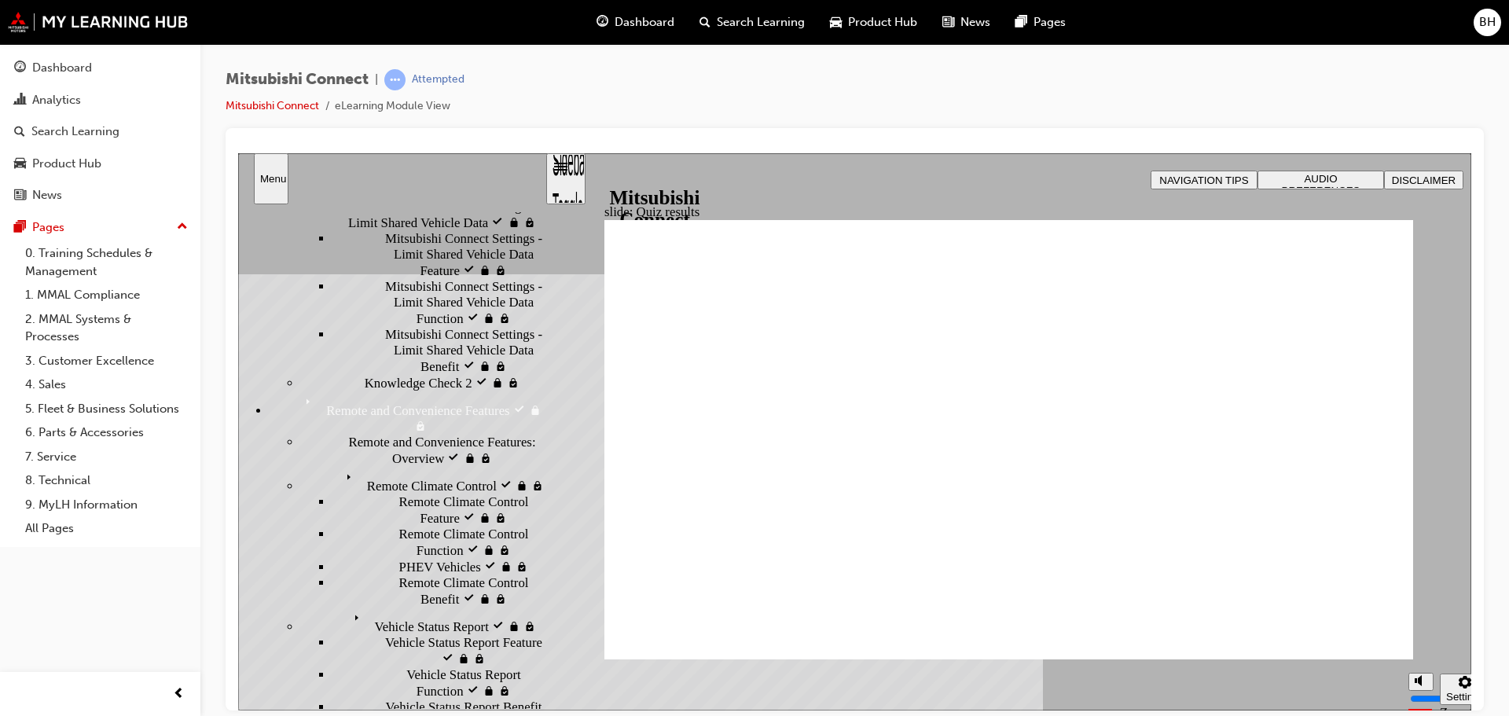
scroll to position [1258, 0]
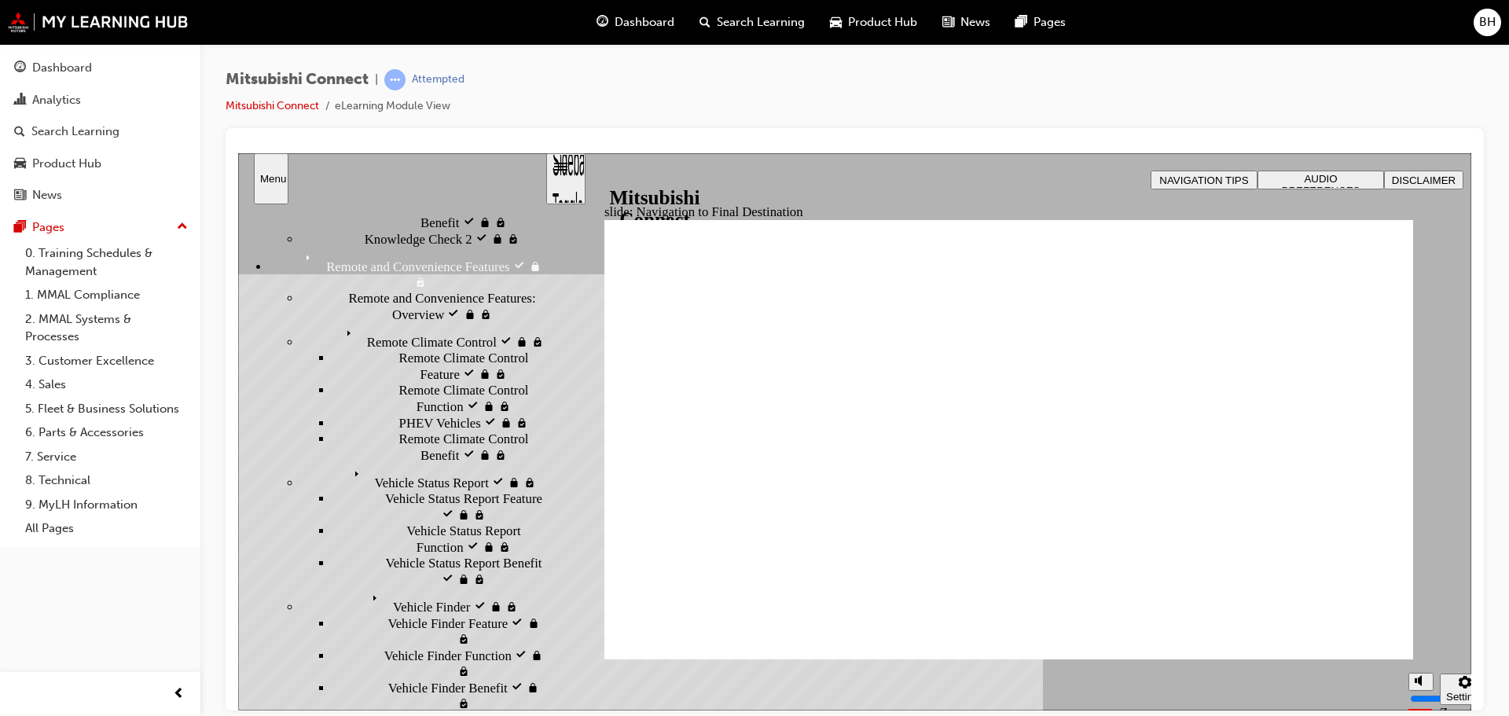
drag, startPoint x: 1318, startPoint y: 634, endPoint x: 1330, endPoint y: 645, distance: 16.2
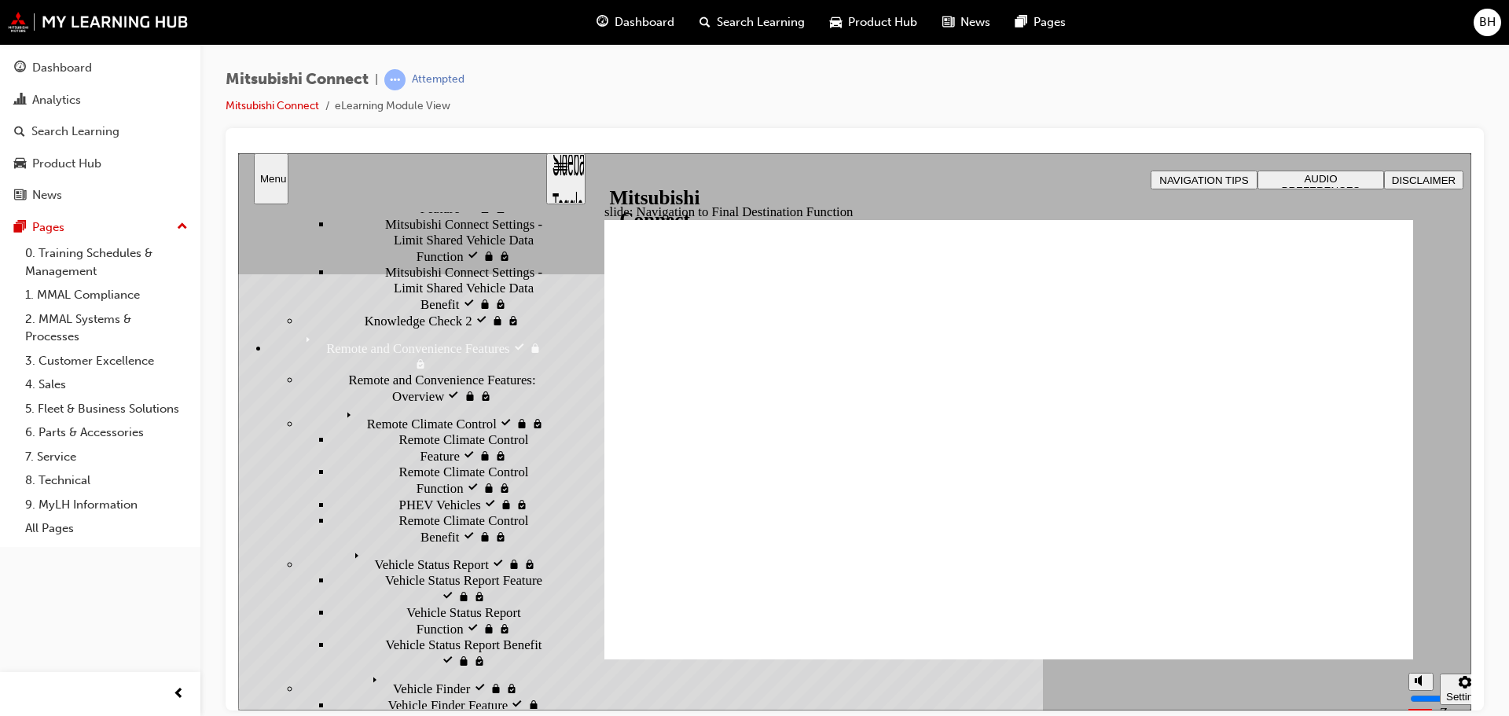
scroll to position [865, 0]
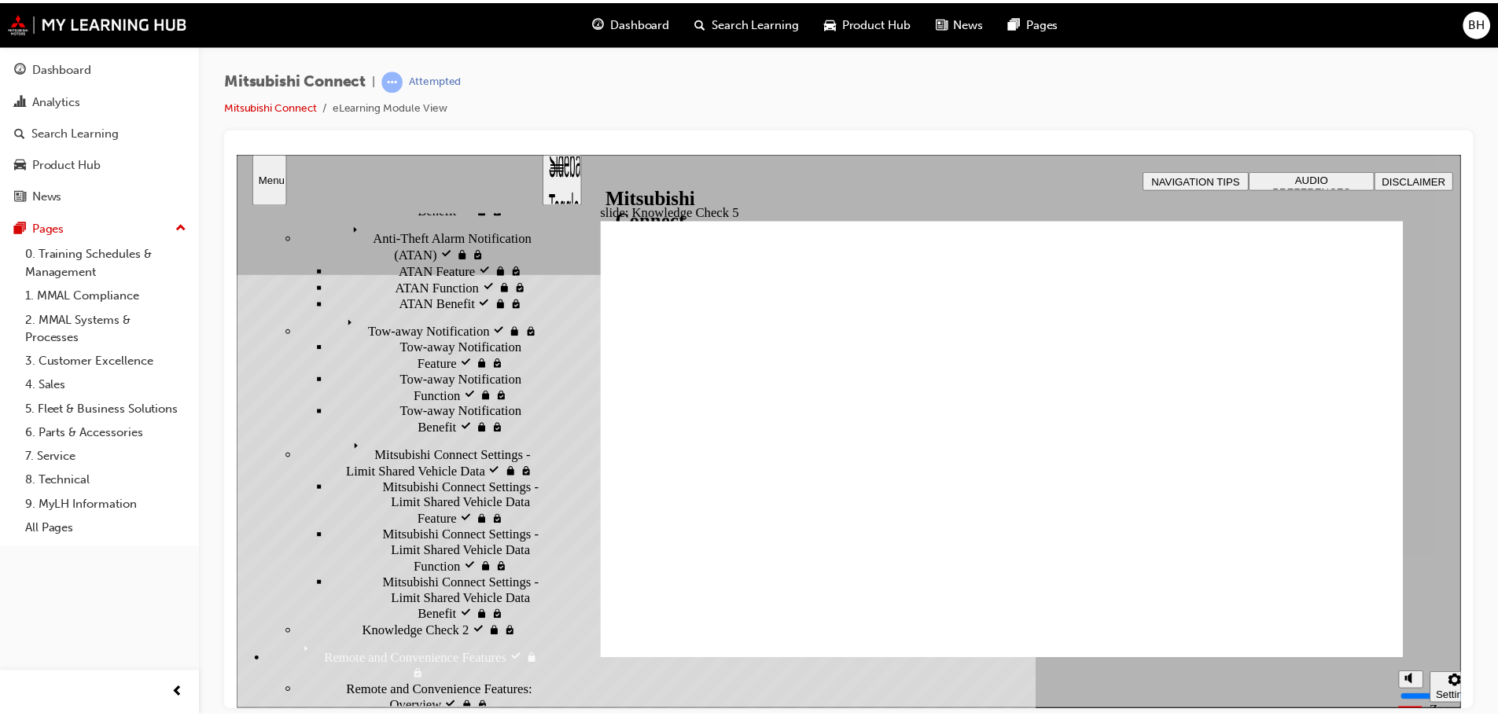
scroll to position [765, 0]
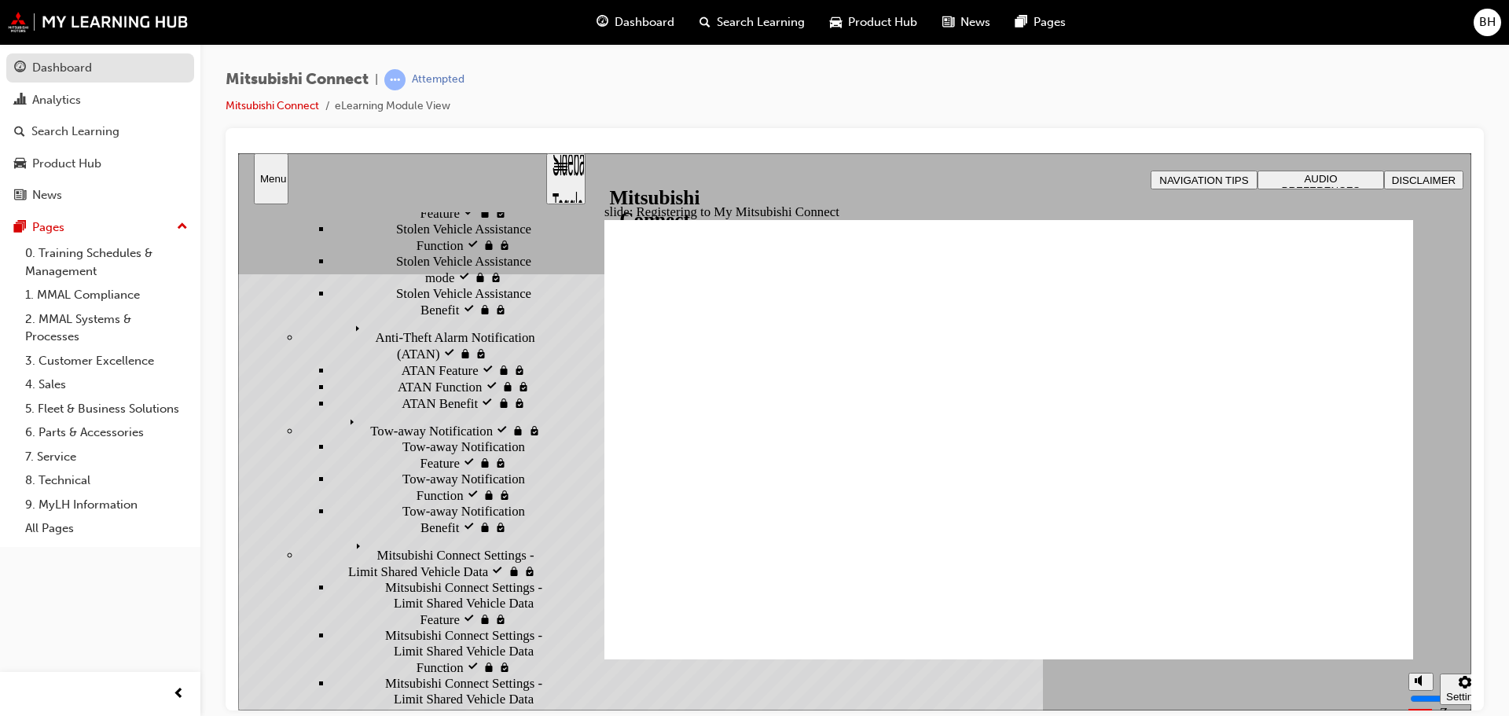
click at [53, 58] on div "Dashboard" at bounding box center [100, 68] width 172 height 20
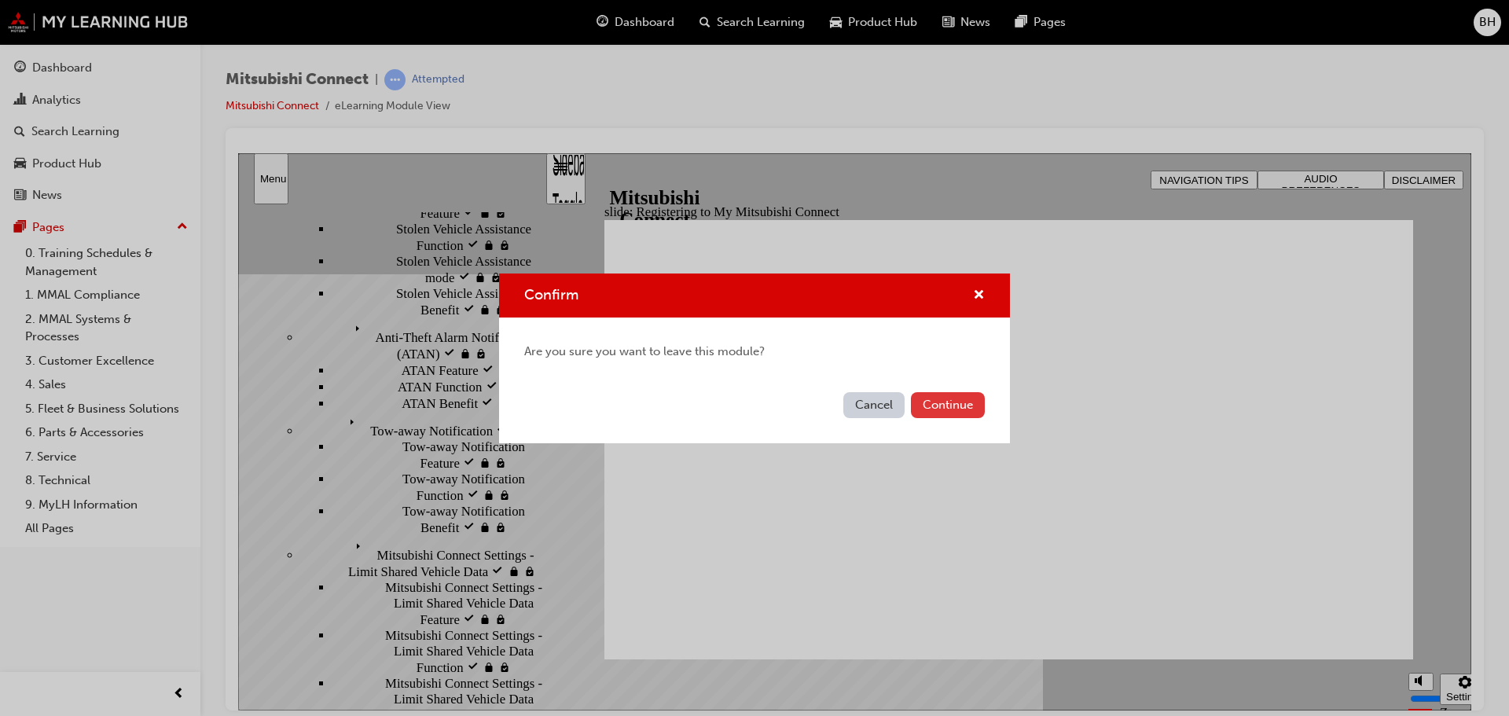
click at [950, 405] on button "Continue" at bounding box center [948, 405] width 74 height 26
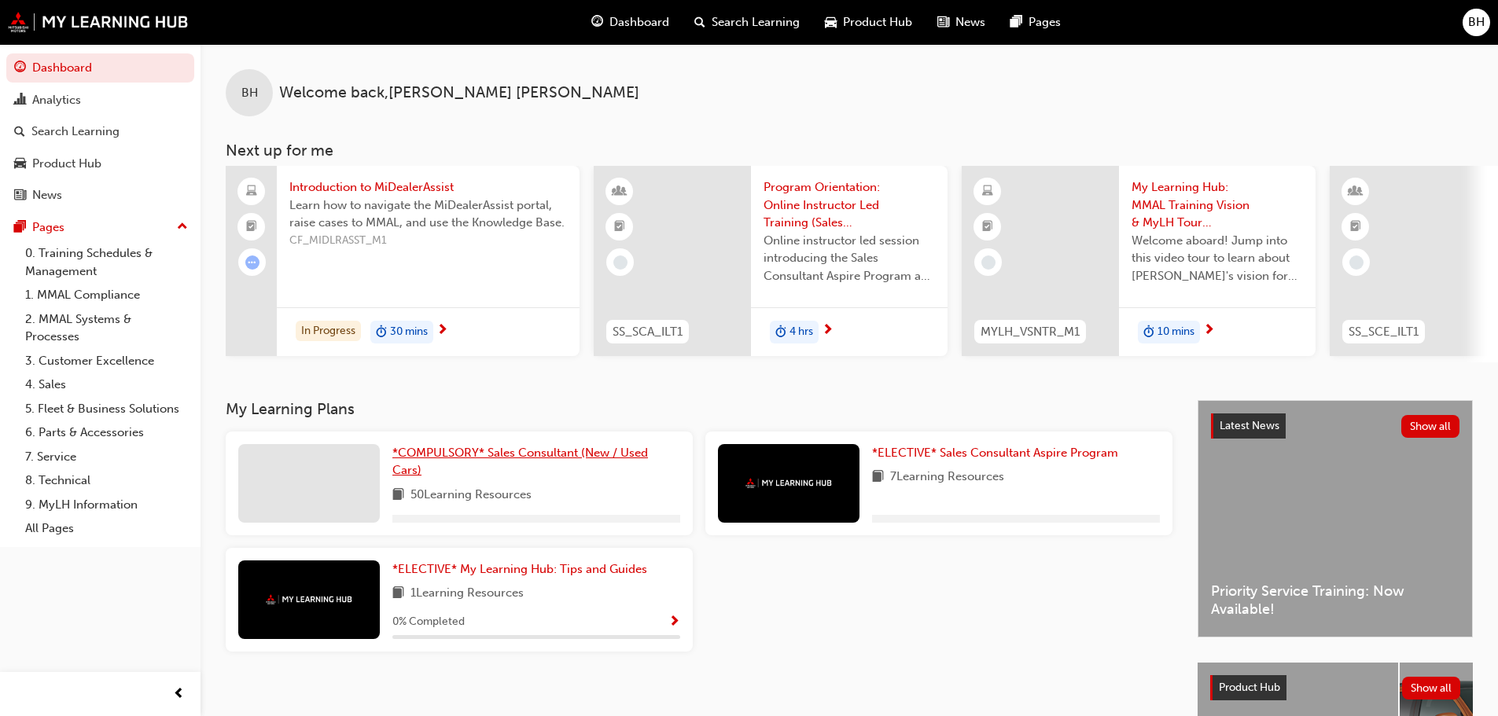
click at [526, 456] on span "*COMPULSORY* Sales Consultant (New / Used Cars)" at bounding box center [519, 462] width 255 height 32
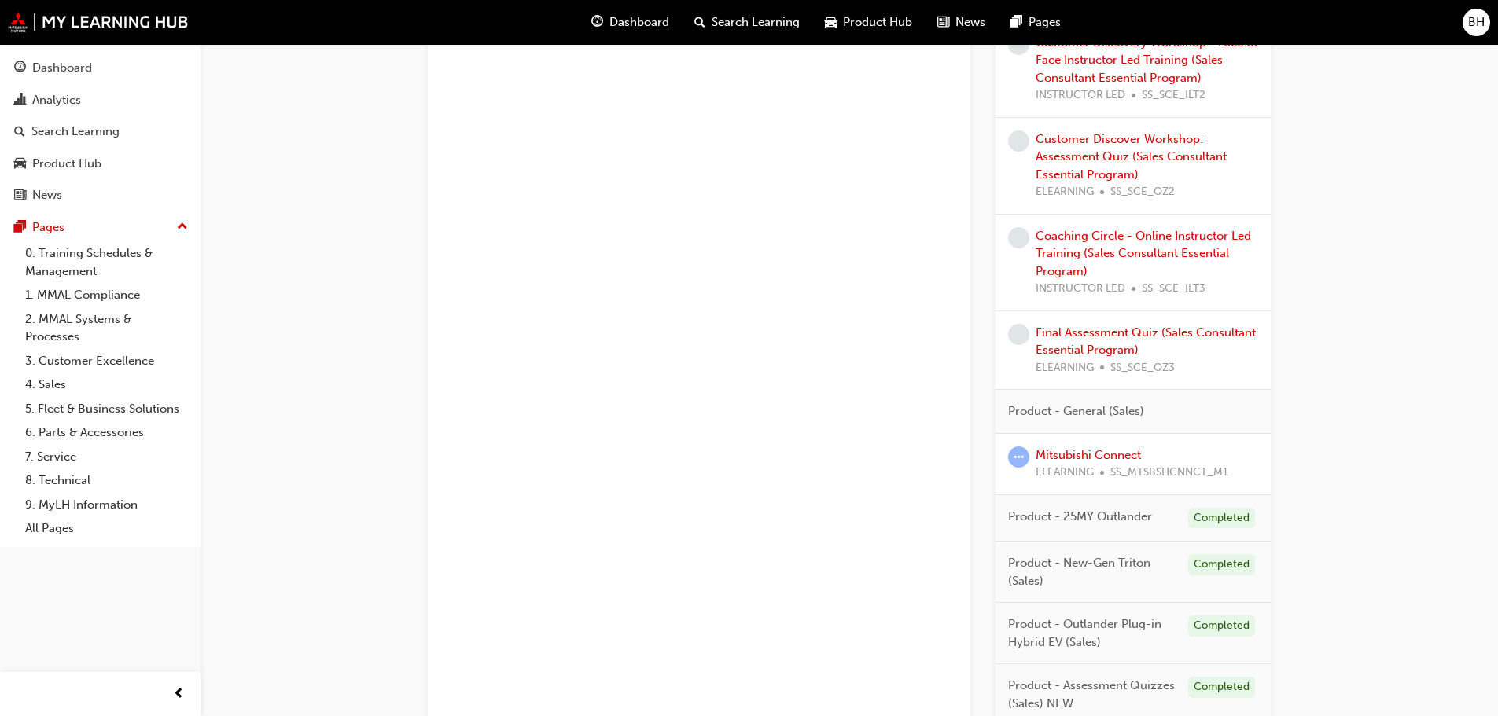
scroll to position [1244, 0]
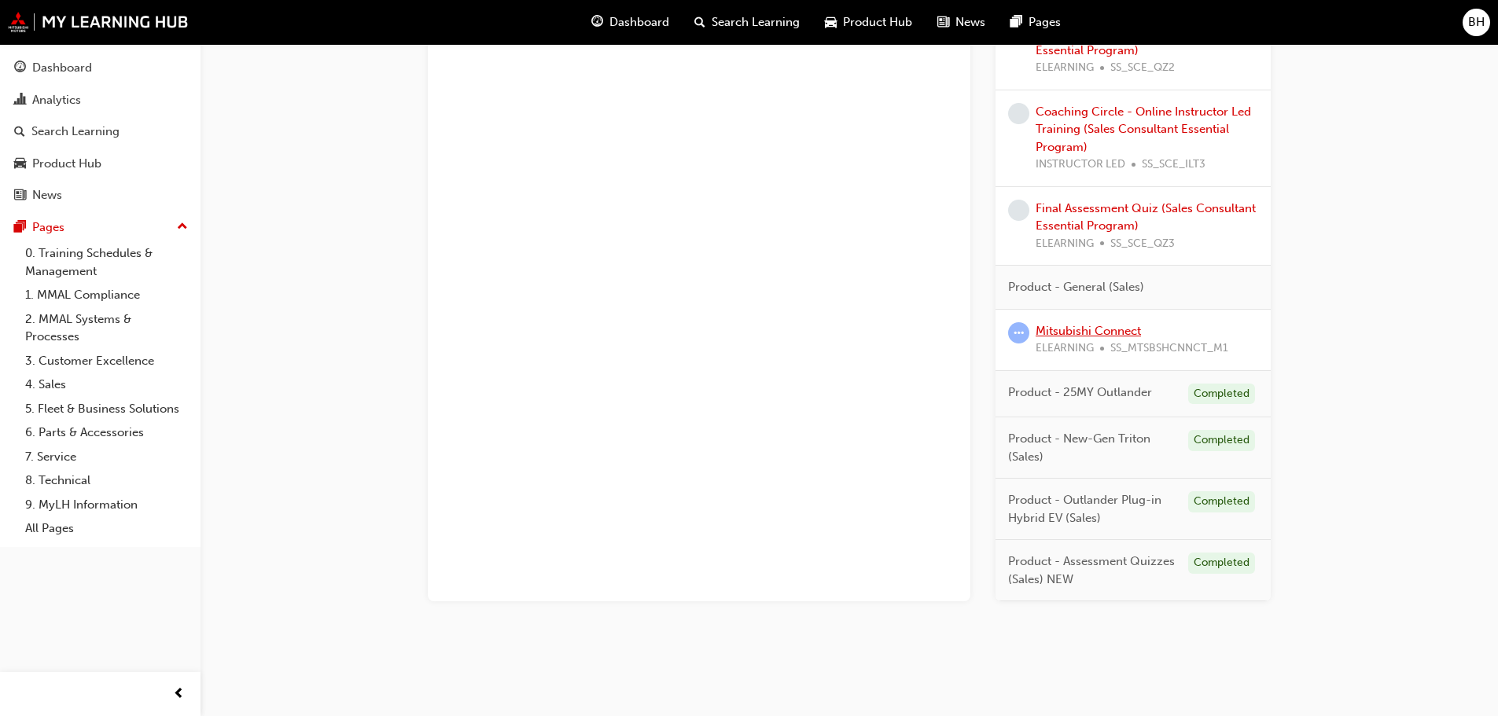
click at [1115, 330] on link "Mitsubishi Connect" at bounding box center [1087, 331] width 105 height 14
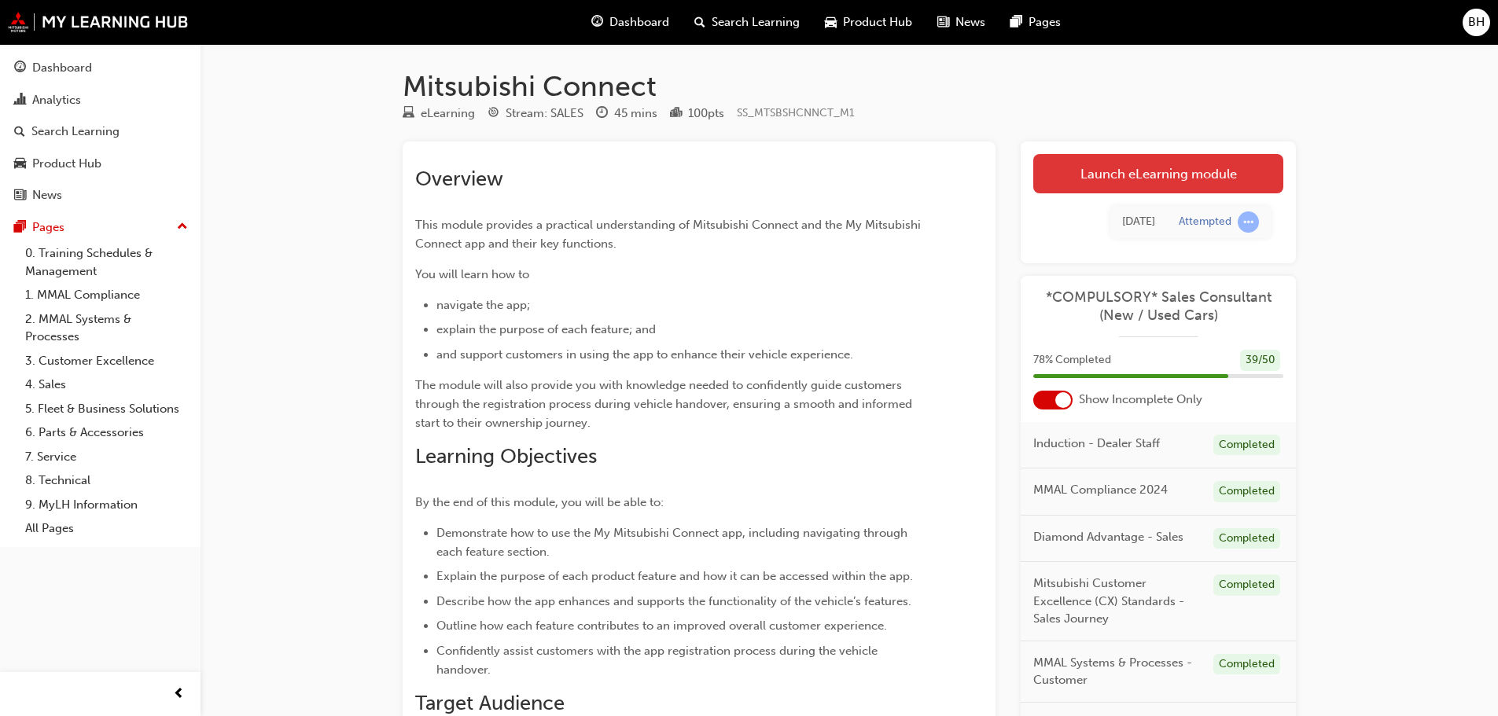
click at [1191, 167] on link "Launch eLearning module" at bounding box center [1158, 173] width 250 height 39
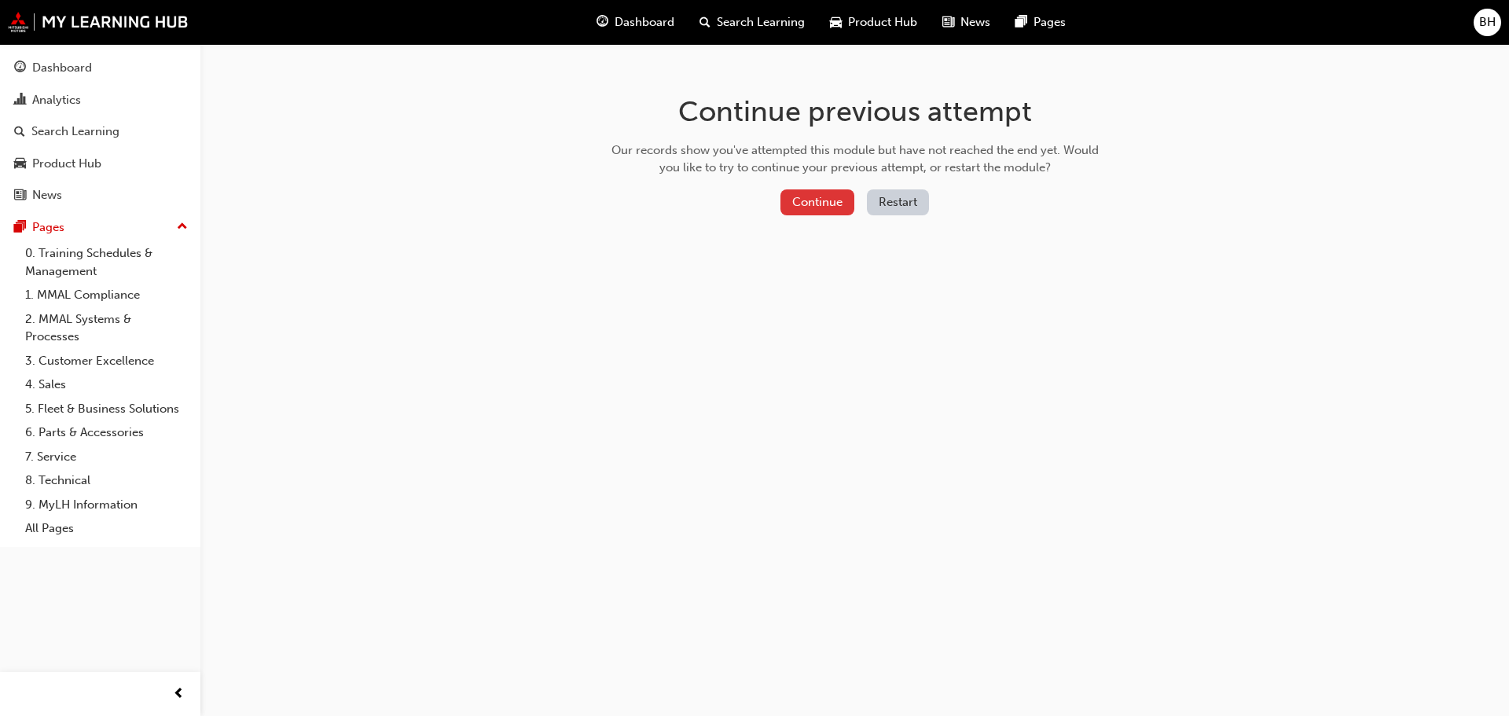
click at [820, 197] on button "Continue" at bounding box center [818, 202] width 74 height 26
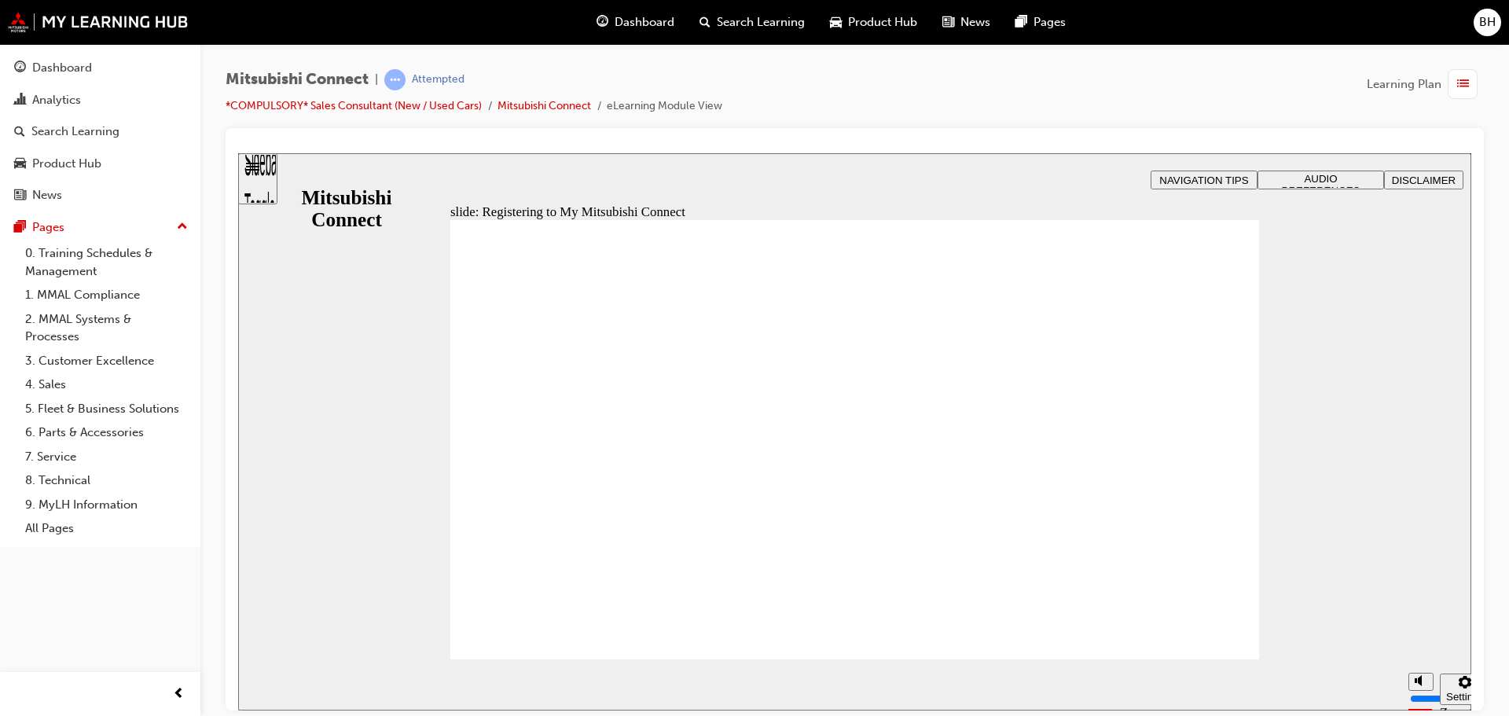
radio input "true"
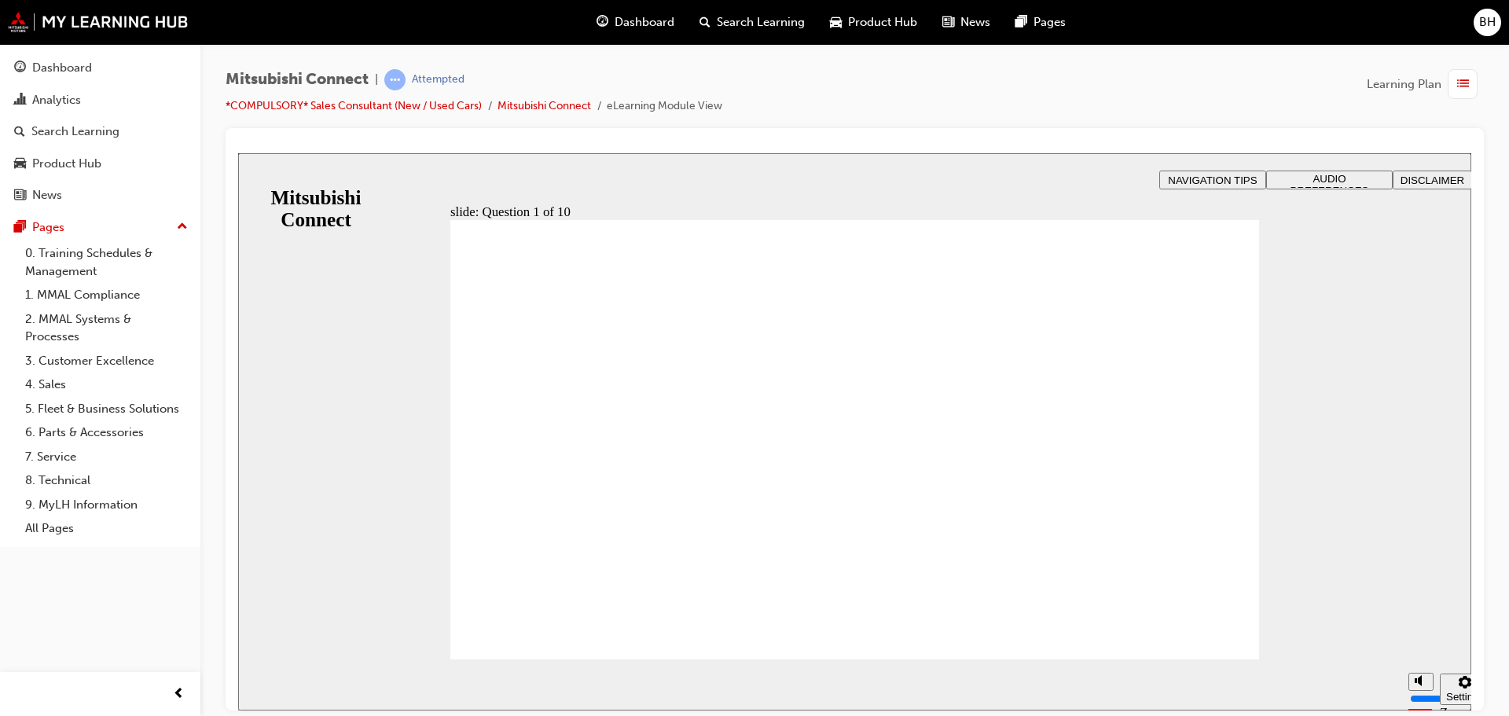
checkbox input "true"
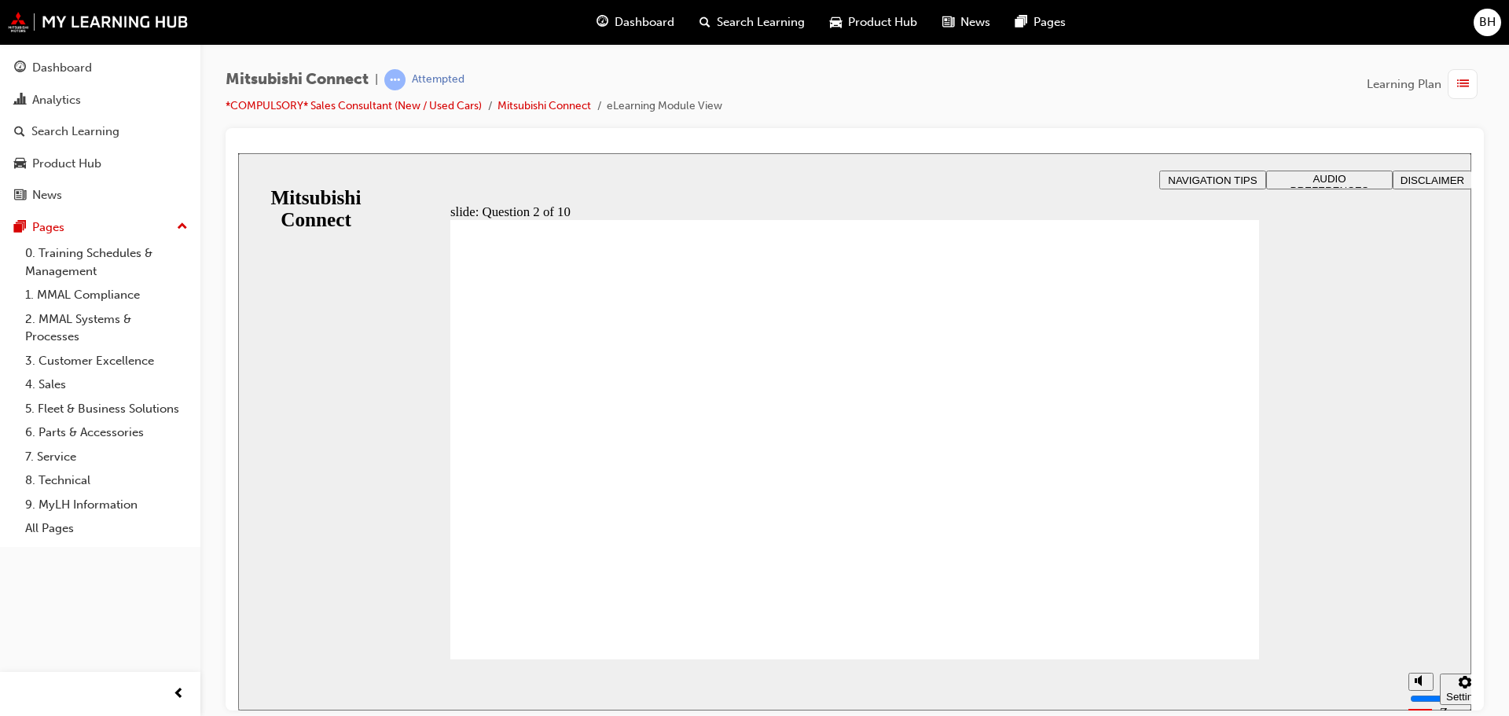
checkbox input "true"
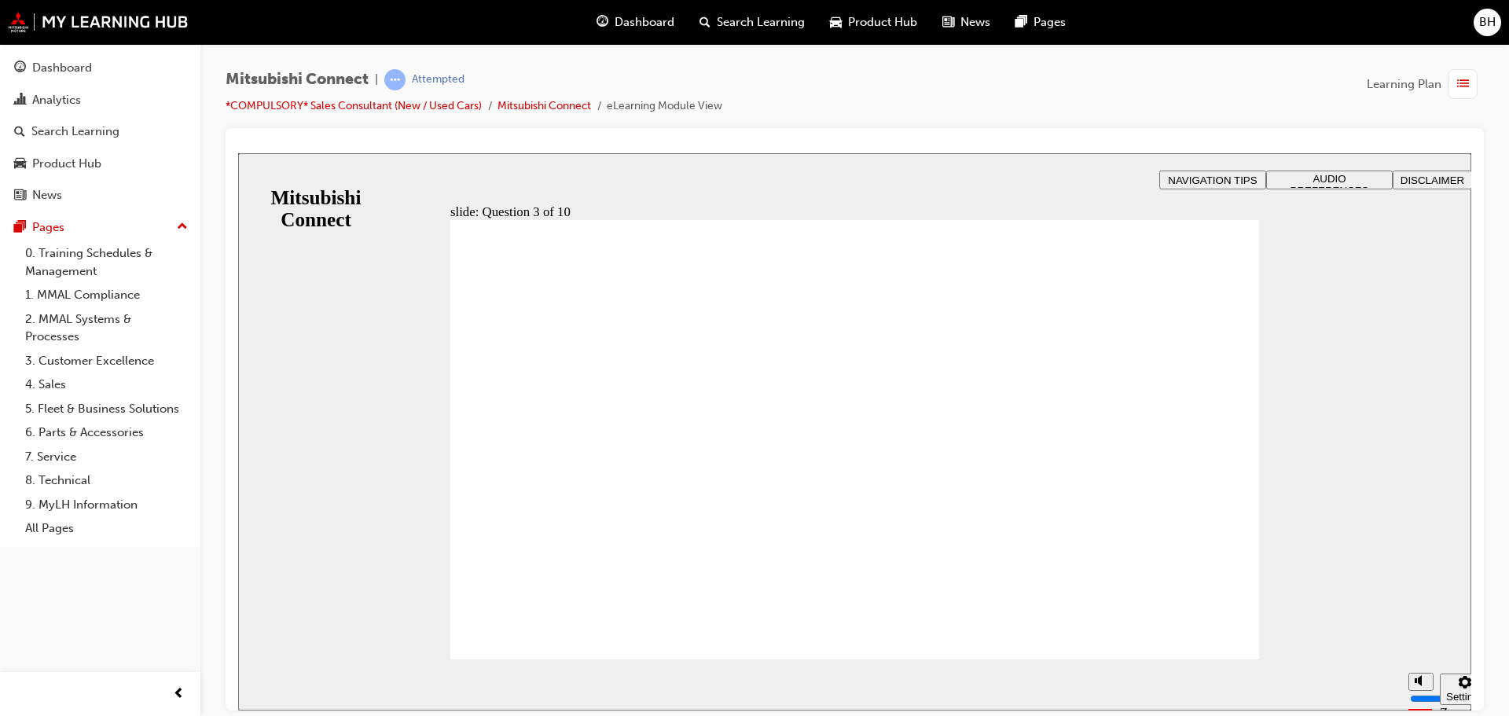
radio input "true"
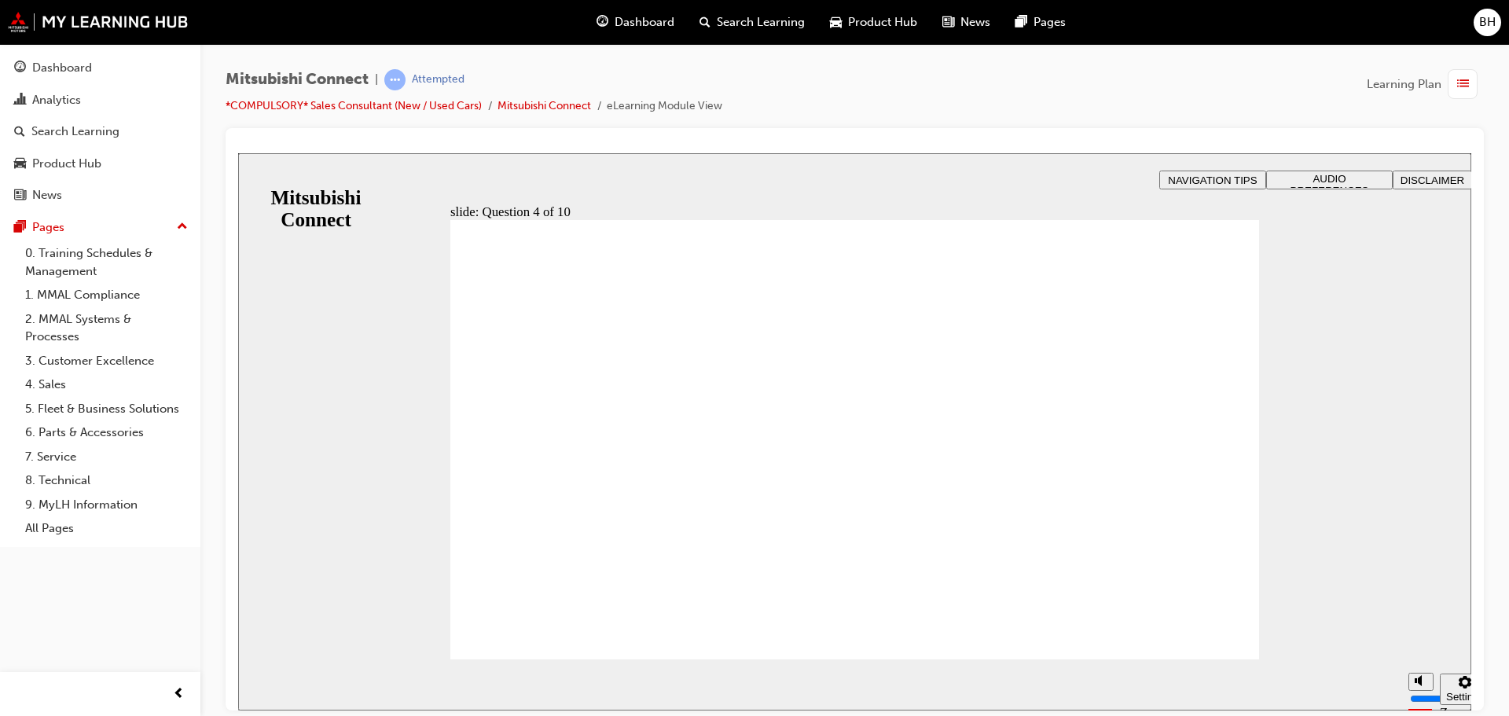
checkbox input "true"
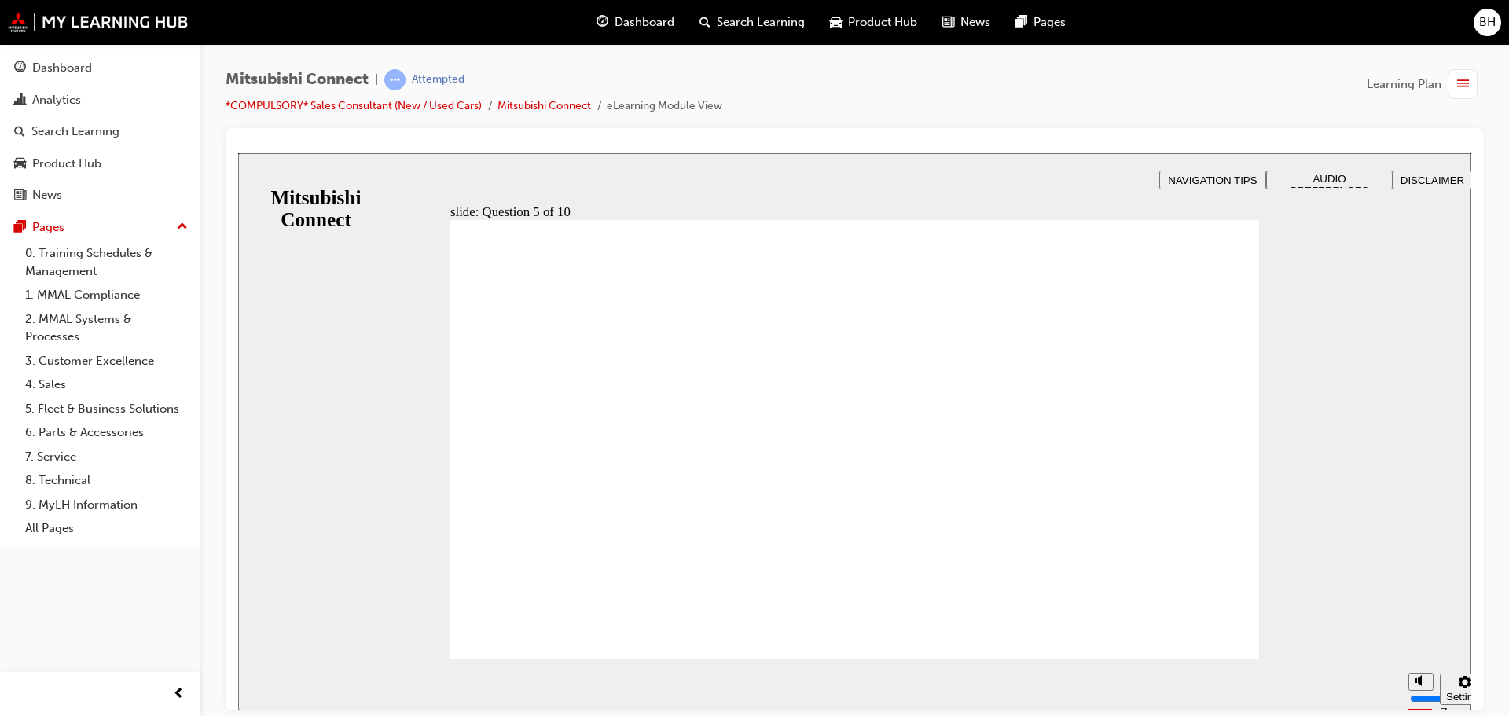
checkbox input "true"
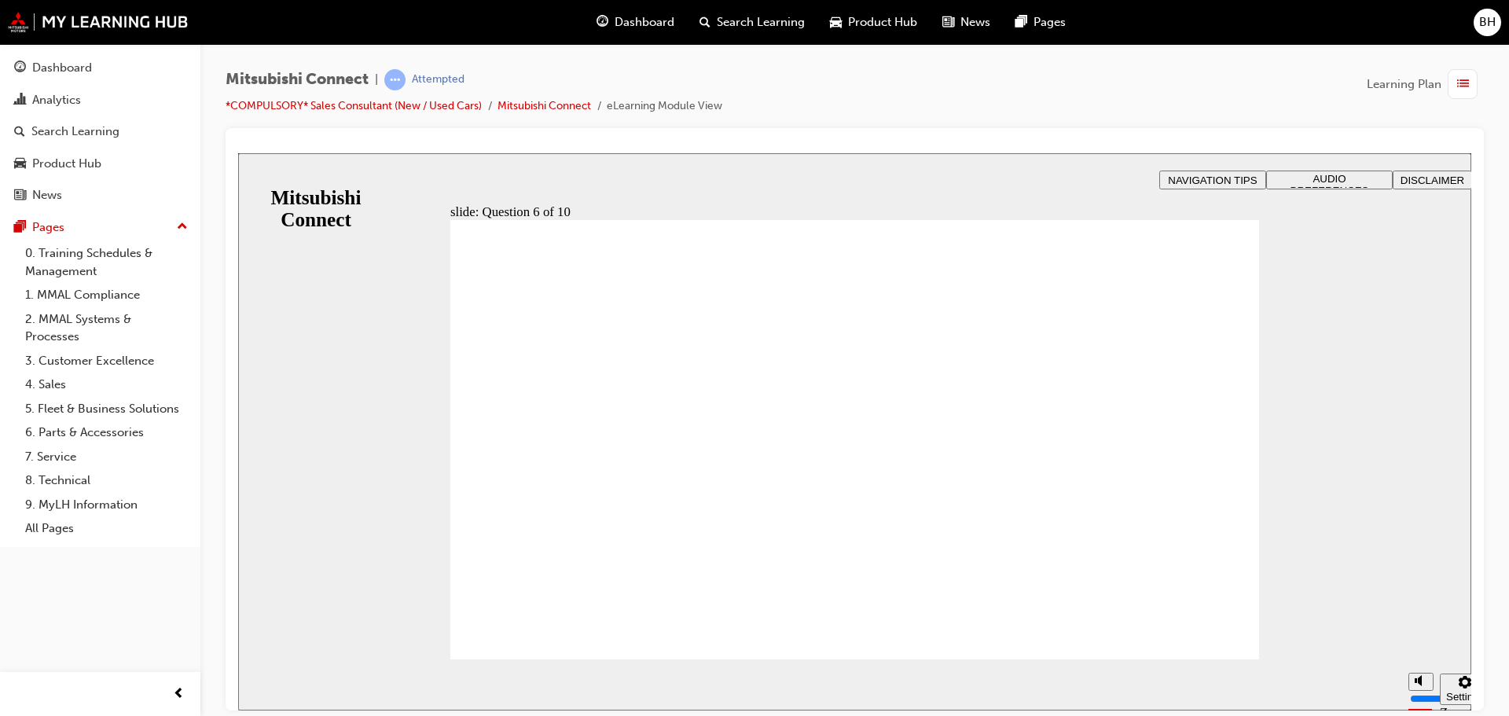
drag, startPoint x: 879, startPoint y: 550, endPoint x: 871, endPoint y: 556, distance: 9.6
checkbox input "true"
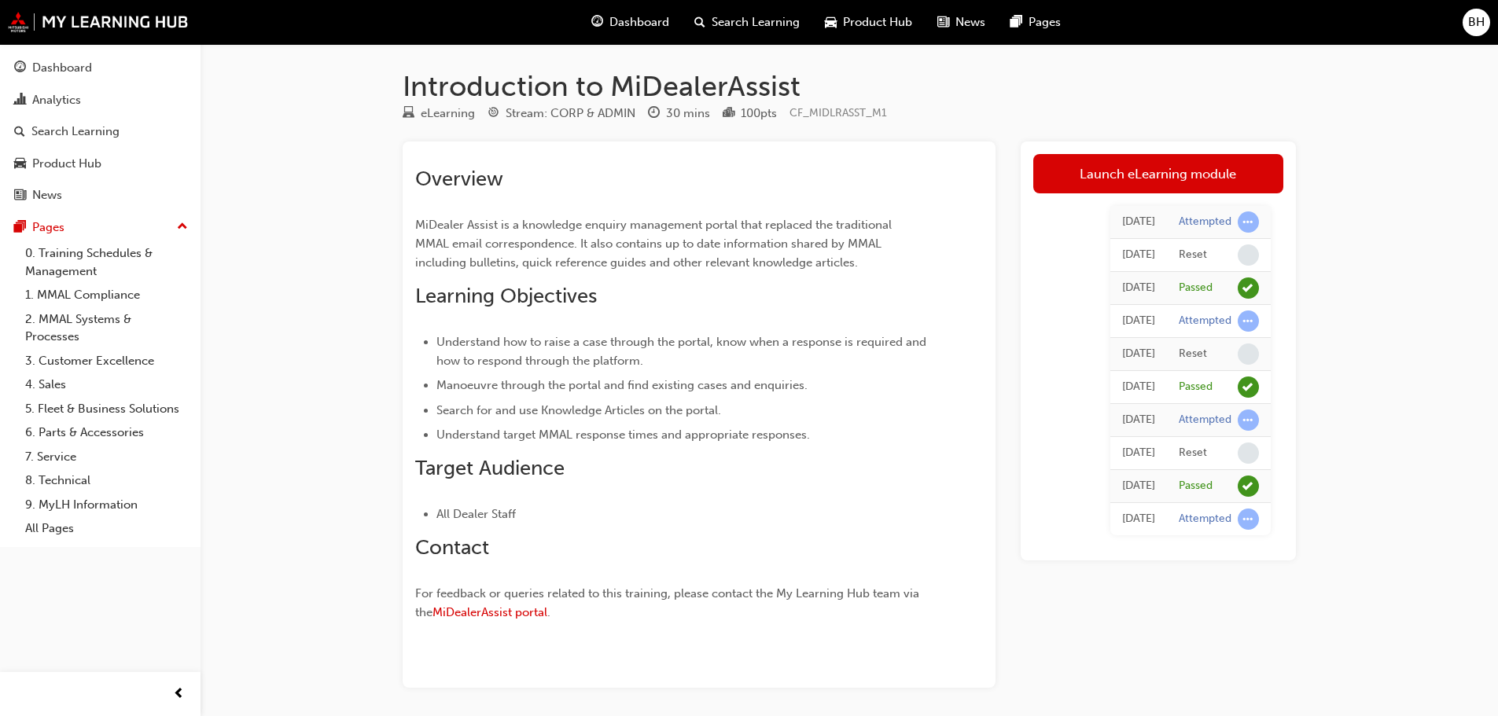
click at [627, 27] on span "Dashboard" at bounding box center [639, 22] width 60 height 18
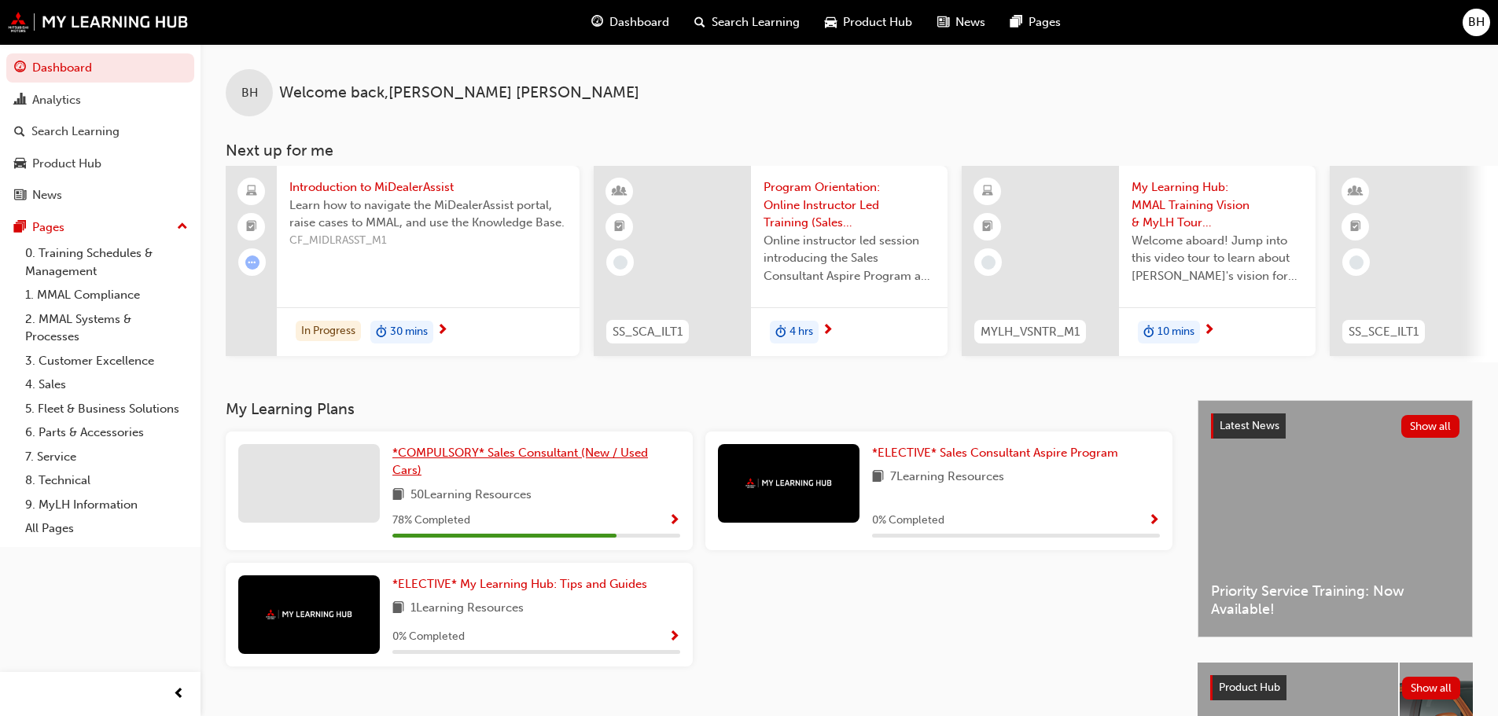
click at [472, 458] on span "*COMPULSORY* Sales Consultant (New / Used Cars)" at bounding box center [519, 462] width 255 height 32
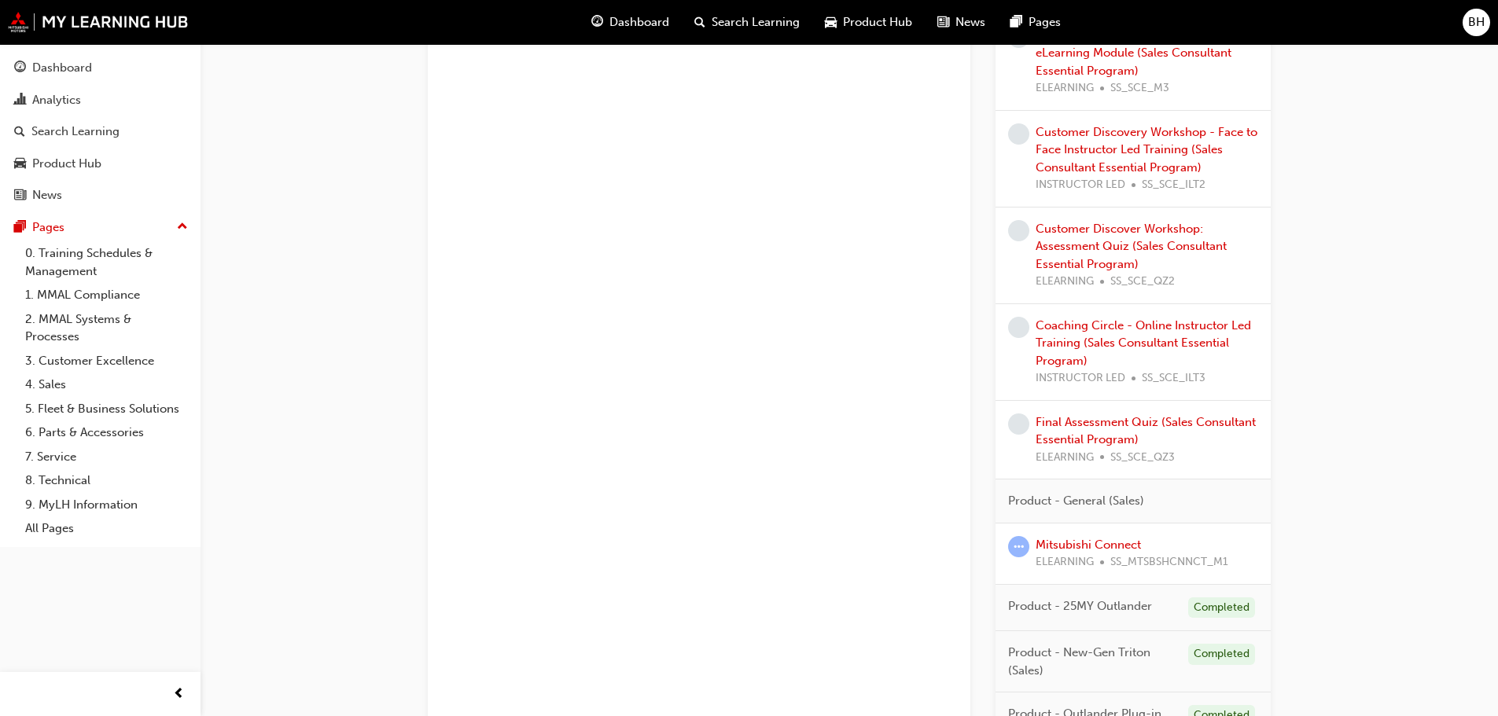
scroll to position [1101, 0]
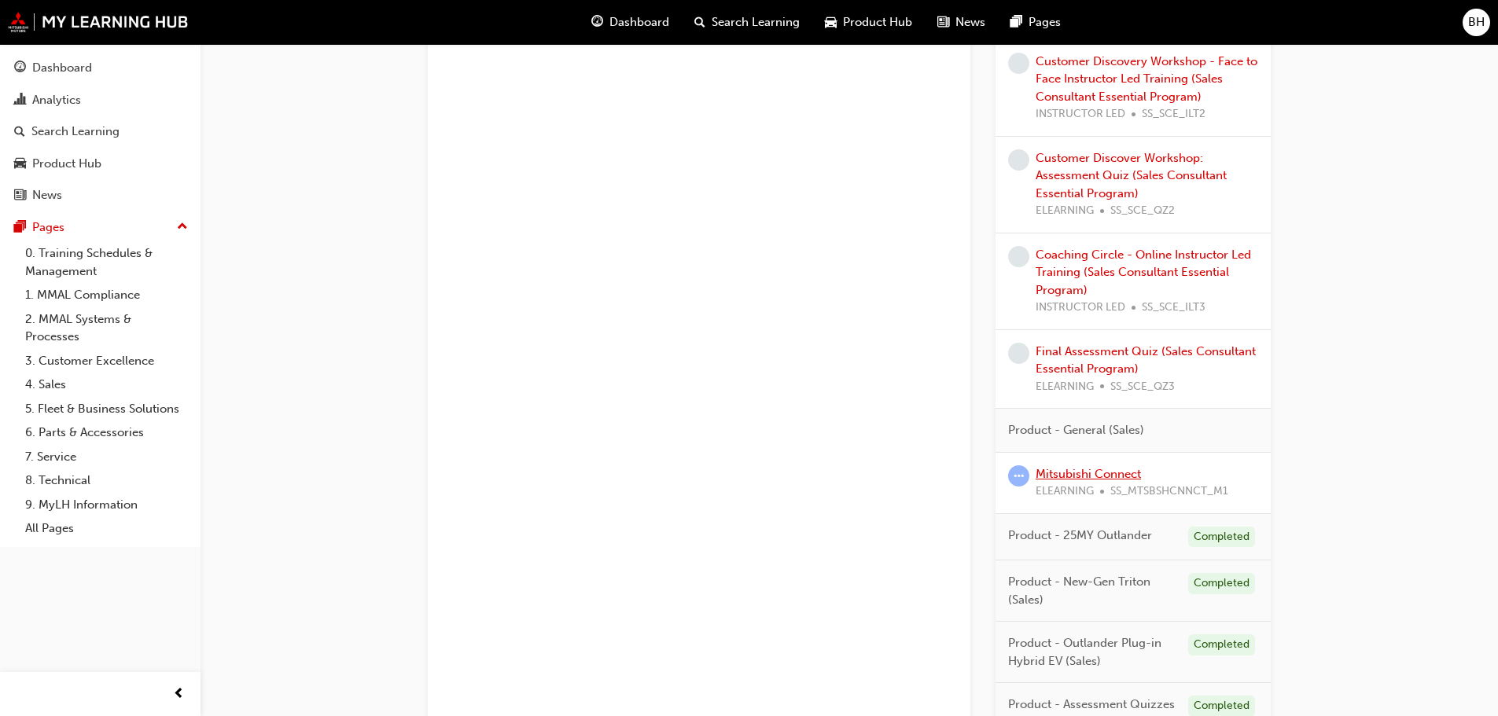
click at [1112, 472] on link "Mitsubishi Connect" at bounding box center [1087, 474] width 105 height 14
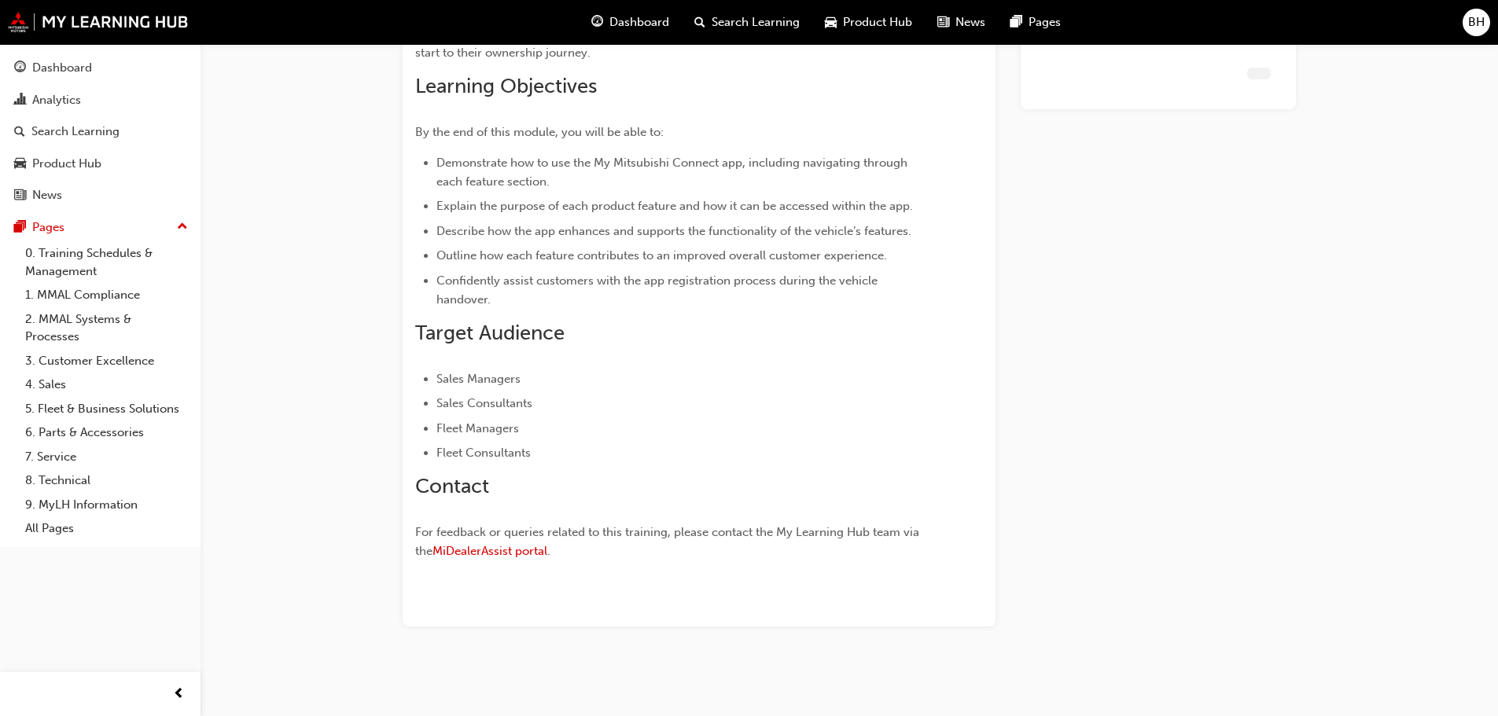
scroll to position [370, 0]
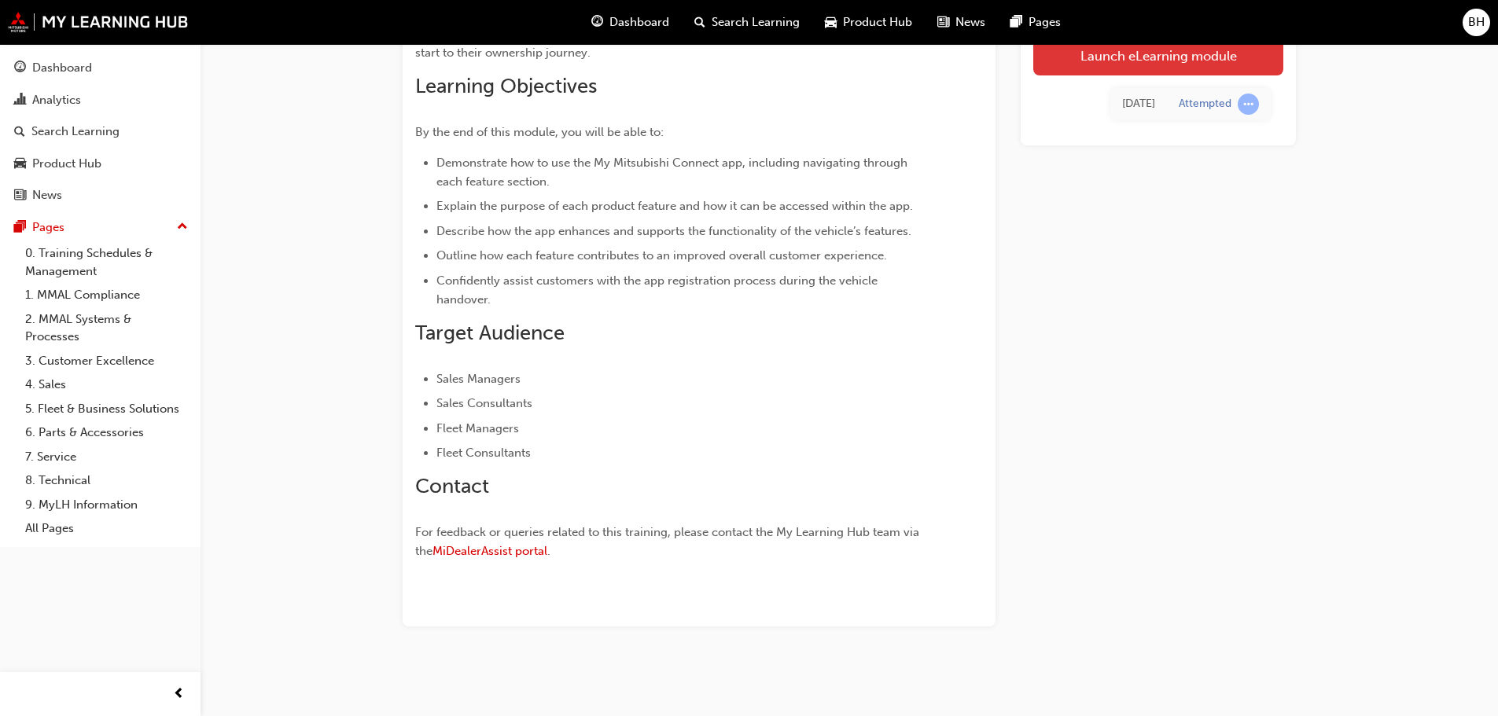
click at [1182, 52] on link "Launch eLearning module" at bounding box center [1158, 55] width 250 height 39
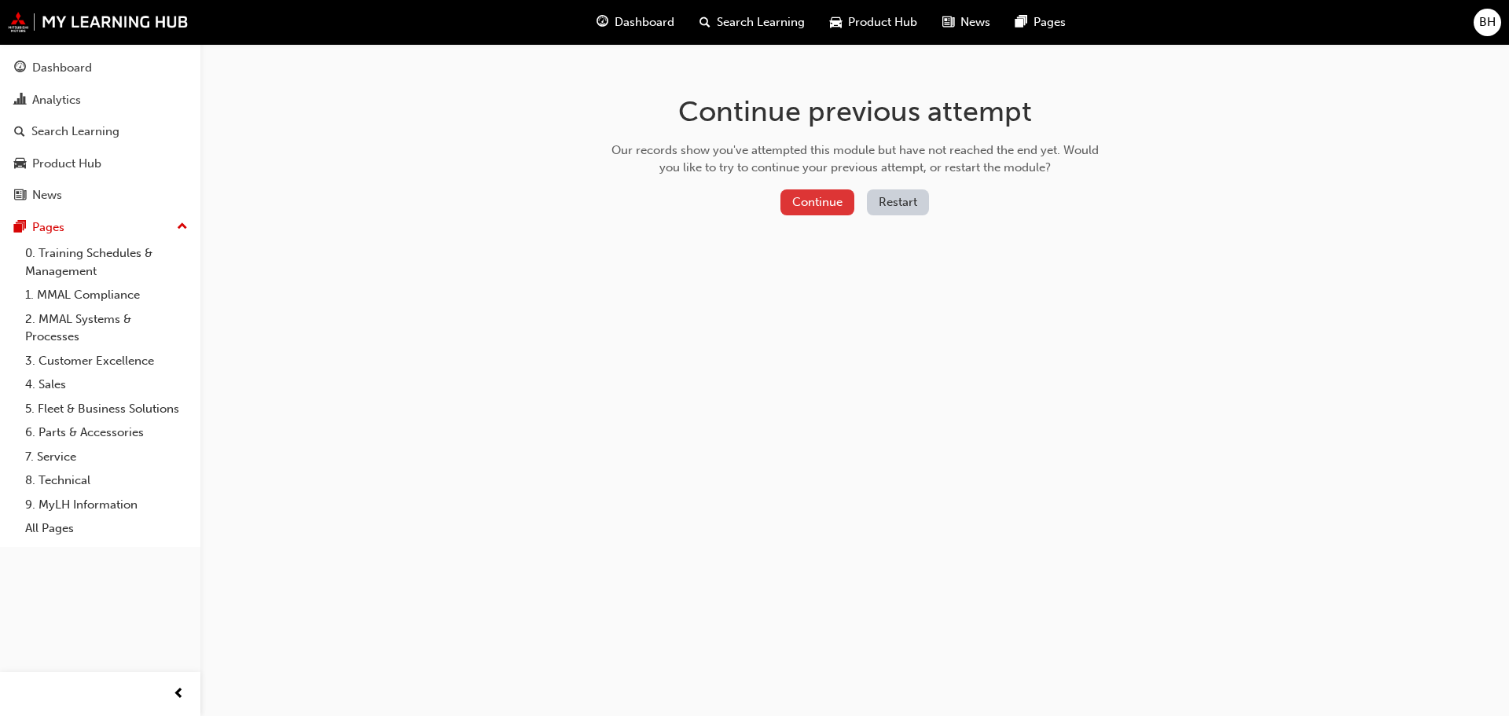
click at [822, 198] on button "Continue" at bounding box center [818, 202] width 74 height 26
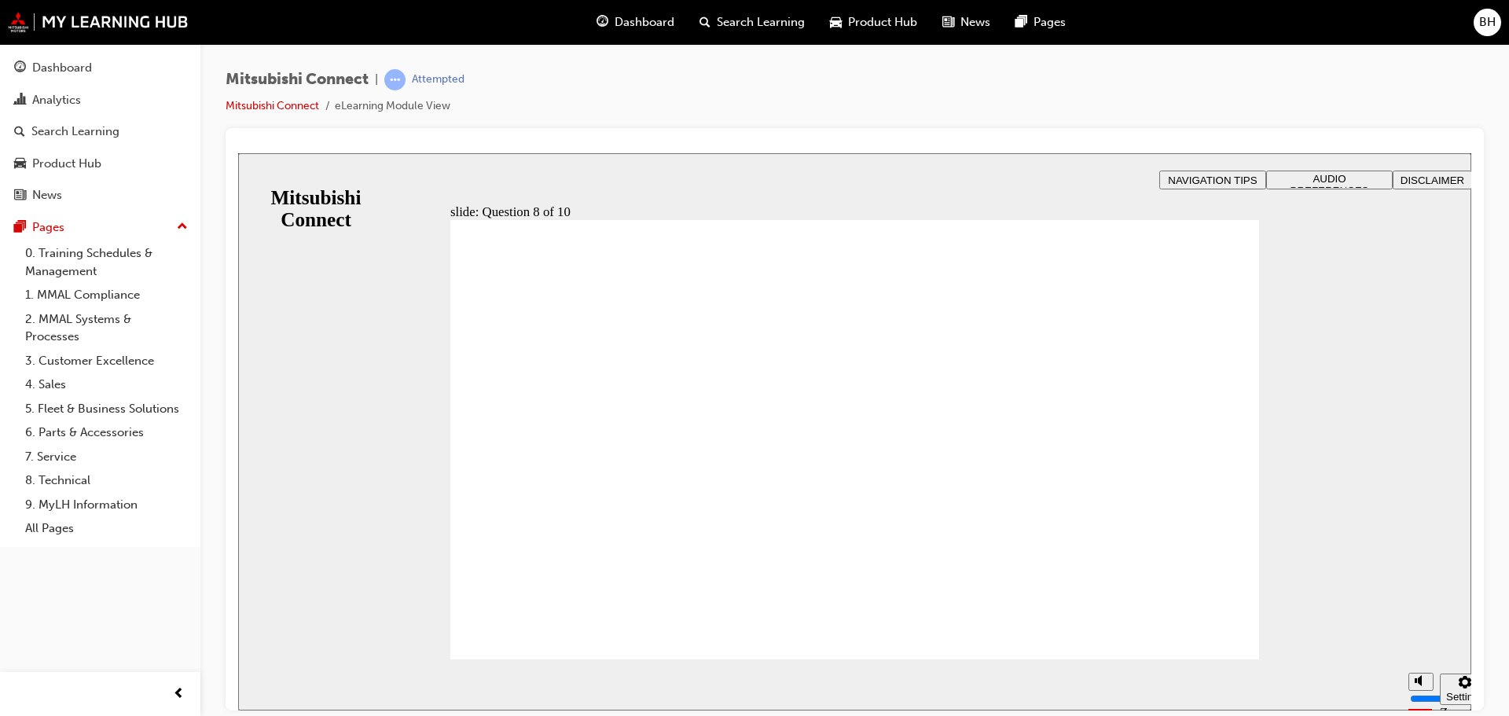
radio input "true"
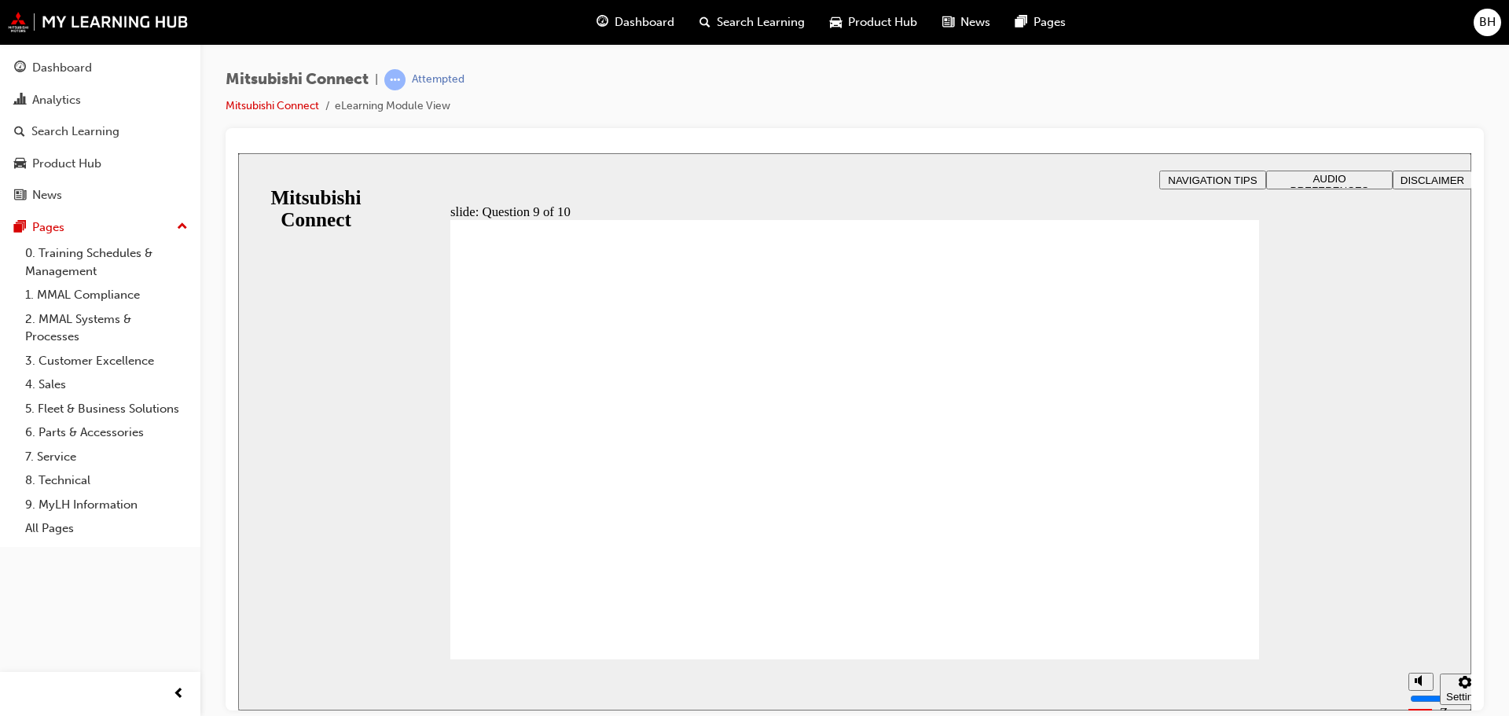
checkbox input "true"
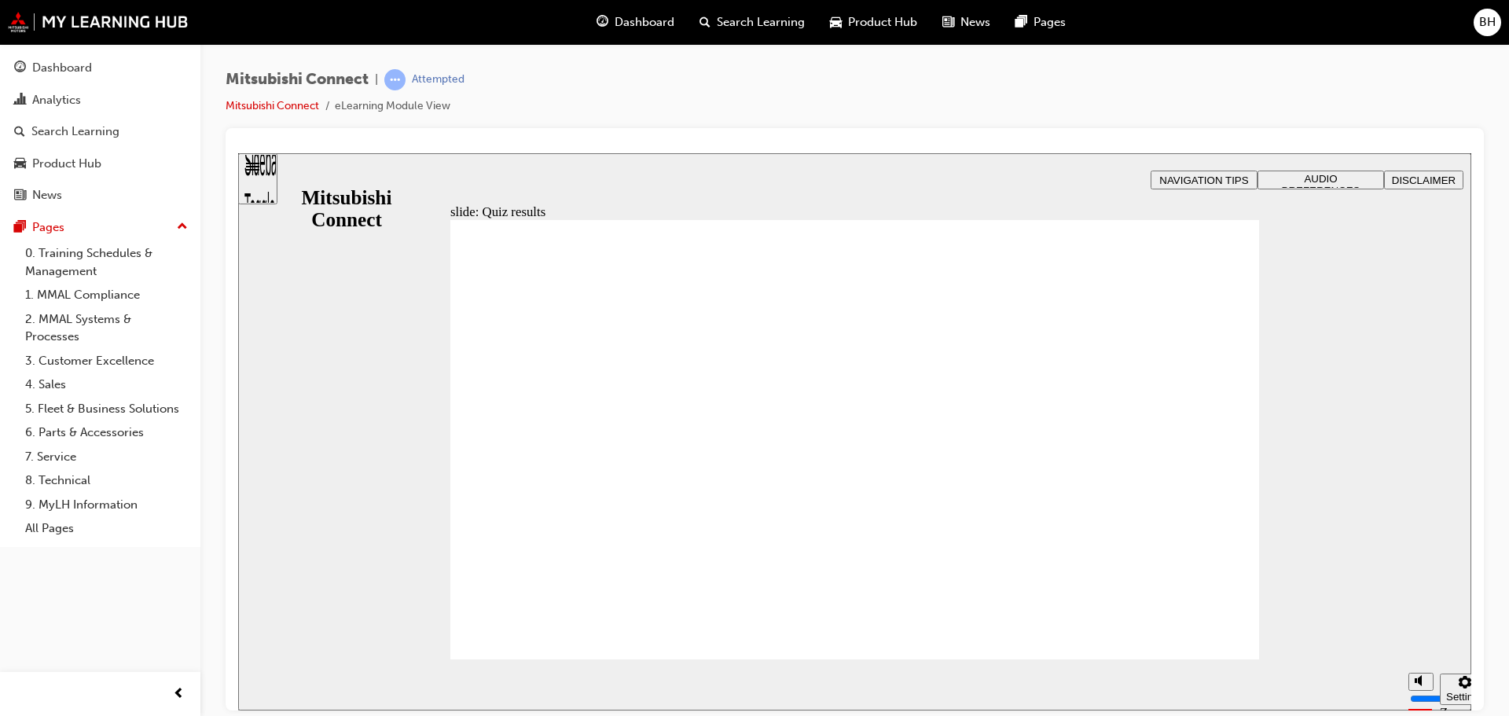
radio input "true"
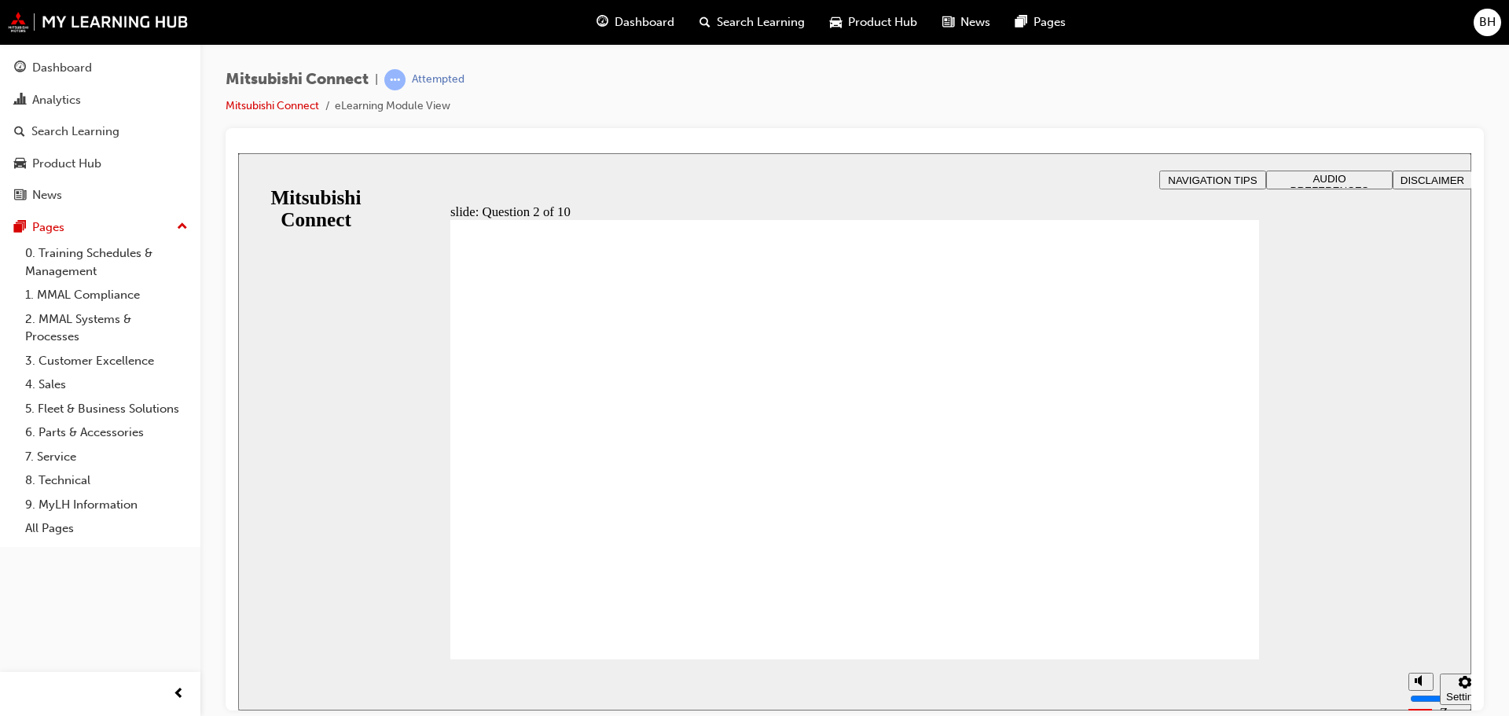
checkbox input "true"
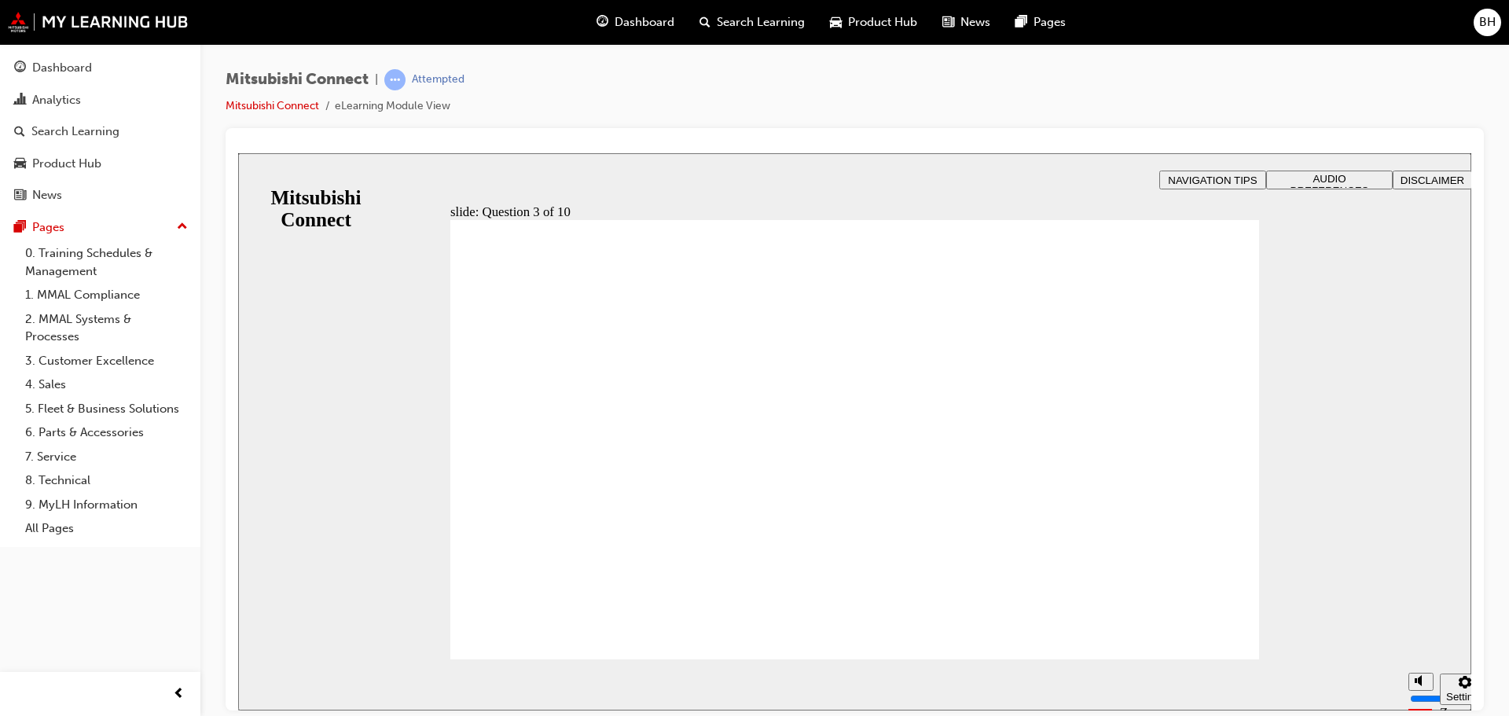
checkbox input "true"
radio input "true"
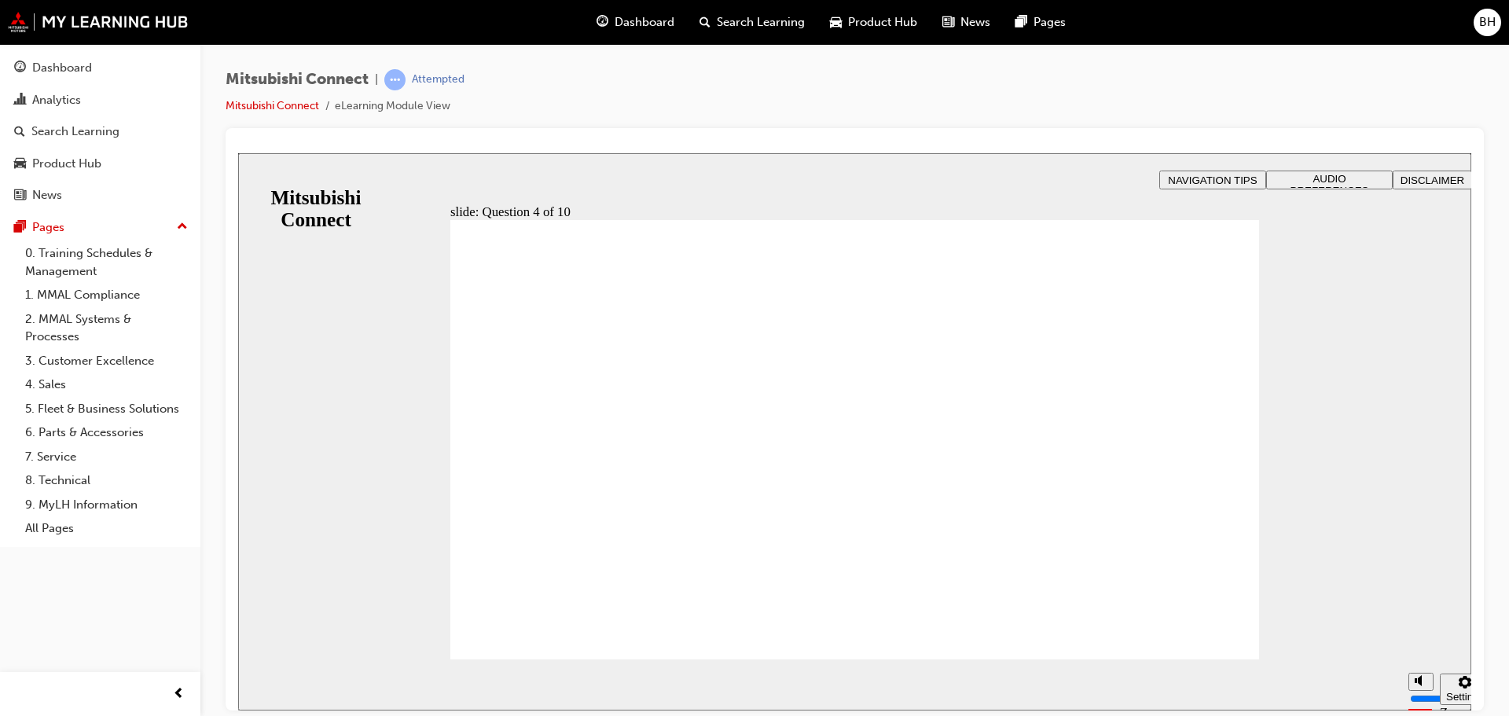
checkbox input "true"
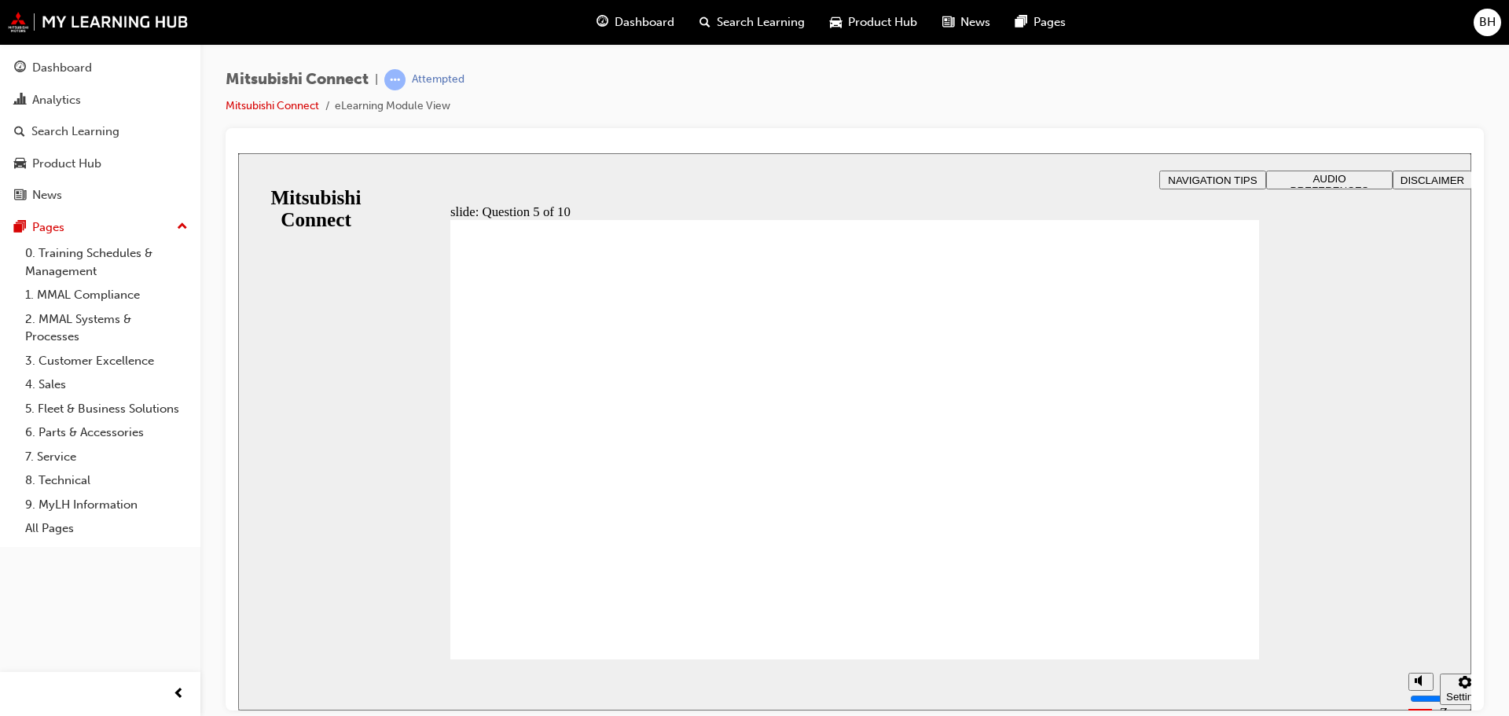
checkbox input "true"
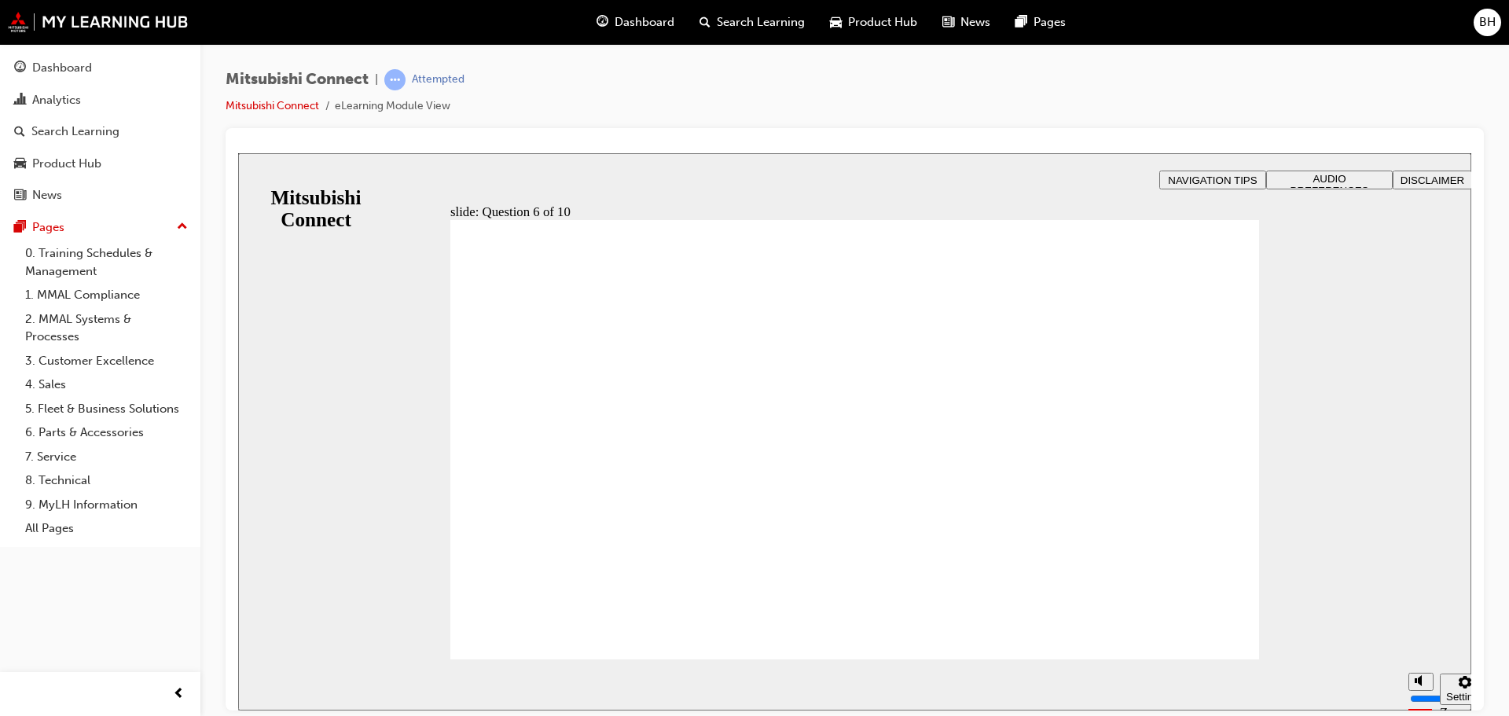
checkbox input "true"
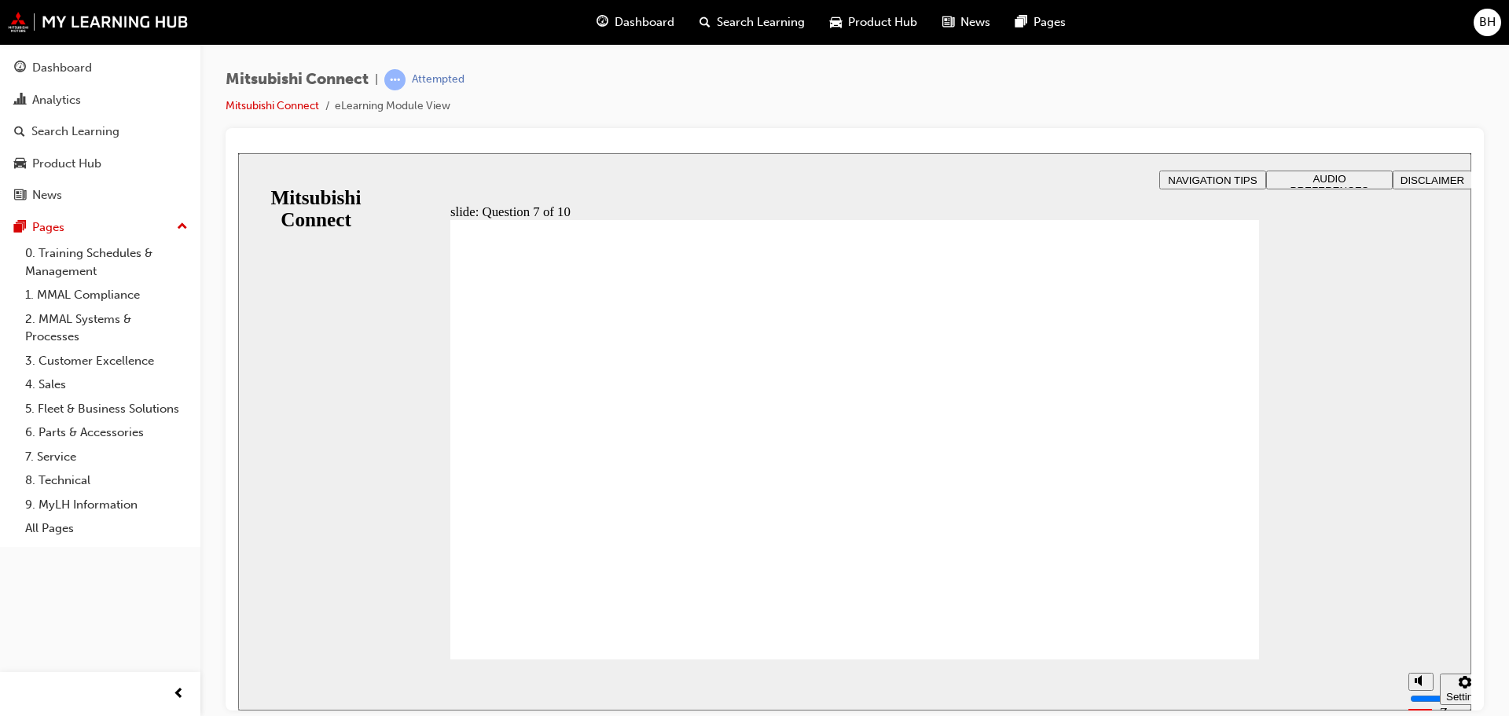
radio input "true"
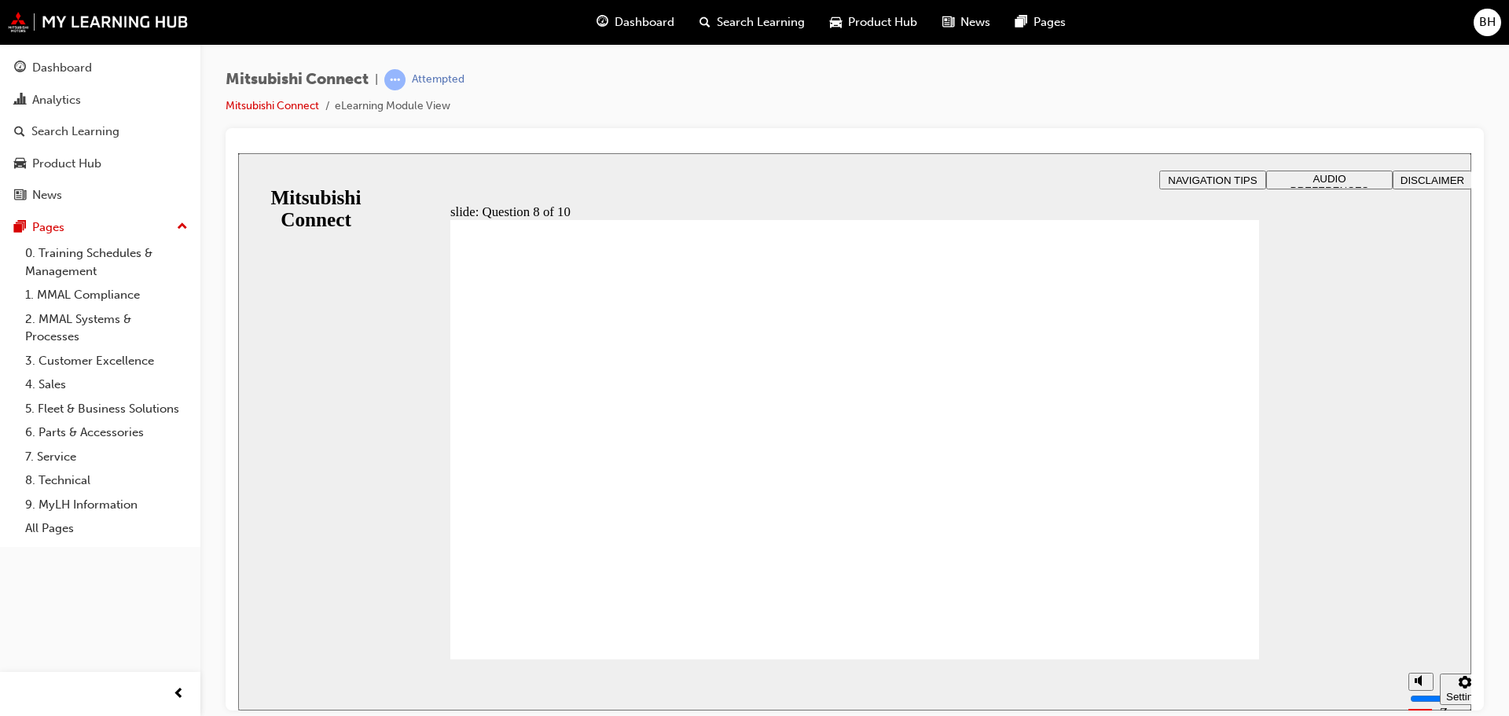
radio input "true"
drag, startPoint x: 842, startPoint y: 571, endPoint x: 863, endPoint y: 556, distance: 26.0
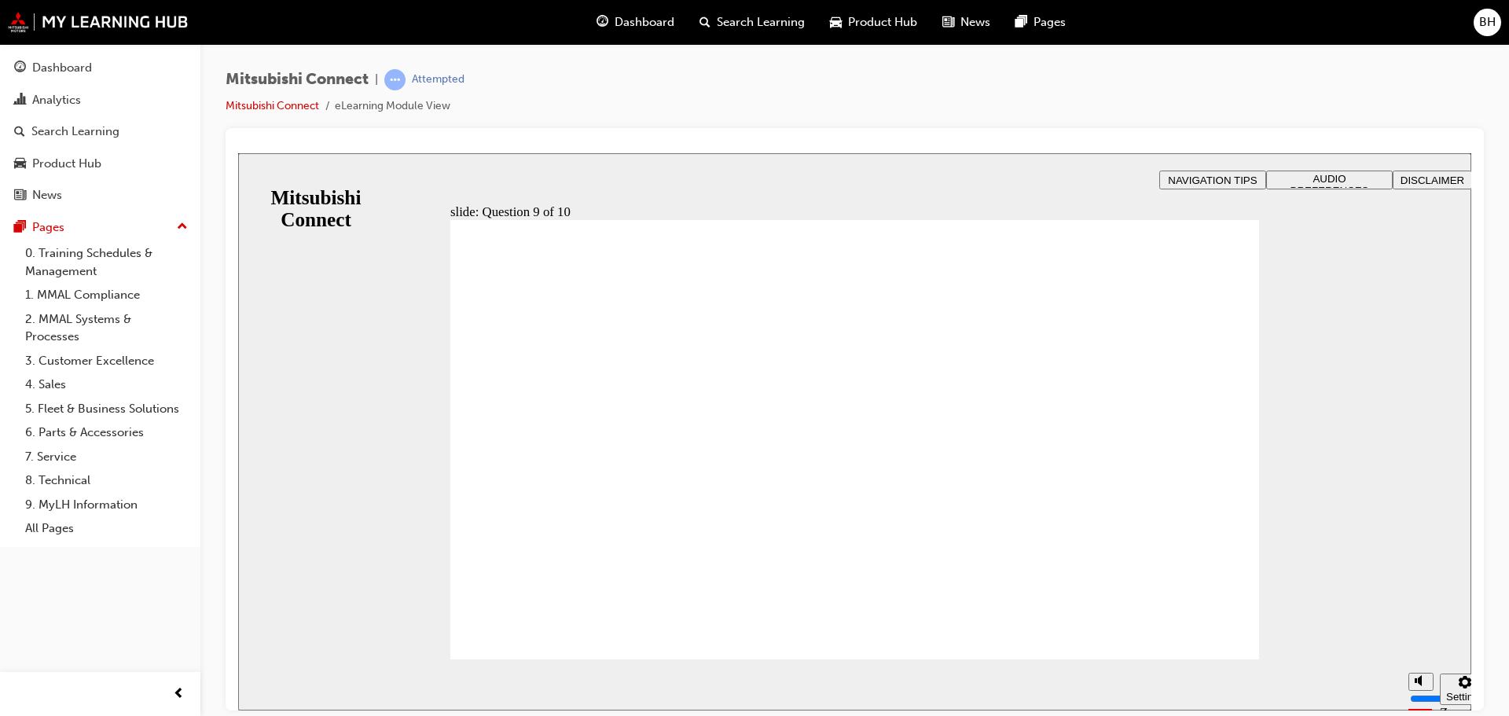
checkbox input "true"
